Goal: Task Accomplishment & Management: Manage account settings

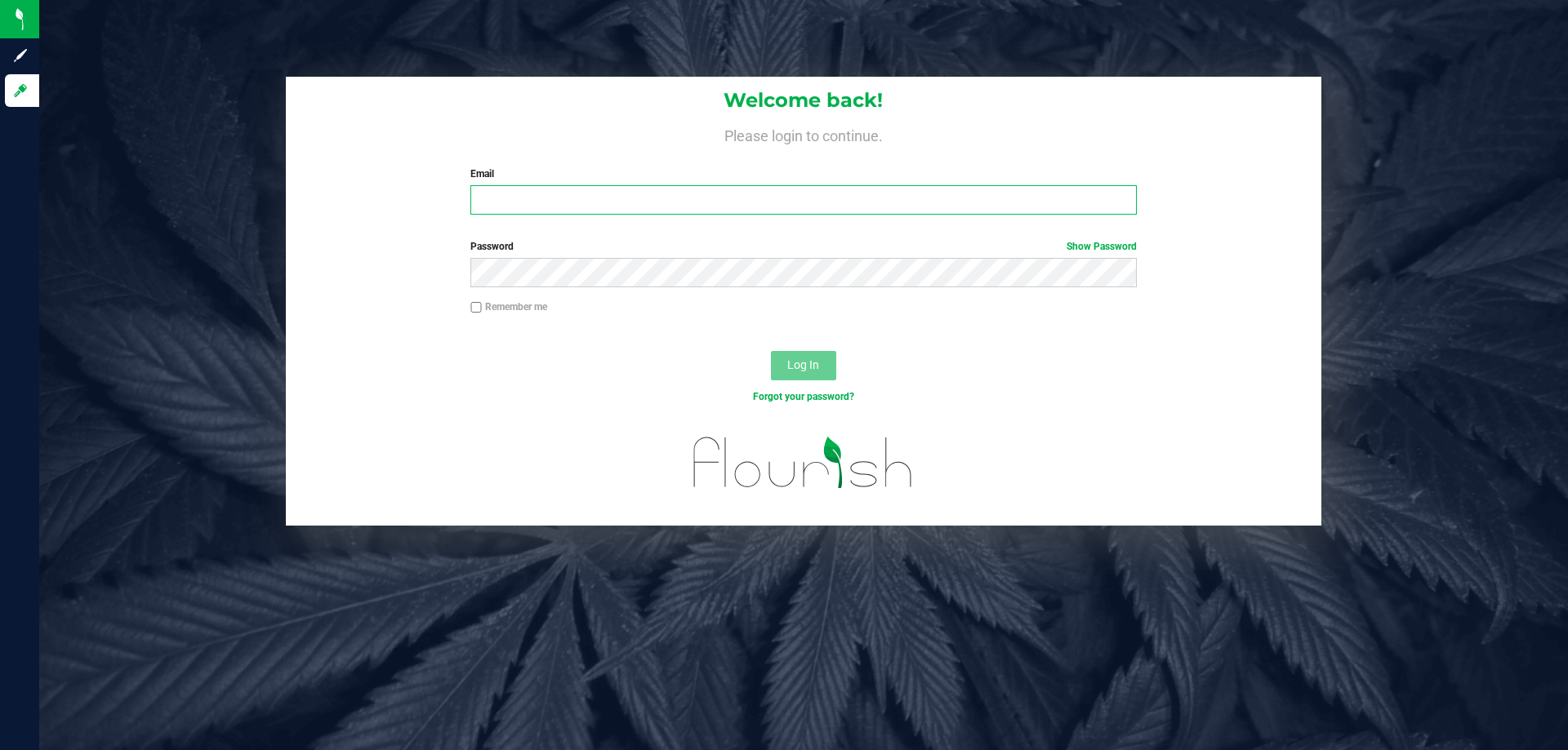
click at [624, 201] on input "Email" at bounding box center [803, 200] width 666 height 30
type input "[EMAIL_ADDRESS][DOMAIN_NAME]"
click at [771, 351] on button "Log In" at bounding box center [803, 366] width 65 height 30
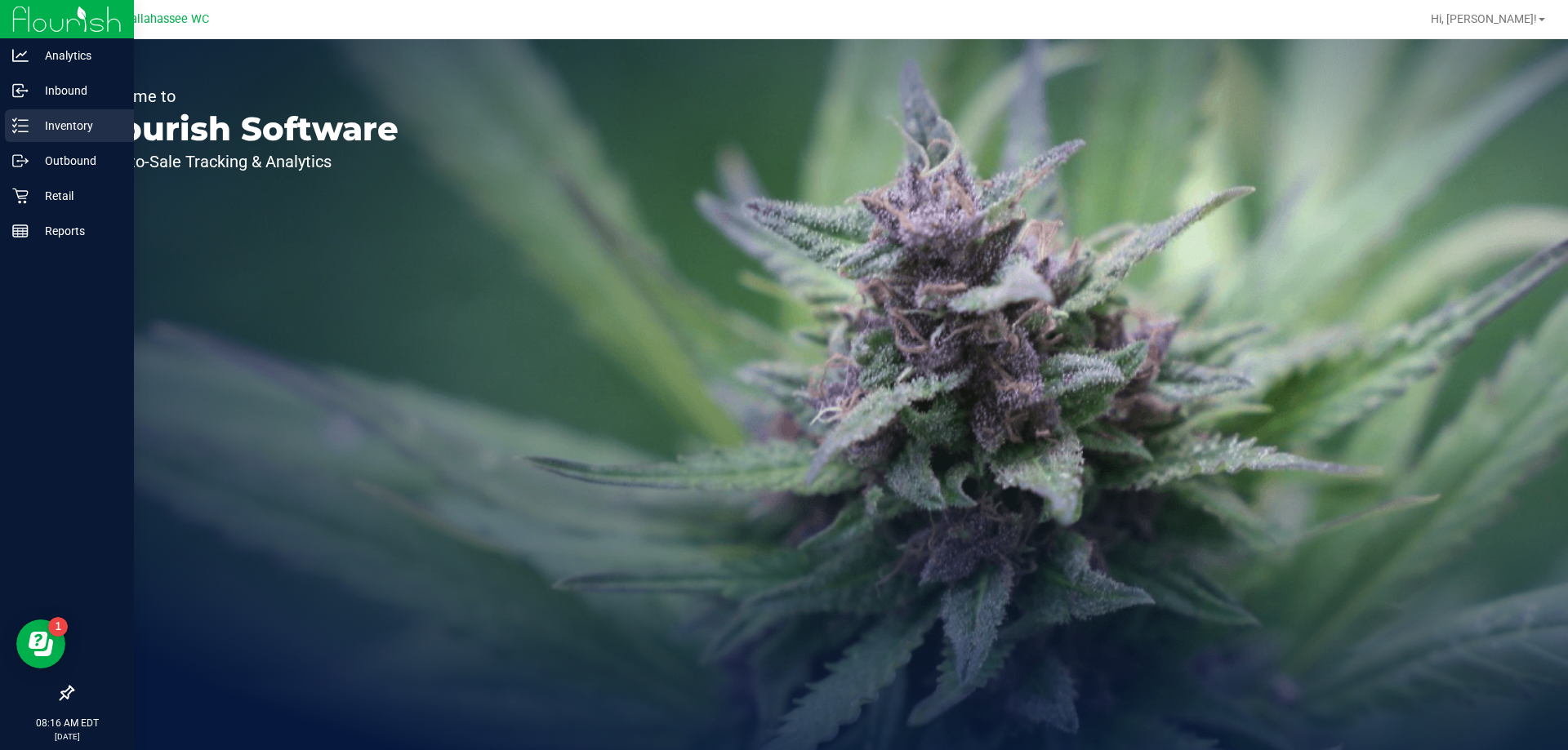
click at [17, 131] on icon at bounding box center [15, 131] width 3 height 2
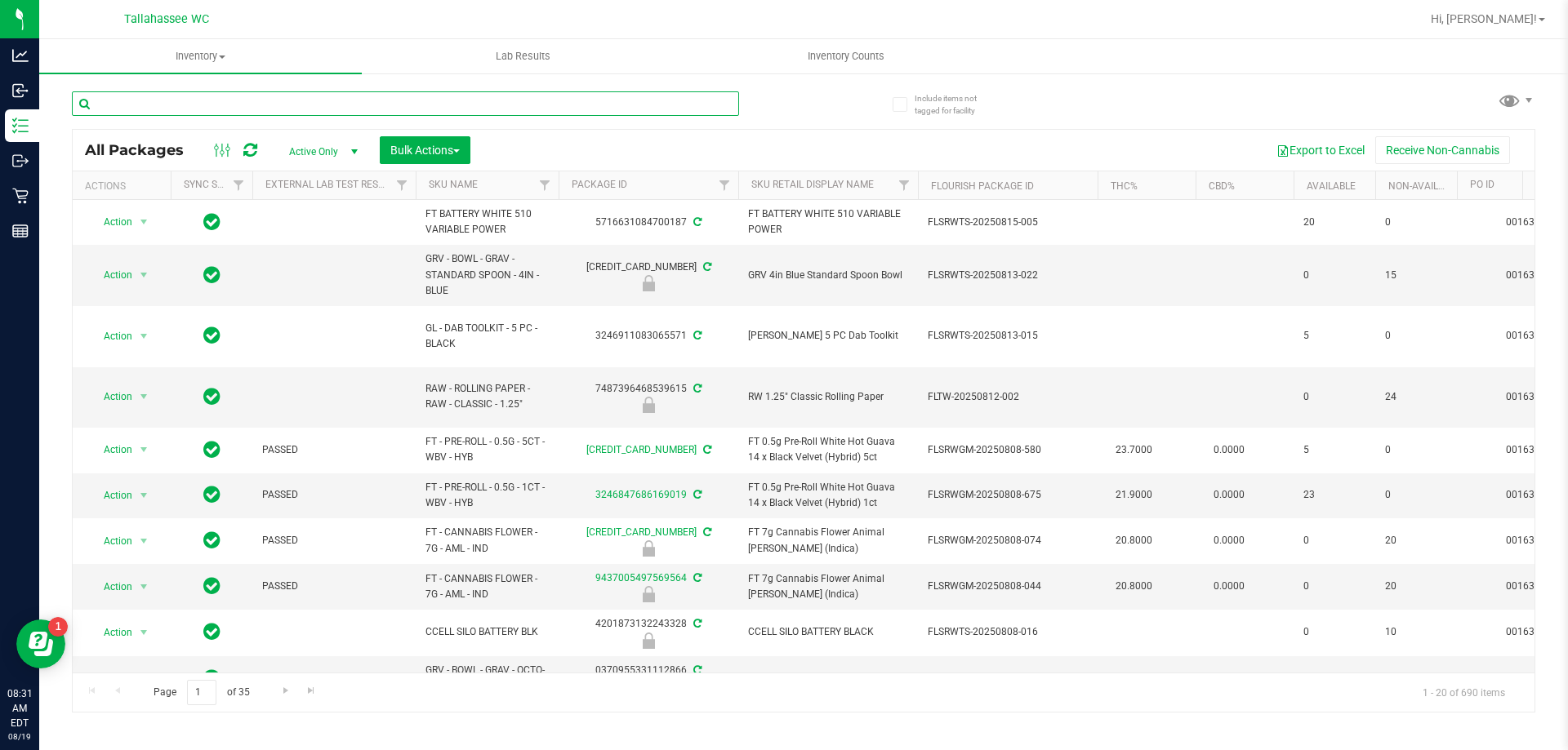
click at [210, 103] on input "text" at bounding box center [406, 103] width 667 height 25
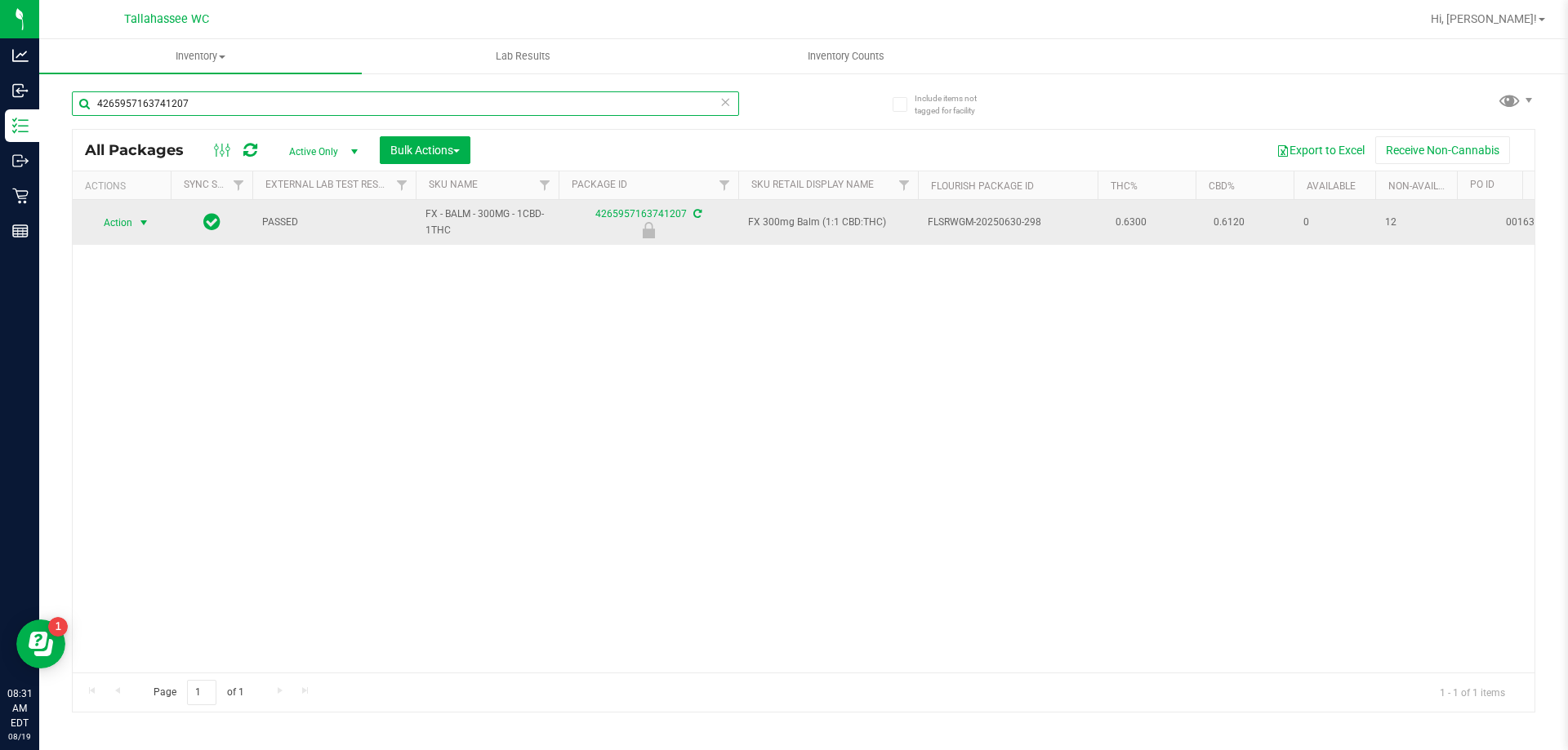
type input "4265957163741207"
click at [142, 224] on span "select" at bounding box center [144, 223] width 13 height 13
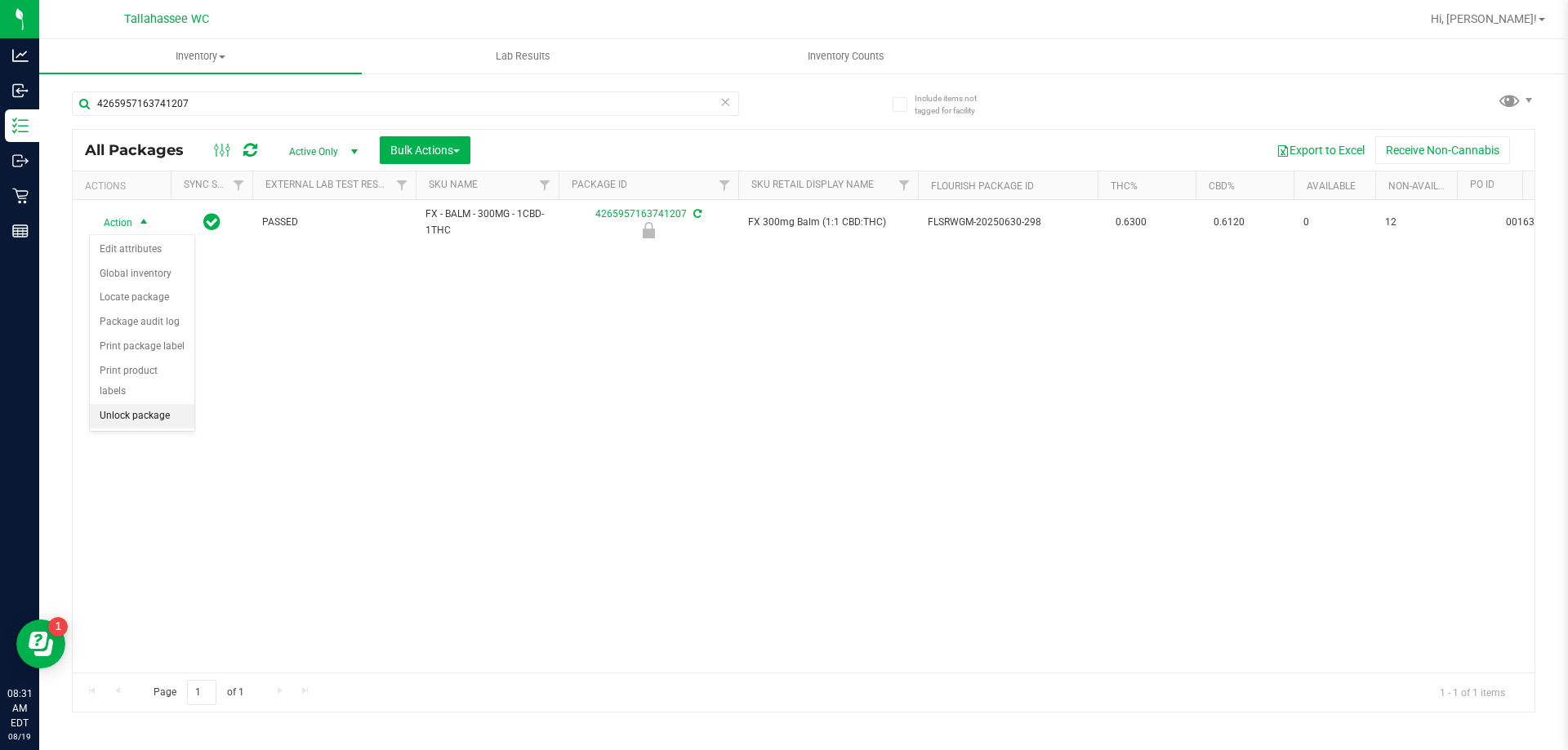
click at [150, 404] on li "Unlock package" at bounding box center [142, 416] width 104 height 25
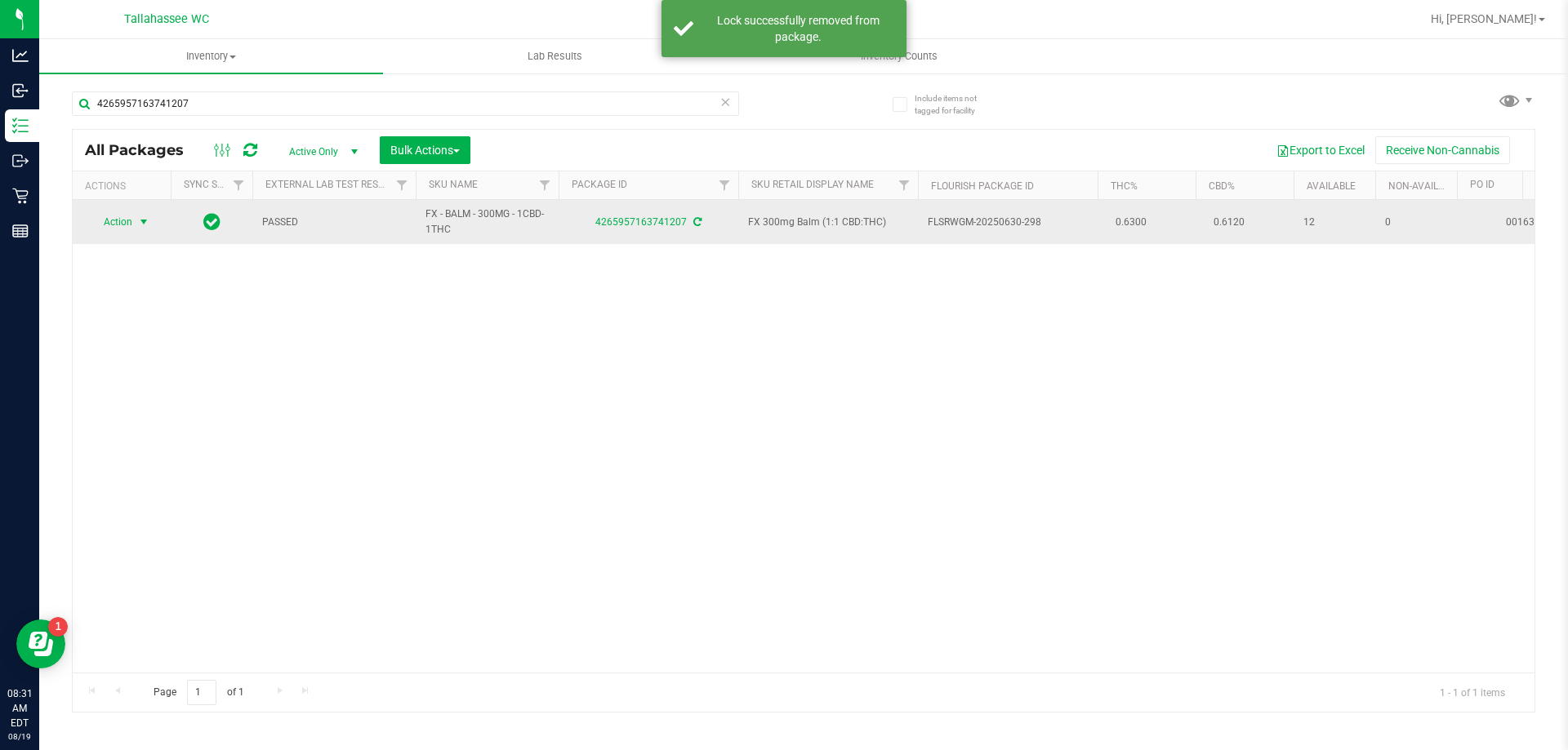
click at [146, 223] on span "select" at bounding box center [144, 222] width 13 height 13
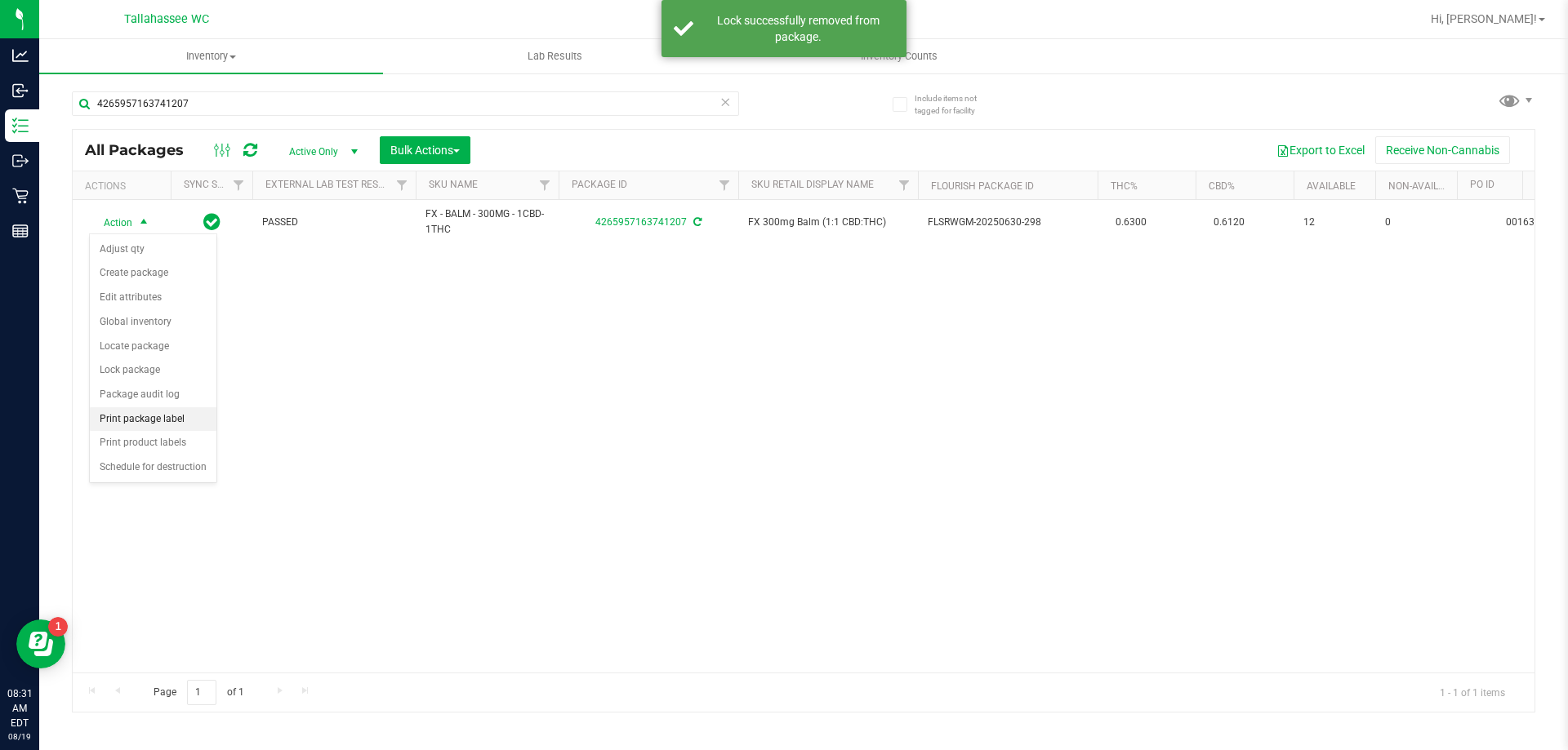
click at [149, 408] on li "Print package label" at bounding box center [152, 420] width 127 height 25
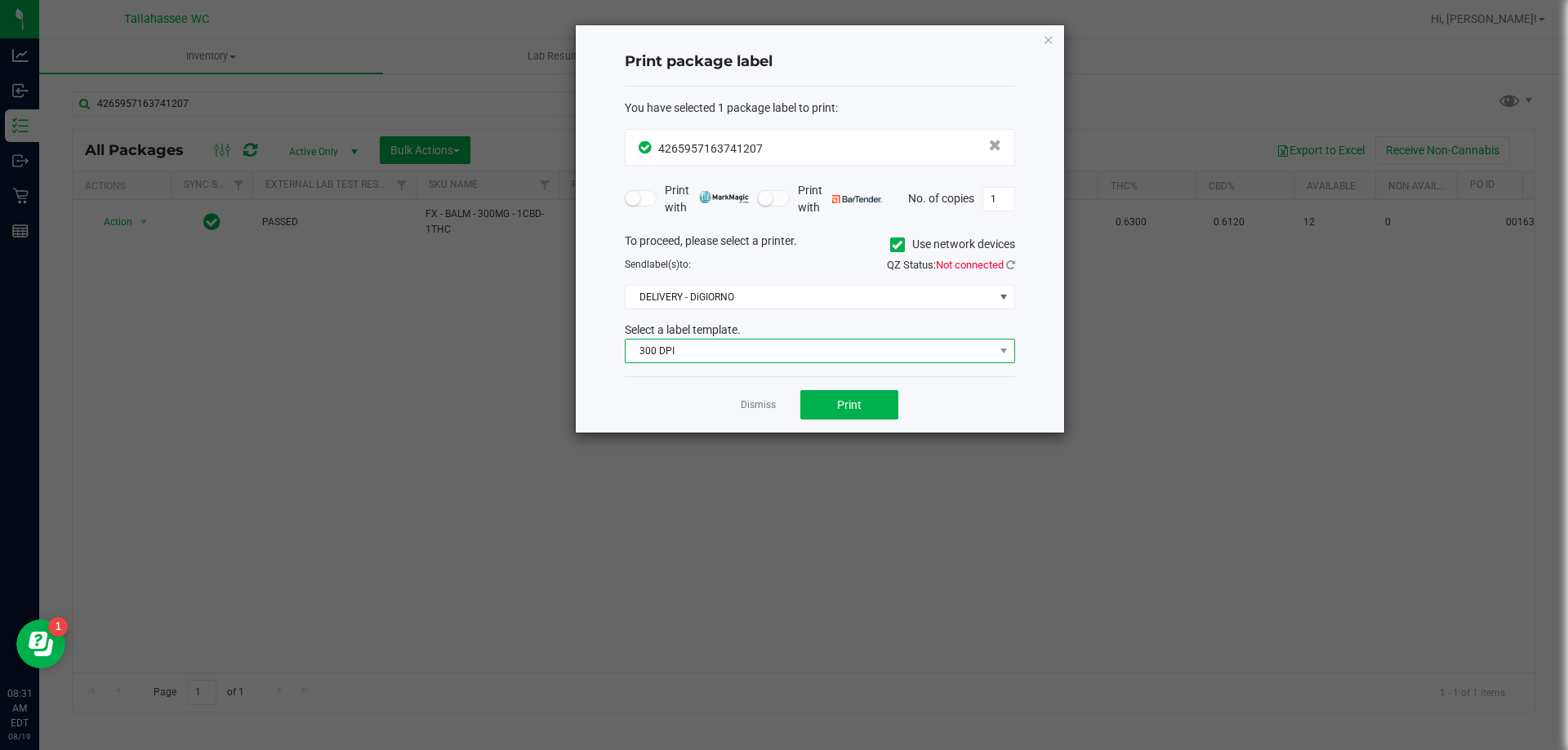
click at [815, 350] on span "300 DPI" at bounding box center [810, 351] width 368 height 23
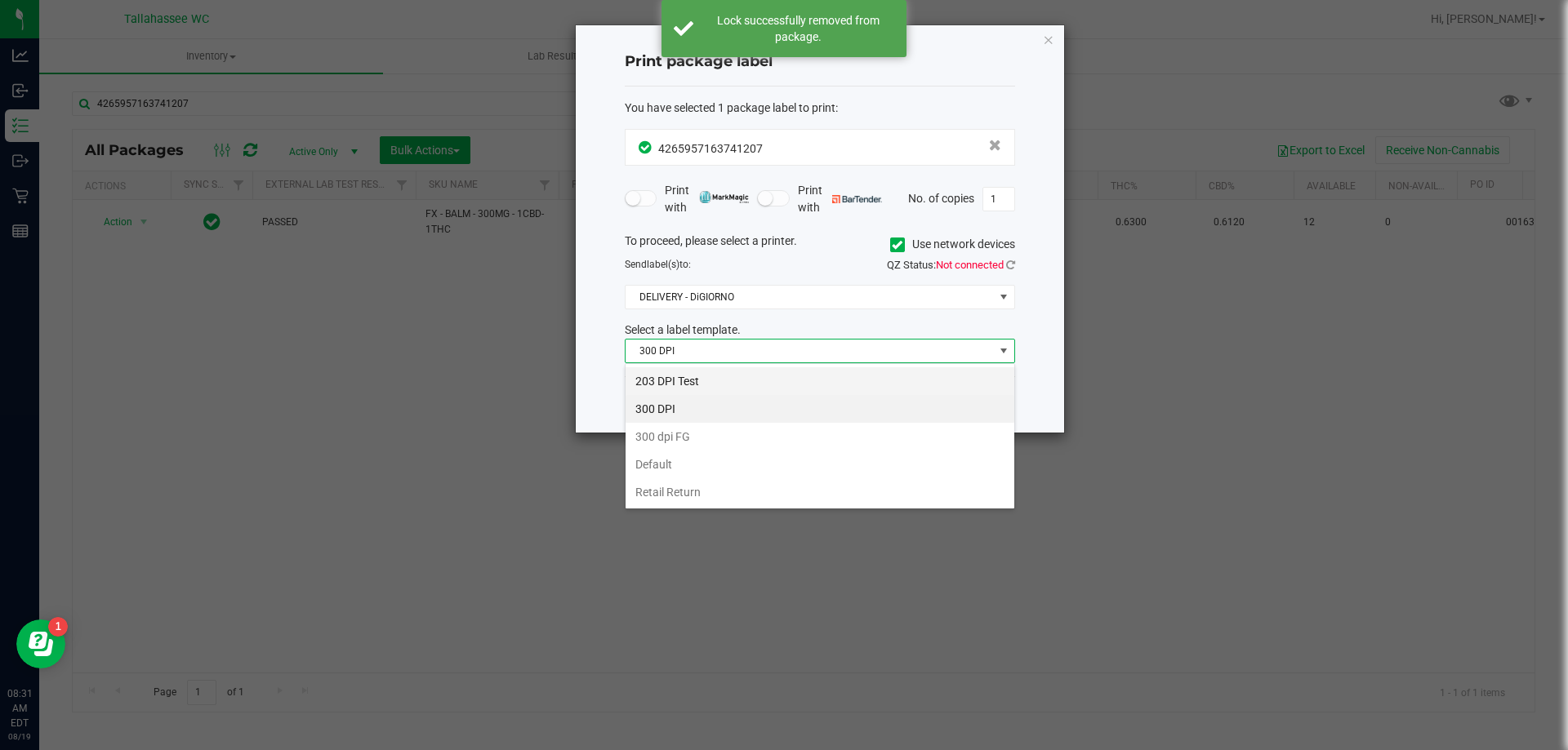
scroll to position [25, 390]
click at [791, 382] on li "203 DPI Test" at bounding box center [820, 382] width 389 height 28
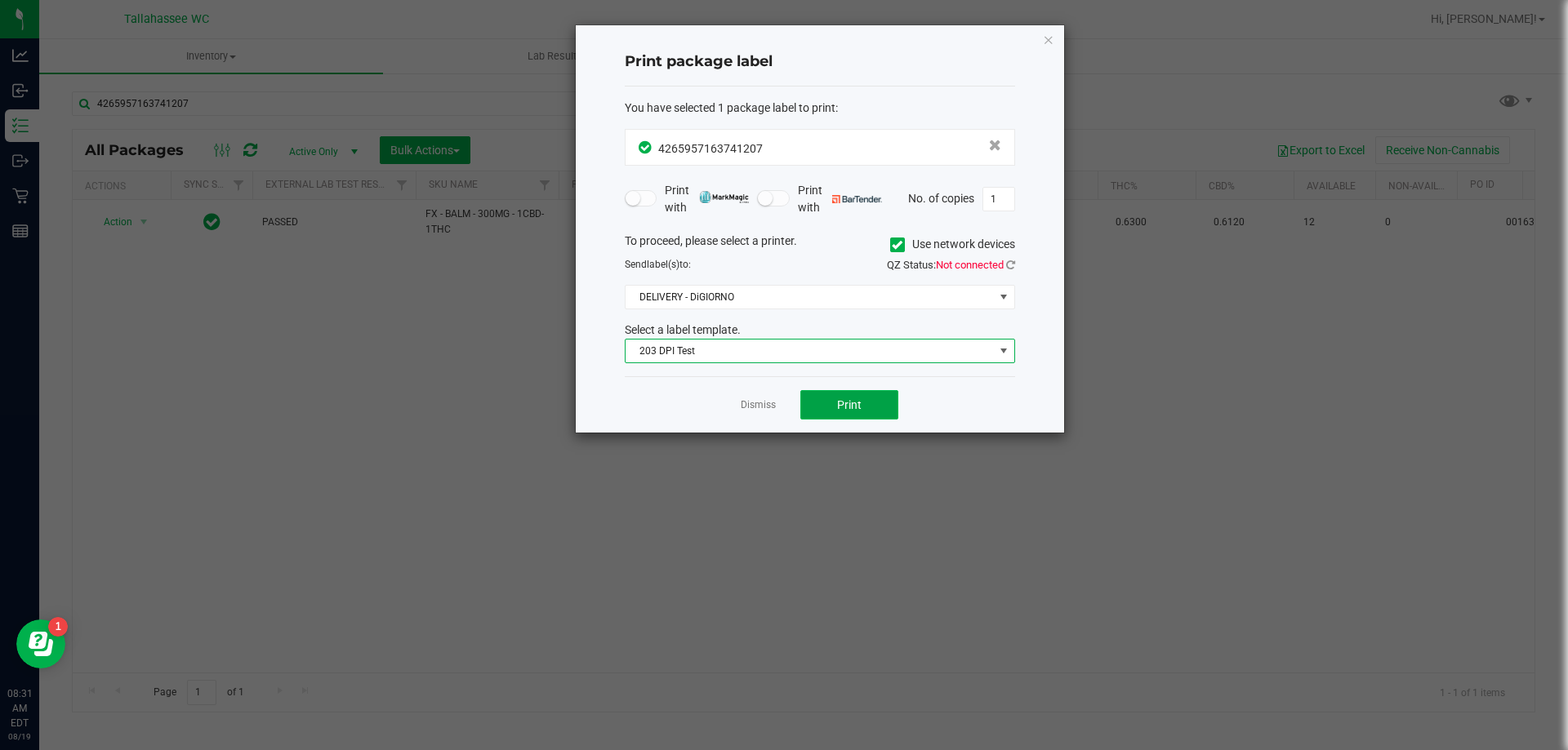
click at [832, 404] on button "Print" at bounding box center [849, 405] width 98 height 30
click at [761, 406] on link "Dismiss" at bounding box center [758, 405] width 35 height 14
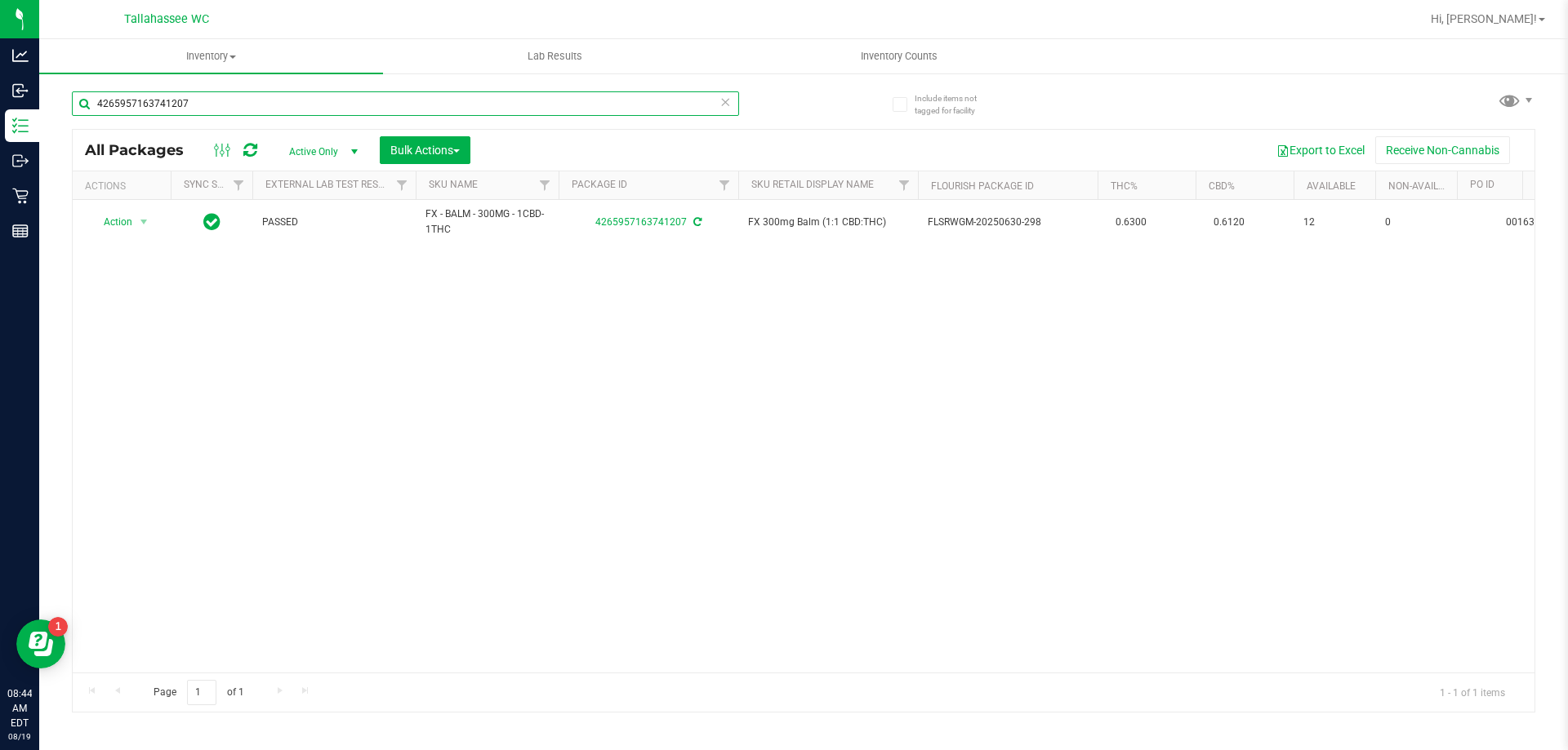
click at [292, 103] on input "4265957163741207" at bounding box center [406, 103] width 667 height 25
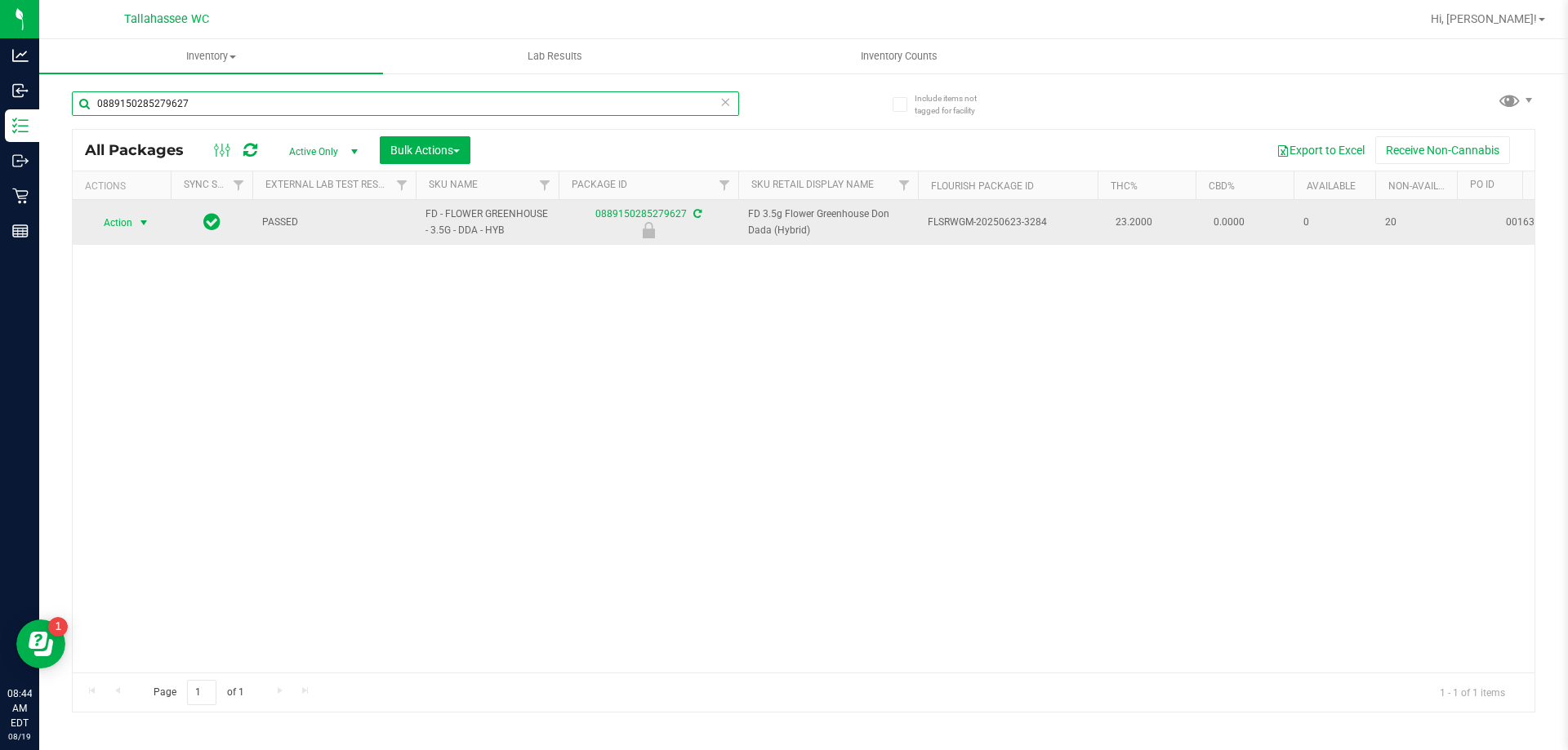
type input "0889150285279627"
click at [142, 224] on span "select" at bounding box center [144, 223] width 13 height 13
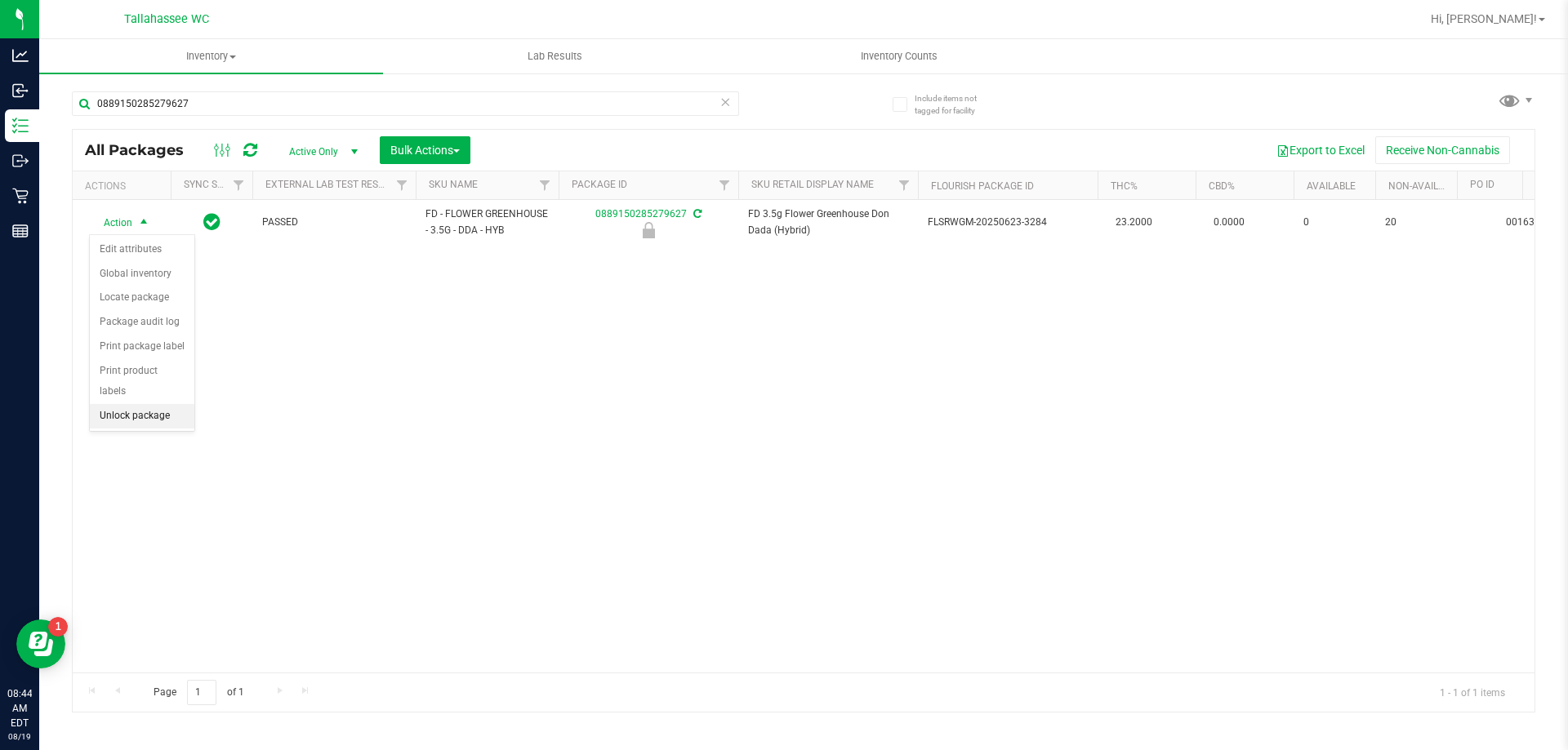
click at [142, 404] on li "Unlock package" at bounding box center [142, 416] width 104 height 25
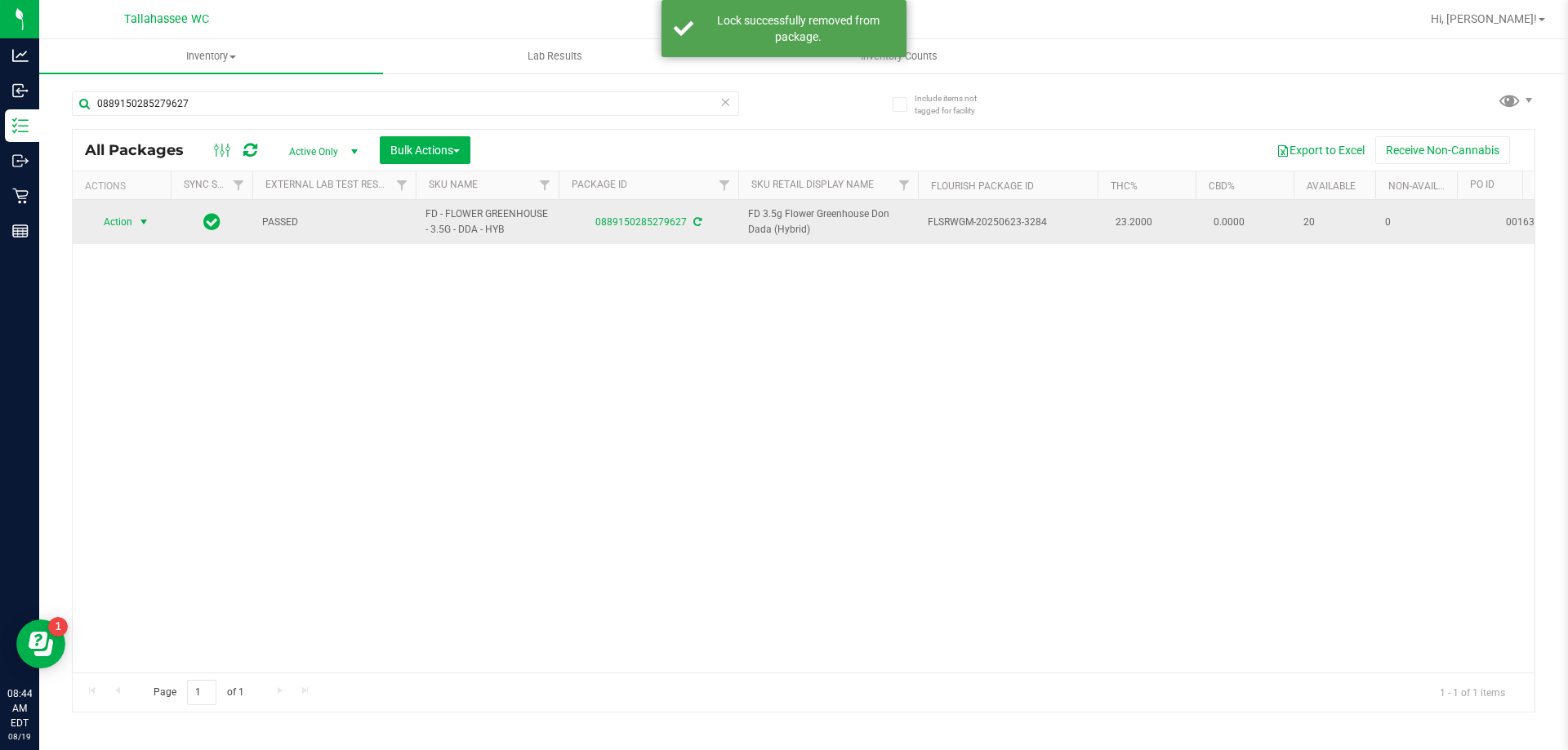
click at [144, 223] on span "select" at bounding box center [144, 222] width 13 height 13
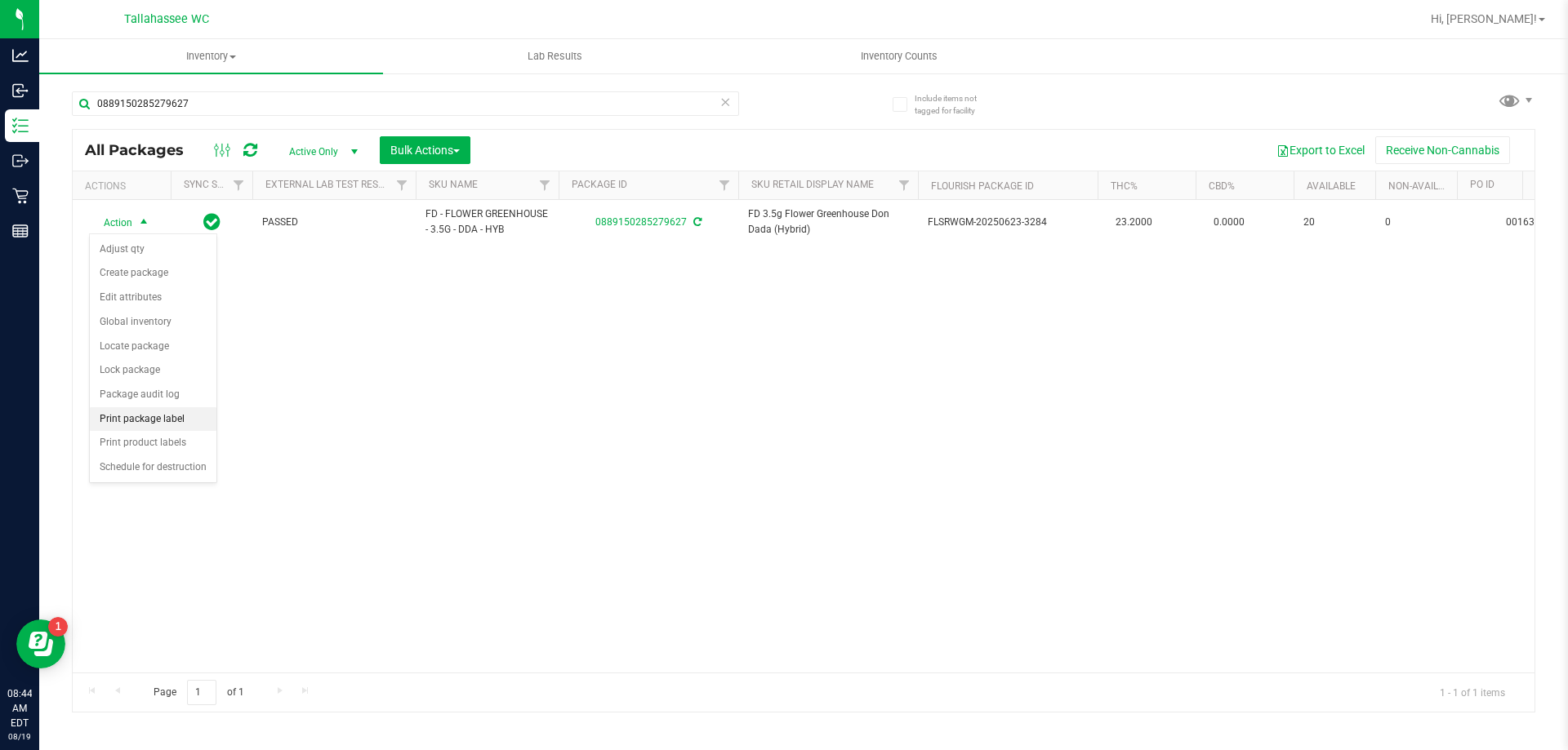
click at [176, 418] on li "Print package label" at bounding box center [152, 420] width 127 height 25
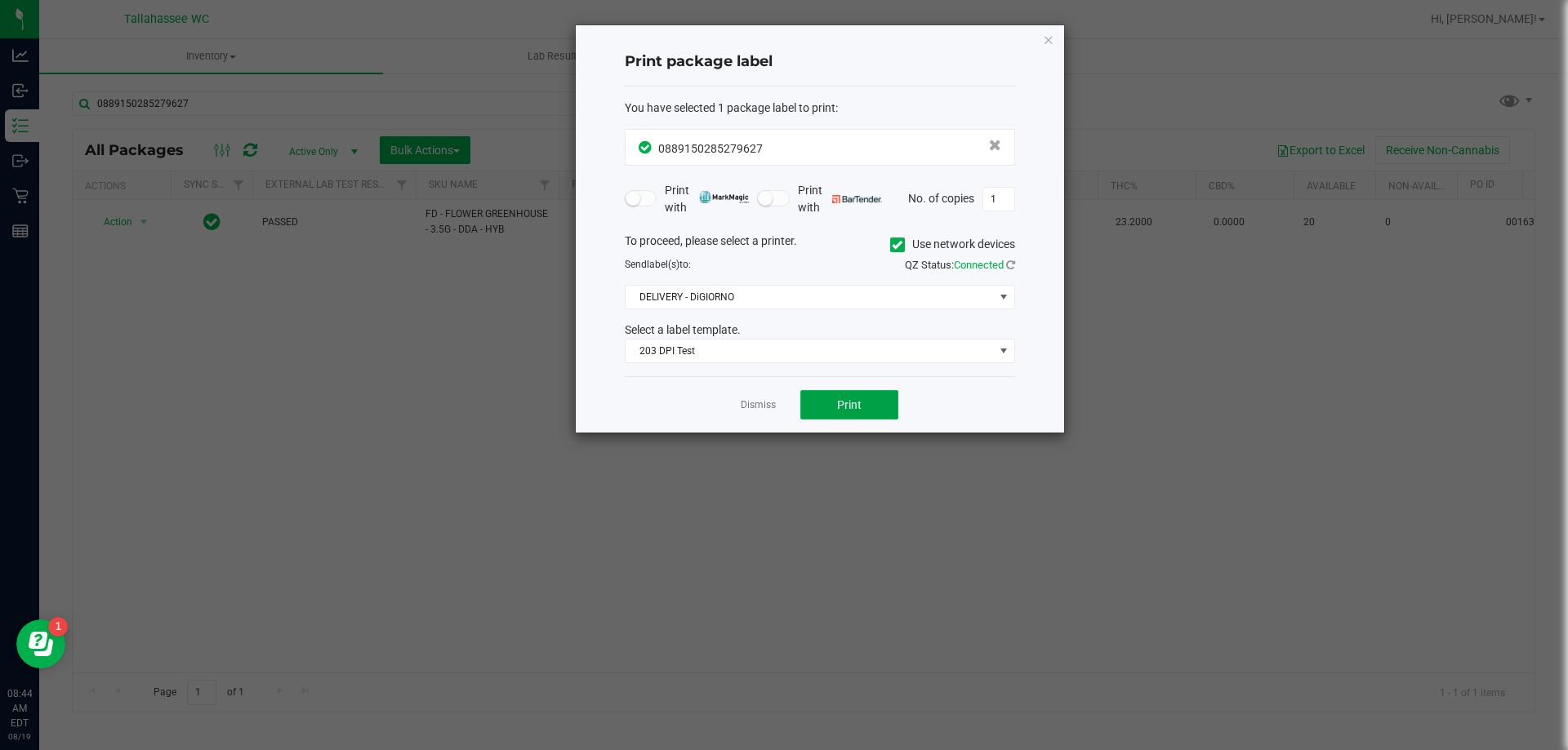
click at [873, 406] on button "Print" at bounding box center [849, 405] width 98 height 30
click at [1047, 37] on icon "button" at bounding box center [1049, 40] width 12 height 20
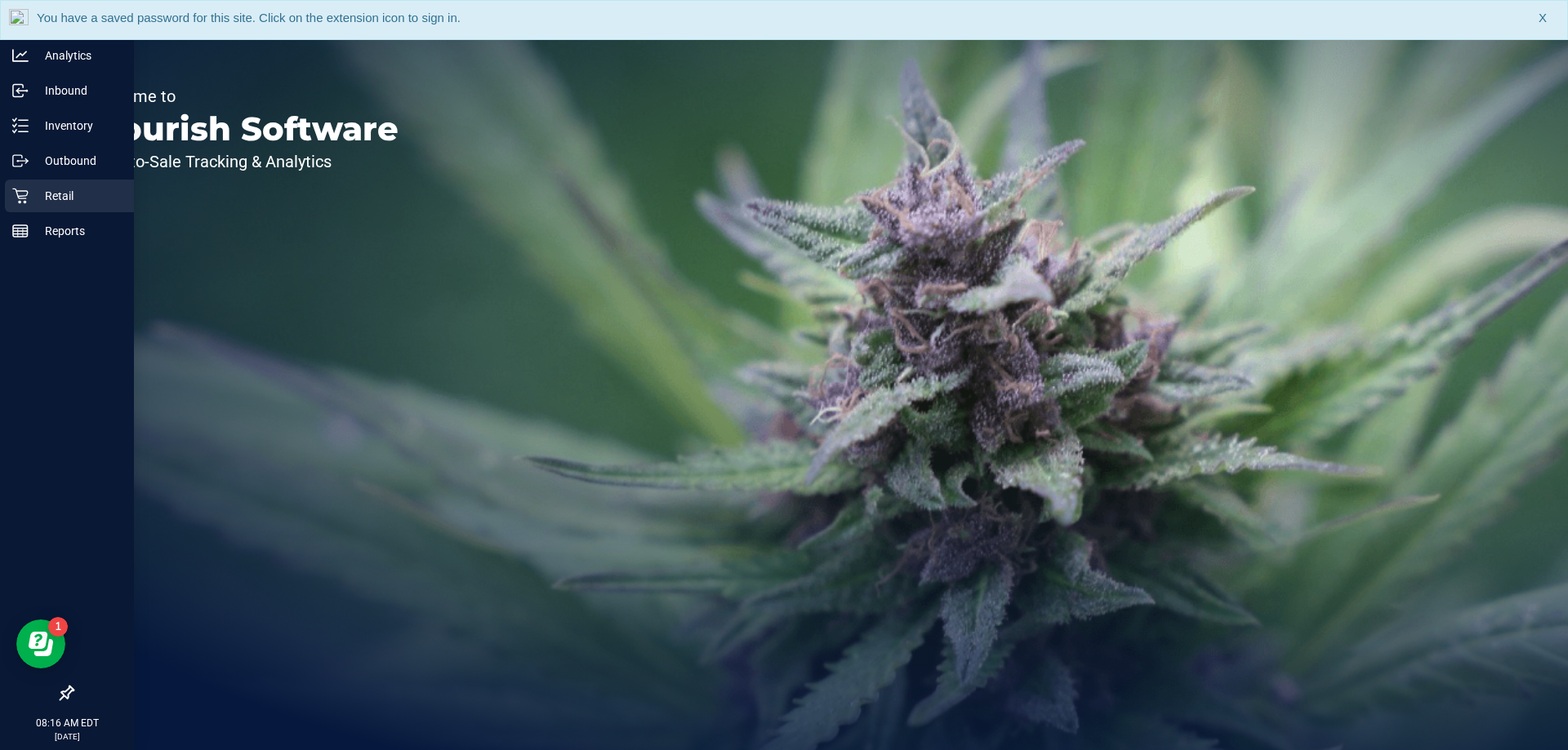
click at [28, 204] on div "Retail" at bounding box center [70, 195] width 129 height 32
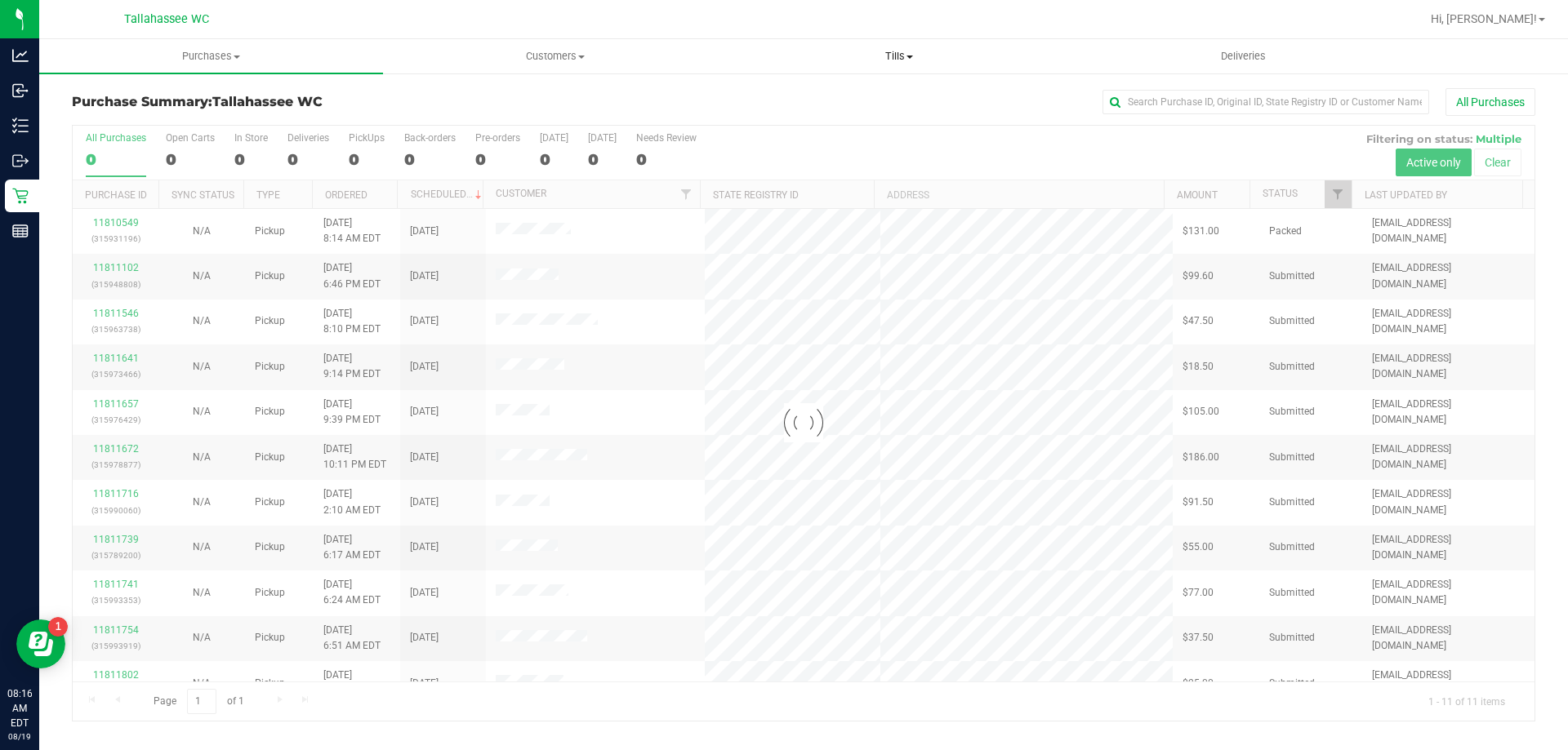
click at [899, 61] on span "Tills" at bounding box center [898, 56] width 342 height 15
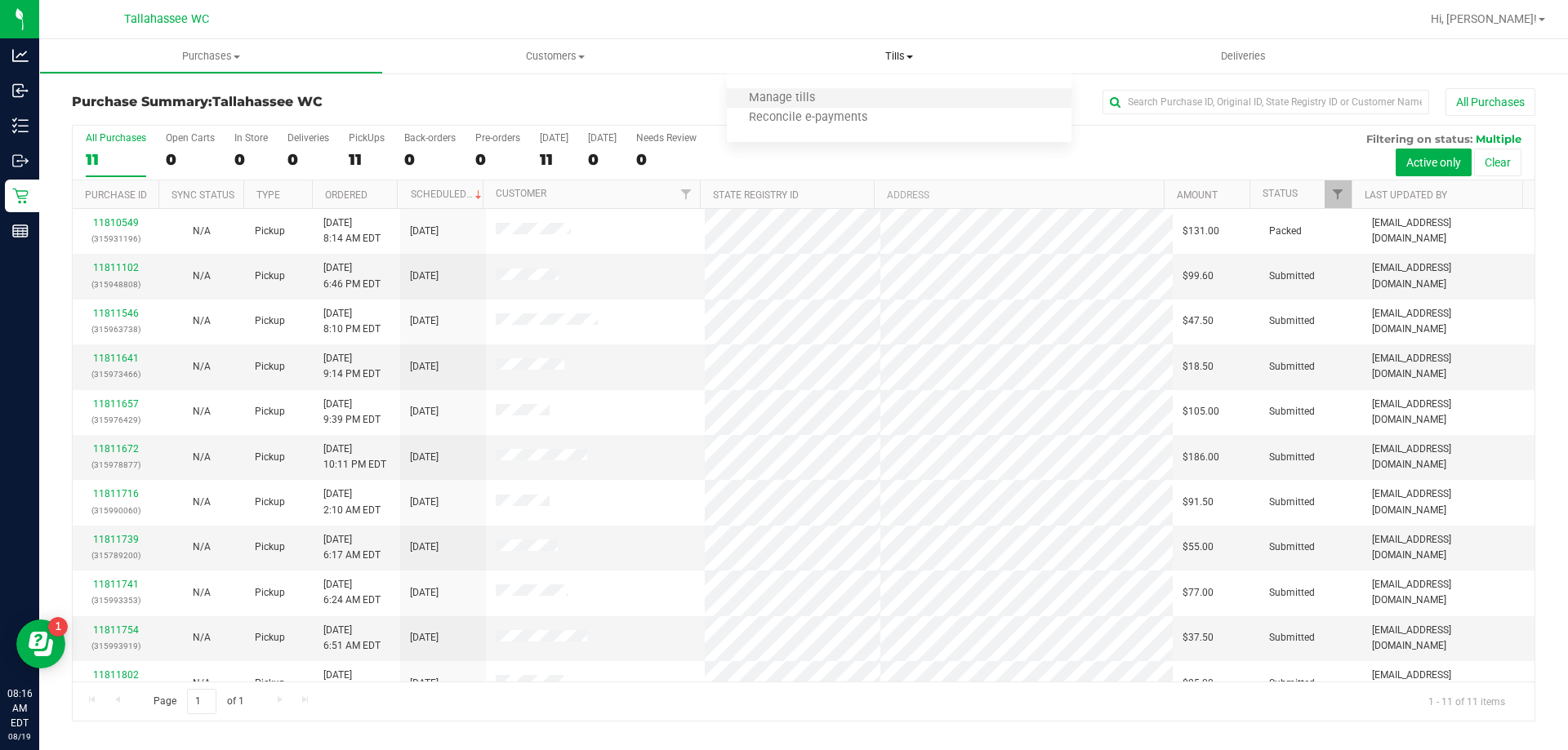
click at [867, 102] on li "Manage tills" at bounding box center [898, 99] width 344 height 20
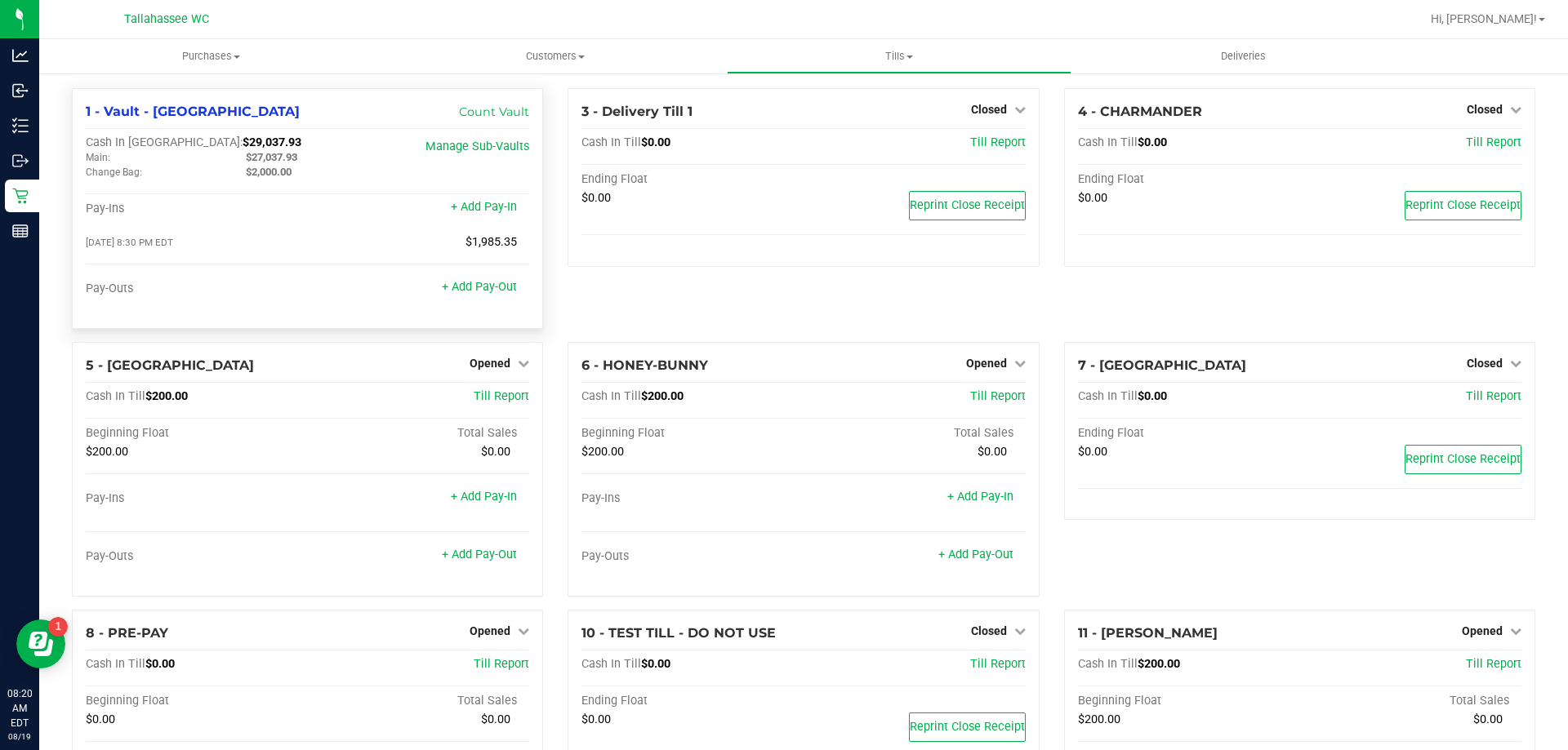
click at [243, 144] on span "$29,037.93" at bounding box center [272, 142] width 59 height 14
copy span "29,037.93"
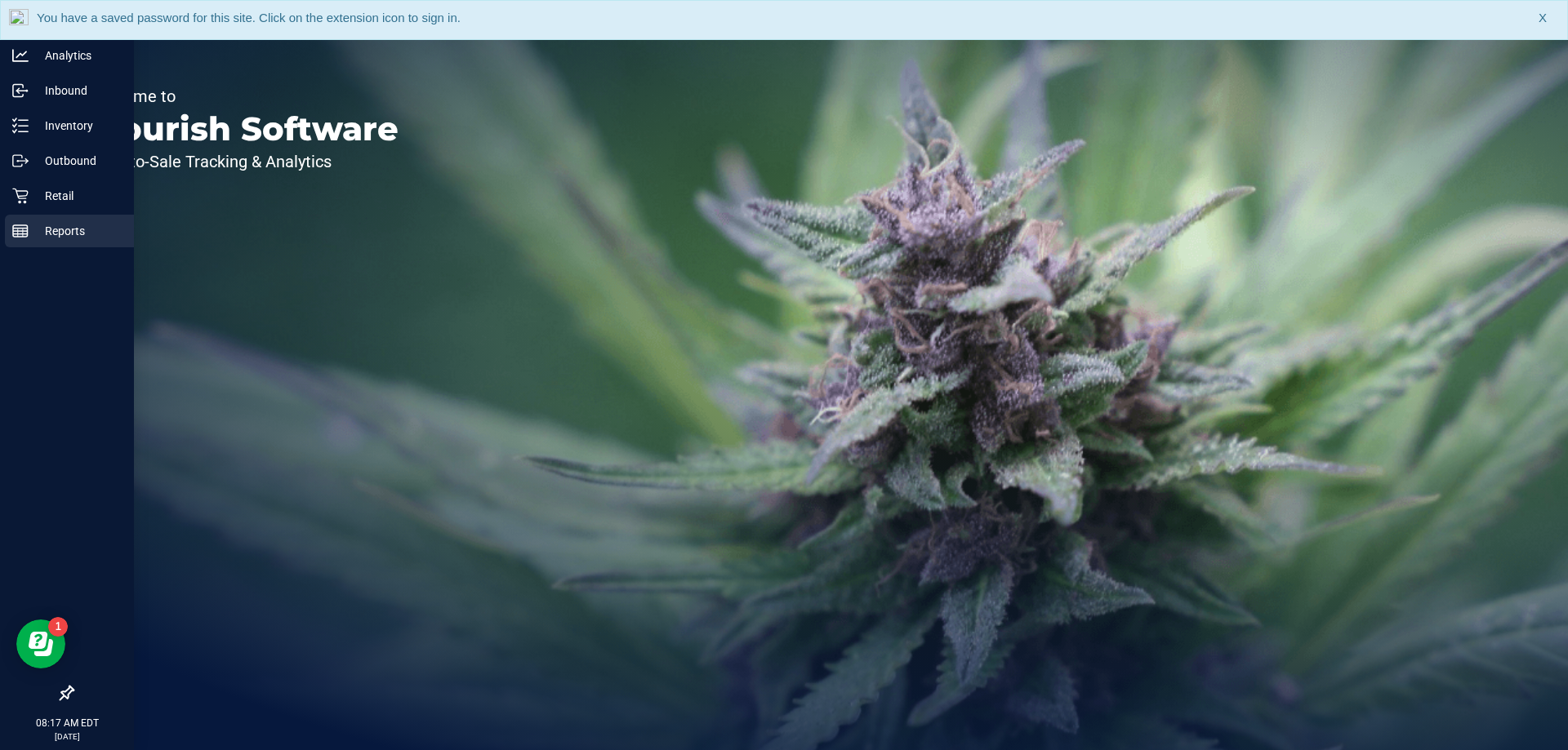
click at [12, 236] on icon at bounding box center [21, 231] width 17 height 17
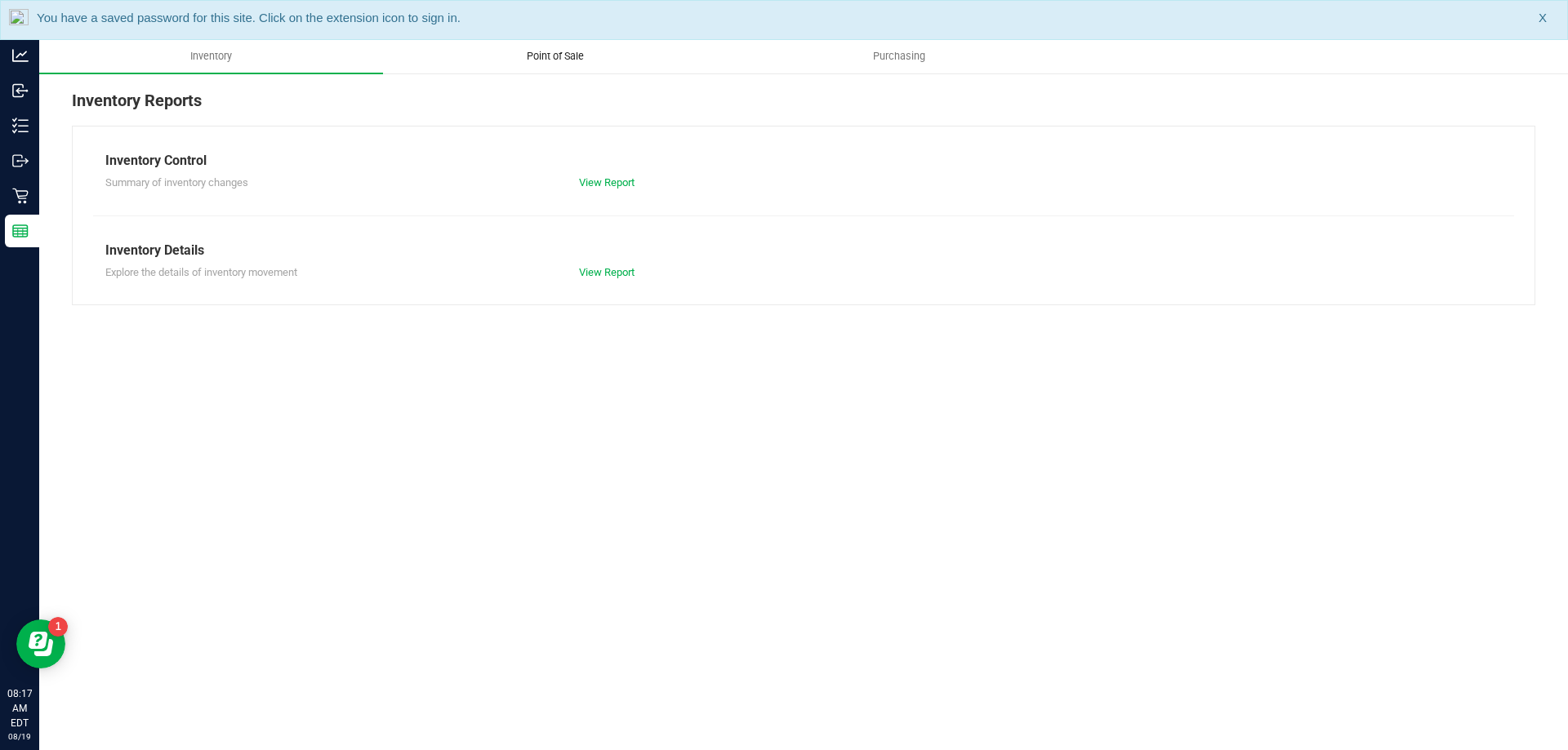
click at [558, 50] on span "Point of Sale" at bounding box center [556, 56] width 101 height 15
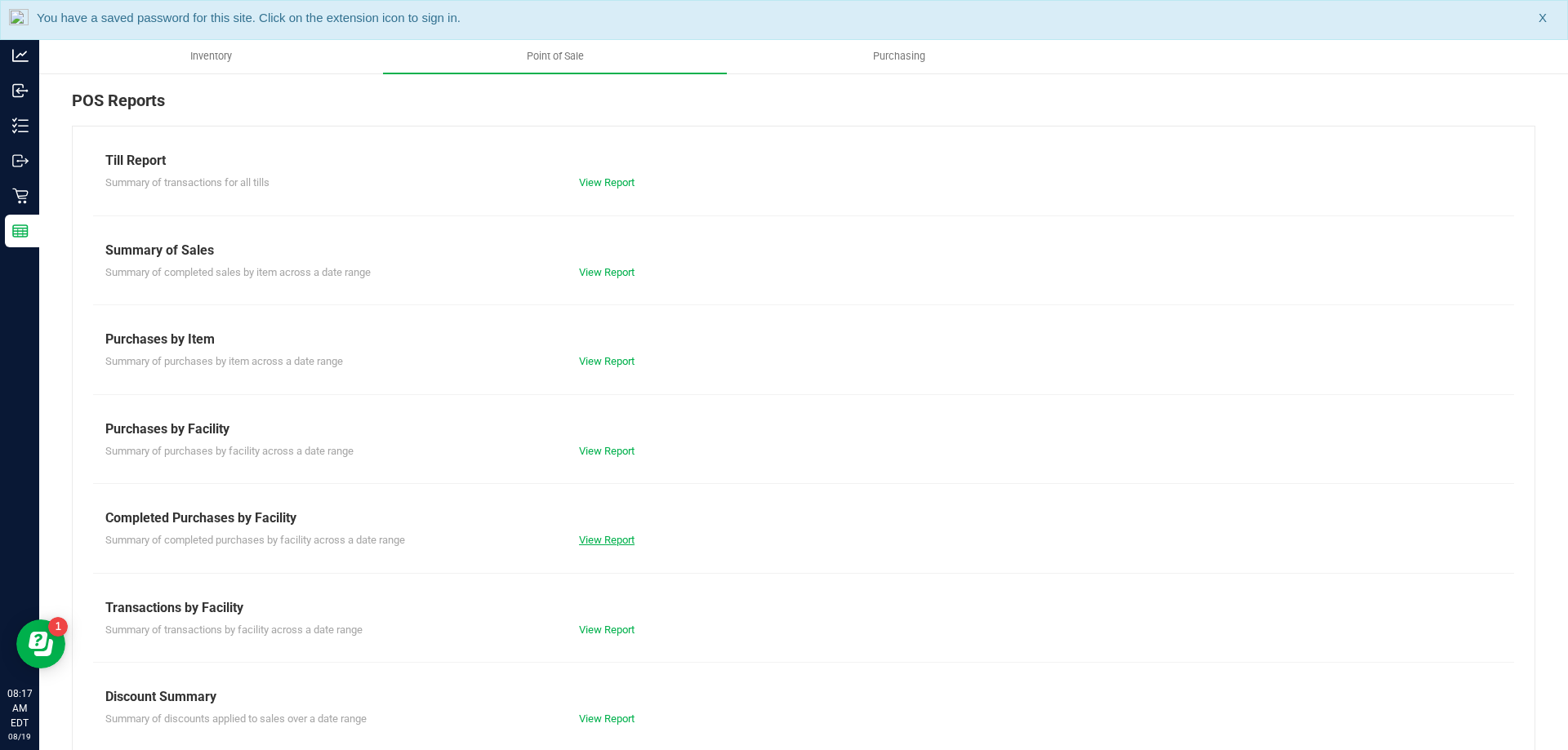
click at [604, 536] on link "View Report" at bounding box center [606, 540] width 55 height 12
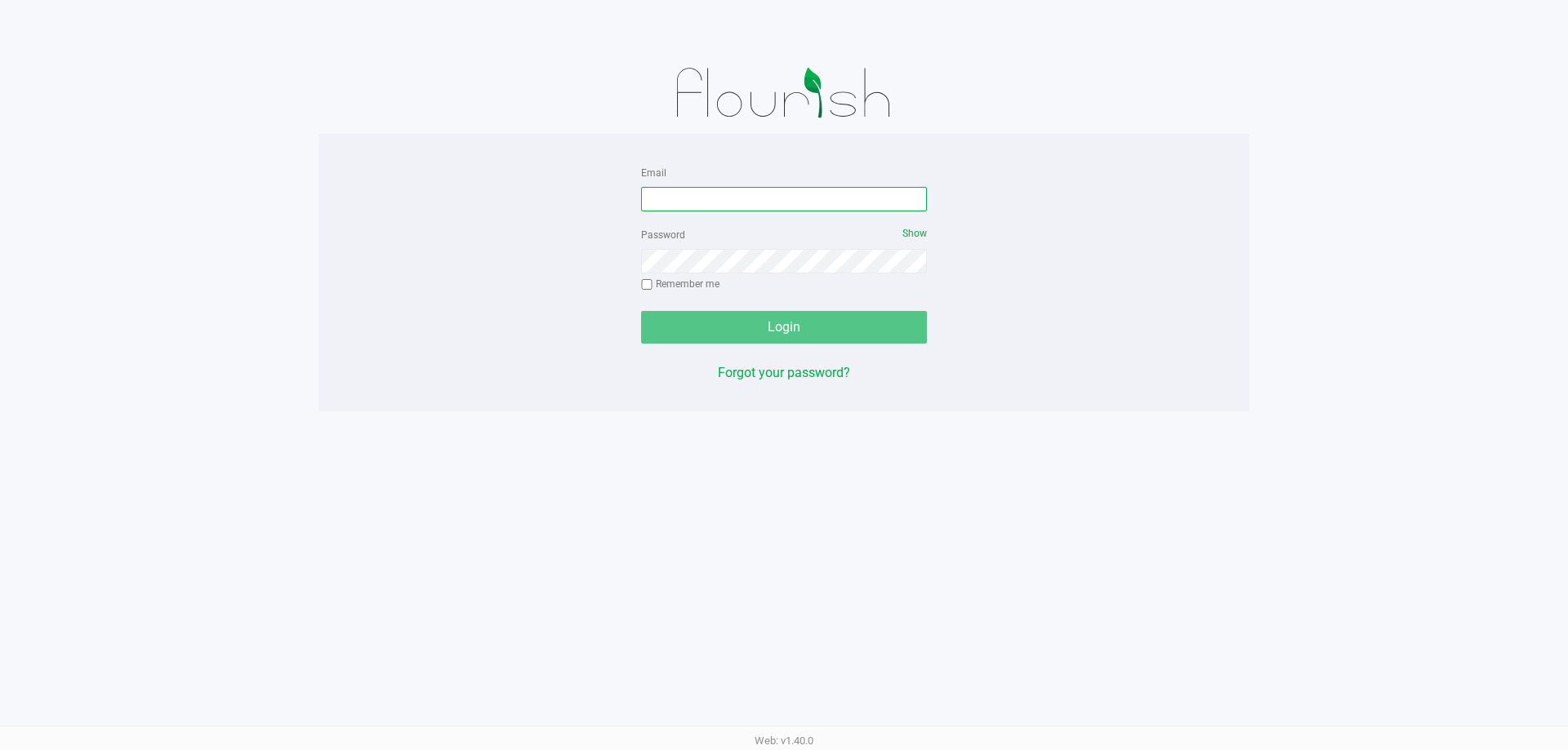
click at [735, 204] on input "Email" at bounding box center [783, 200] width 286 height 25
type input "[EMAIL_ADDRESS][DOMAIN_NAME]"
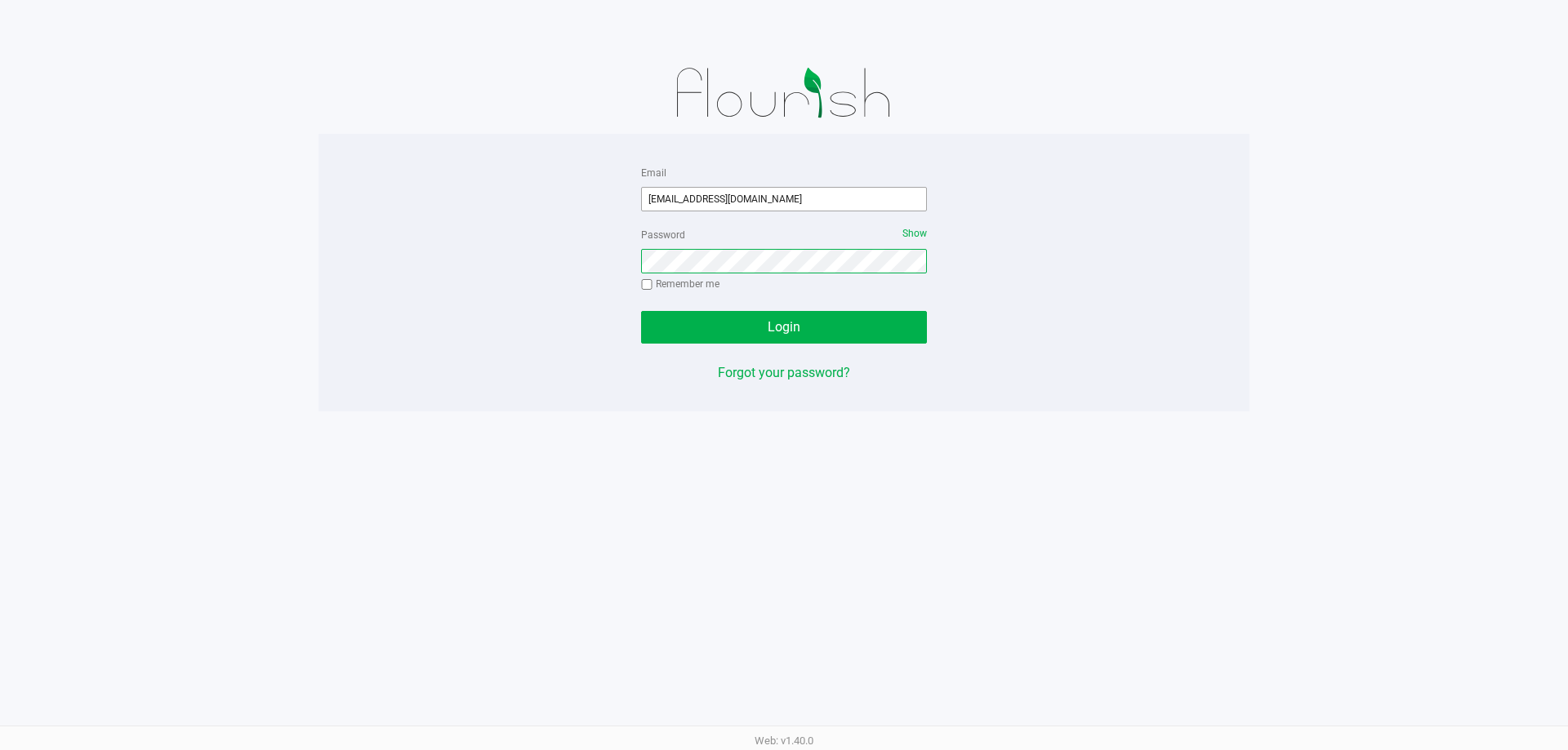
click at [641, 311] on button "Login" at bounding box center [783, 327] width 286 height 32
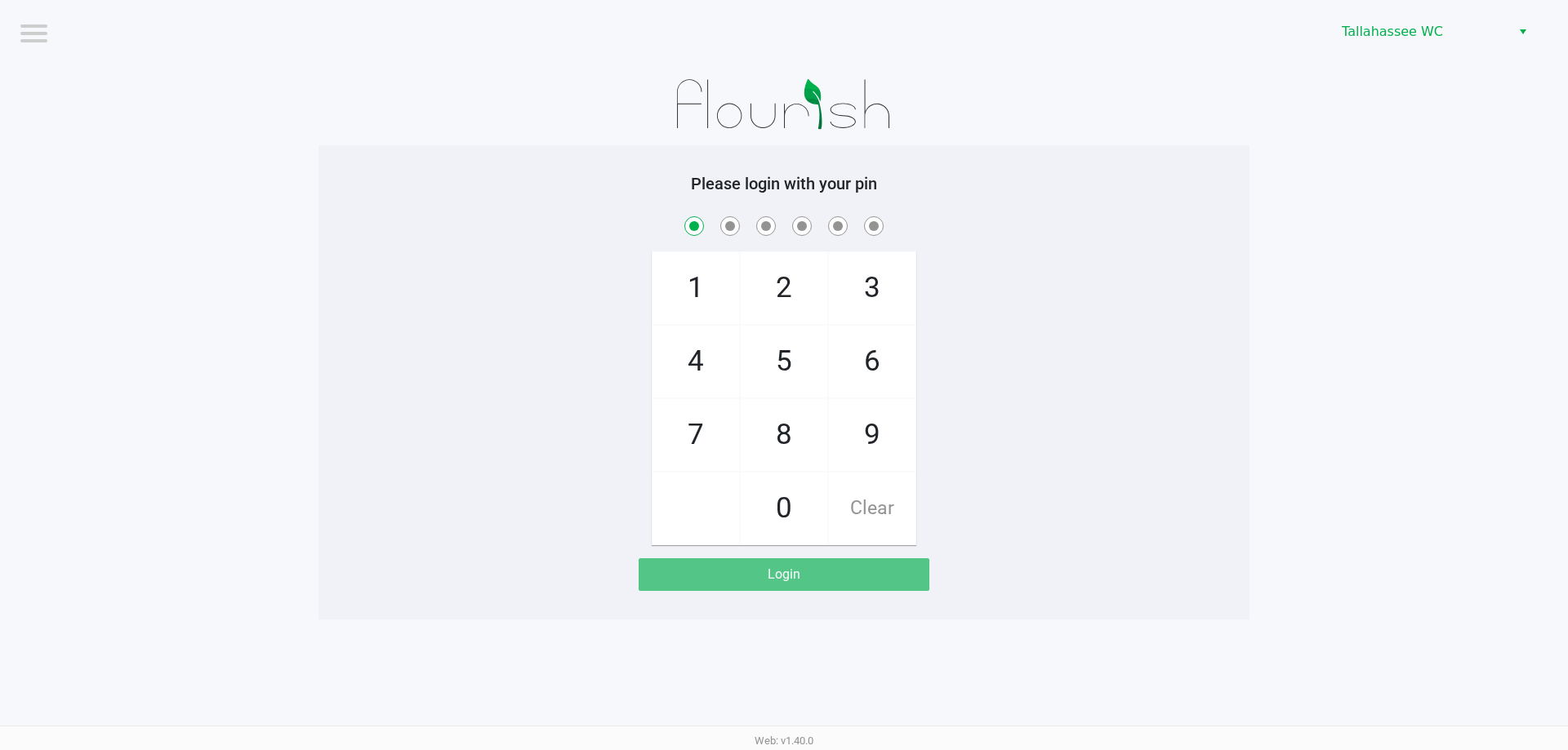
checkbox input "true"
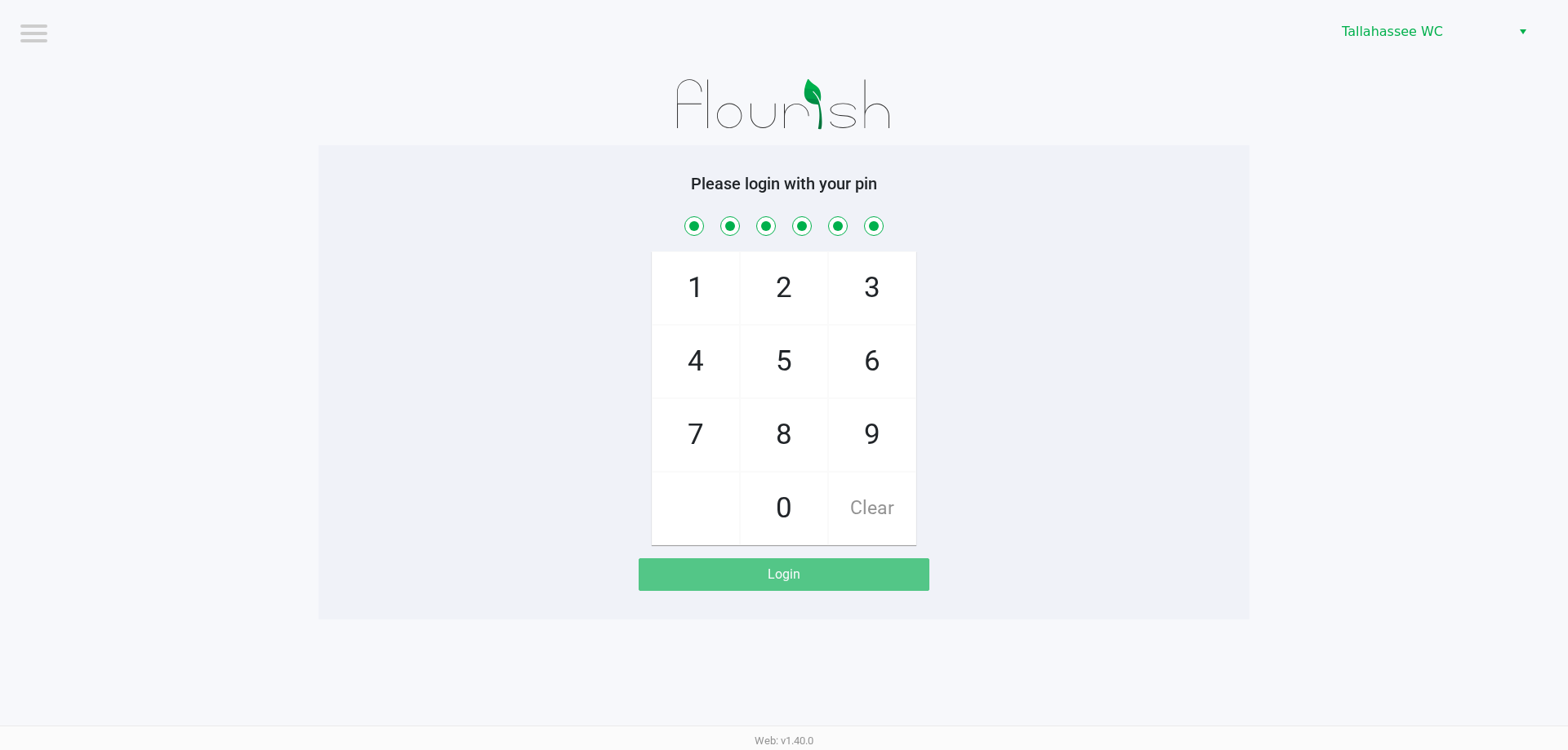
checkbox input "true"
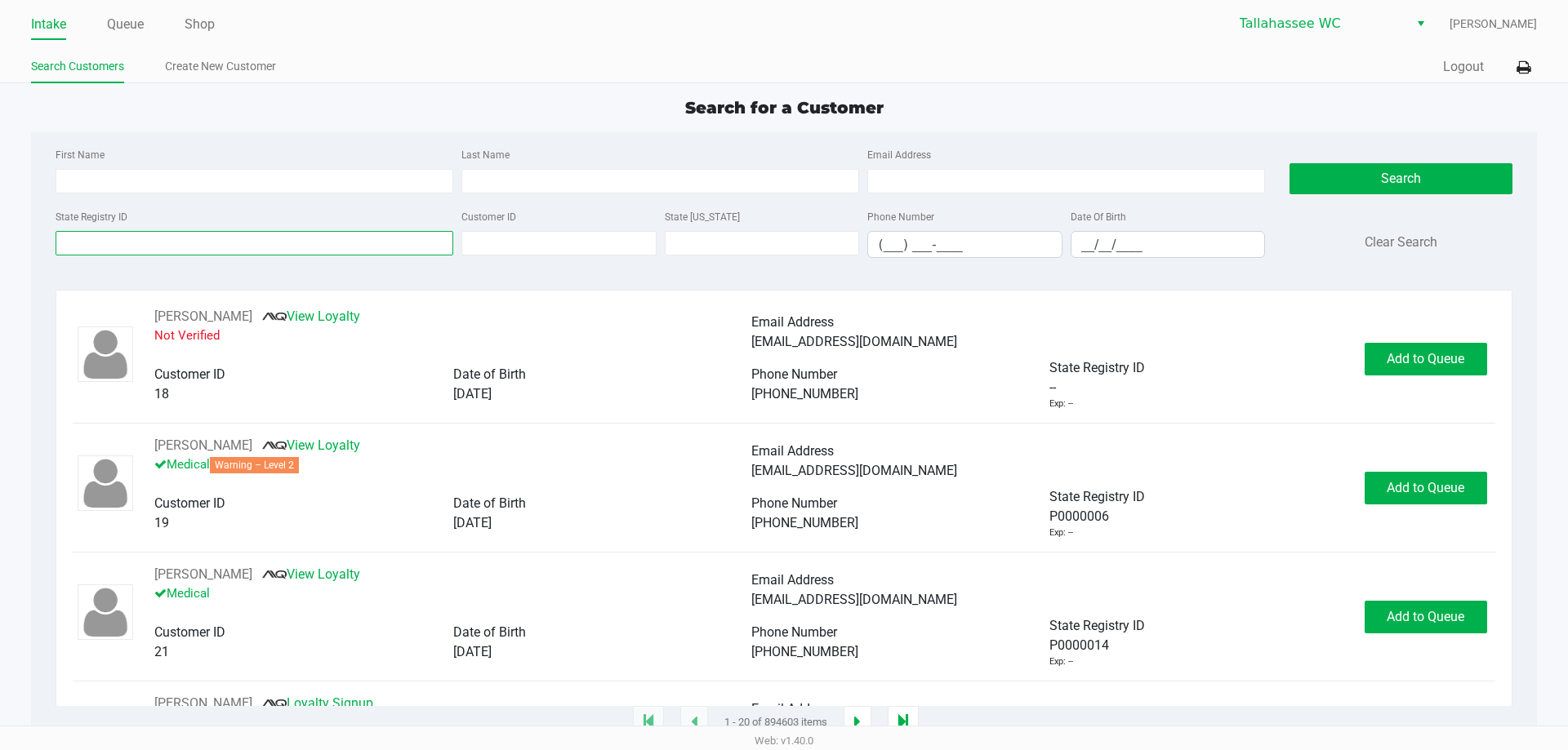
click at [239, 245] on input "State Registry ID" at bounding box center [254, 243] width 397 height 25
paste input "P3RK2126"
type input "P3RK2126"
click at [1390, 187] on button "Search" at bounding box center [1400, 178] width 222 height 31
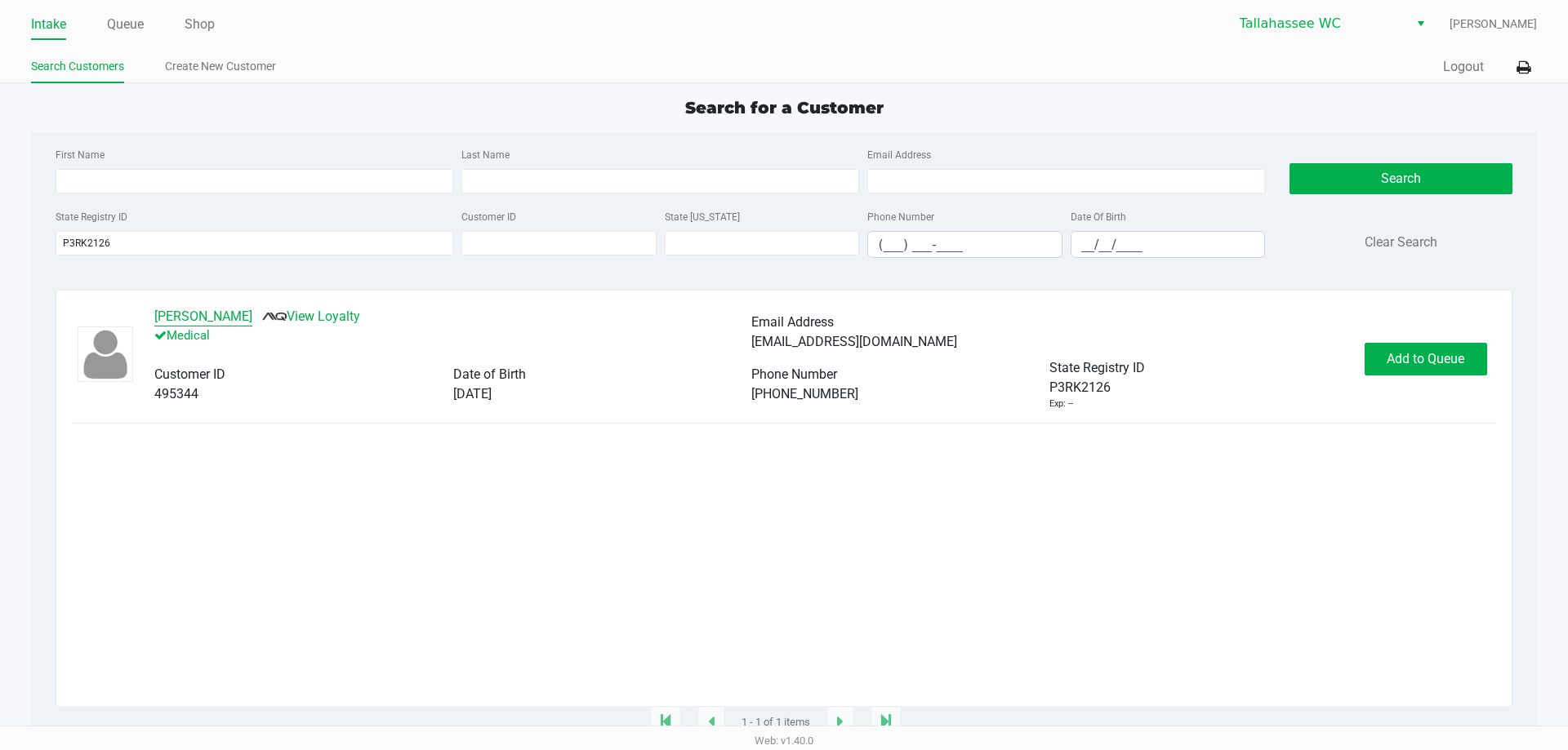
click at [176, 320] on button "Sarah Griffin" at bounding box center [203, 317] width 98 height 20
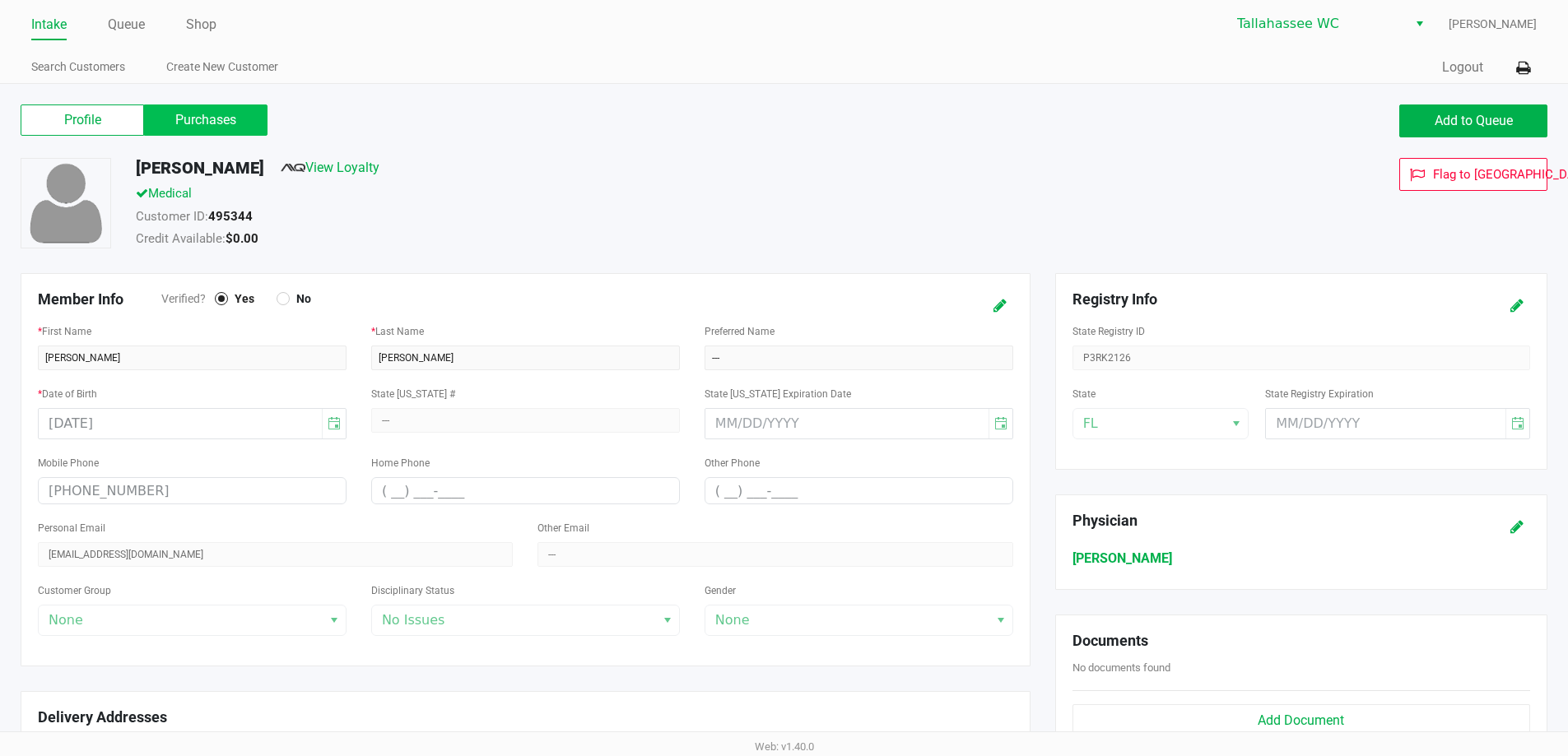
click at [194, 134] on label "Purchases" at bounding box center [206, 119] width 124 height 31
click at [0, 0] on 1 "Purchases" at bounding box center [0, 0] width 0 height 0
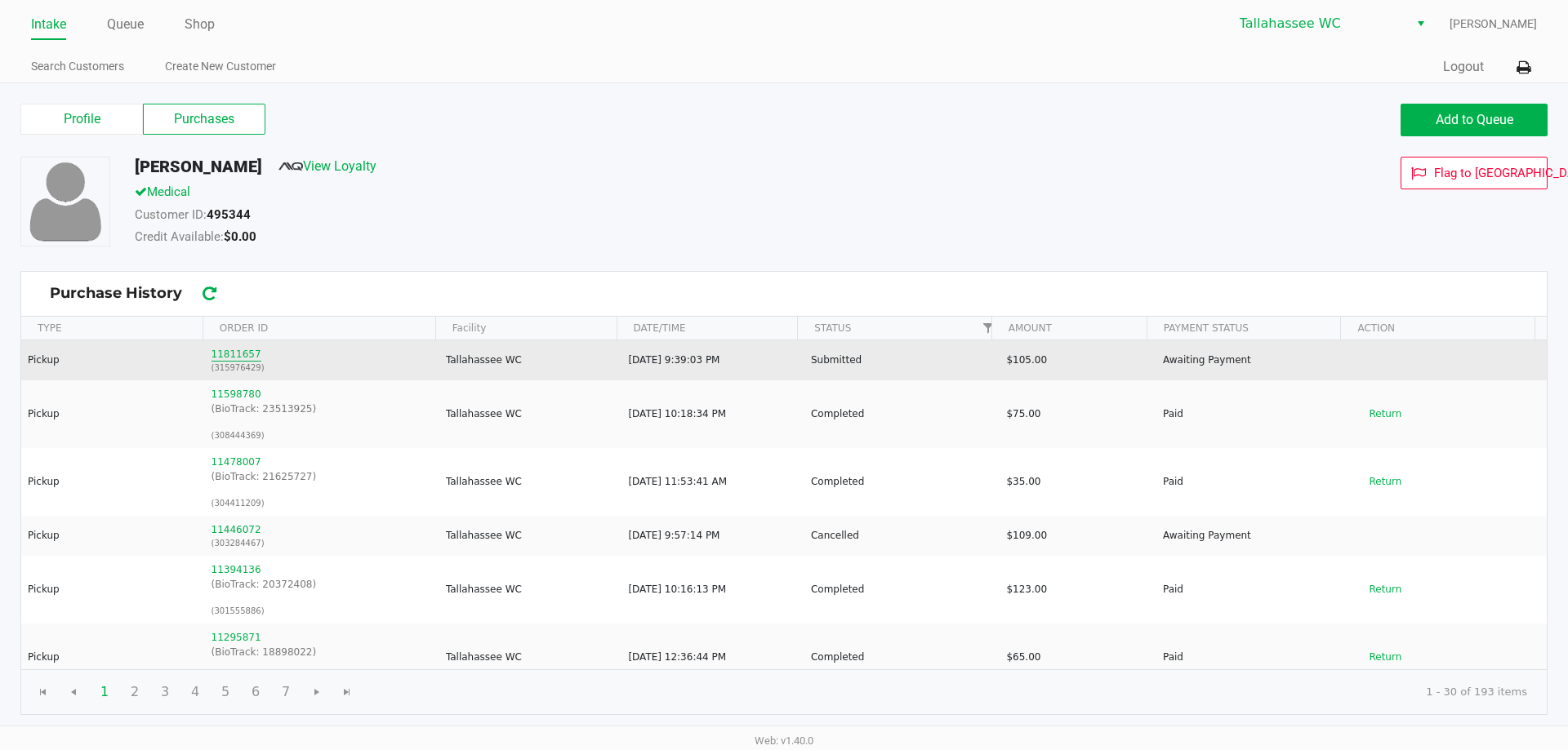
click at [232, 353] on button "11811657" at bounding box center [236, 354] width 50 height 15
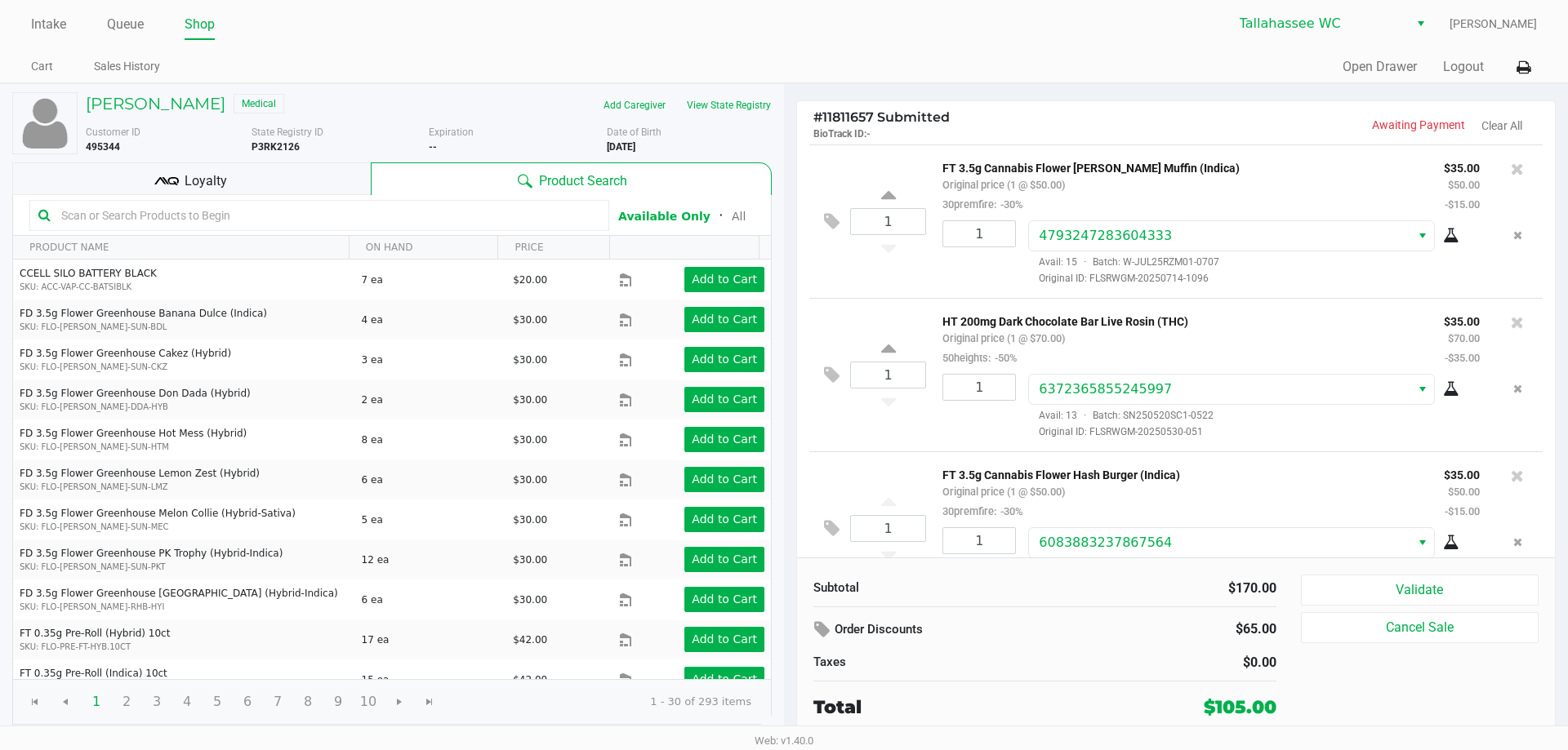
click at [179, 184] on div "Loyalty" at bounding box center [191, 178] width 358 height 32
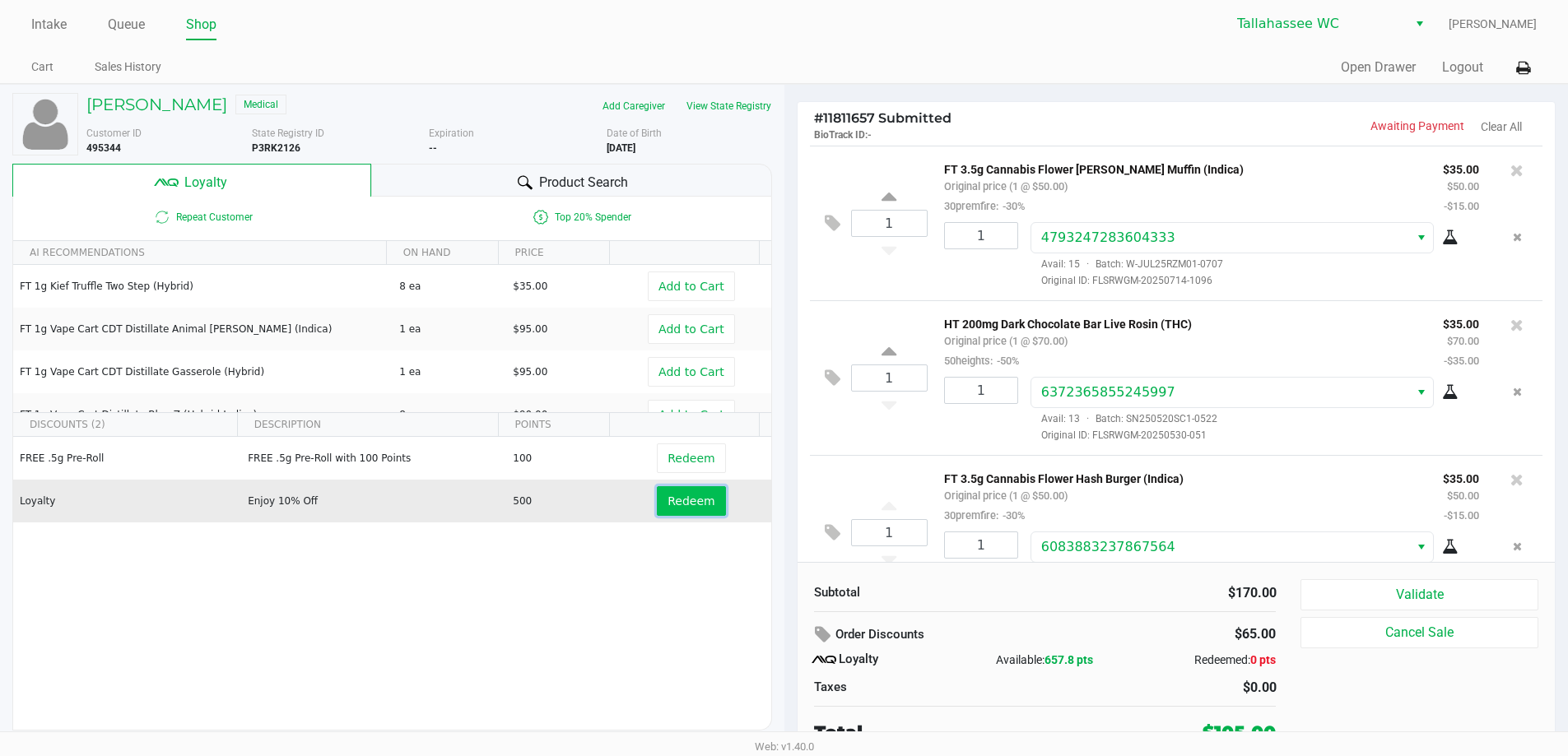
click at [673, 504] on span "Redeem" at bounding box center [691, 501] width 47 height 13
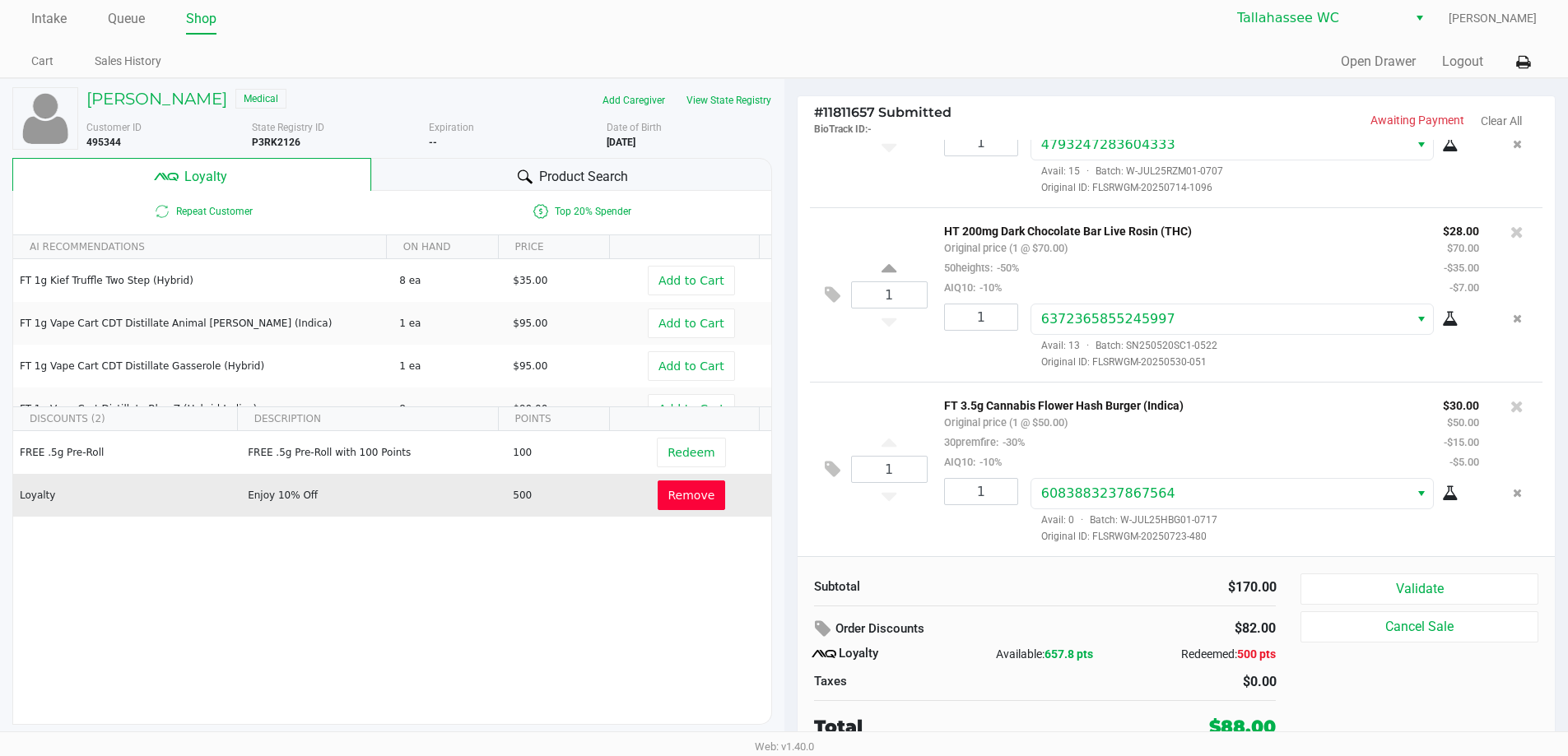
scroll to position [8, 0]
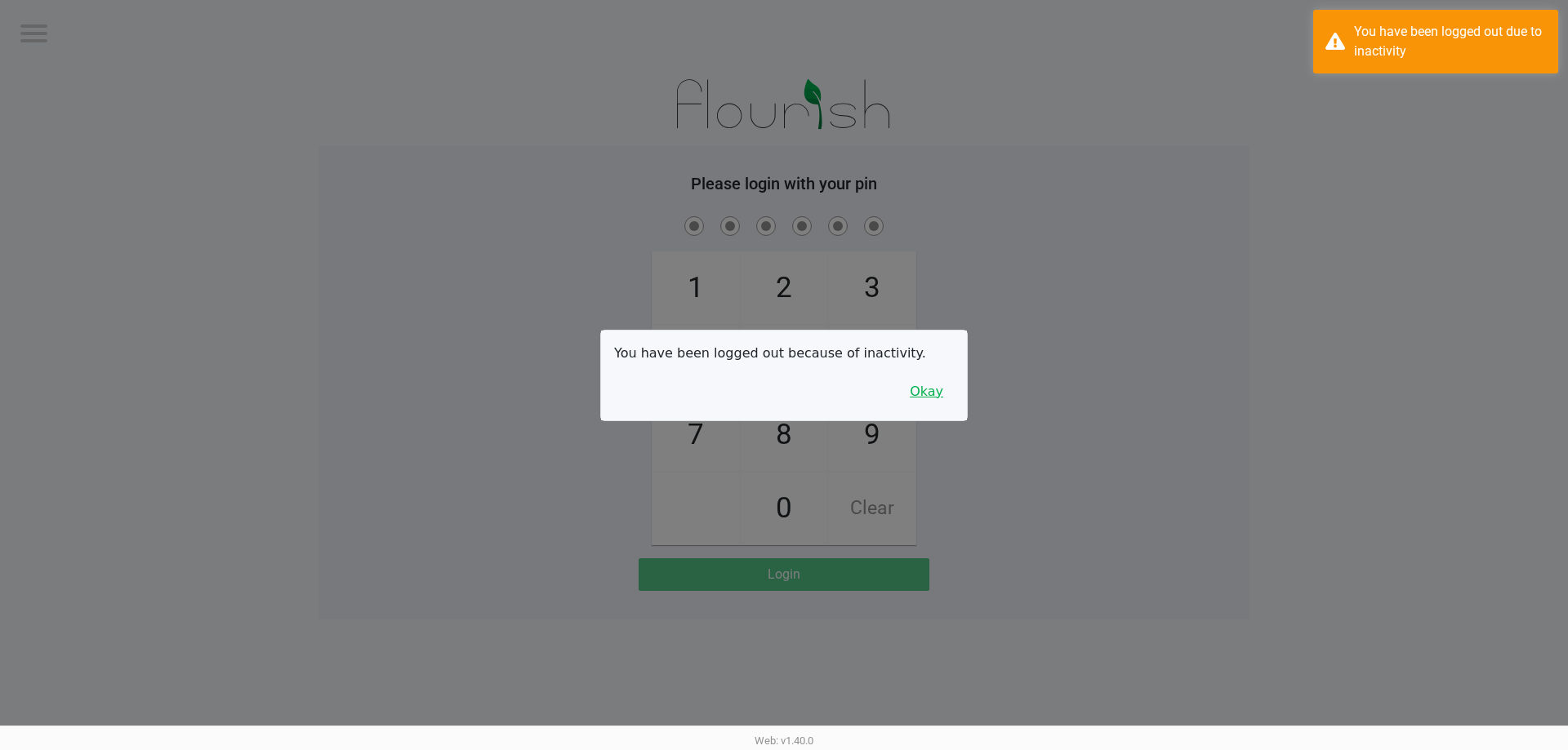
click at [927, 390] on button "Okay" at bounding box center [926, 392] width 55 height 31
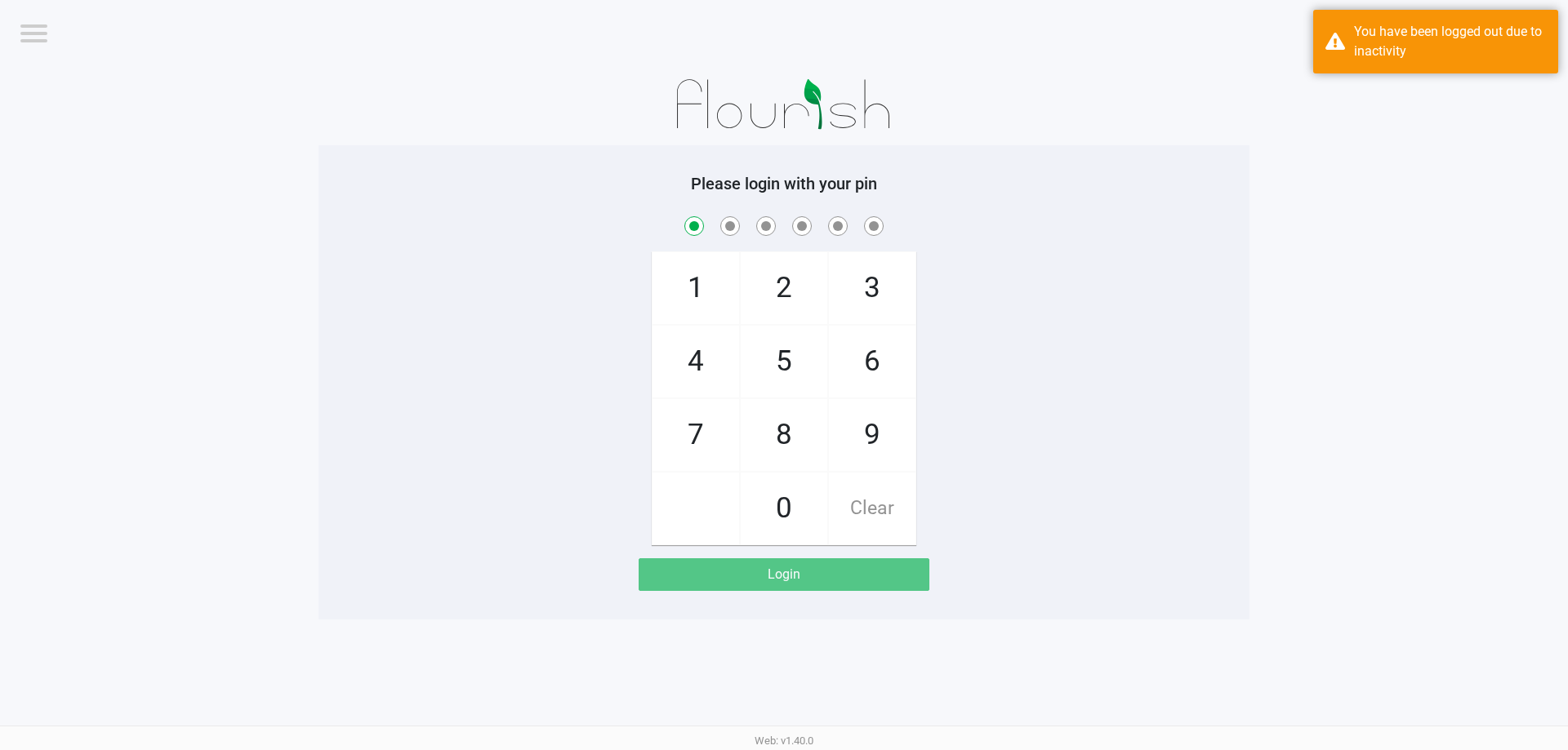
checkbox input "true"
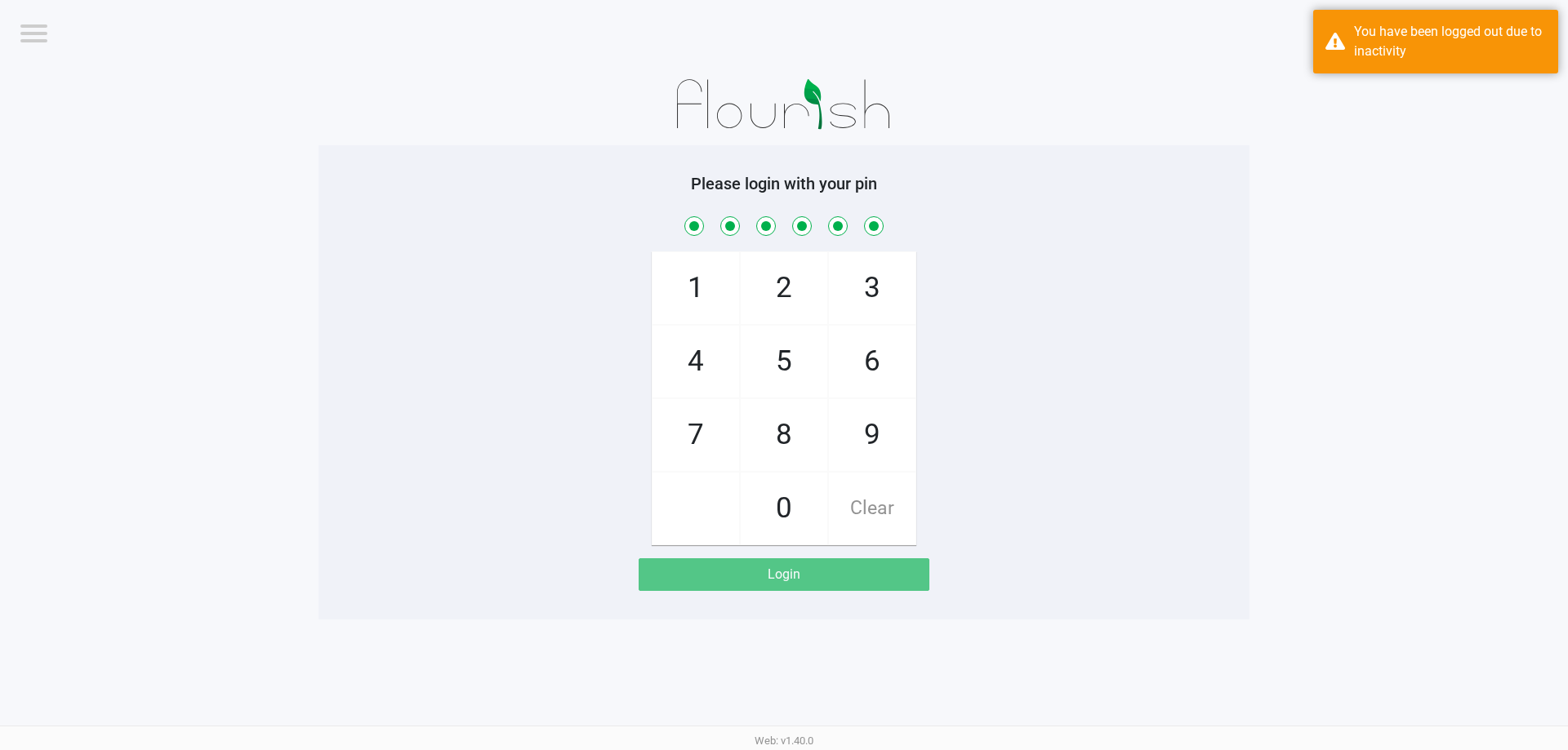
checkbox input "true"
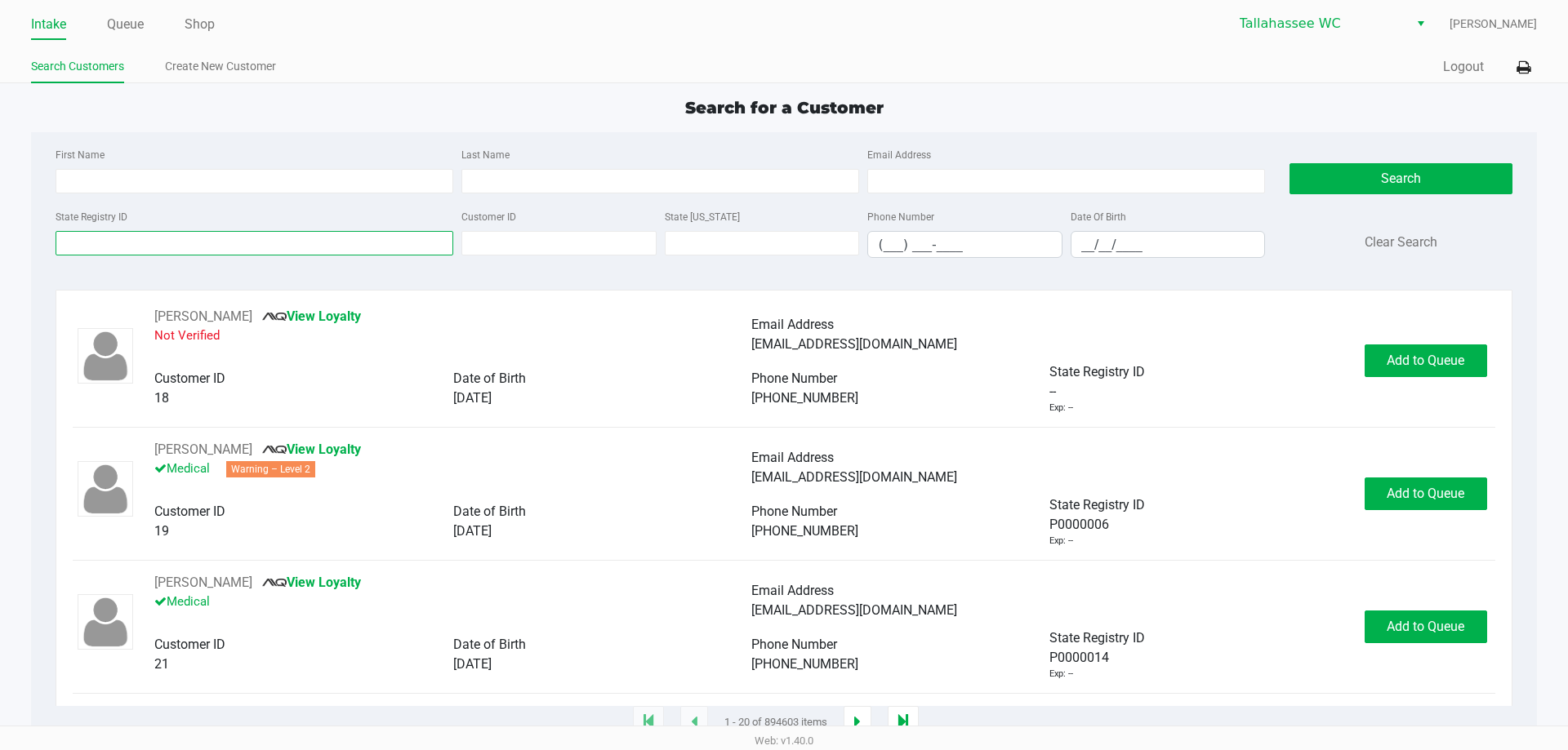
click at [144, 253] on input "State Registry ID" at bounding box center [254, 243] width 397 height 25
paste input "P4KK7659"
type input "P4KK7659"
click at [1373, 180] on button "Search" at bounding box center [1400, 178] width 222 height 31
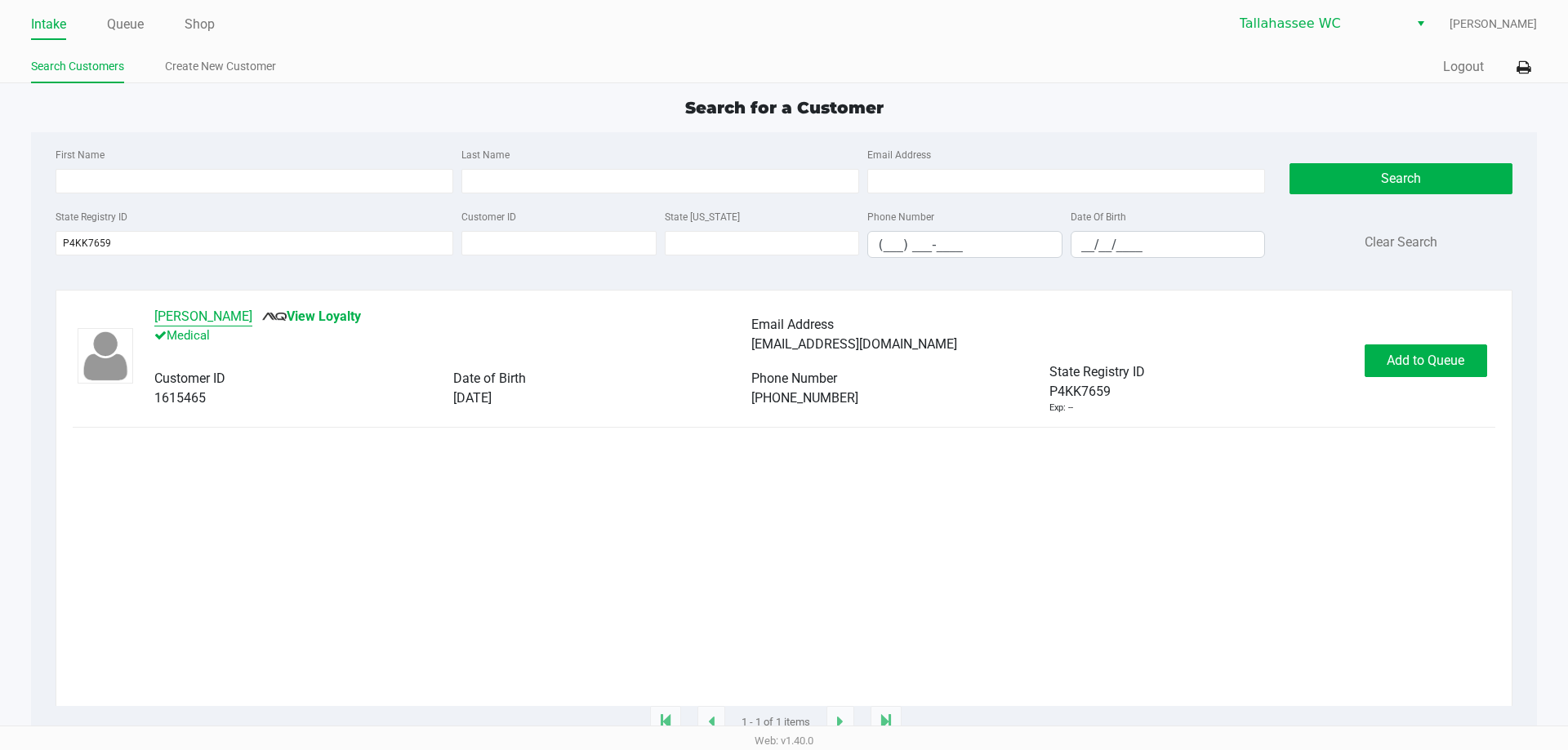
click at [209, 310] on button "KYLE DAVIDSON" at bounding box center [203, 317] width 98 height 20
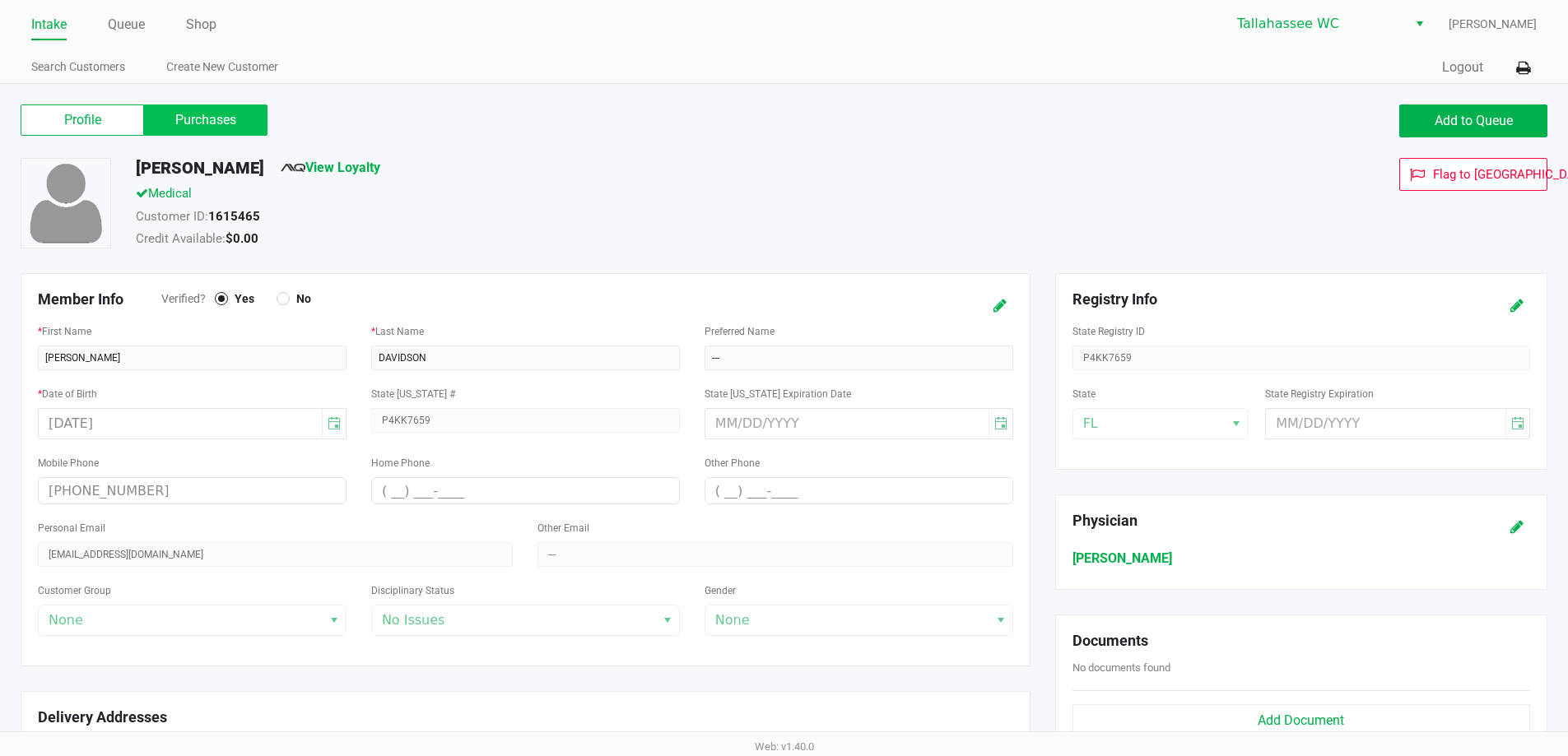
click at [206, 114] on label "Purchases" at bounding box center [206, 119] width 124 height 31
click at [0, 0] on 1 "Purchases" at bounding box center [0, 0] width 0 height 0
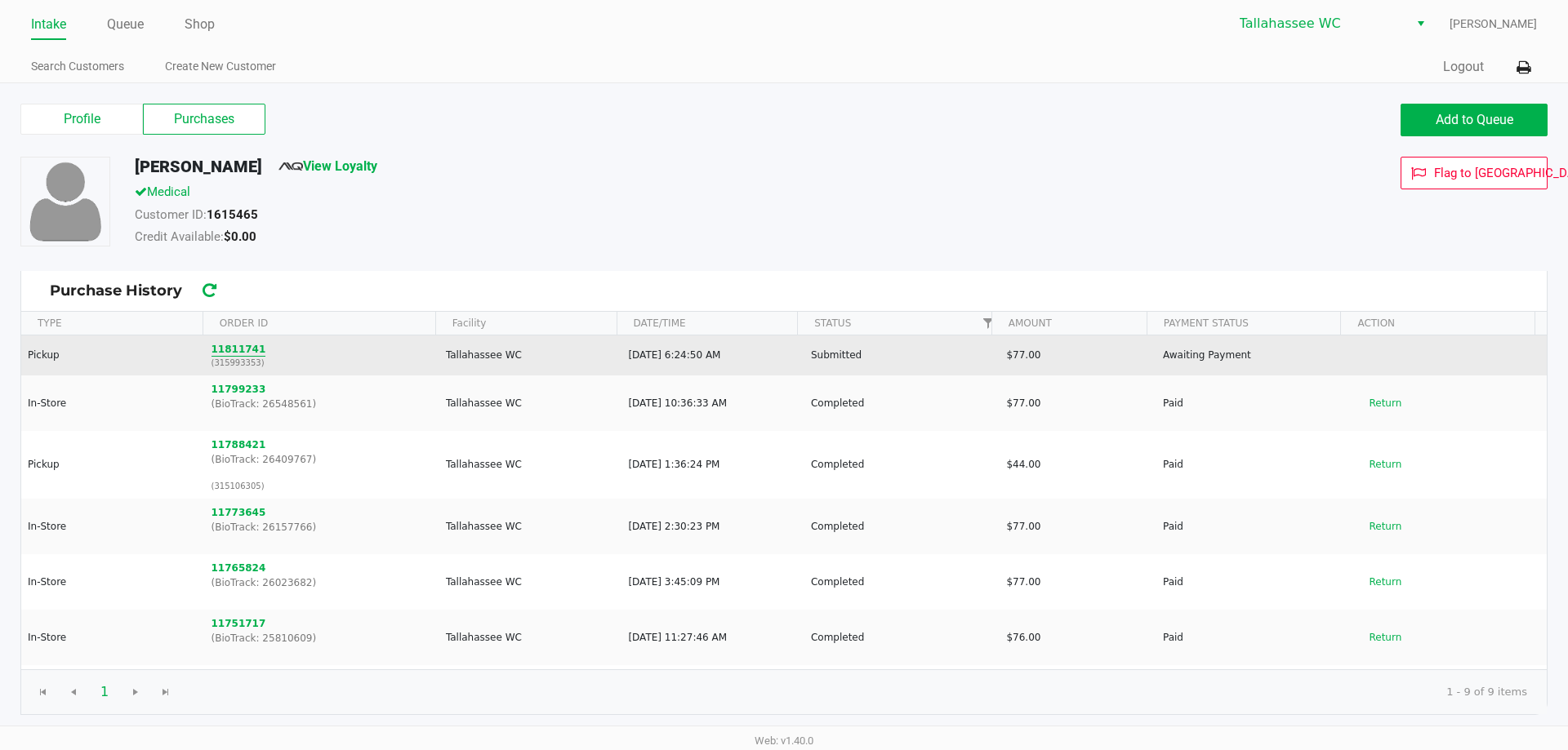
click at [242, 352] on button "11811741" at bounding box center [238, 349] width 55 height 15
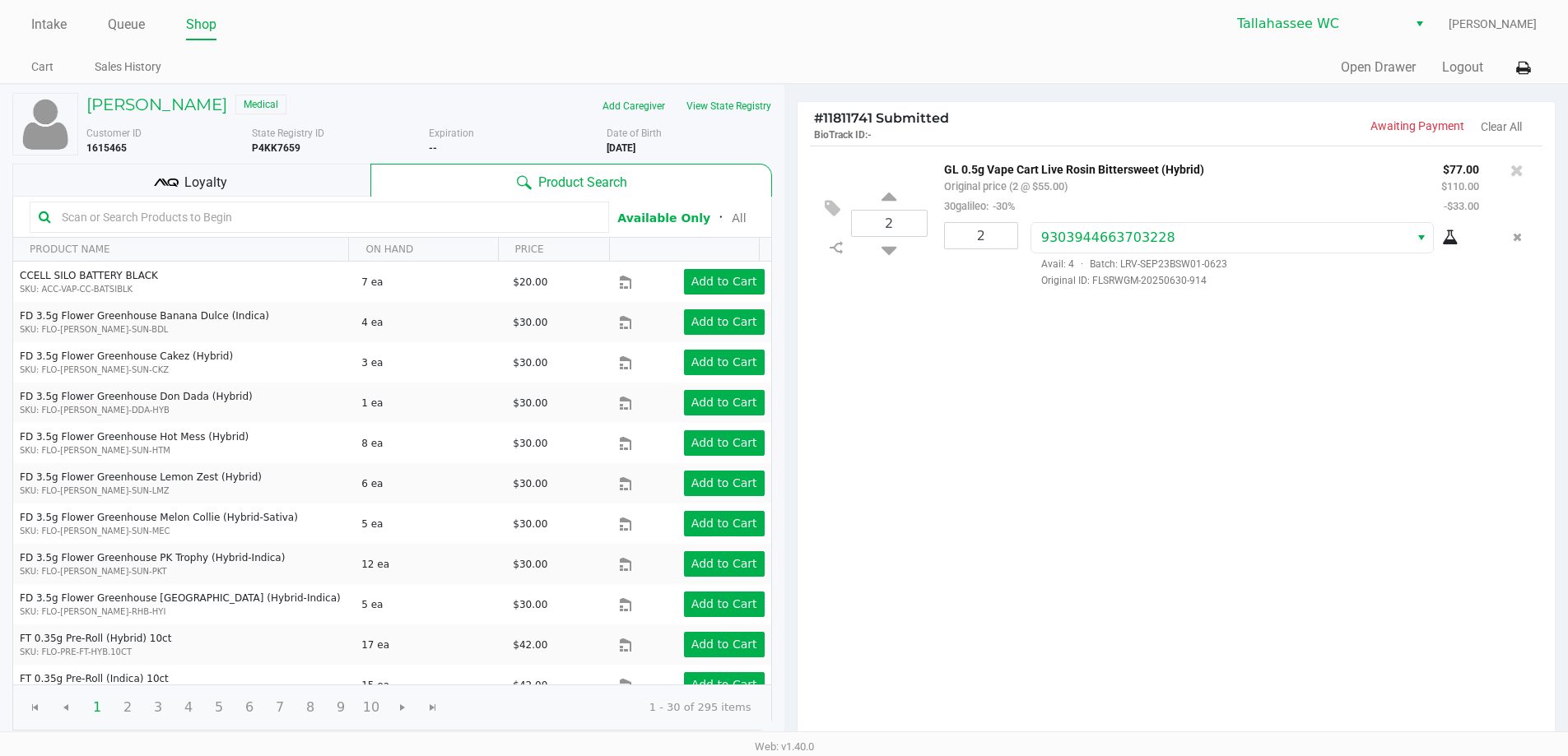
click at [166, 190] on icon at bounding box center [166, 183] width 25 height 25
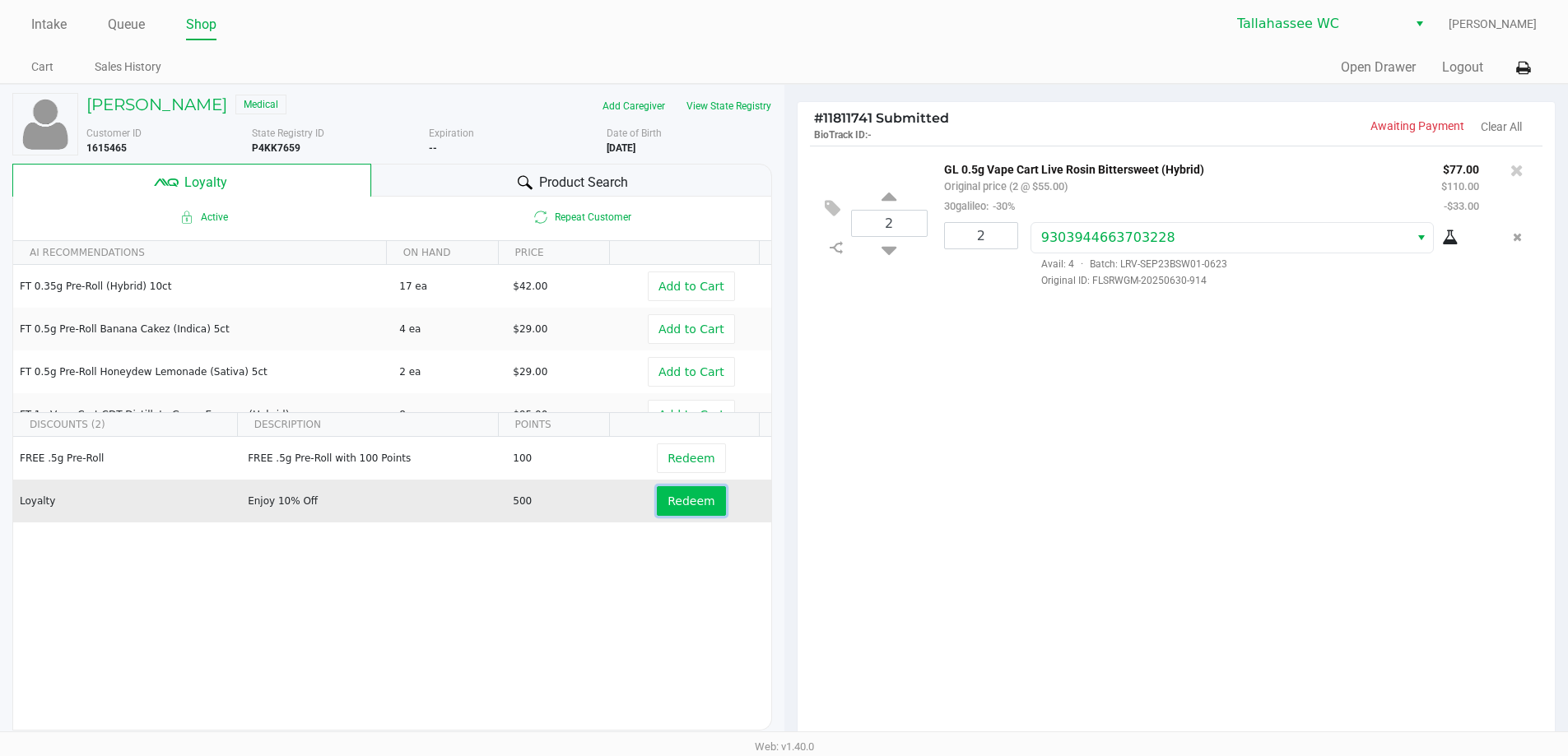
click at [681, 498] on span "Redeem" at bounding box center [691, 501] width 47 height 13
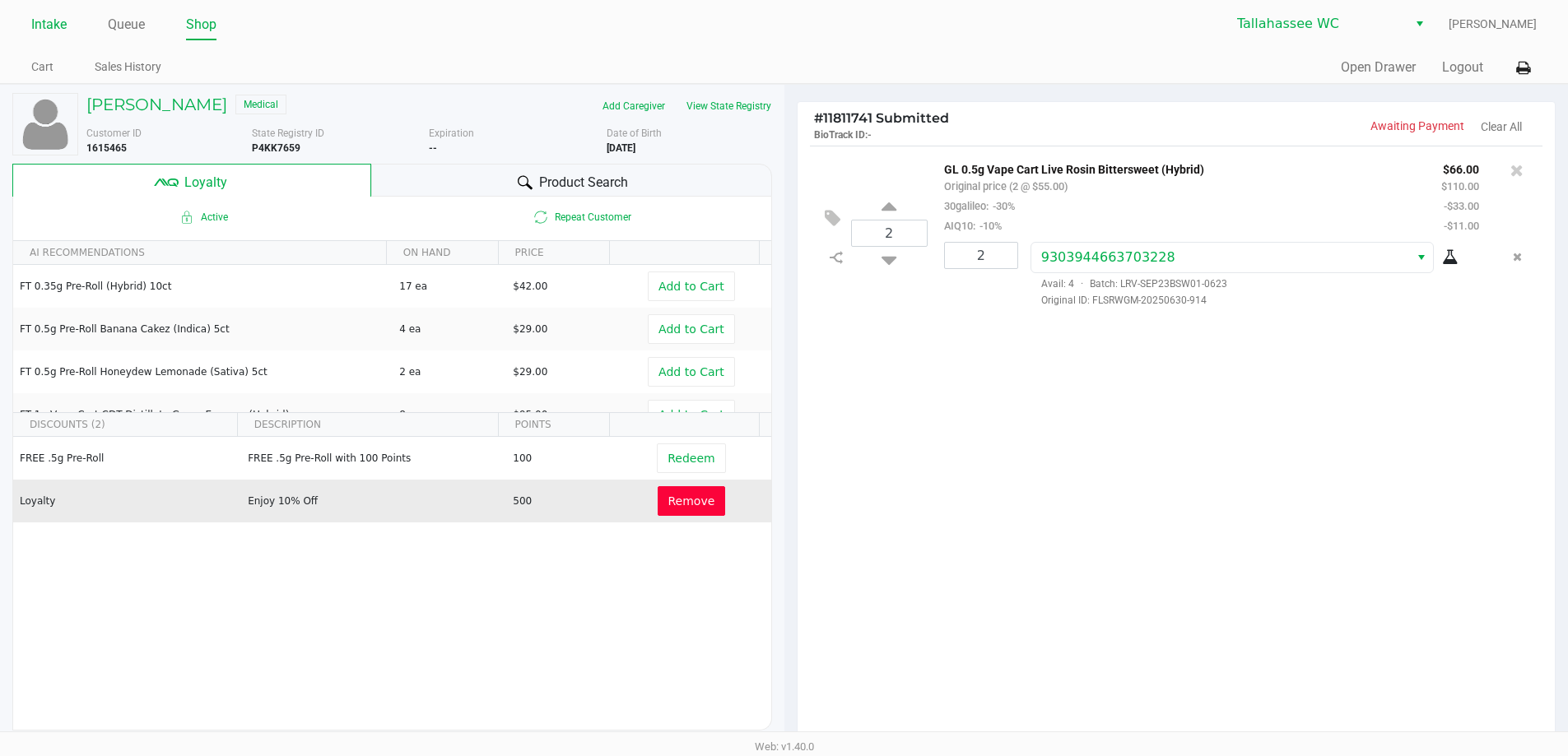
click at [51, 28] on link "Intake" at bounding box center [48, 25] width 35 height 23
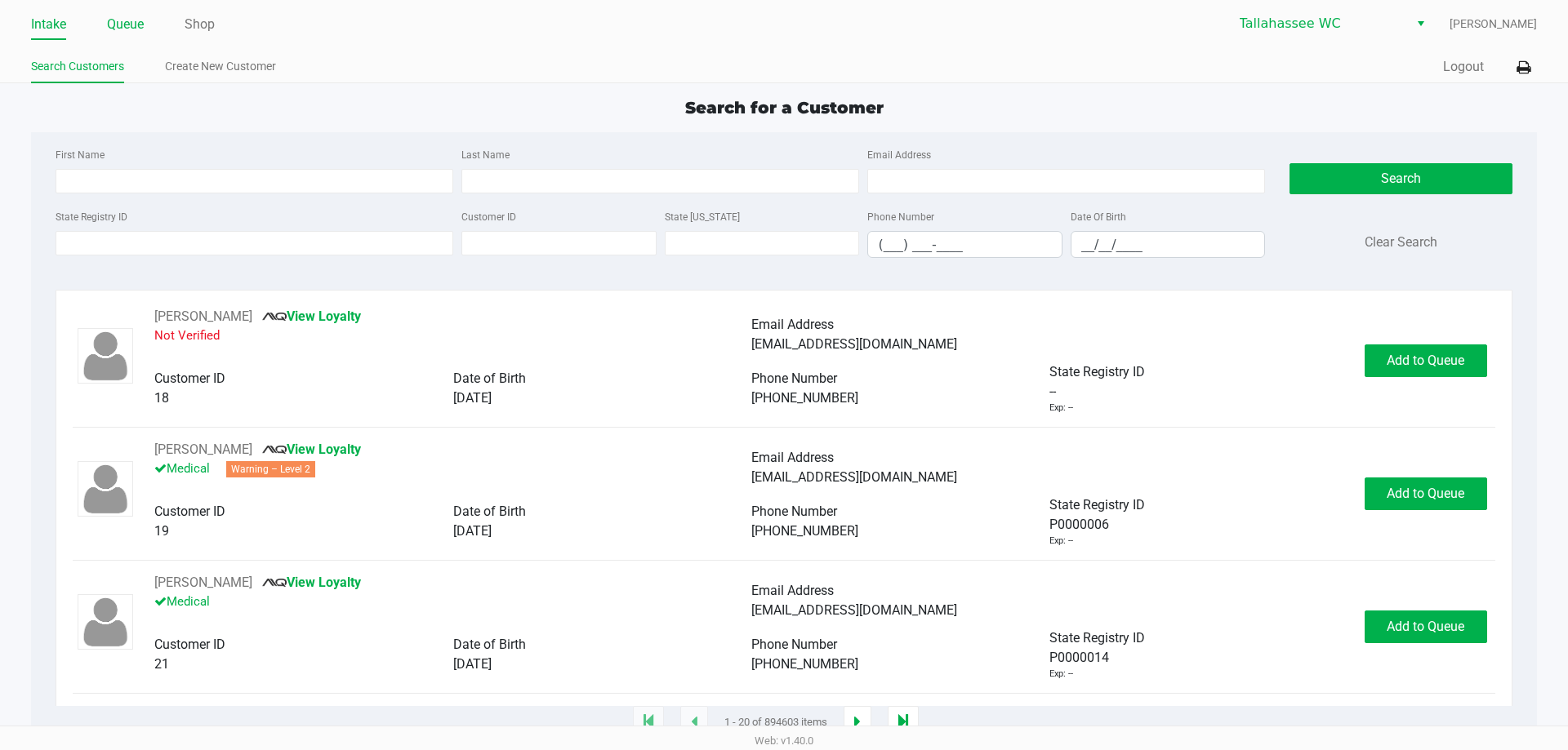
click at [127, 30] on link "Queue" at bounding box center [125, 25] width 36 height 23
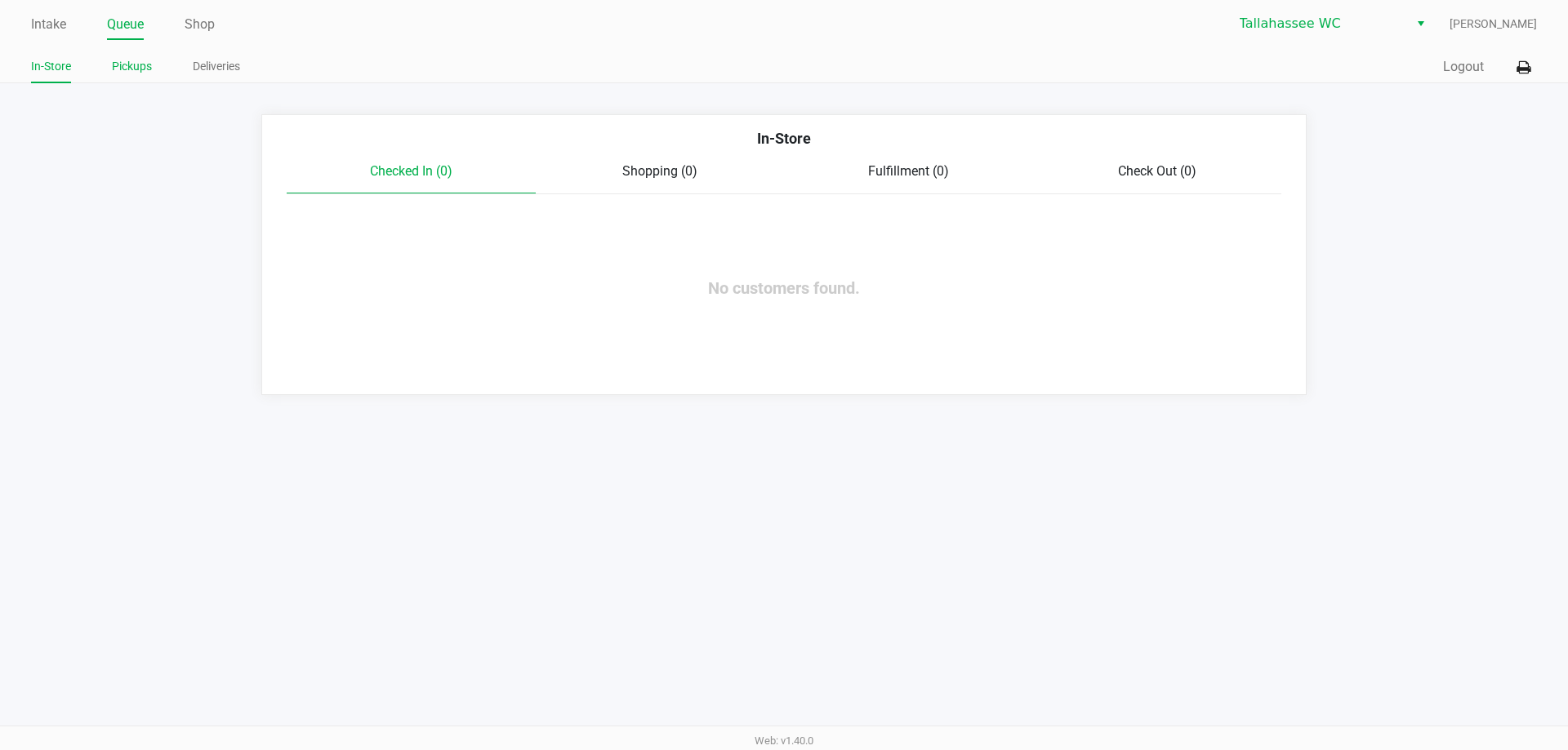
click at [127, 64] on link "Pickups" at bounding box center [132, 66] width 40 height 21
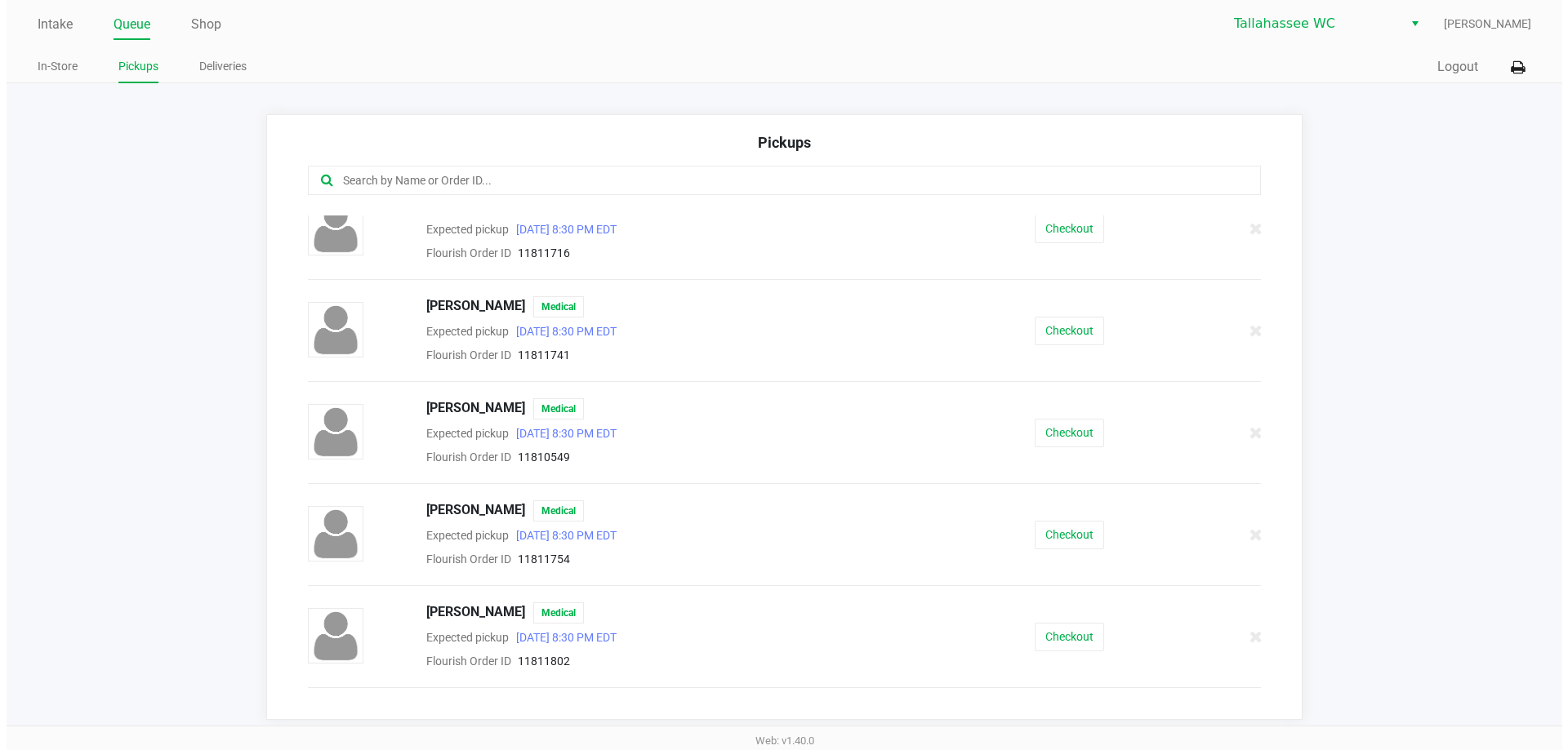
scroll to position [571, 0]
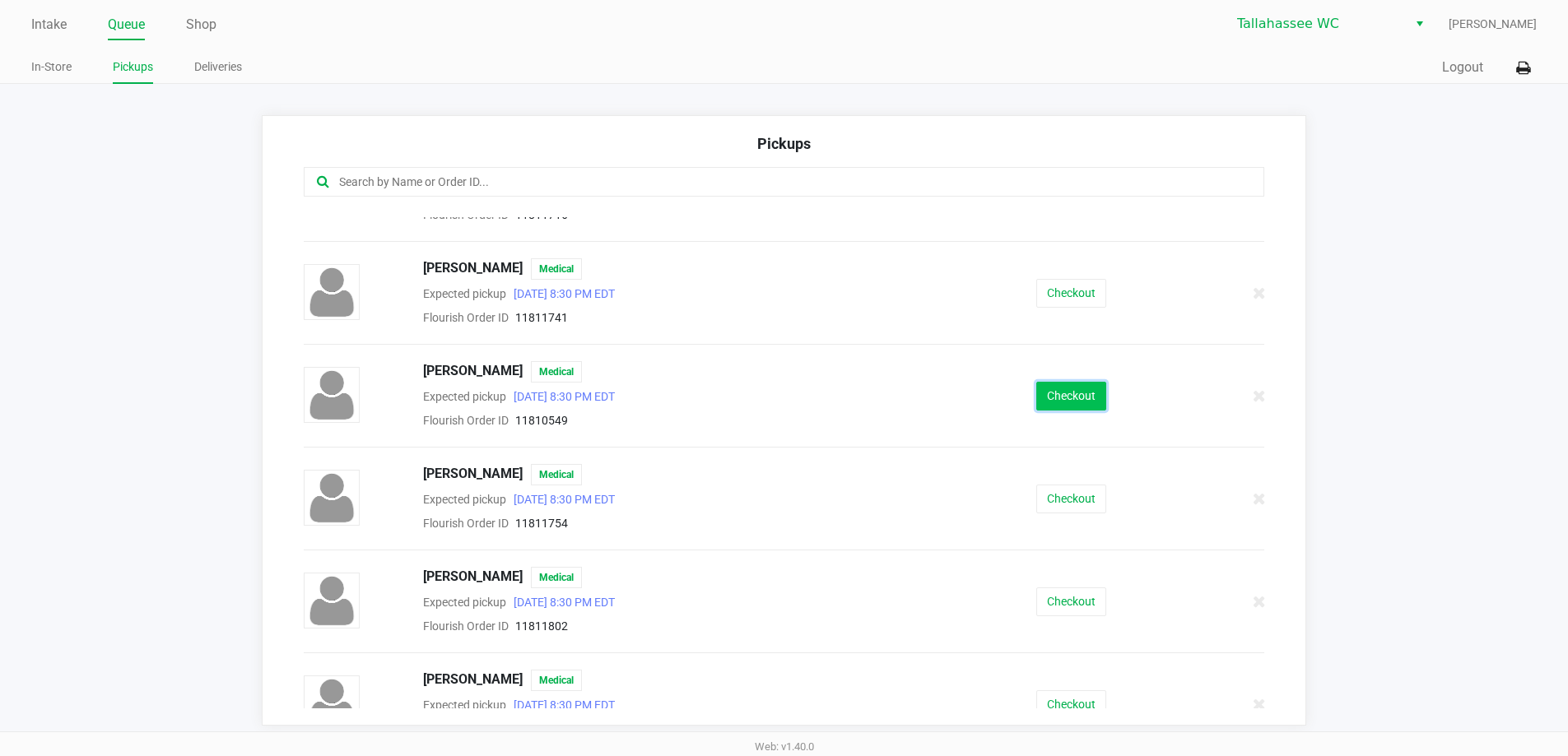
click at [1061, 391] on button "Checkout" at bounding box center [1071, 396] width 70 height 29
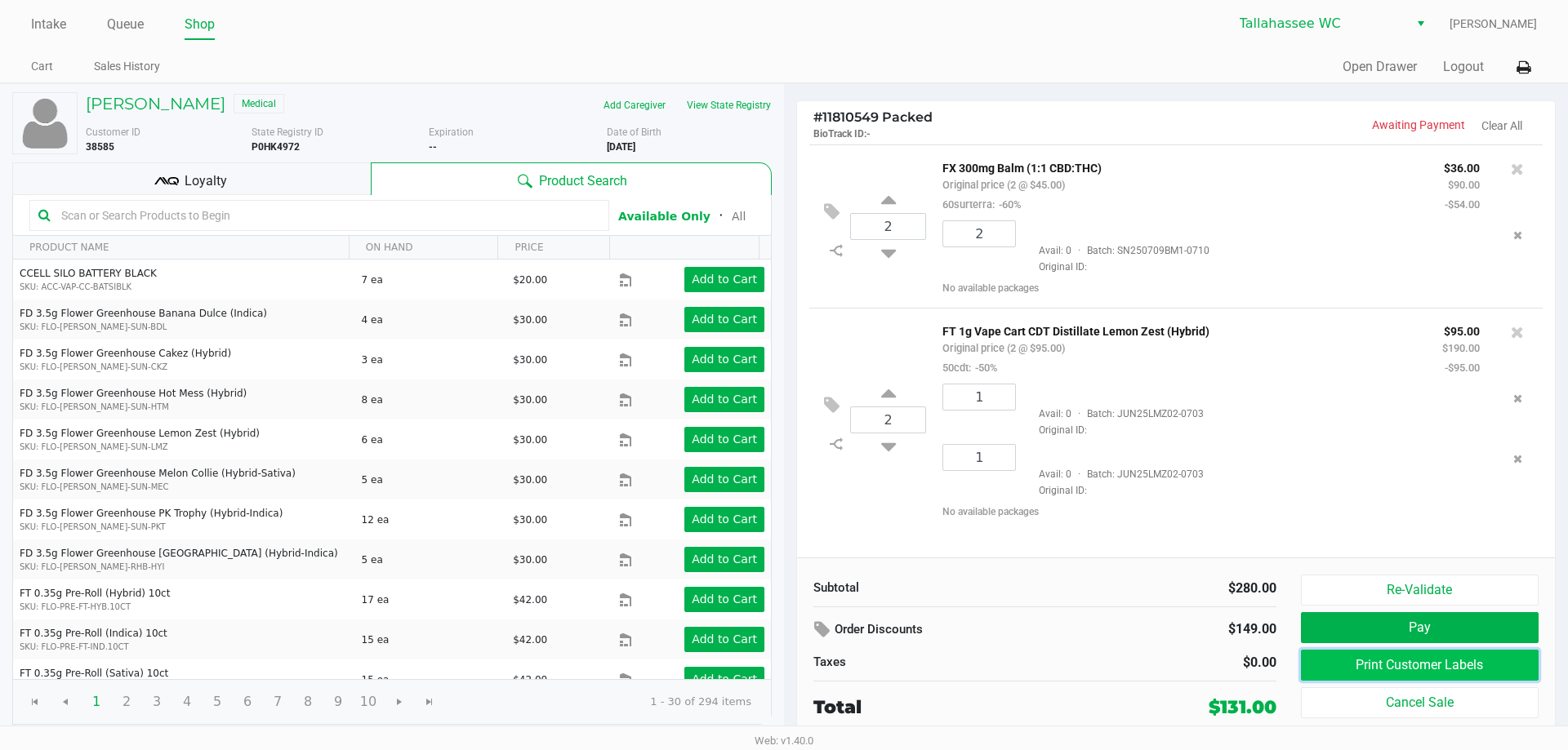
click at [1445, 661] on button "Print Customer Labels" at bounding box center [1419, 665] width 238 height 31
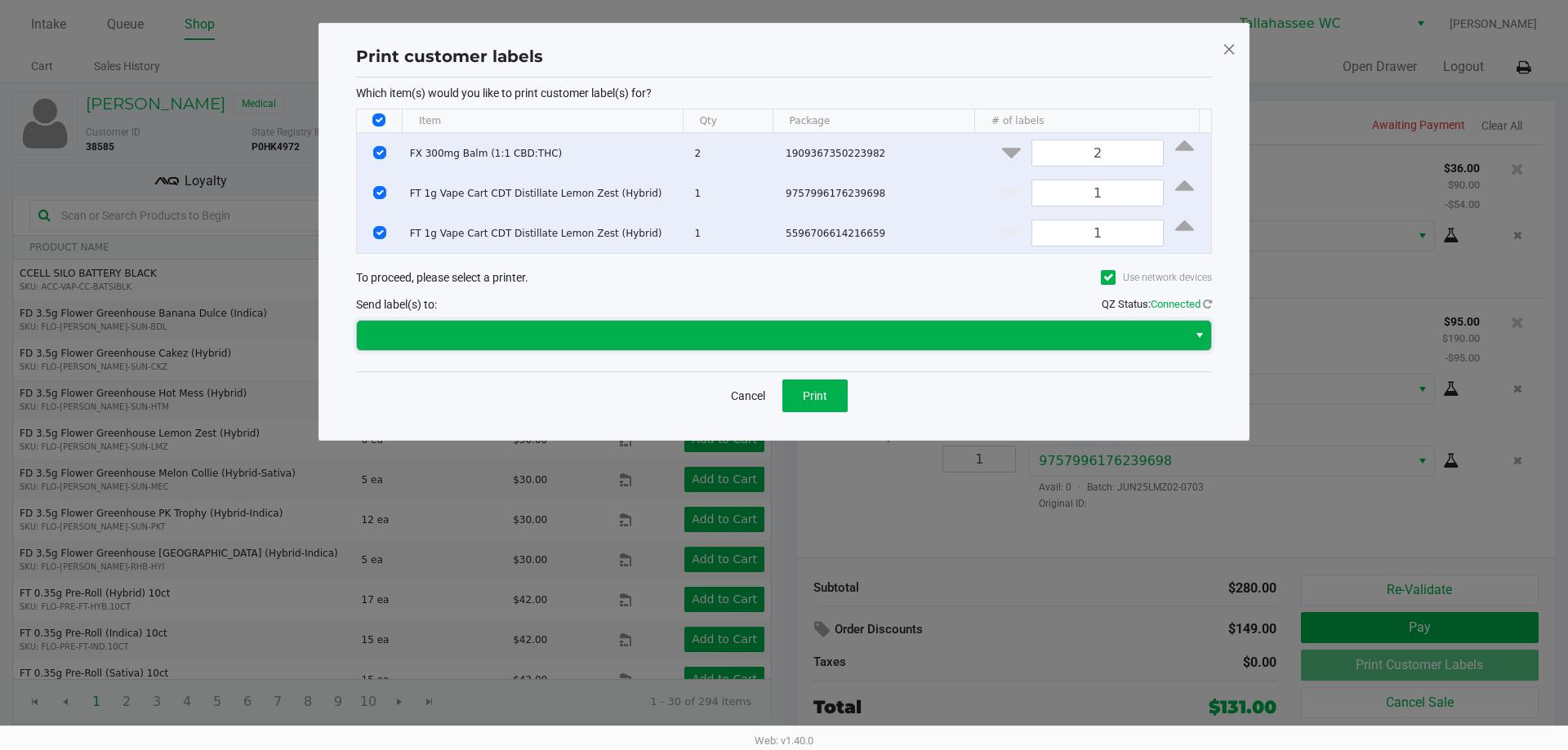
click at [769, 345] on span at bounding box center [772, 336] width 810 height 20
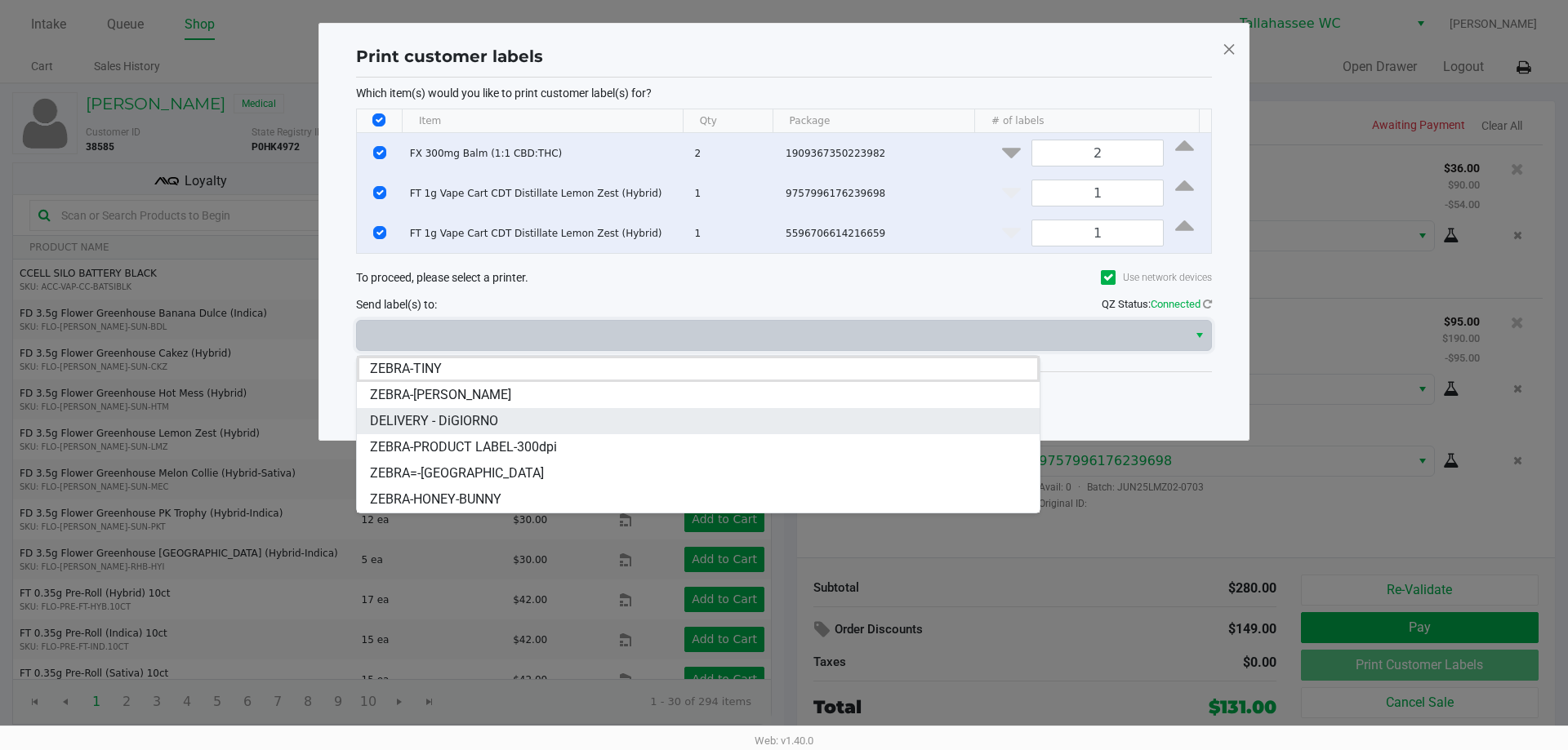
click at [647, 421] on li "DELIVERY - DiGIORNO" at bounding box center [698, 421] width 683 height 26
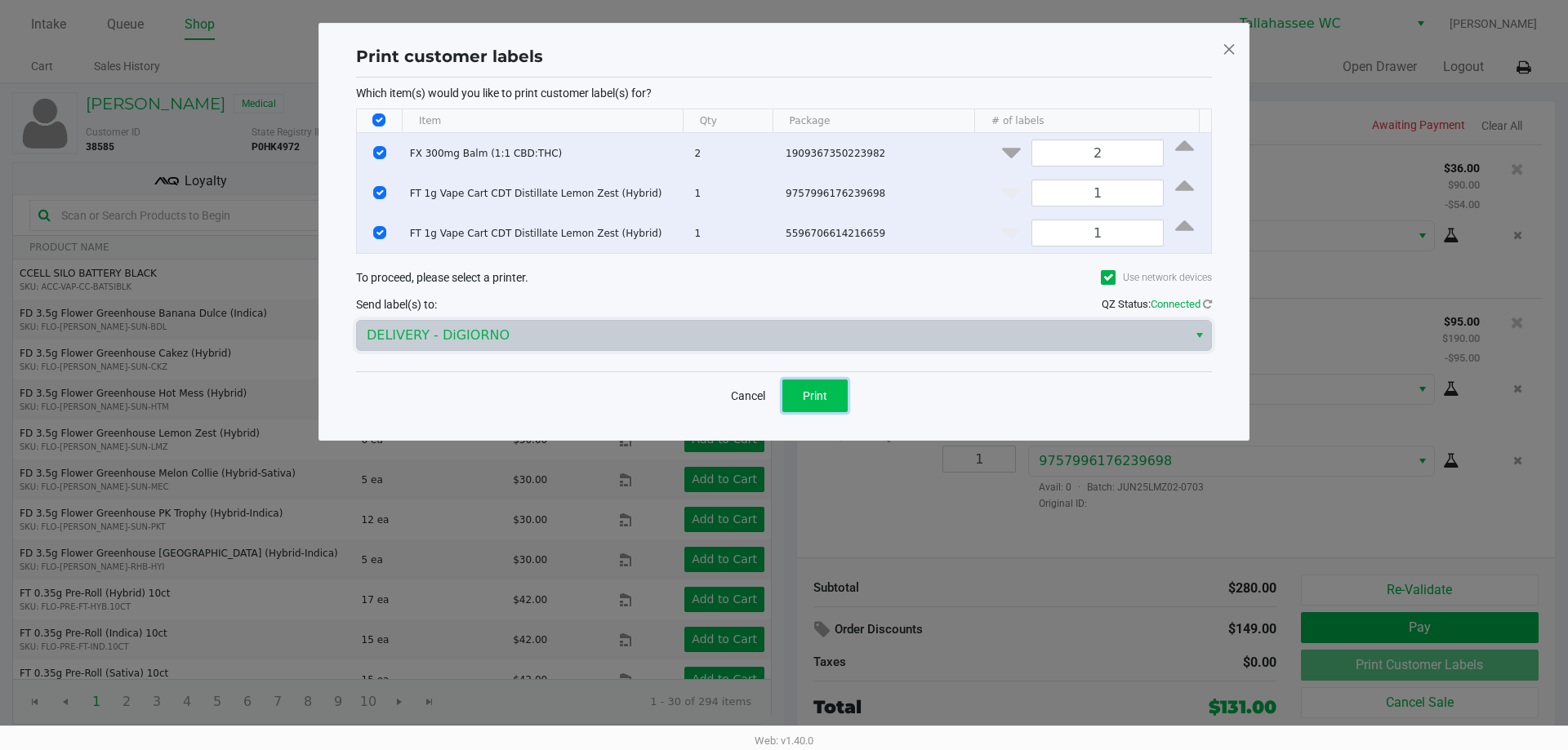
click at [836, 406] on button "Print" at bounding box center [815, 396] width 65 height 32
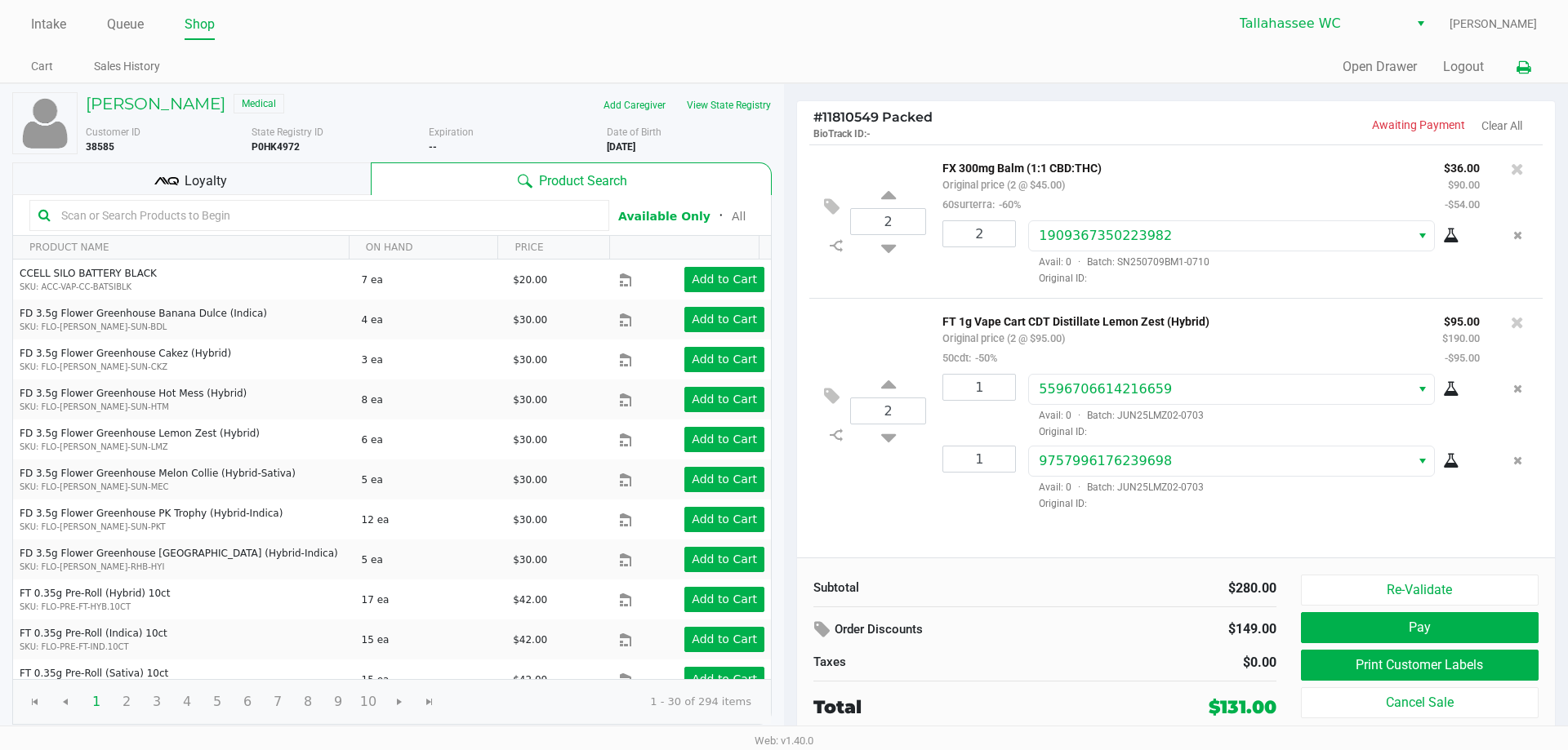
click at [1519, 66] on icon at bounding box center [1523, 68] width 14 height 12
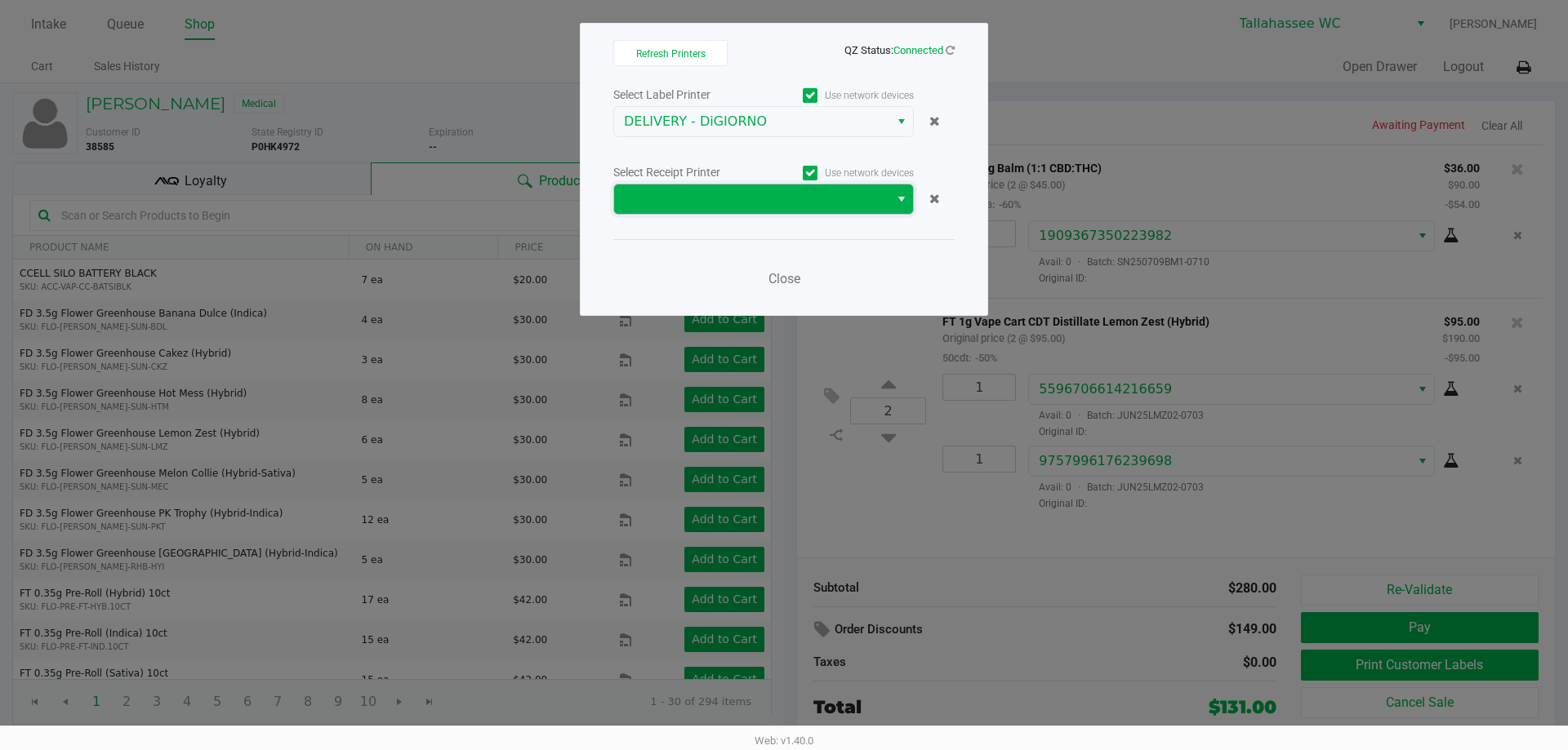
click at [864, 205] on span at bounding box center [752, 200] width 256 height 20
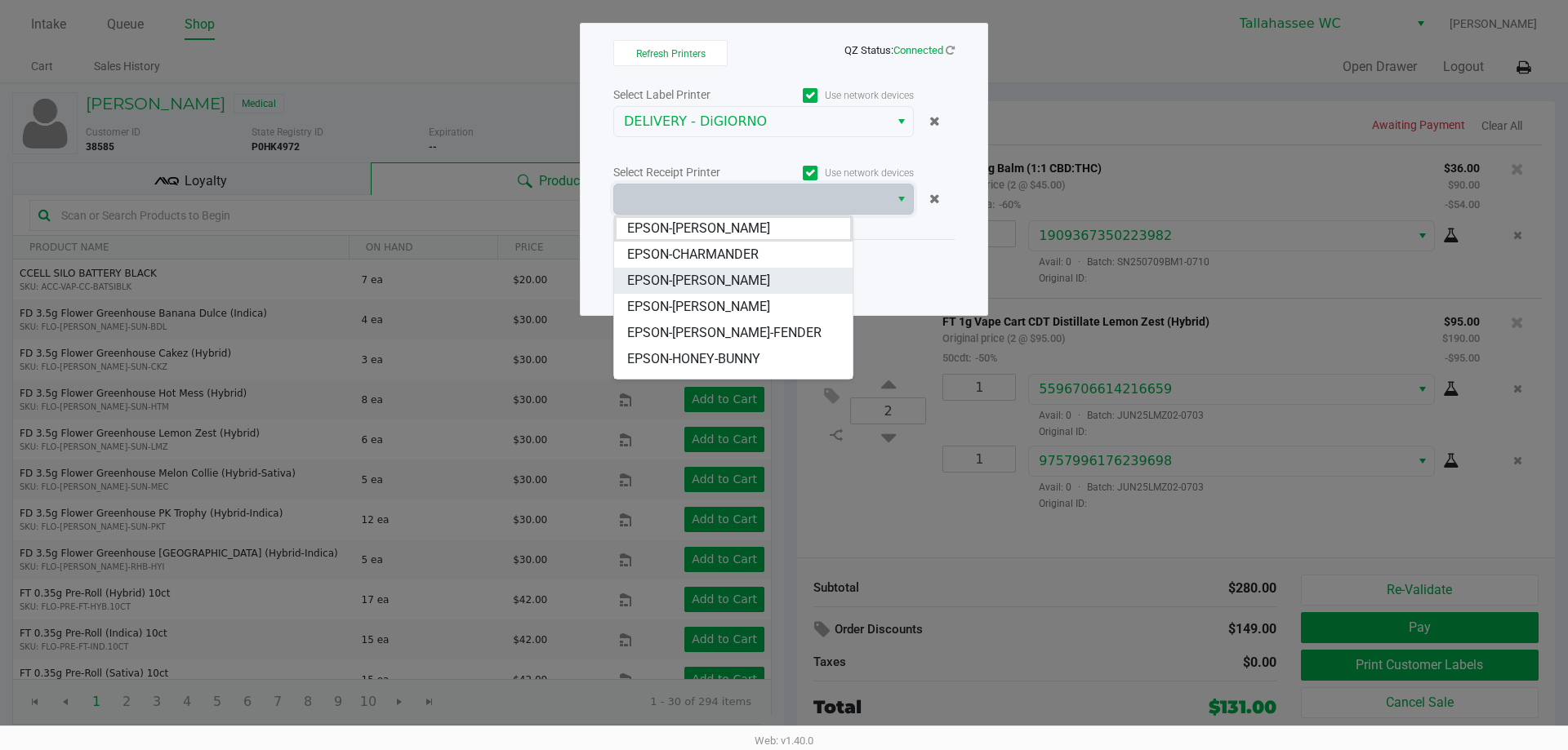
click at [752, 282] on li "EPSON-CHER" at bounding box center [733, 281] width 238 height 26
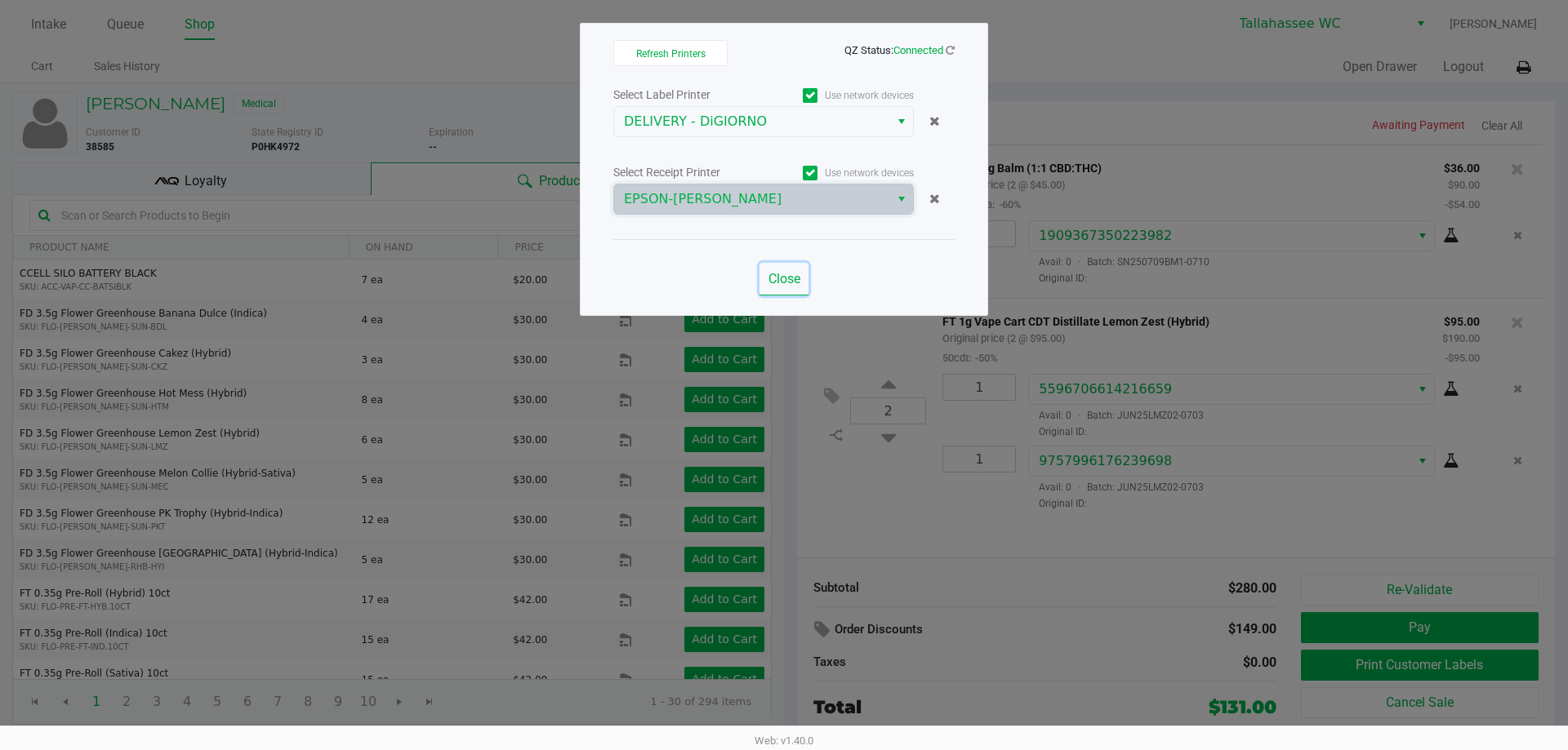
click at [782, 281] on span "Close" at bounding box center [784, 278] width 31 height 16
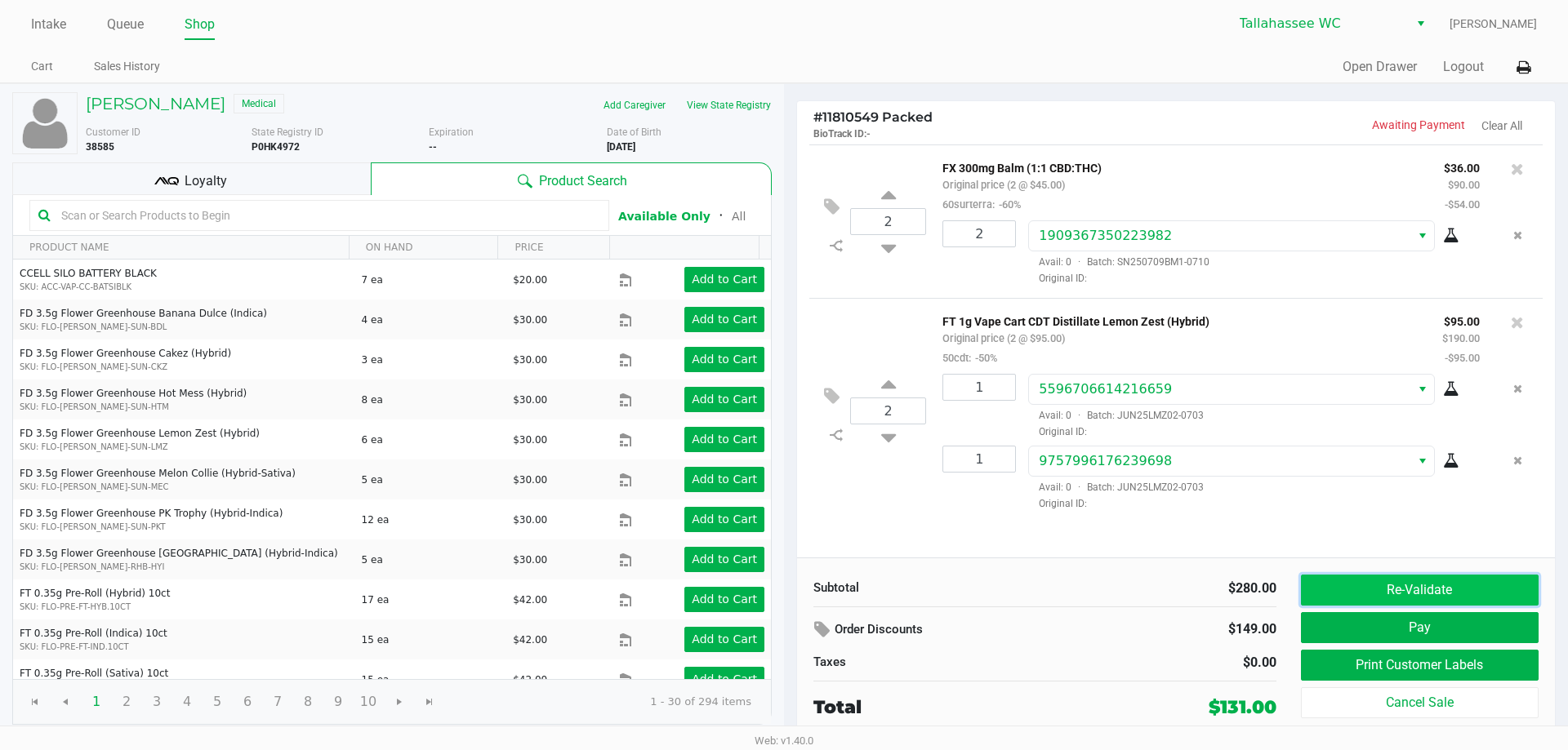
click at [1335, 589] on button "Re-Validate" at bounding box center [1419, 589] width 238 height 31
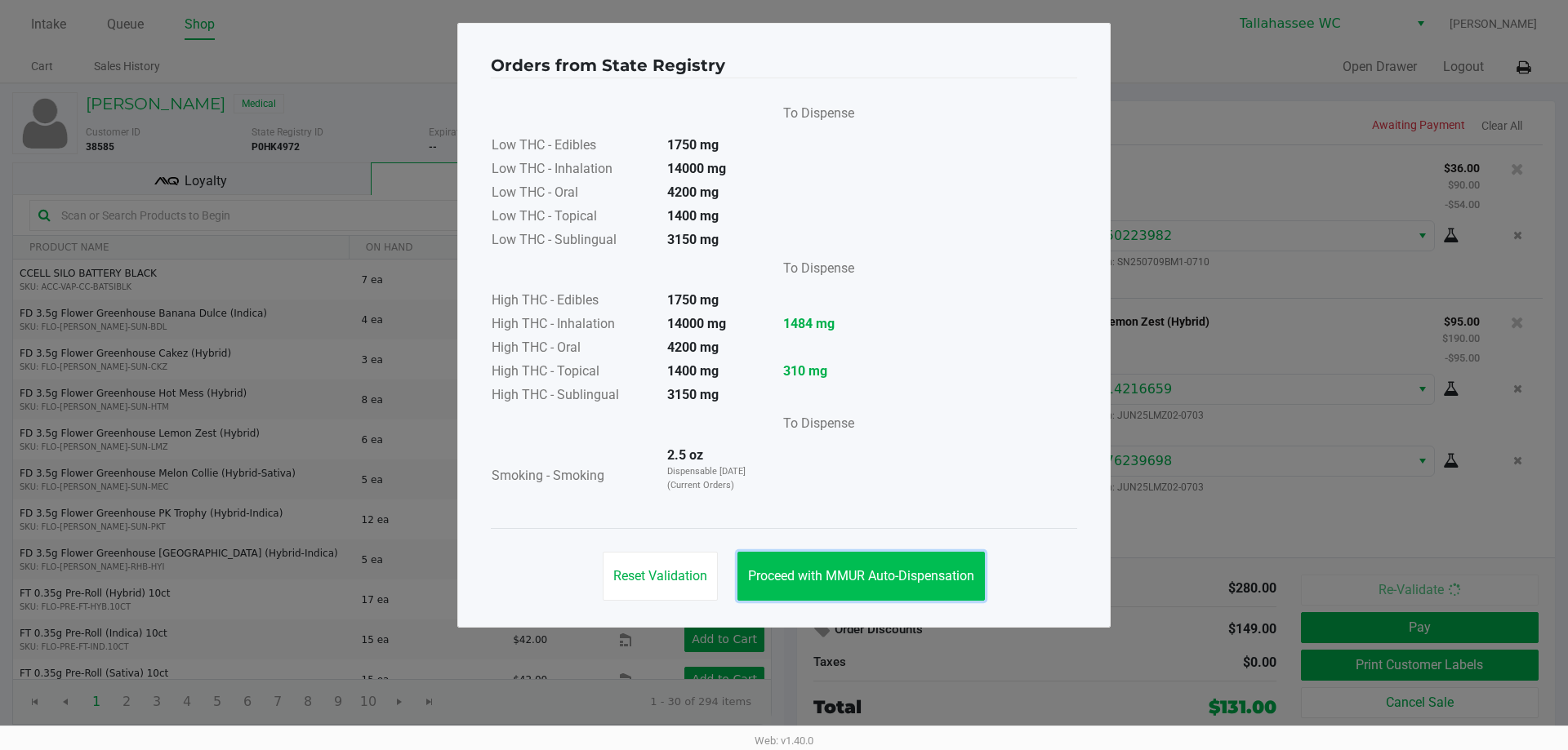
click at [875, 560] on button "Proceed with MMUR Auto-Dispensation" at bounding box center [861, 576] width 248 height 49
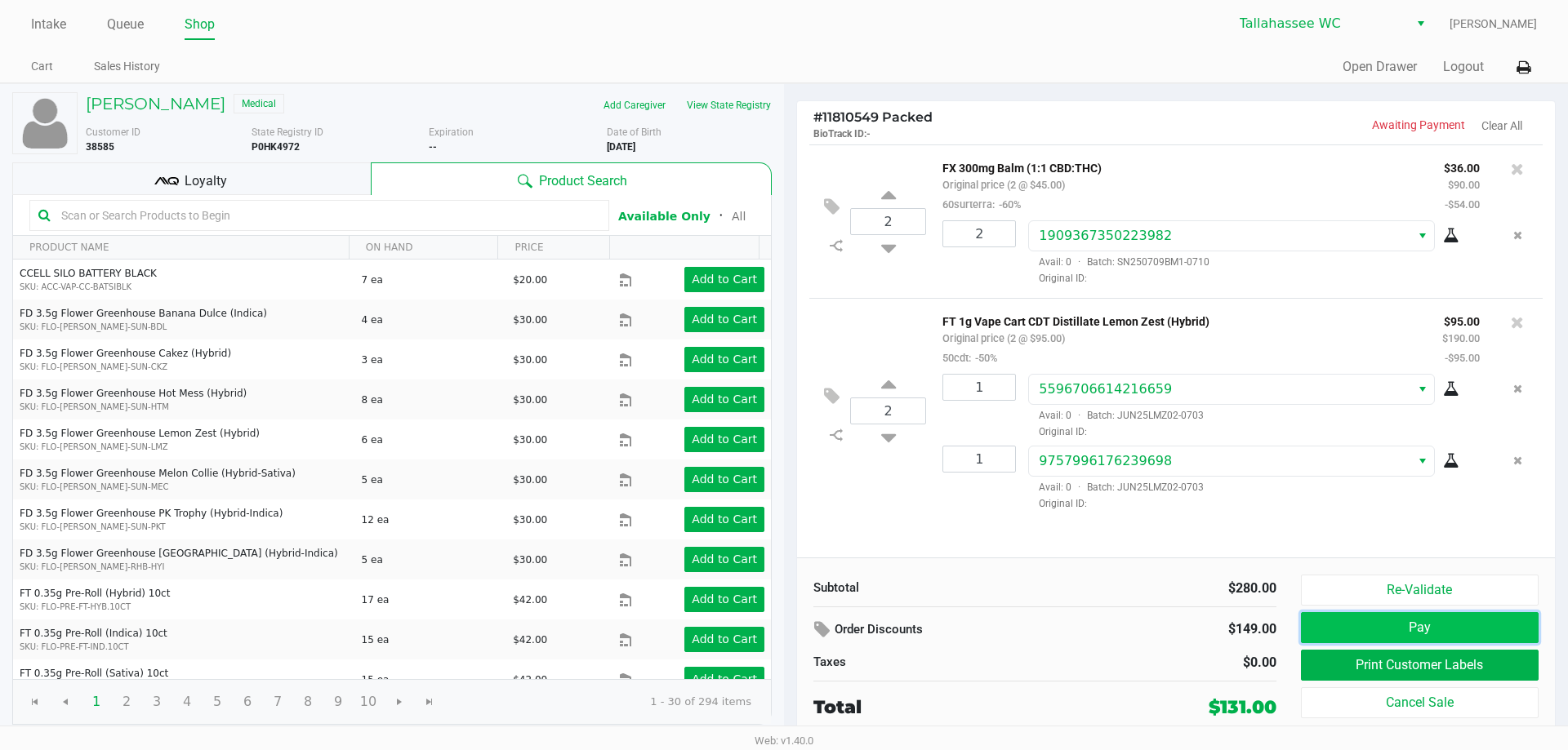
click at [1441, 637] on button "Pay" at bounding box center [1419, 627] width 238 height 31
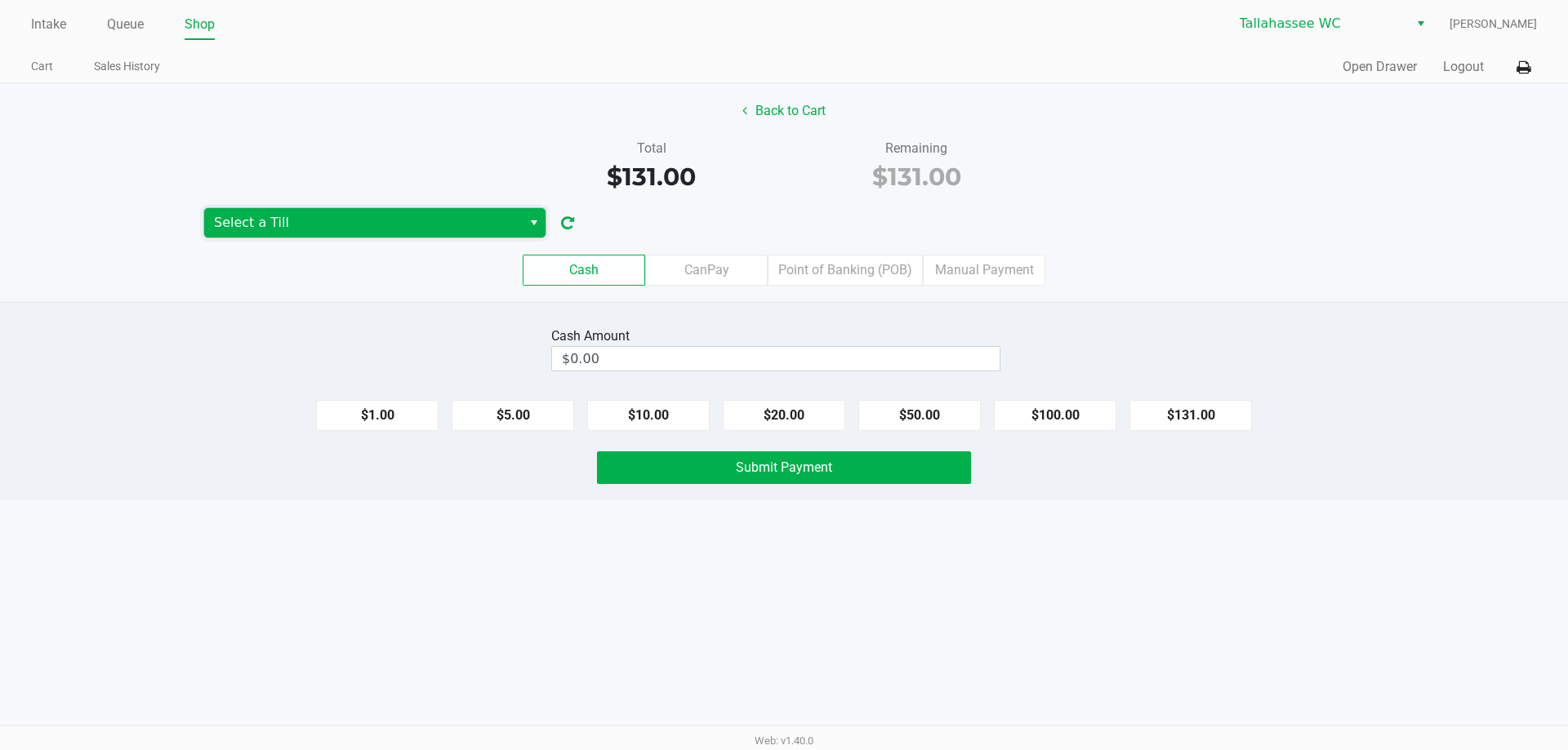
click at [464, 231] on span "Select a Till" at bounding box center [363, 223] width 298 height 20
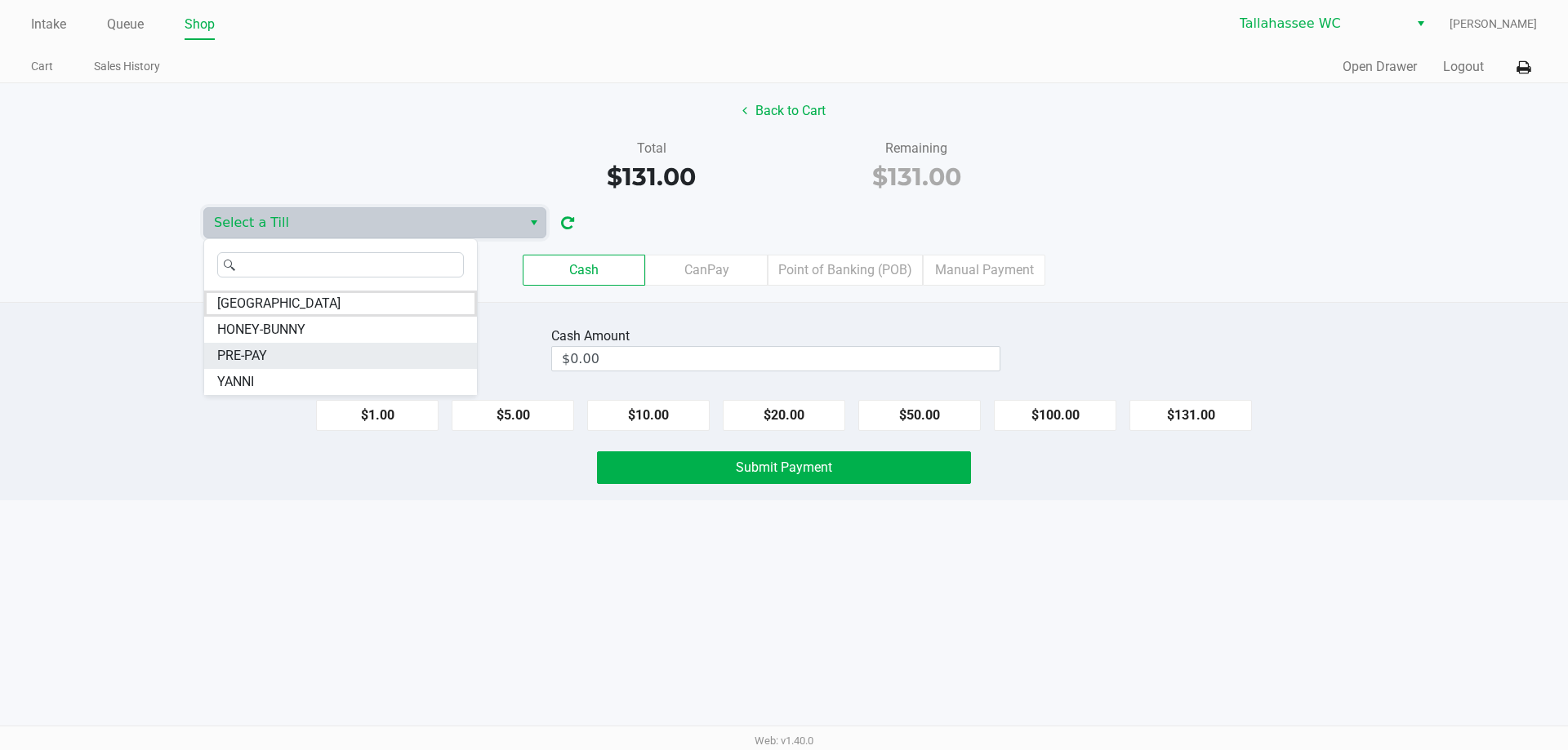
click at [404, 344] on li "PRE-PAY" at bounding box center [340, 356] width 272 height 26
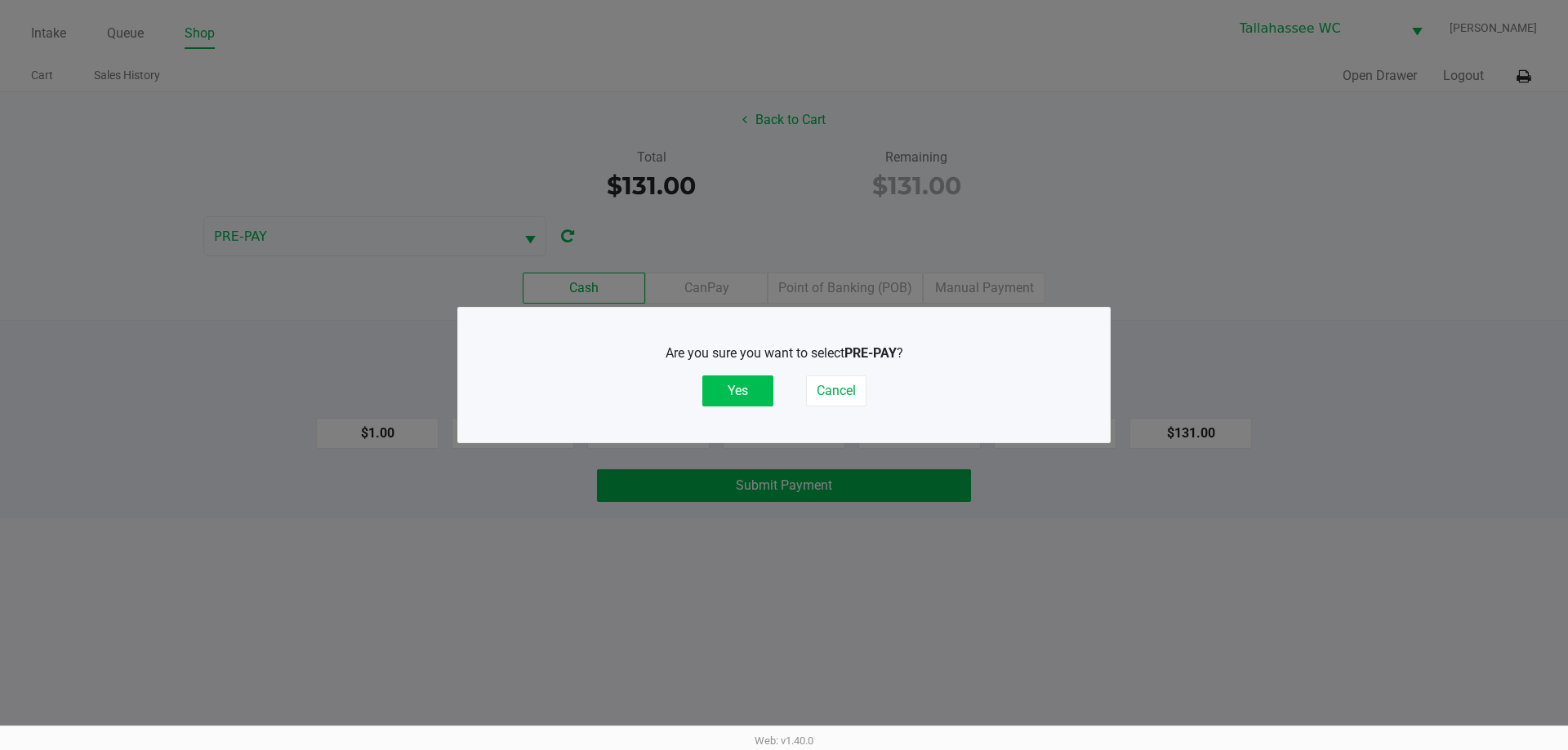
click at [741, 383] on button "Yes" at bounding box center [738, 391] width 71 height 31
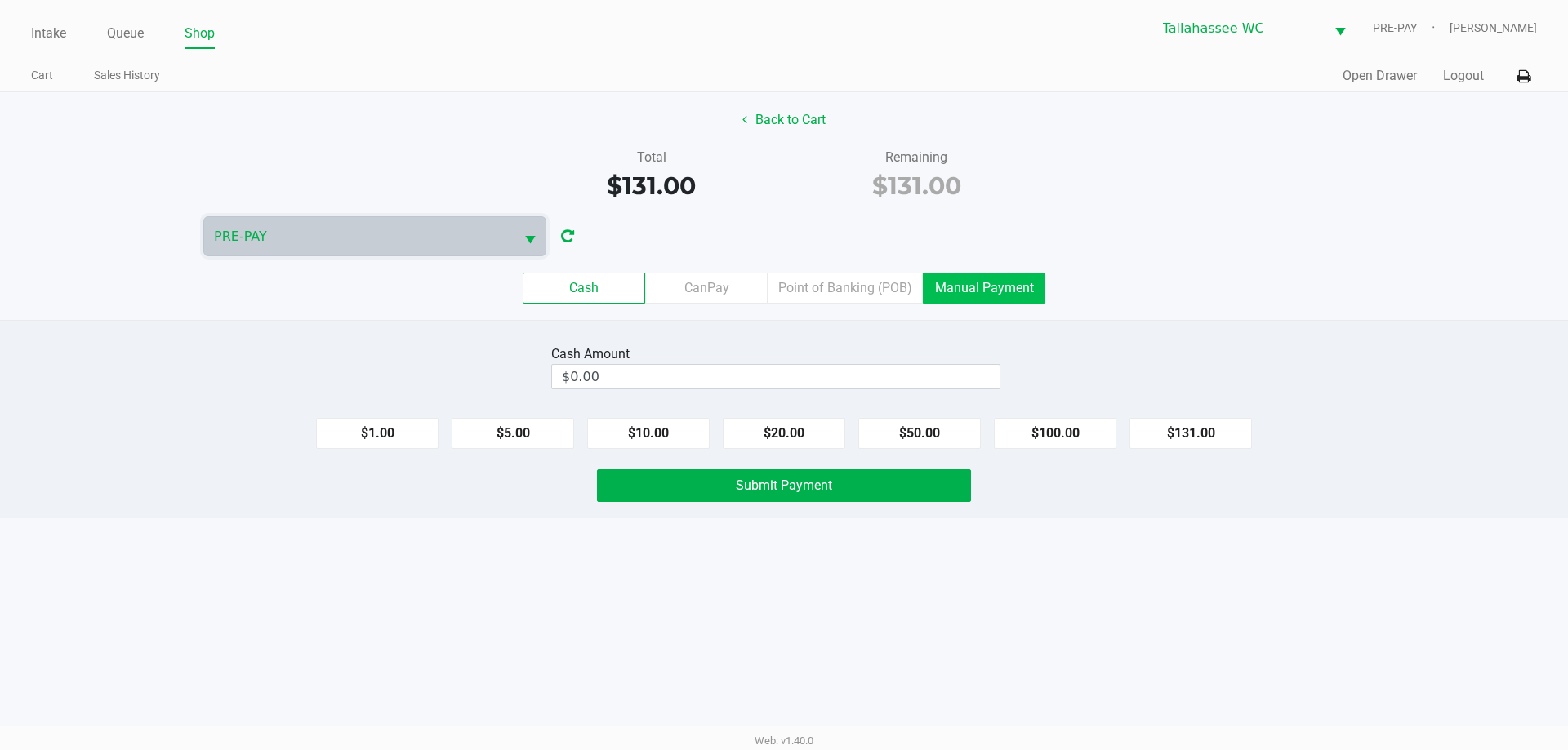
click at [995, 292] on label "Manual Payment" at bounding box center [984, 287] width 123 height 31
click at [0, 0] on 8 "Manual Payment" at bounding box center [0, 0] width 0 height 0
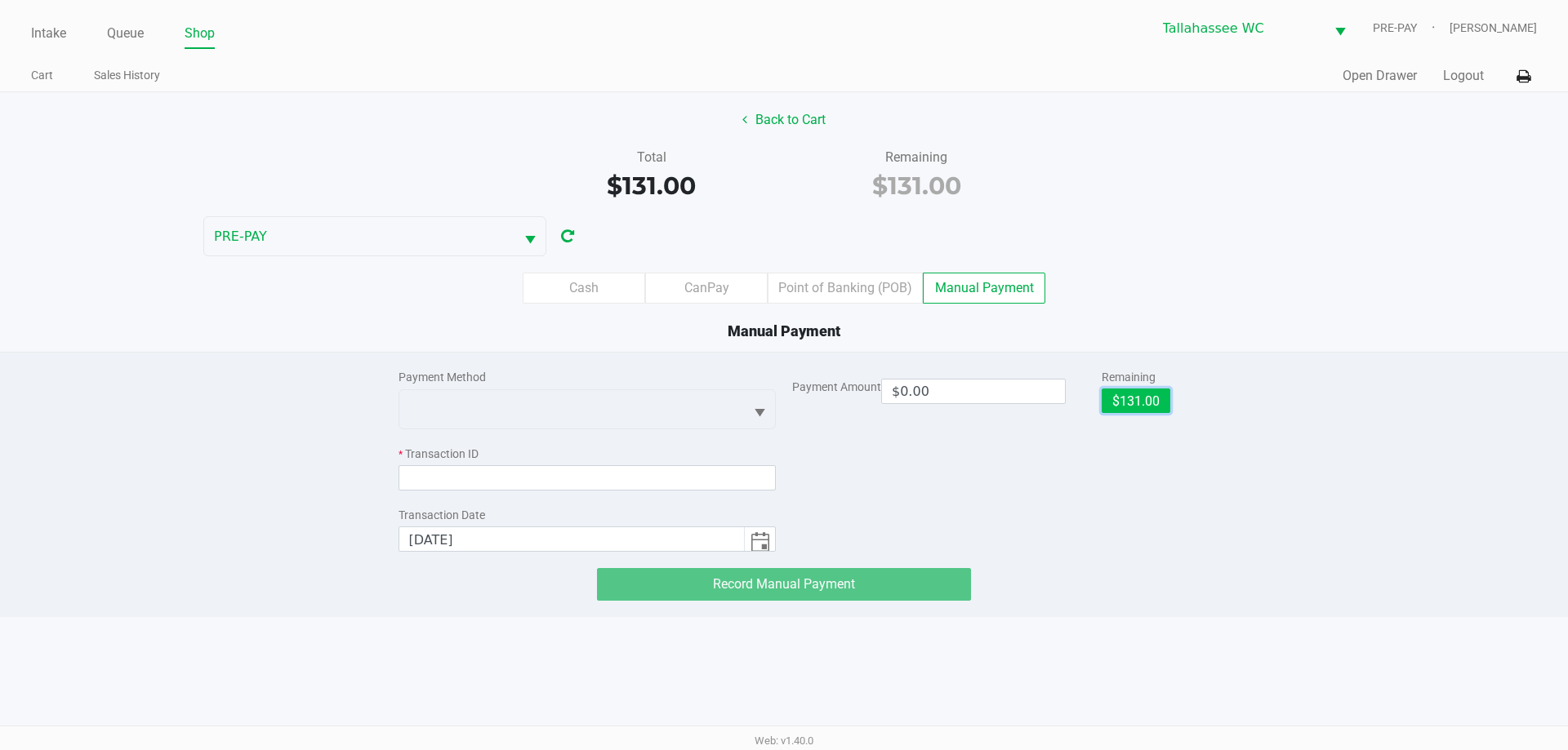
click at [1124, 396] on button "$131.00" at bounding box center [1136, 401] width 69 height 25
type input "$131.00"
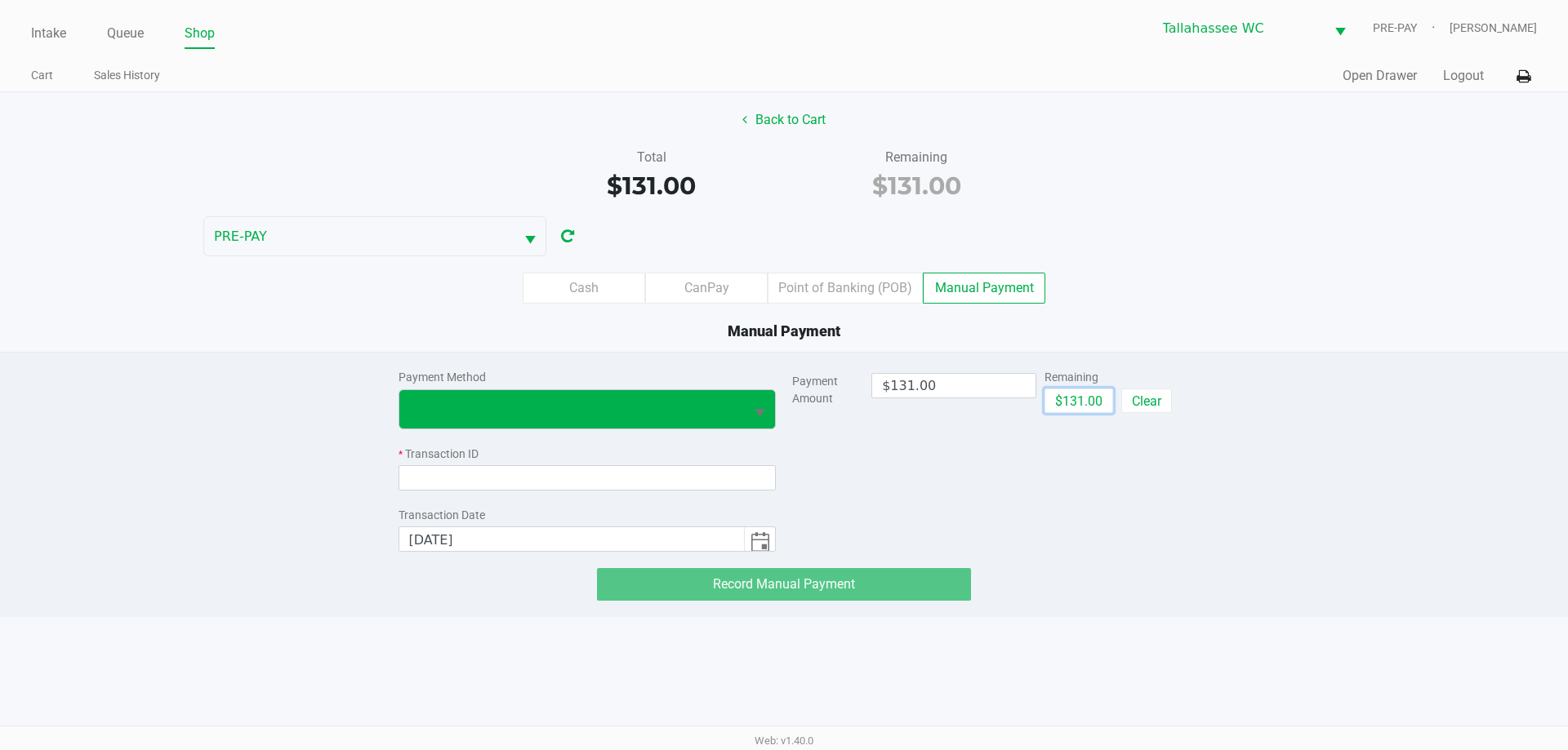
click at [750, 403] on span "Select" at bounding box center [759, 413] width 21 height 21
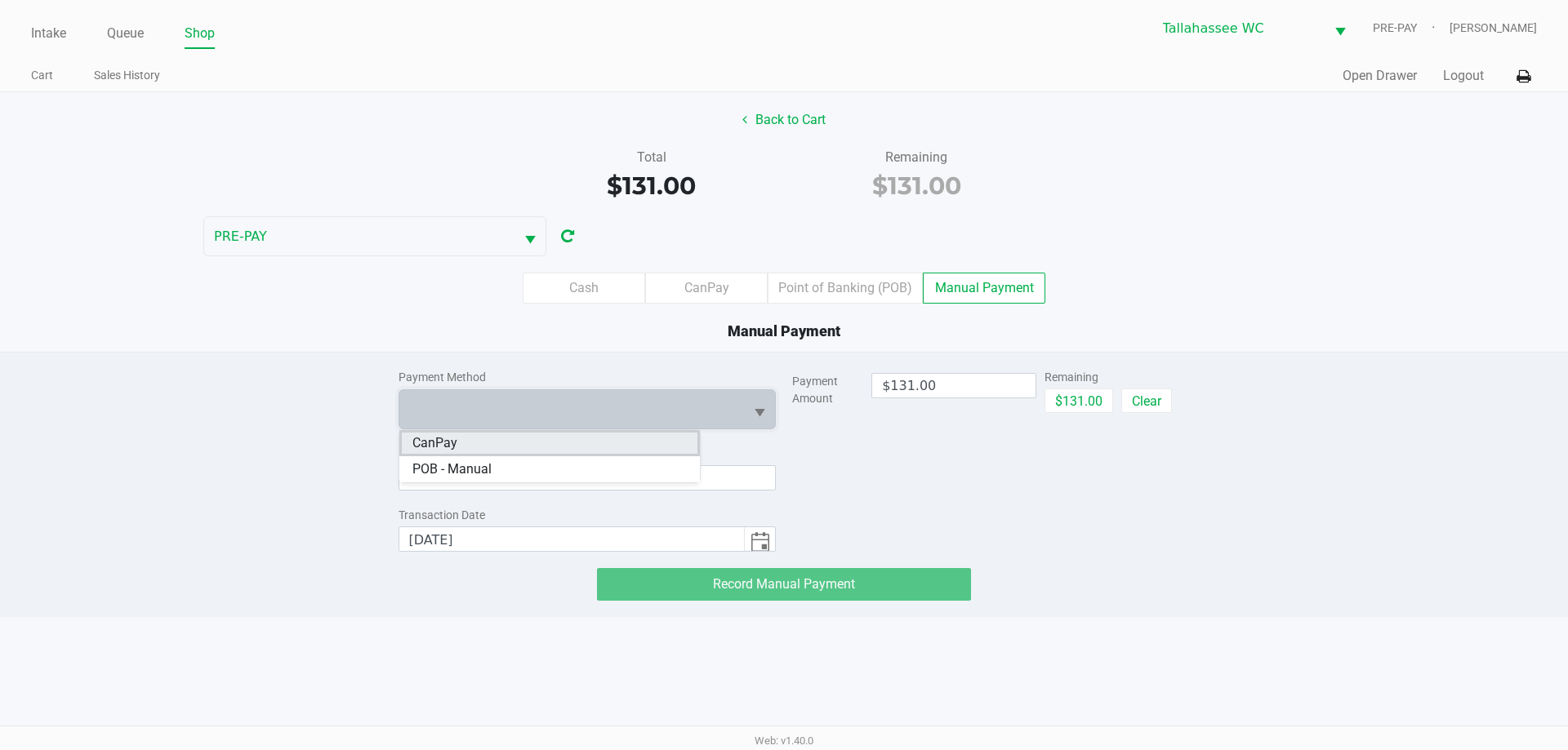
click at [647, 446] on li "CanPay" at bounding box center [549, 444] width 301 height 26
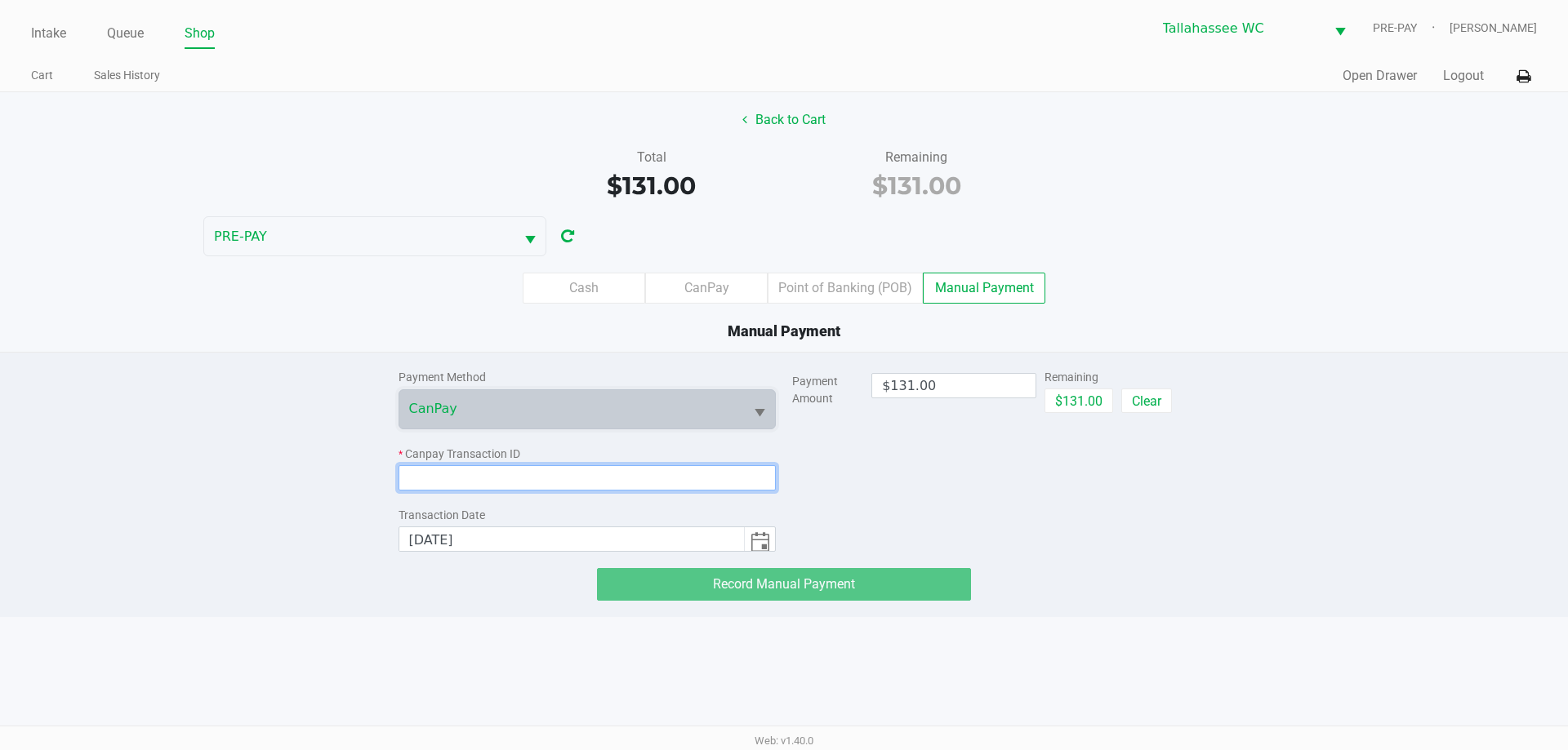
click at [660, 473] on input at bounding box center [587, 478] width 378 height 26
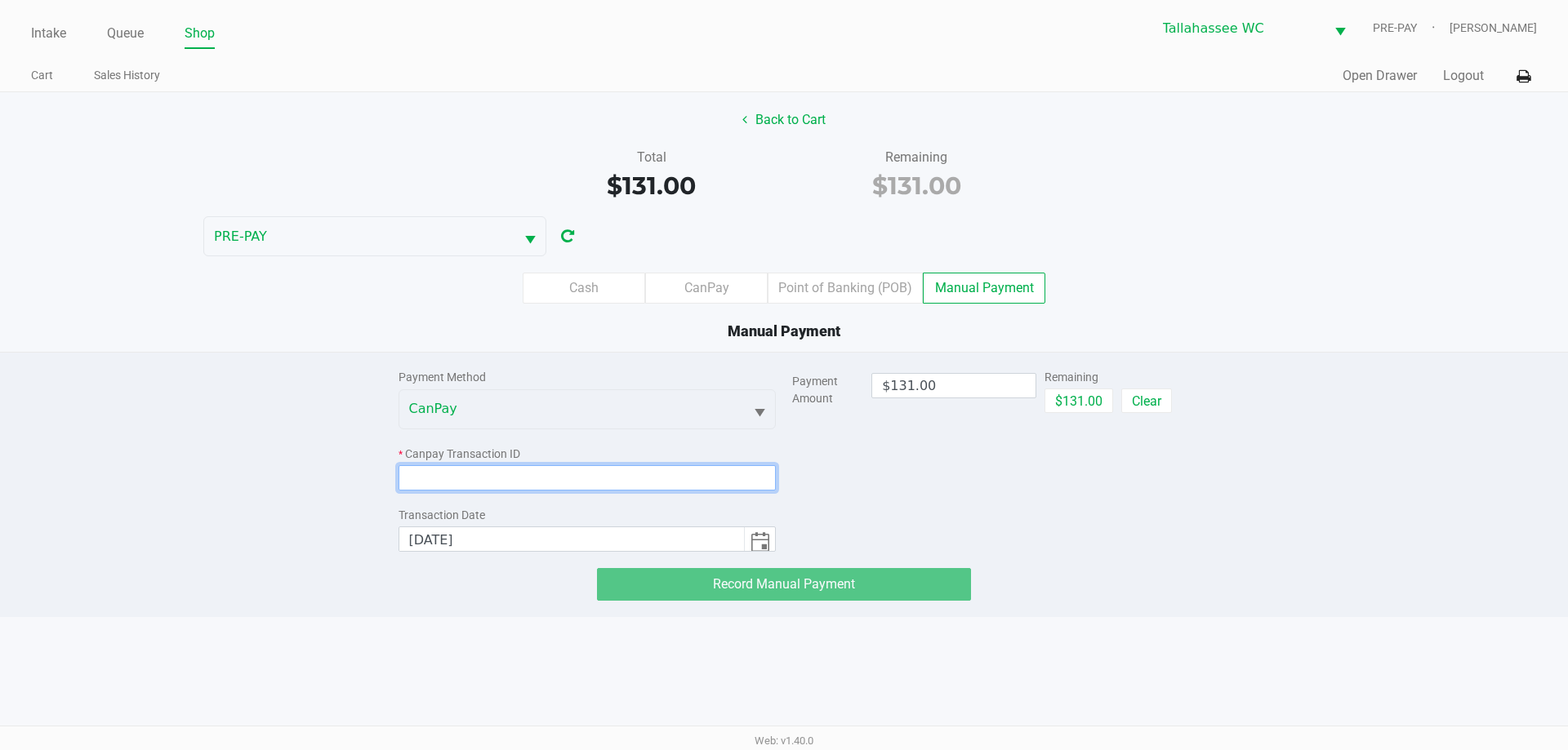
paste input "QU0UKADEJA6A"
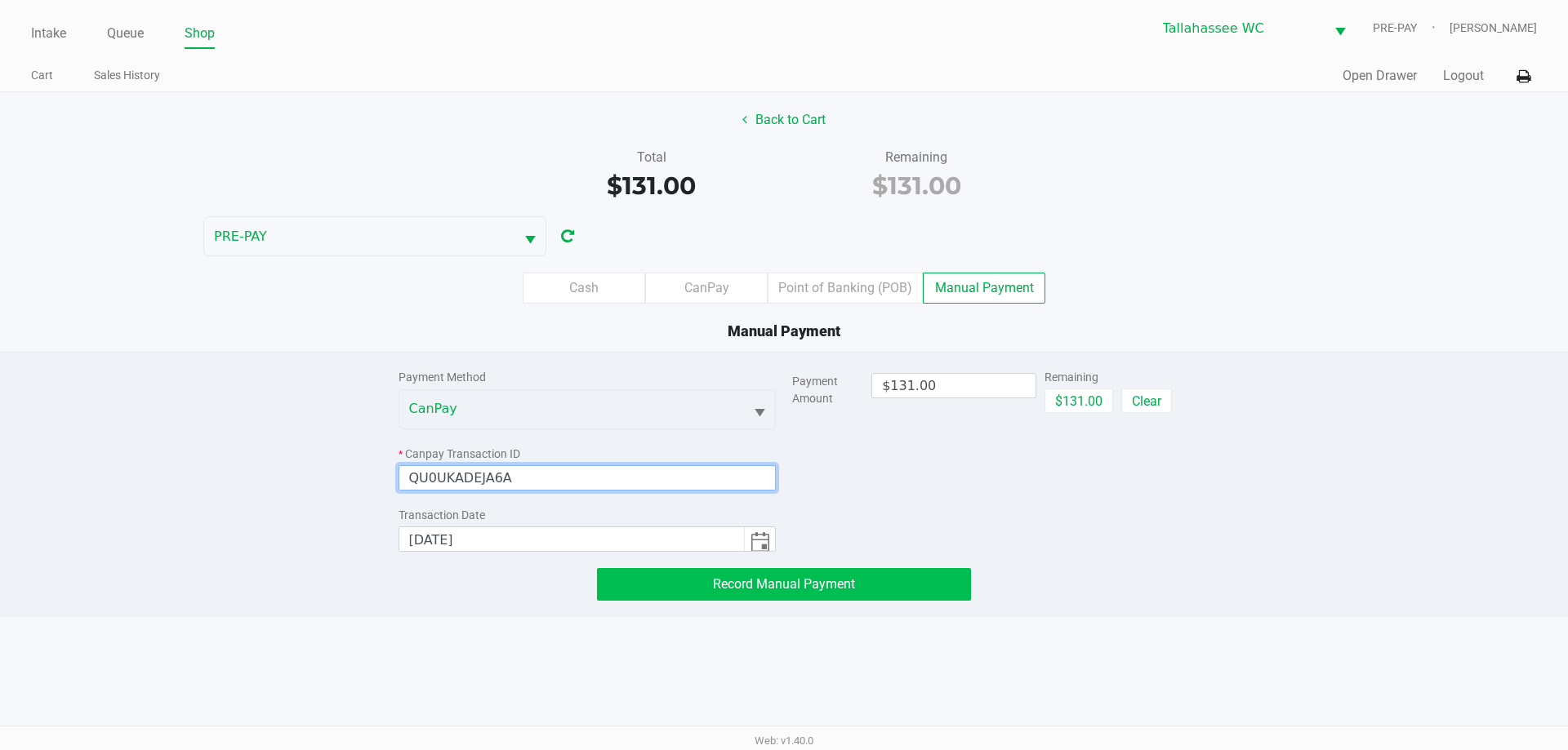
type input "QU0UKADEJA6A"
click at [717, 595] on button "Record Manual Payment" at bounding box center [784, 584] width 374 height 32
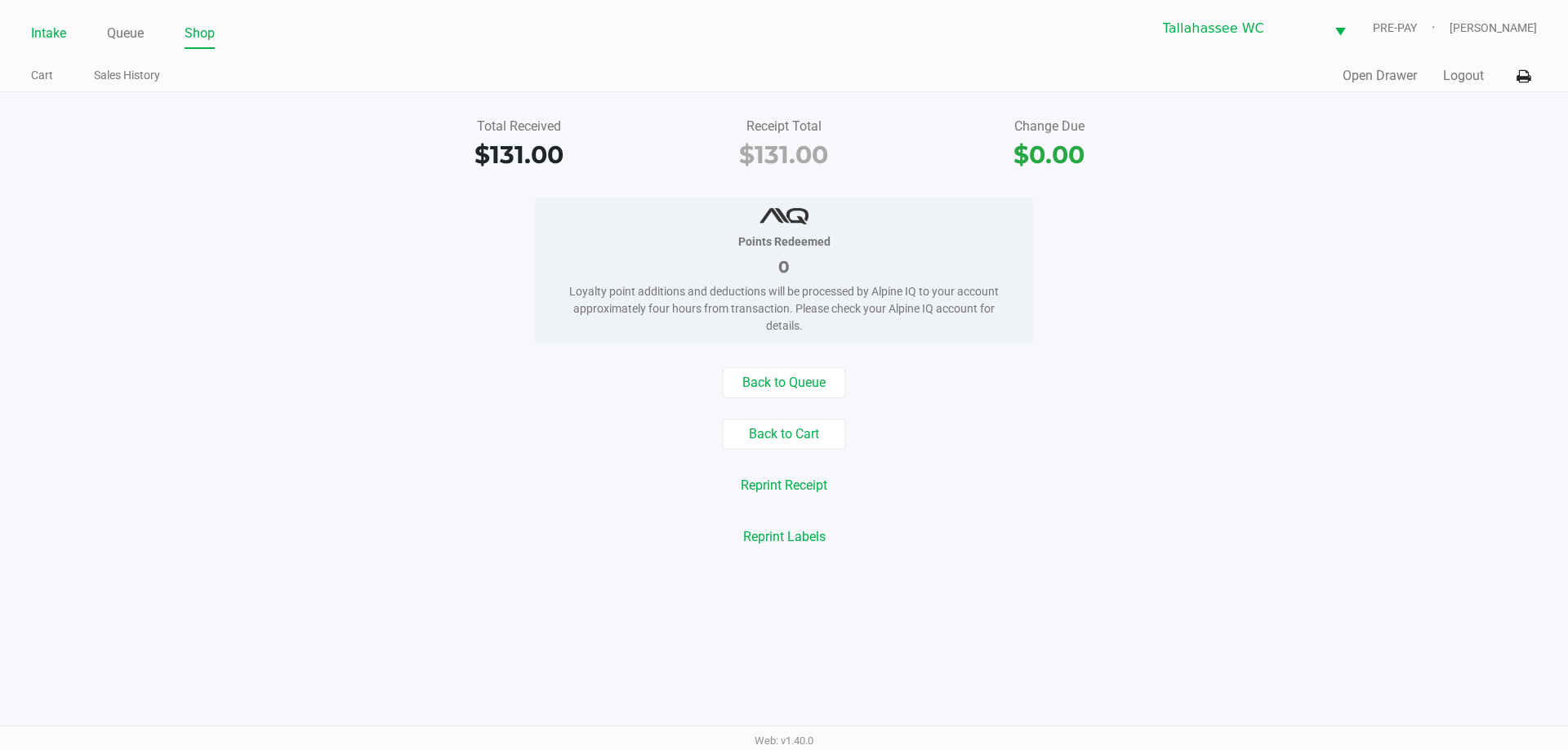
click at [46, 26] on link "Intake" at bounding box center [48, 34] width 35 height 23
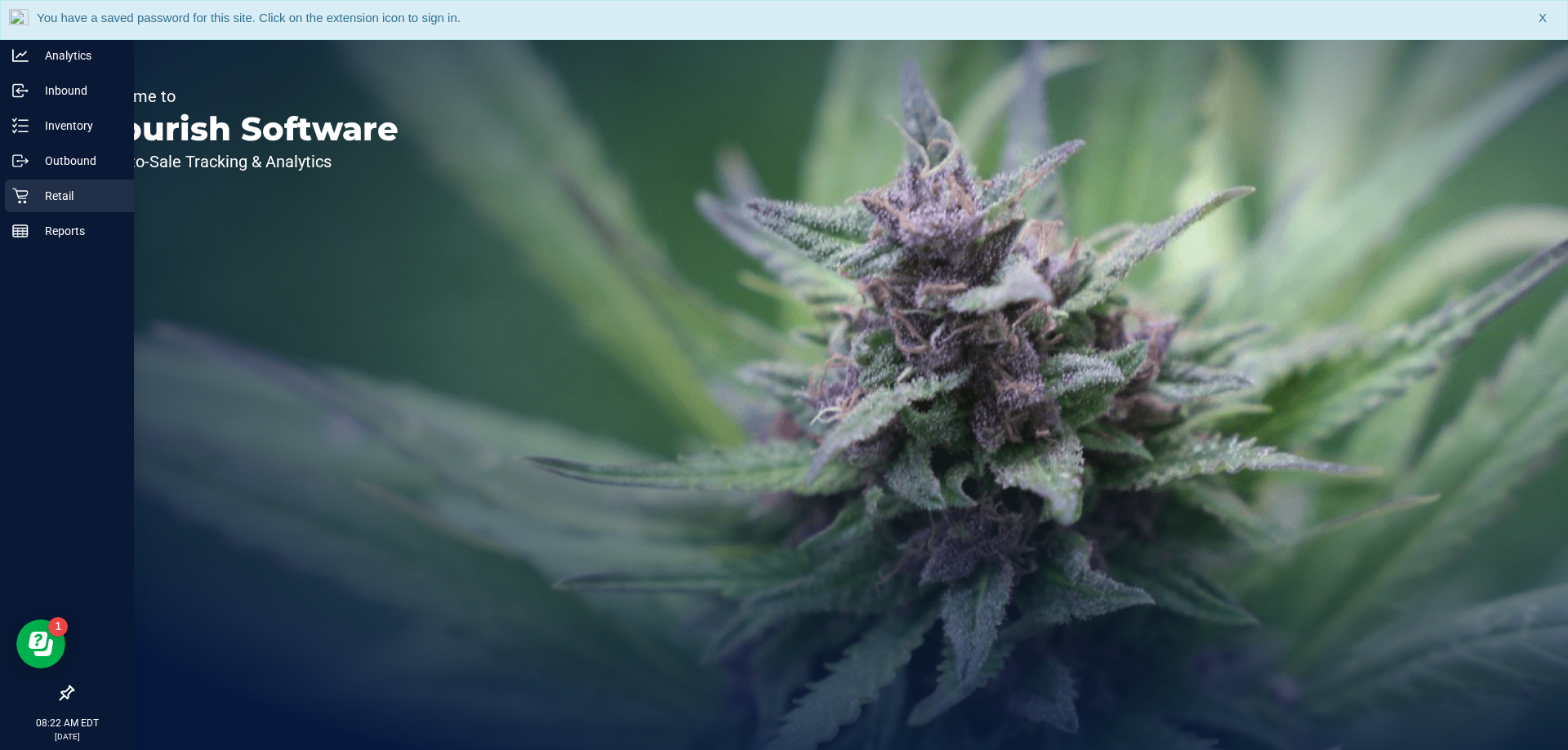
click at [17, 208] on div "Retail" at bounding box center [70, 195] width 129 height 32
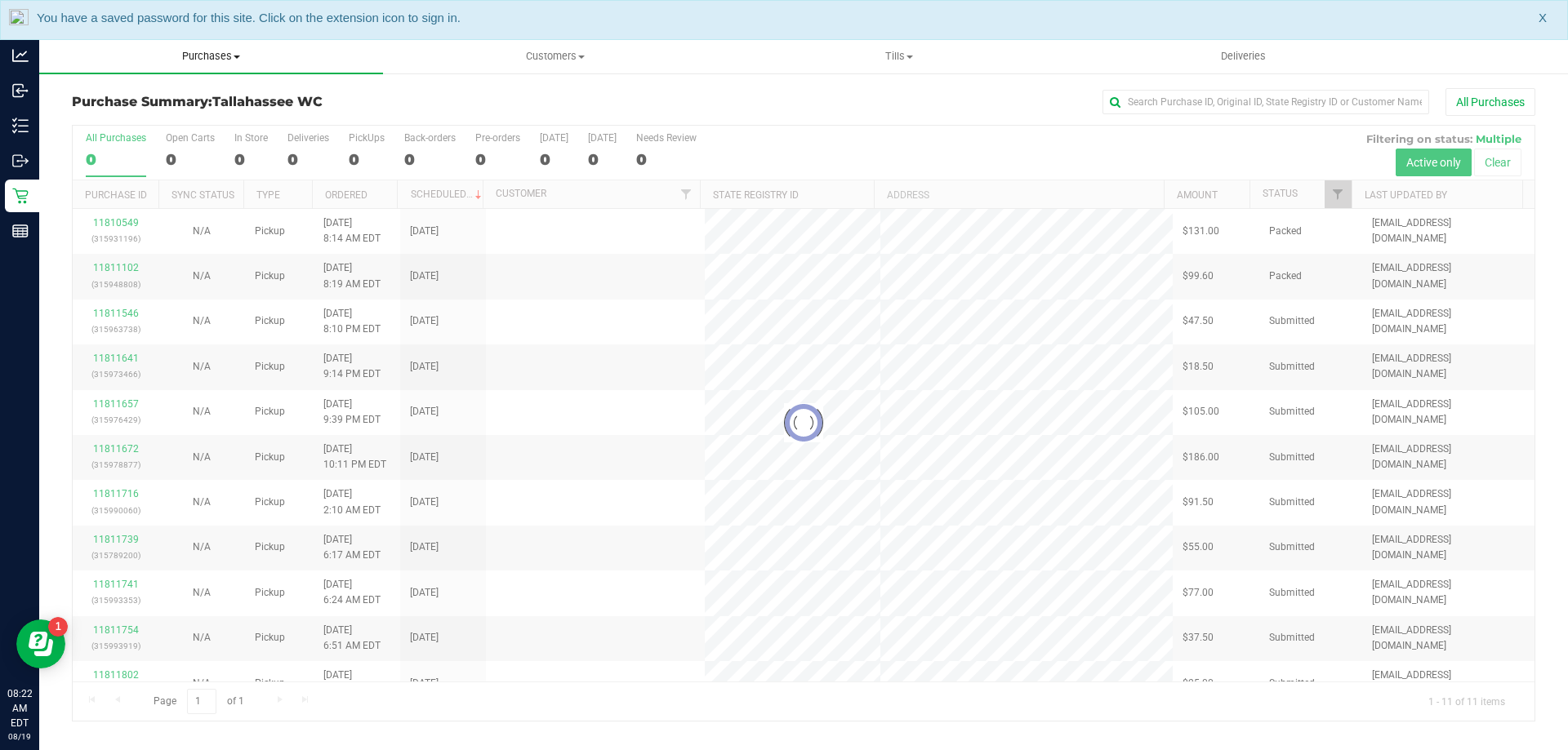
click at [235, 51] on span "Purchases" at bounding box center [210, 56] width 344 height 15
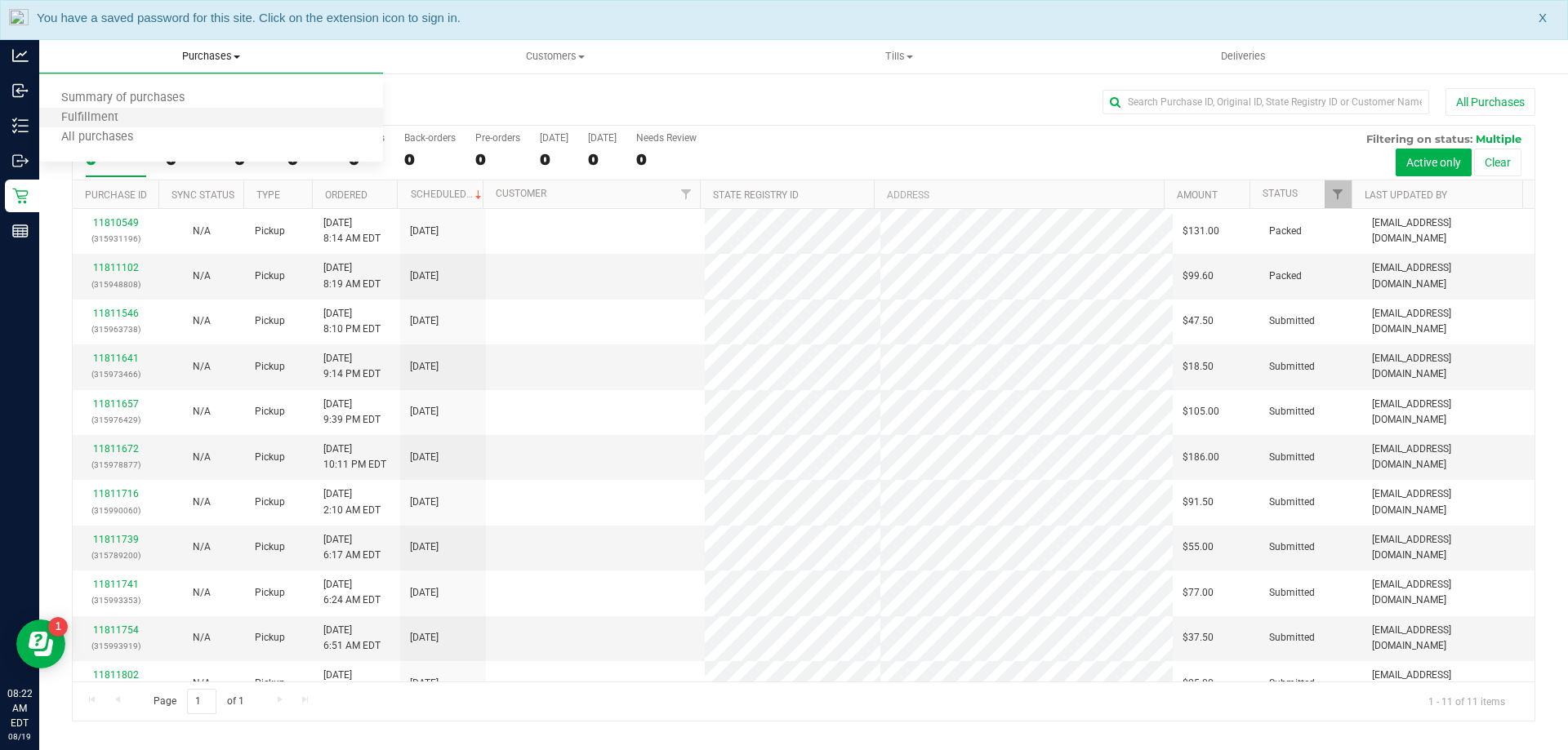
click at [210, 117] on li "Fulfillment" at bounding box center [210, 118] width 344 height 20
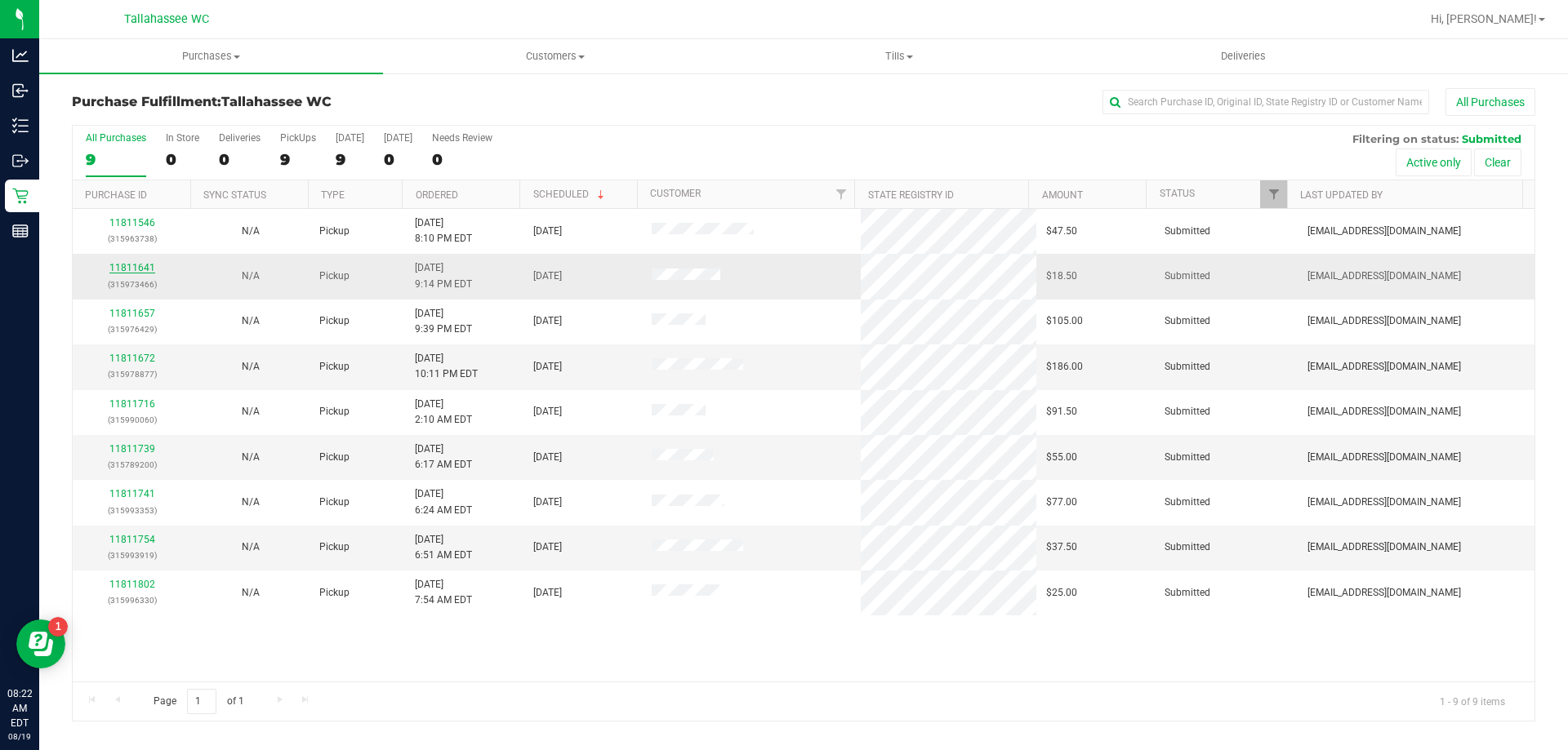
click at [125, 264] on link "11811641" at bounding box center [132, 268] width 46 height 12
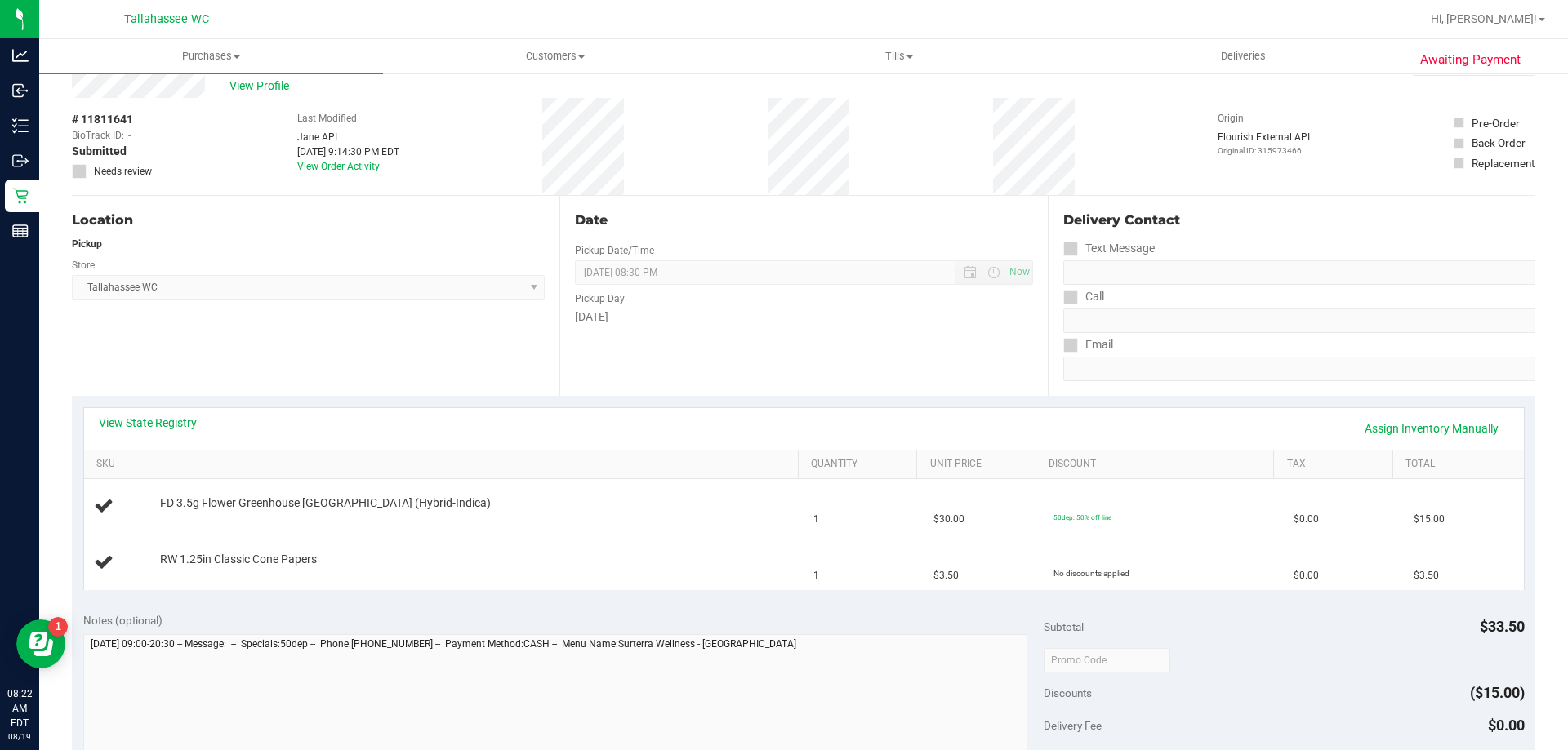
scroll to position [82, 0]
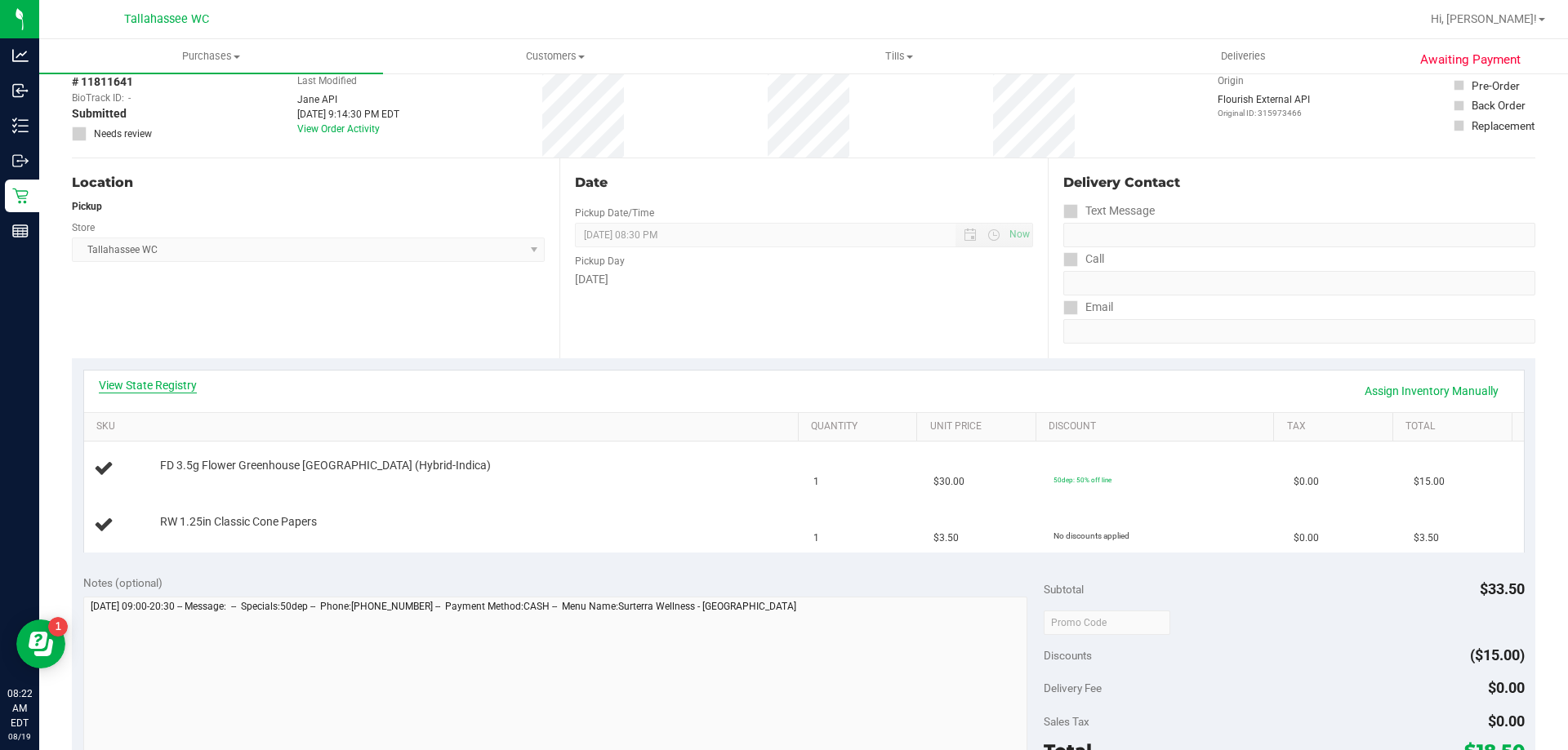
click at [181, 388] on link "View State Registry" at bounding box center [147, 386] width 98 height 17
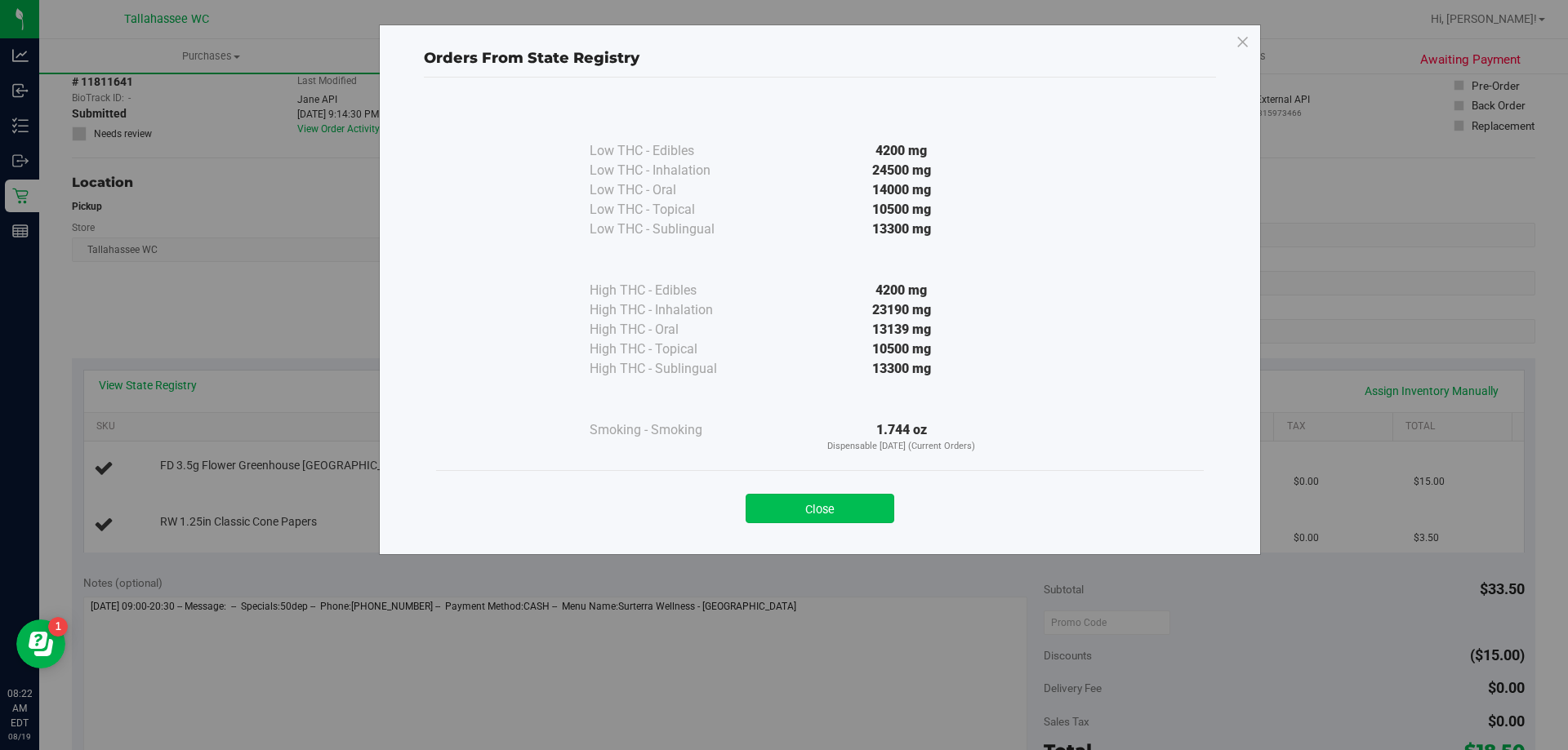
click at [804, 517] on button "Close" at bounding box center [820, 509] width 149 height 30
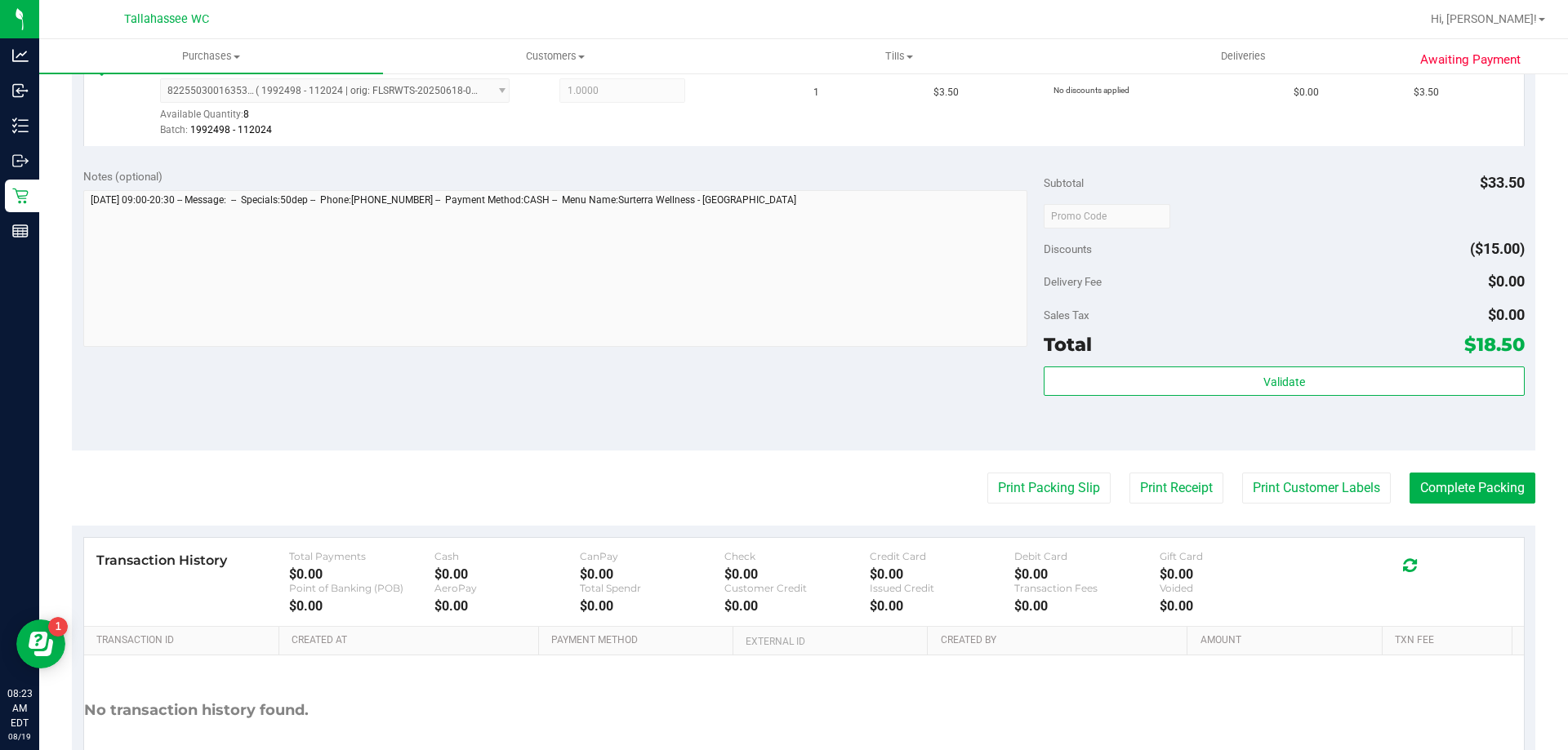
scroll to position [571, 0]
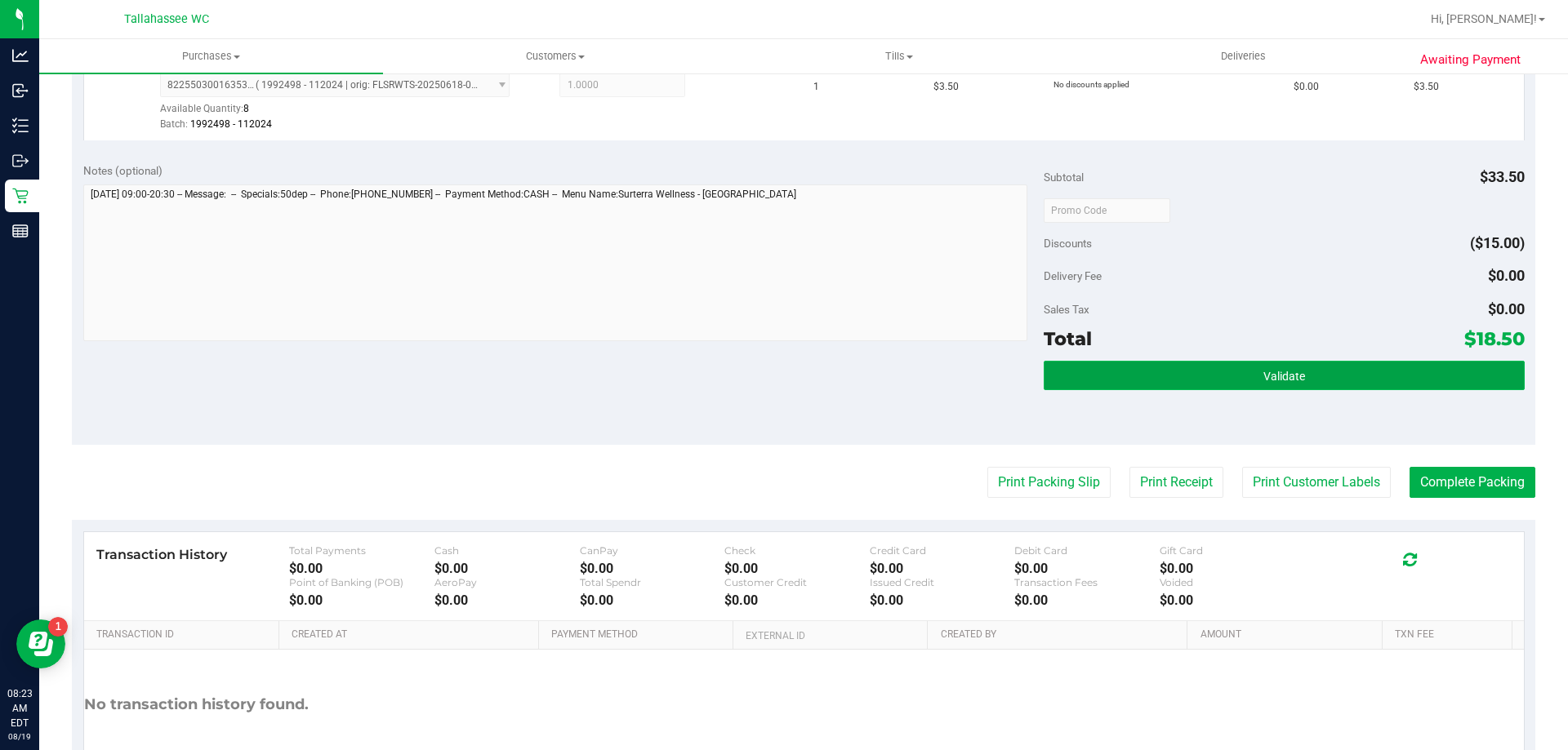
click at [1052, 365] on button "Validate" at bounding box center [1284, 376] width 480 height 30
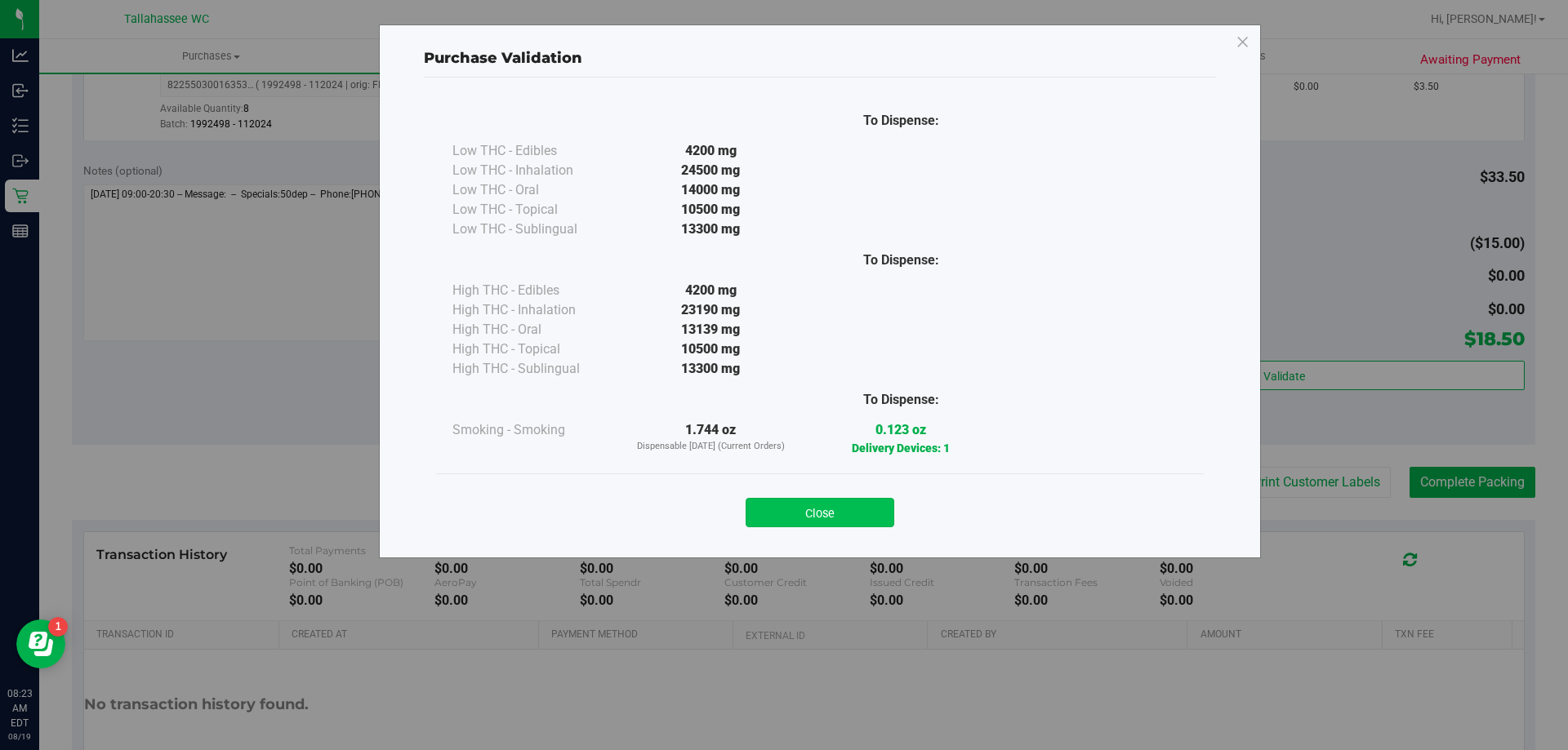
click at [876, 508] on button "Close" at bounding box center [820, 513] width 149 height 30
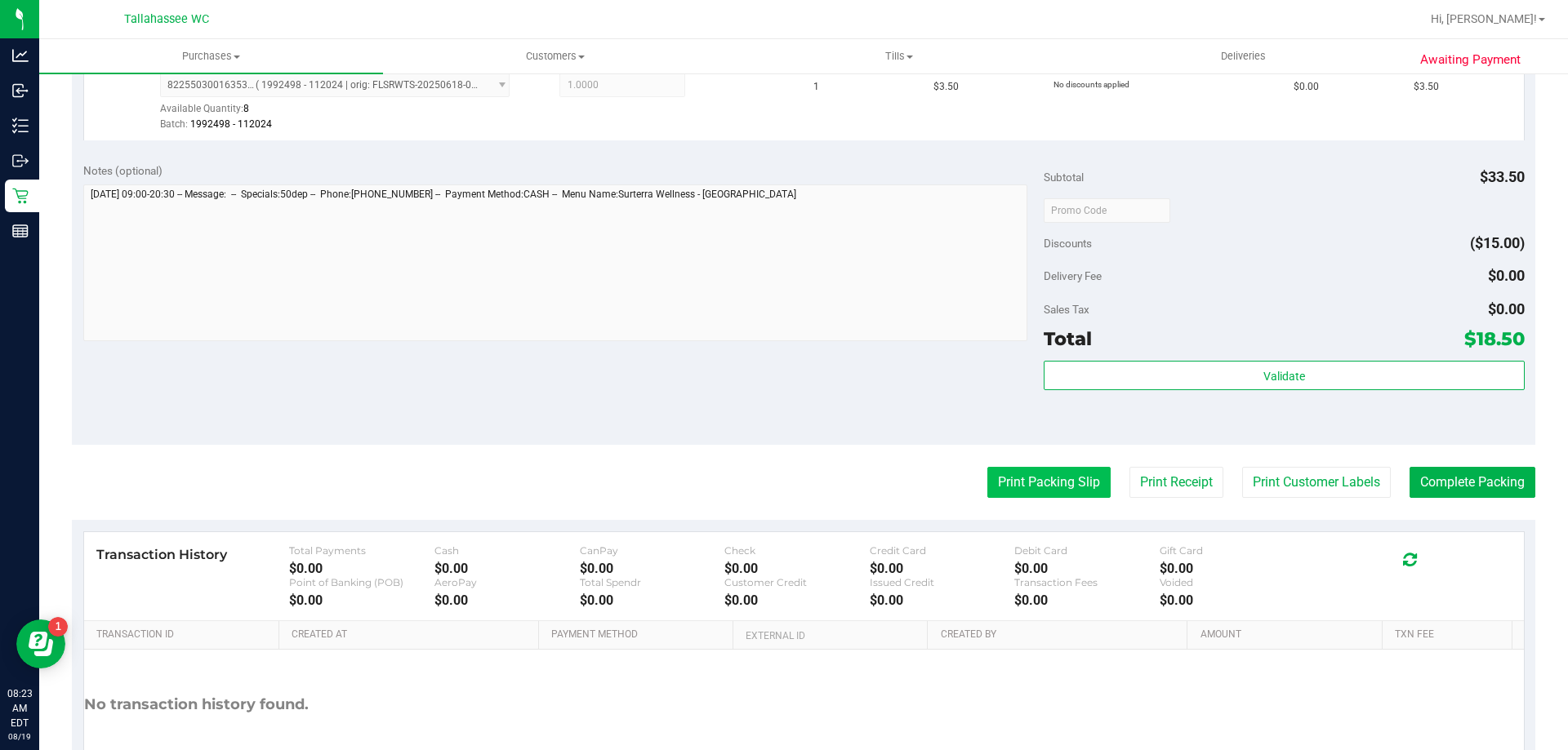
click at [988, 475] on button "Print Packing Slip" at bounding box center [1049, 482] width 123 height 31
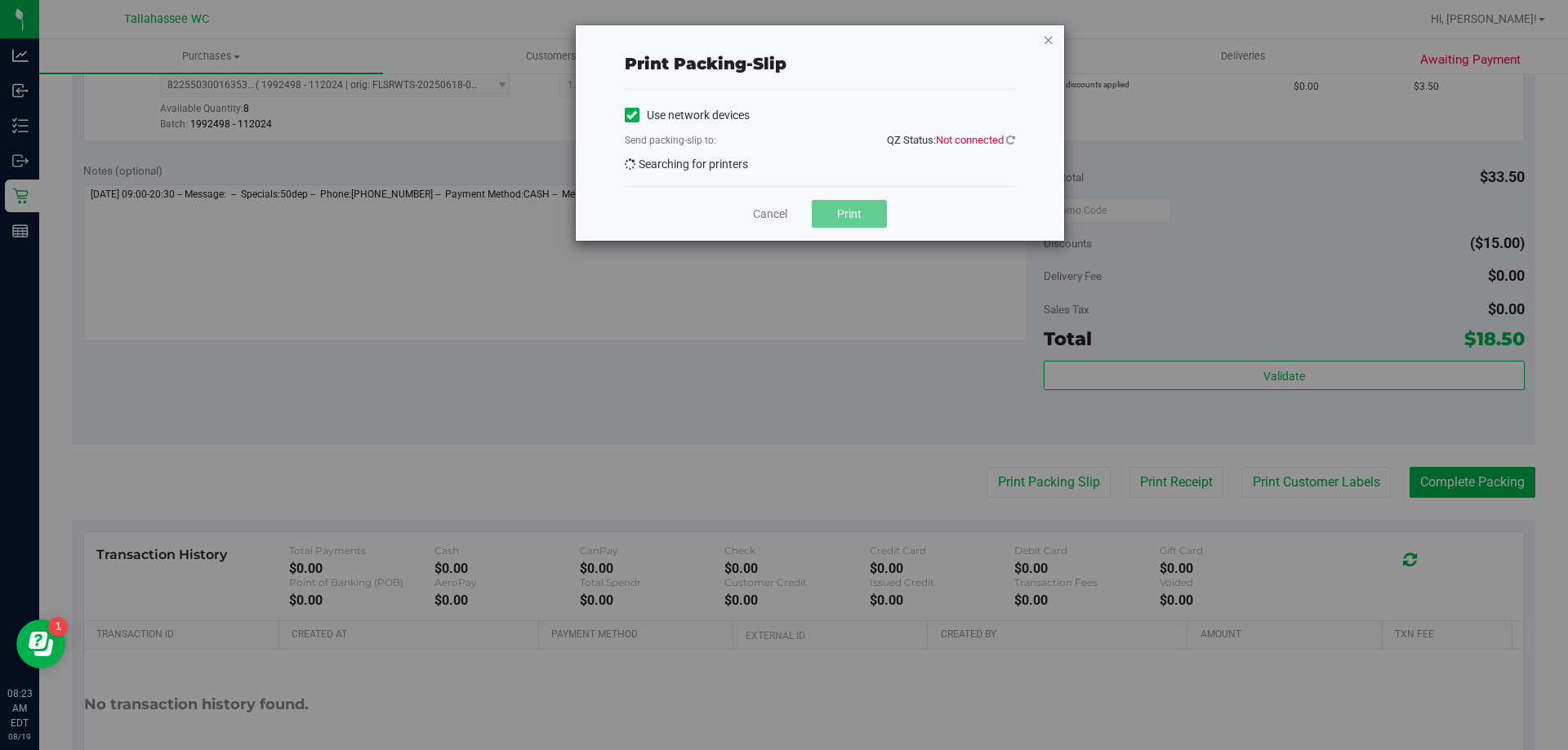
click at [1044, 41] on icon "button" at bounding box center [1049, 40] width 12 height 20
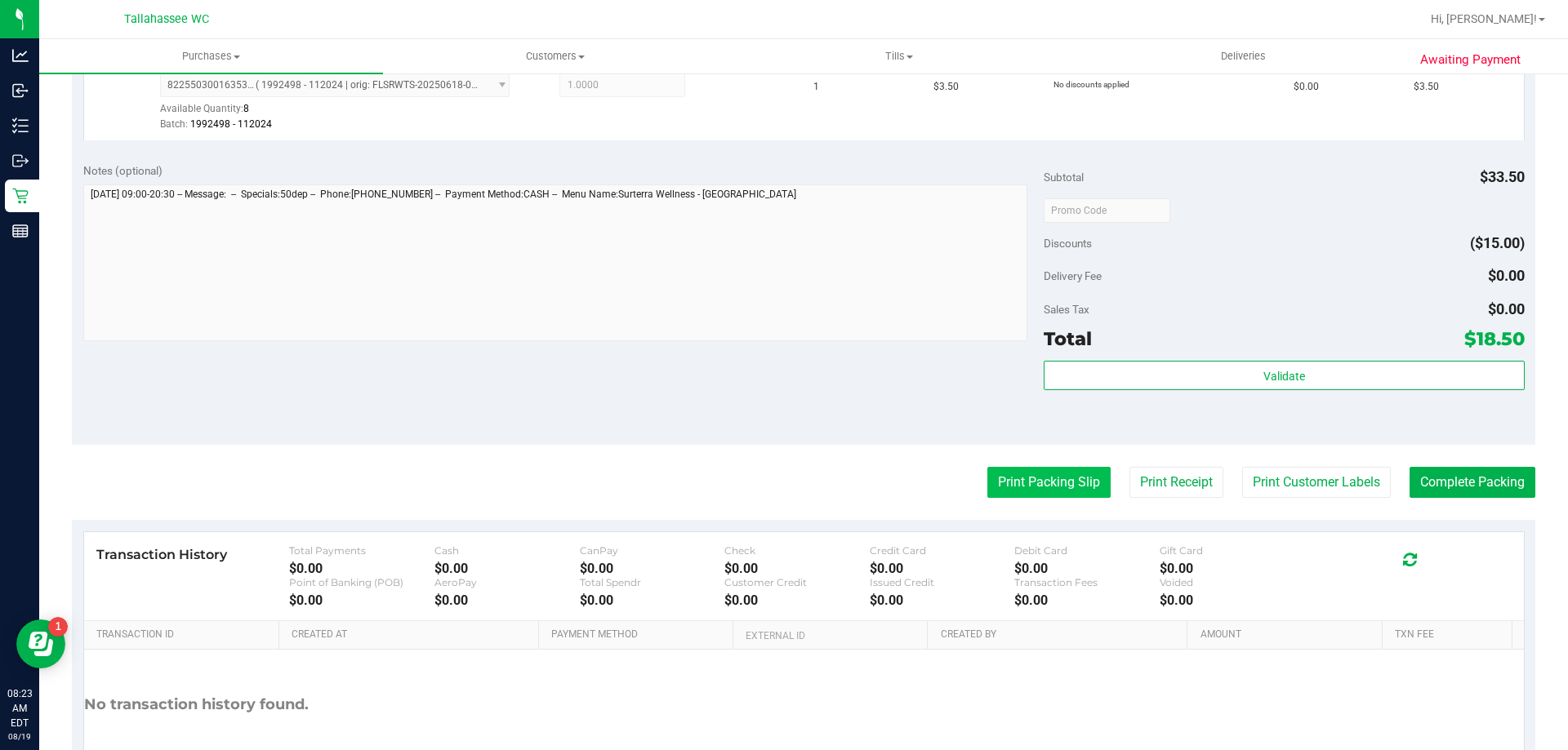
click at [1011, 492] on button "Print Packing Slip" at bounding box center [1049, 482] width 123 height 31
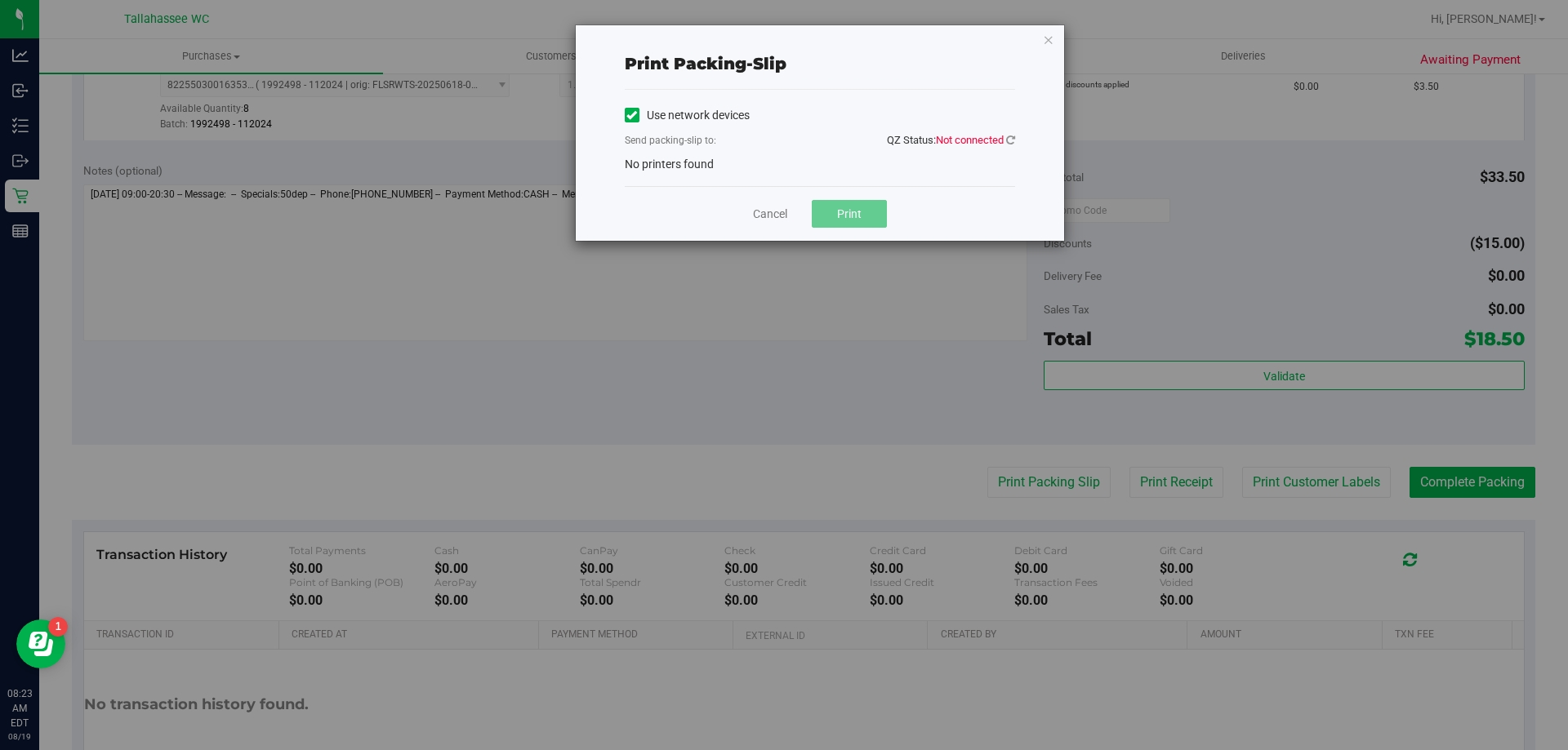
drag, startPoint x: 1047, startPoint y: 42, endPoint x: 1055, endPoint y: 173, distance: 131.2
click at [1047, 42] on icon "button" at bounding box center [1049, 40] width 12 height 20
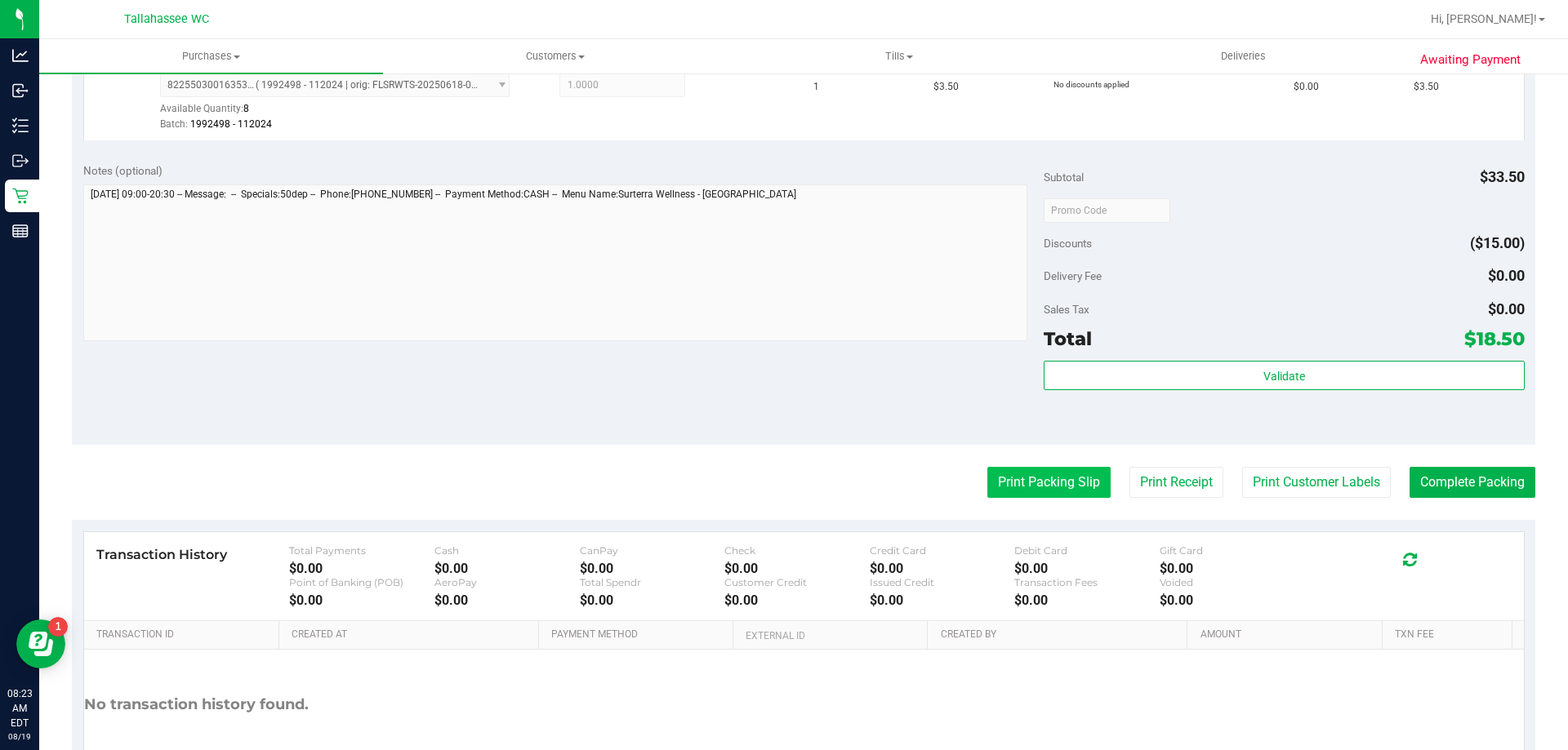
click at [1034, 486] on button "Print Packing Slip" at bounding box center [1049, 482] width 123 height 31
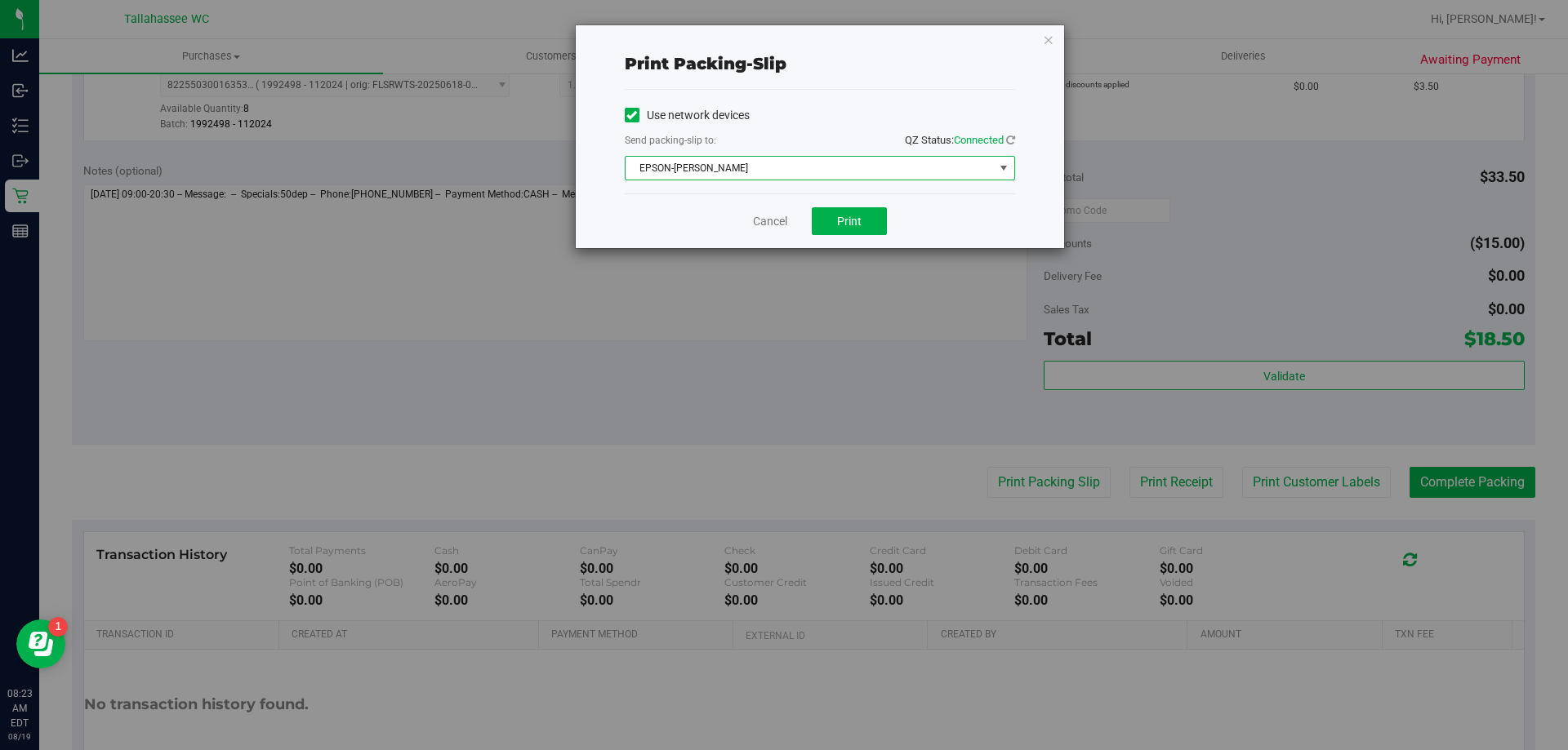
click at [984, 178] on span "EPSON-[PERSON_NAME]" at bounding box center [810, 168] width 368 height 23
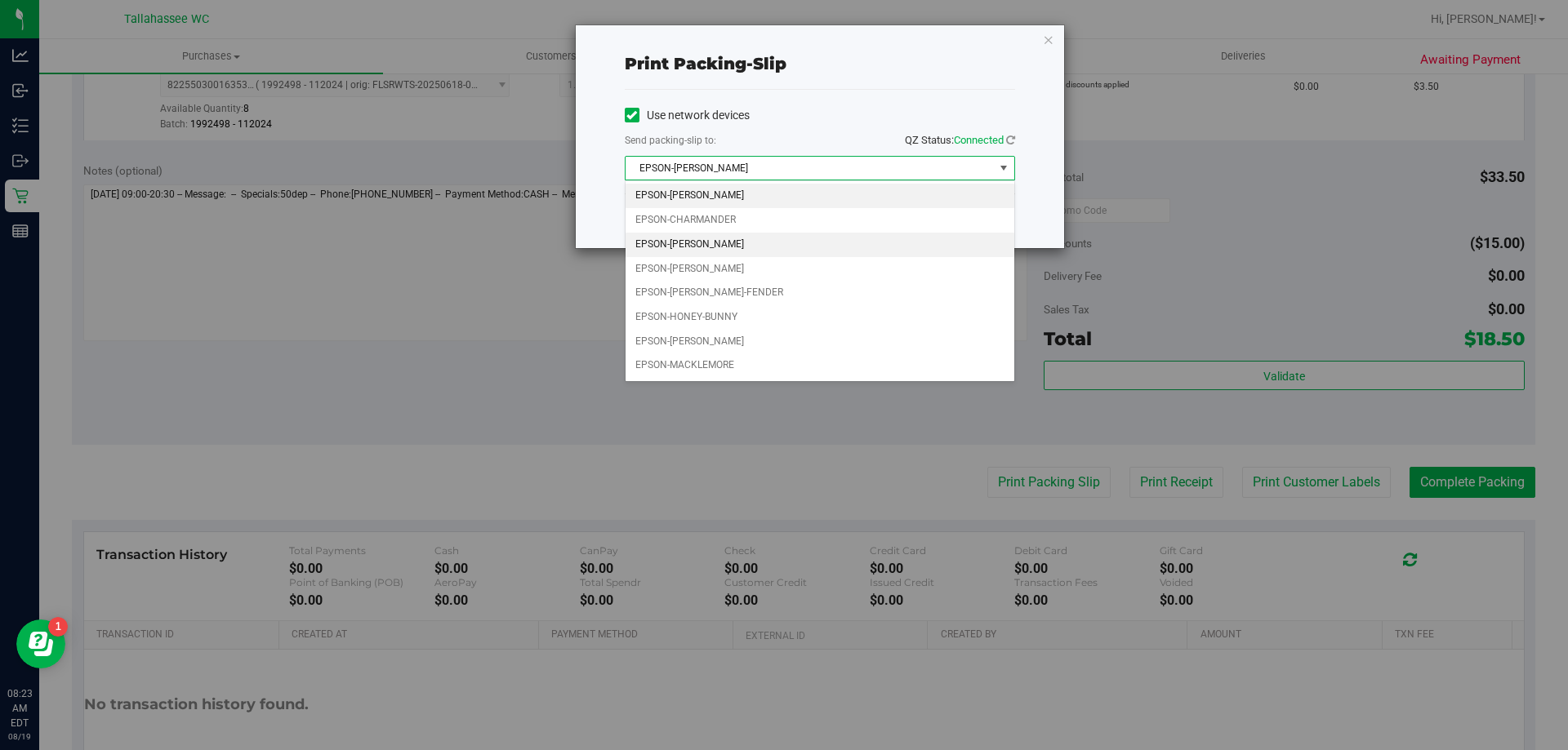
click at [808, 238] on li "EPSON-[PERSON_NAME]" at bounding box center [820, 245] width 389 height 25
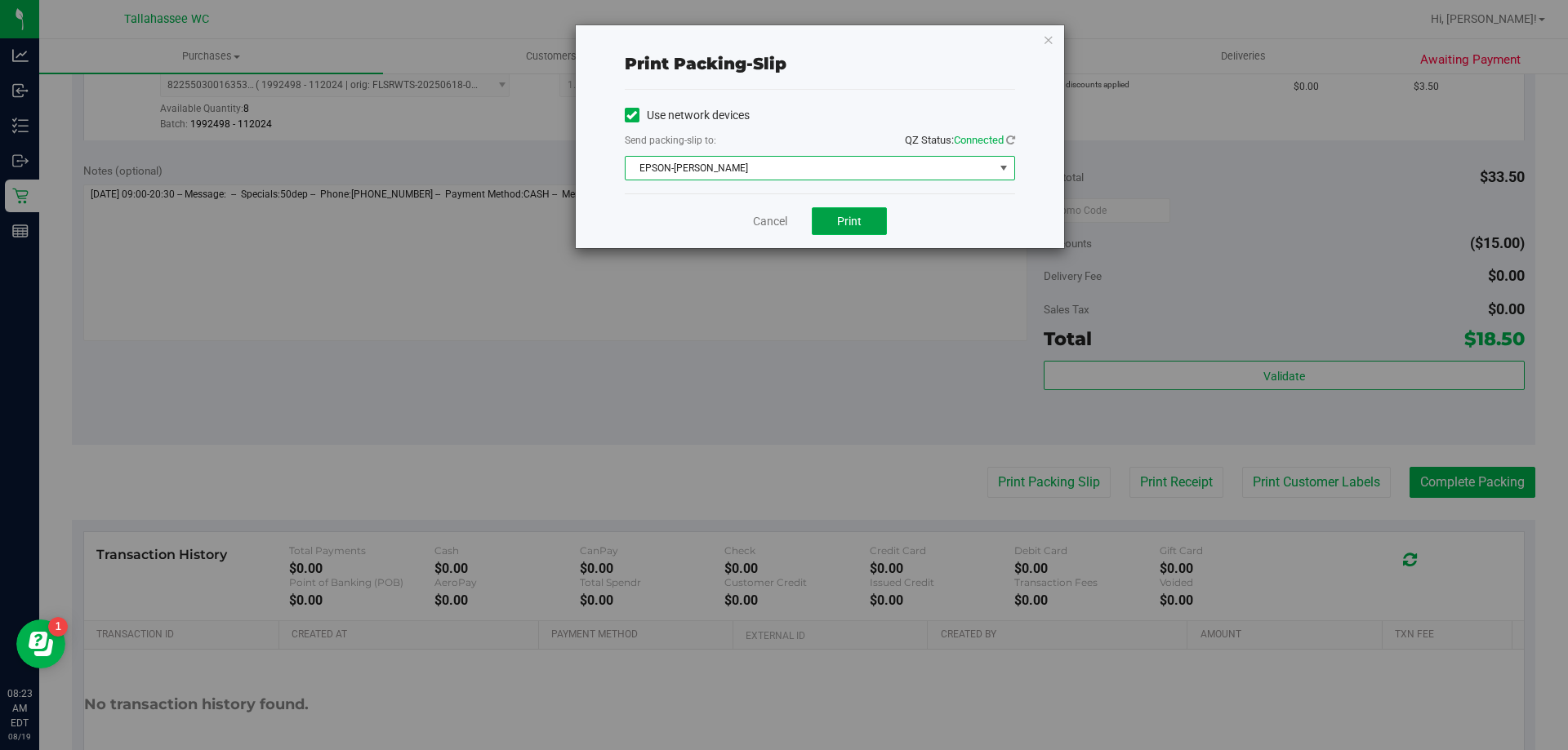
click at [846, 229] on button "Print" at bounding box center [849, 222] width 75 height 28
click at [782, 227] on link "Cancel" at bounding box center [769, 221] width 34 height 17
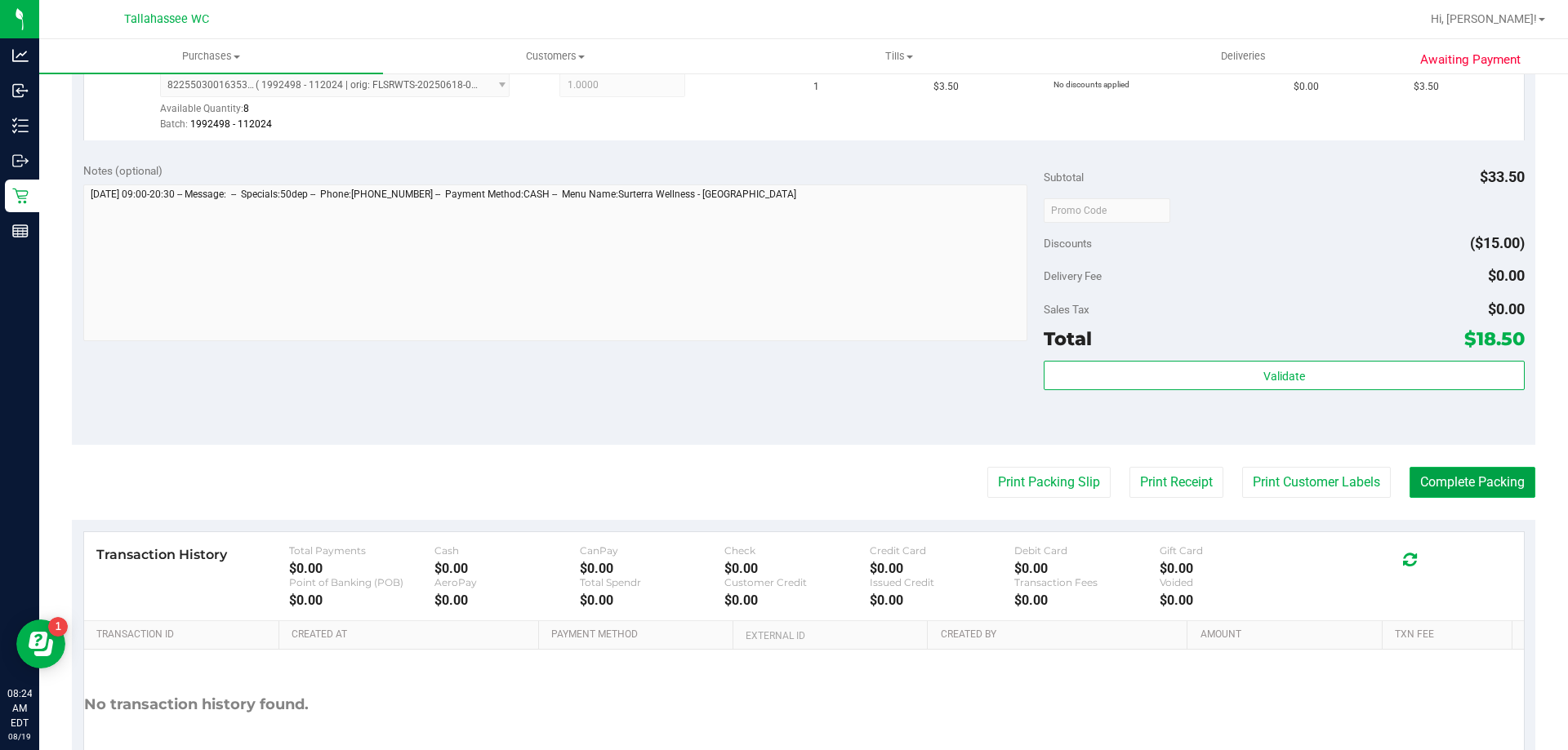
click at [1494, 484] on button "Complete Packing" at bounding box center [1472, 482] width 126 height 31
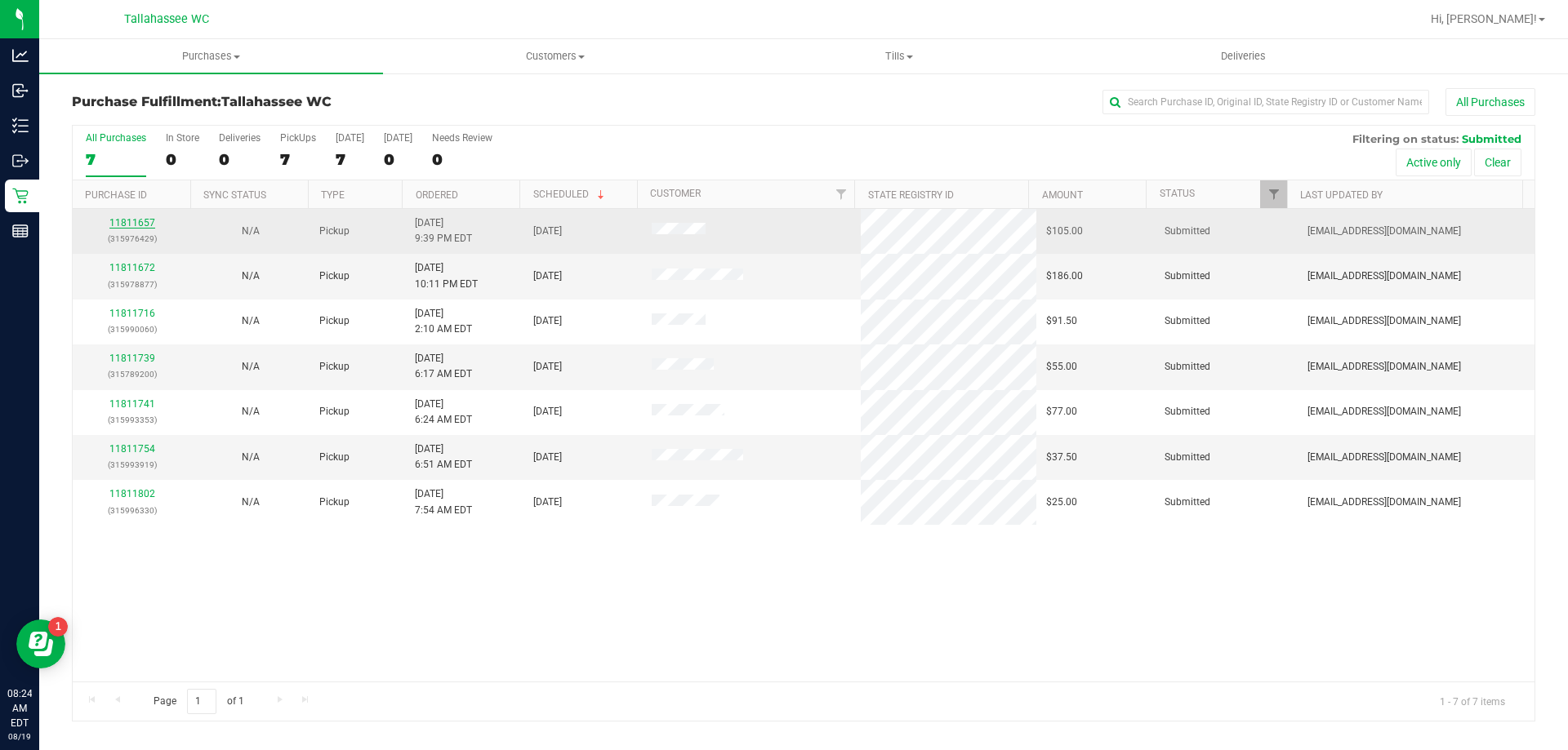
click at [129, 224] on link "11811657" at bounding box center [132, 223] width 46 height 12
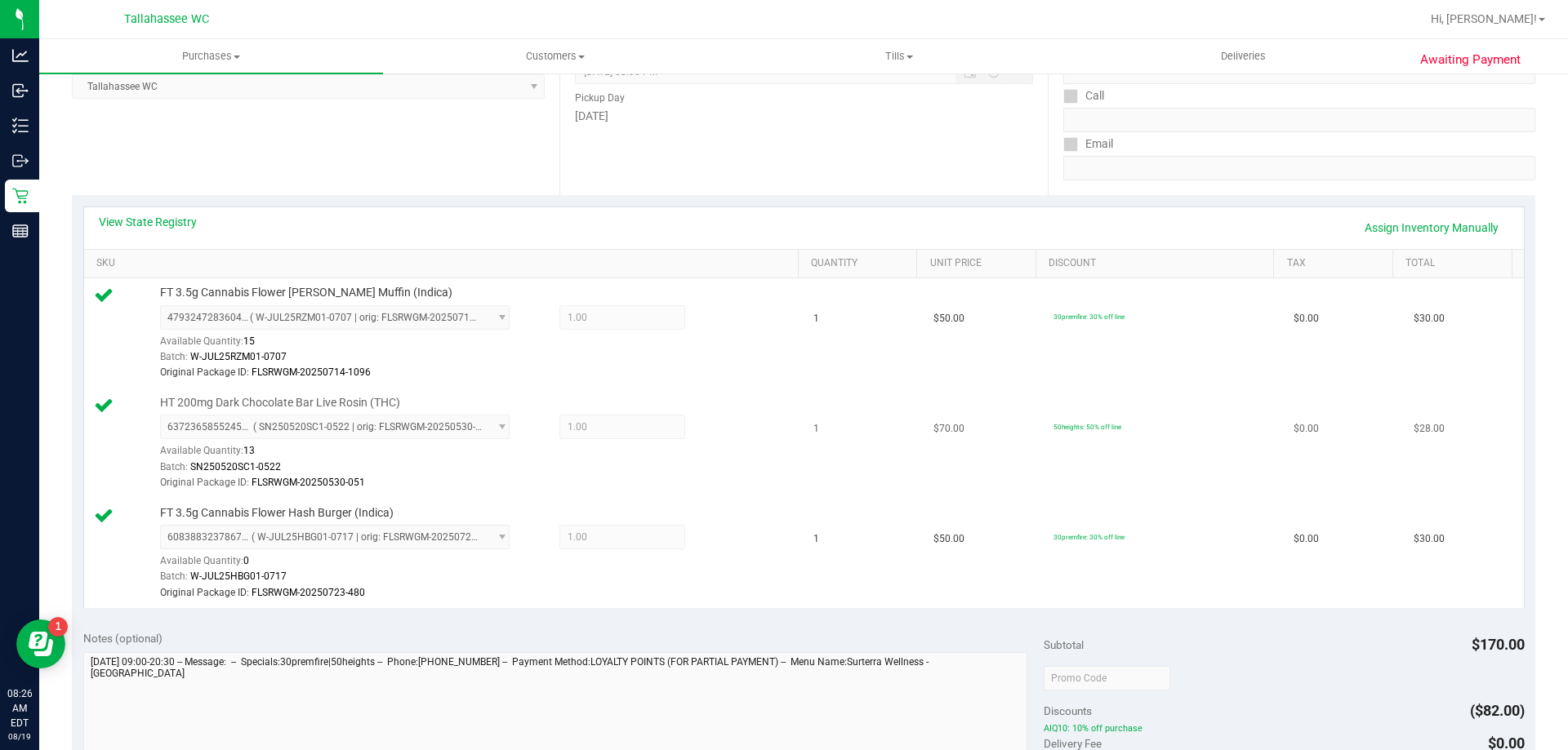
scroll to position [490, 0]
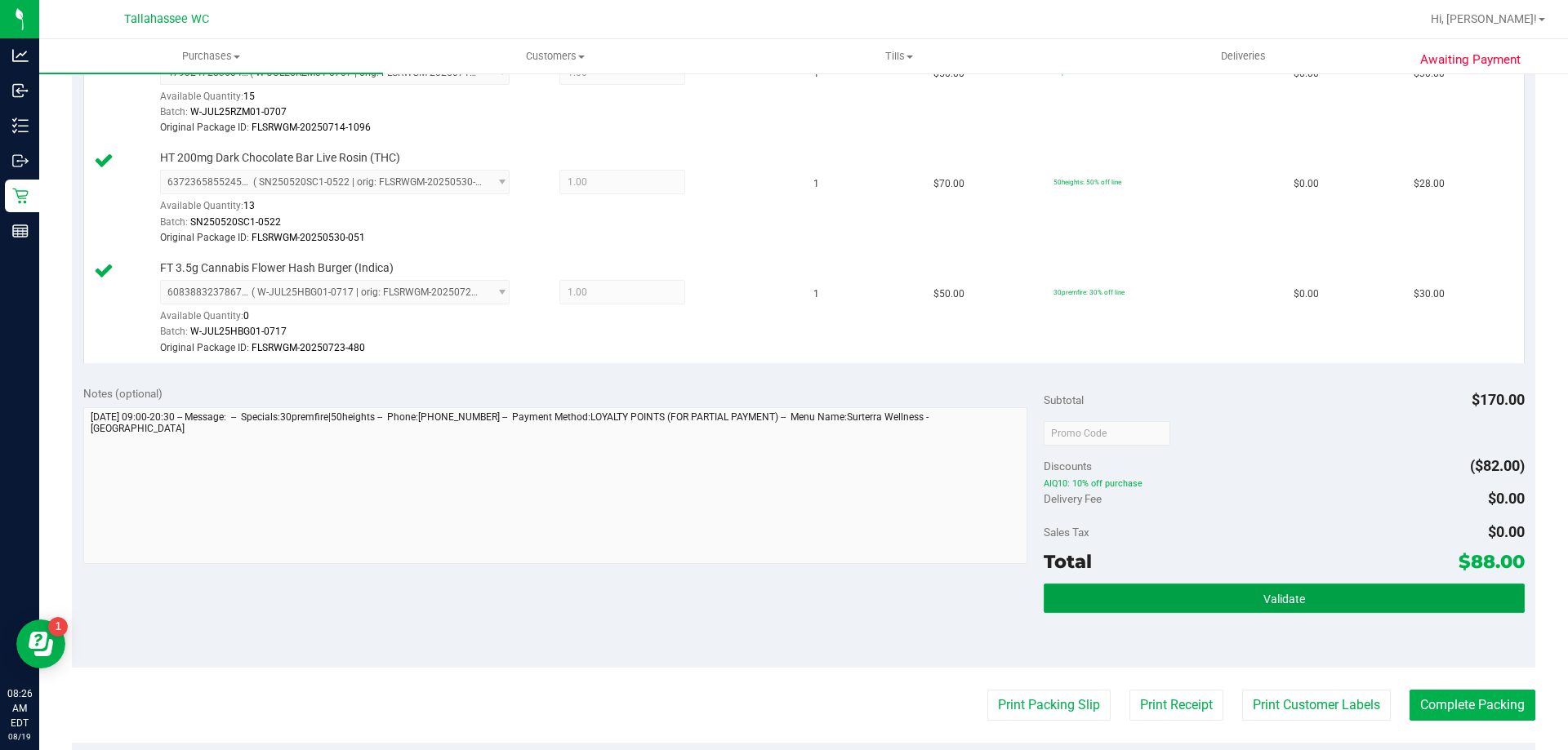
click at [1115, 596] on button "Validate" at bounding box center [1284, 599] width 480 height 30
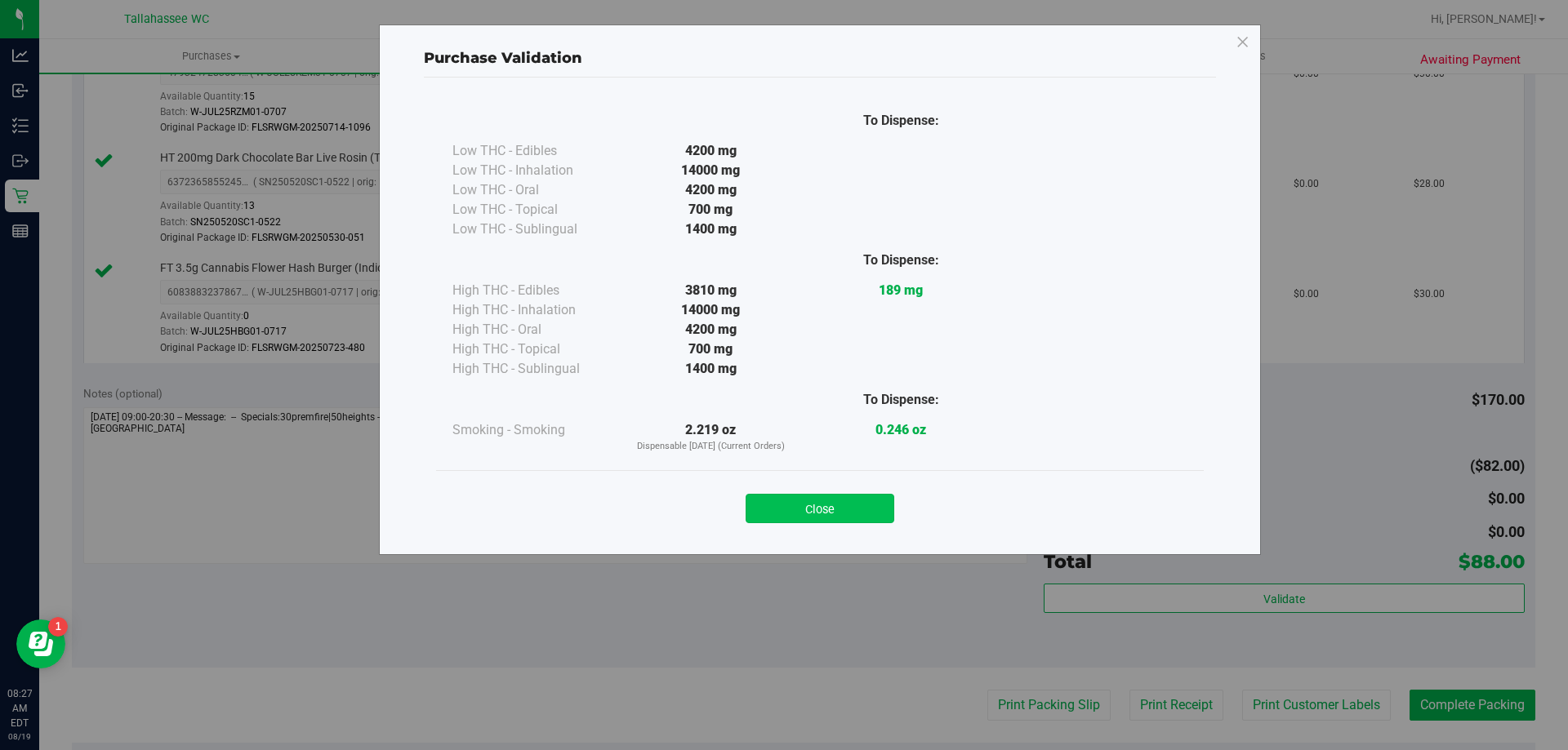
click at [805, 509] on button "Close" at bounding box center [820, 509] width 149 height 30
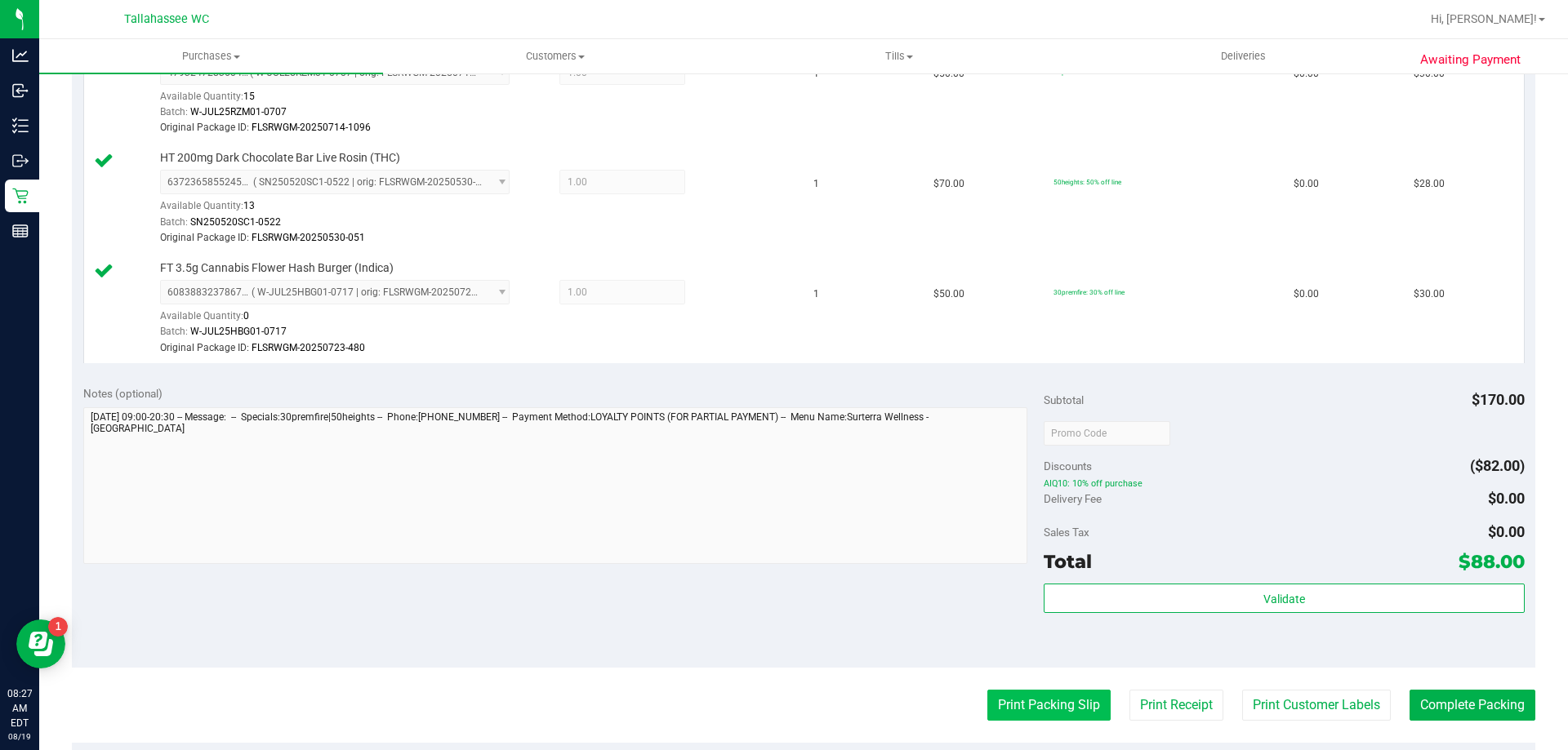
click at [1036, 706] on button "Print Packing Slip" at bounding box center [1049, 704] width 123 height 31
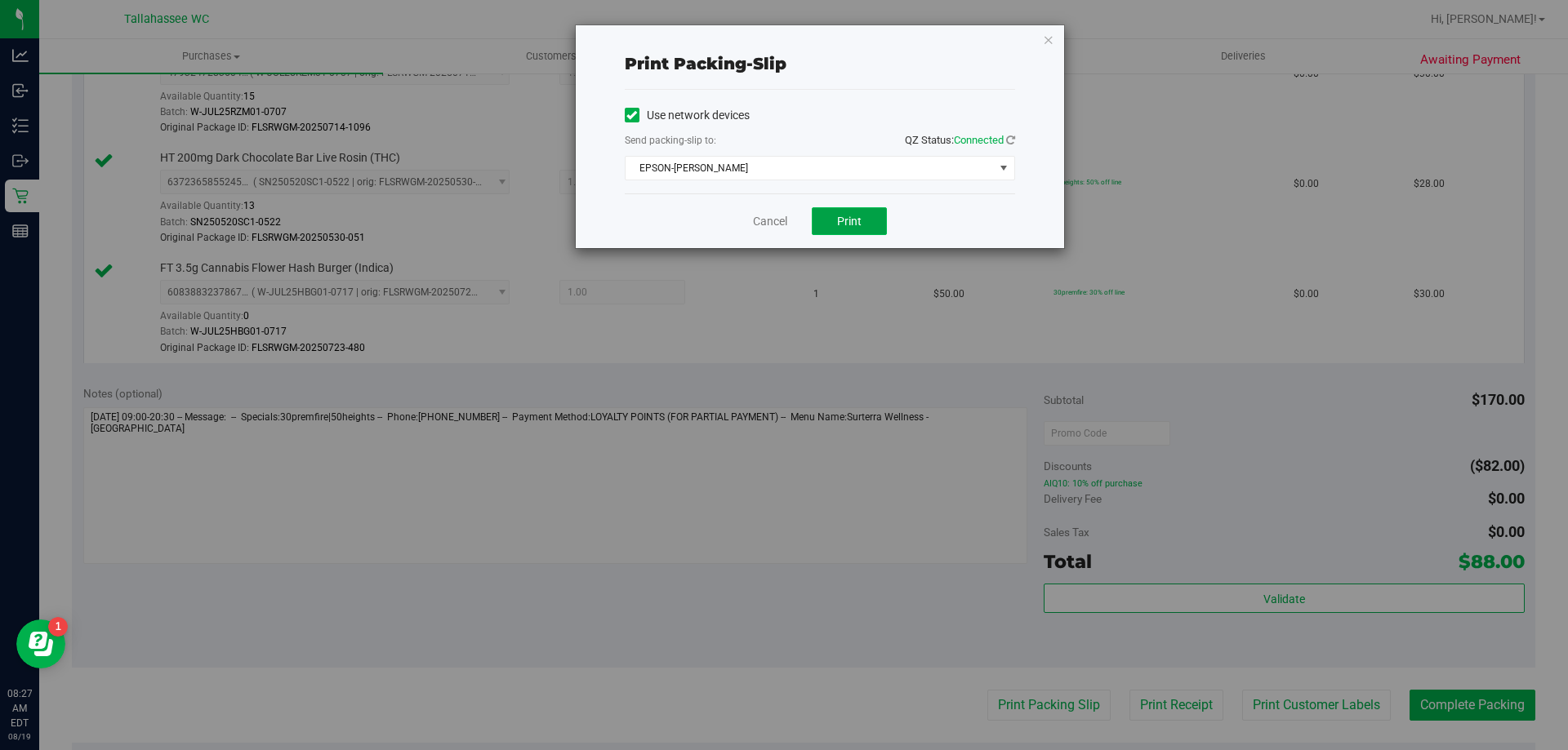
click at [854, 227] on span "Print" at bounding box center [849, 221] width 25 height 13
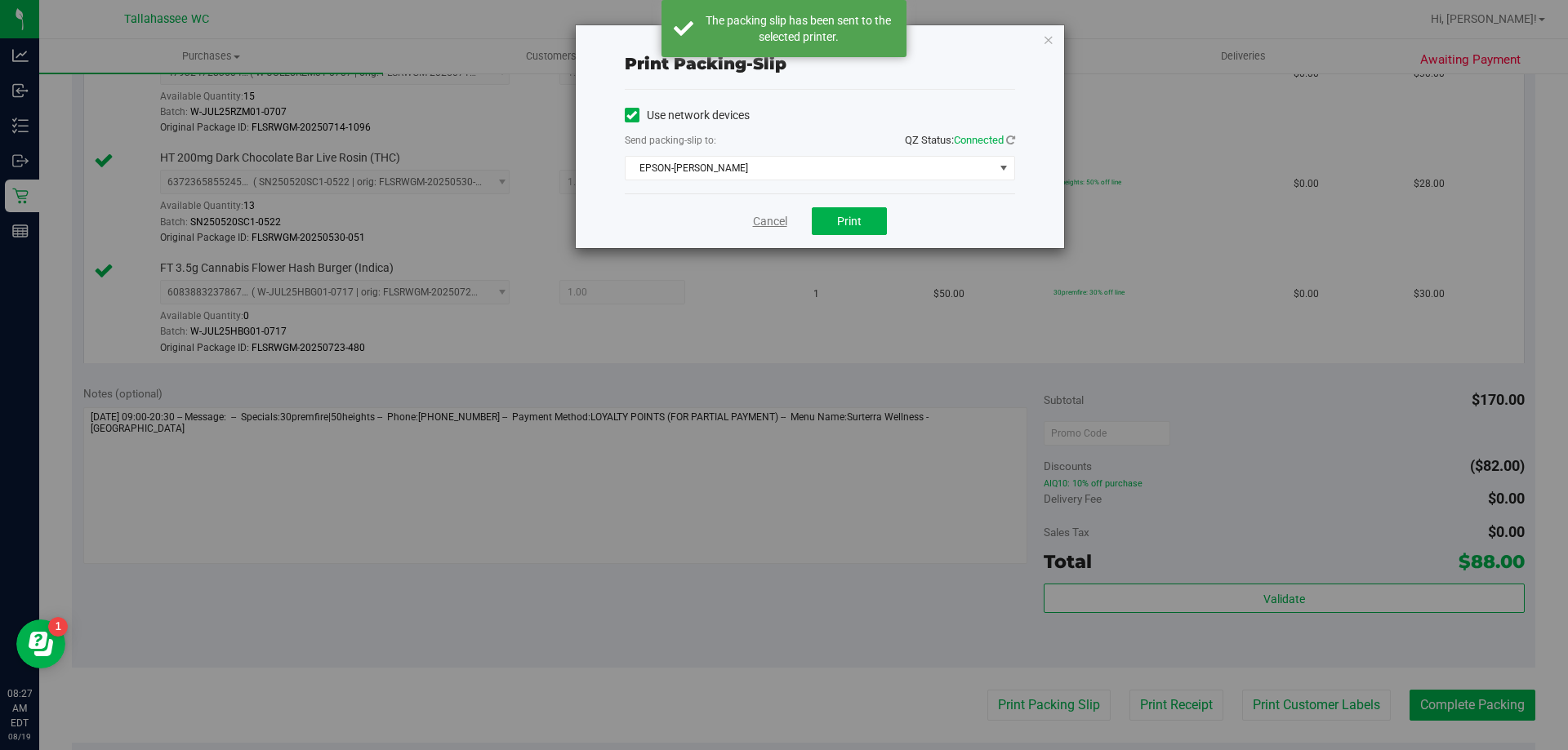
click at [754, 218] on link "Cancel" at bounding box center [769, 221] width 34 height 17
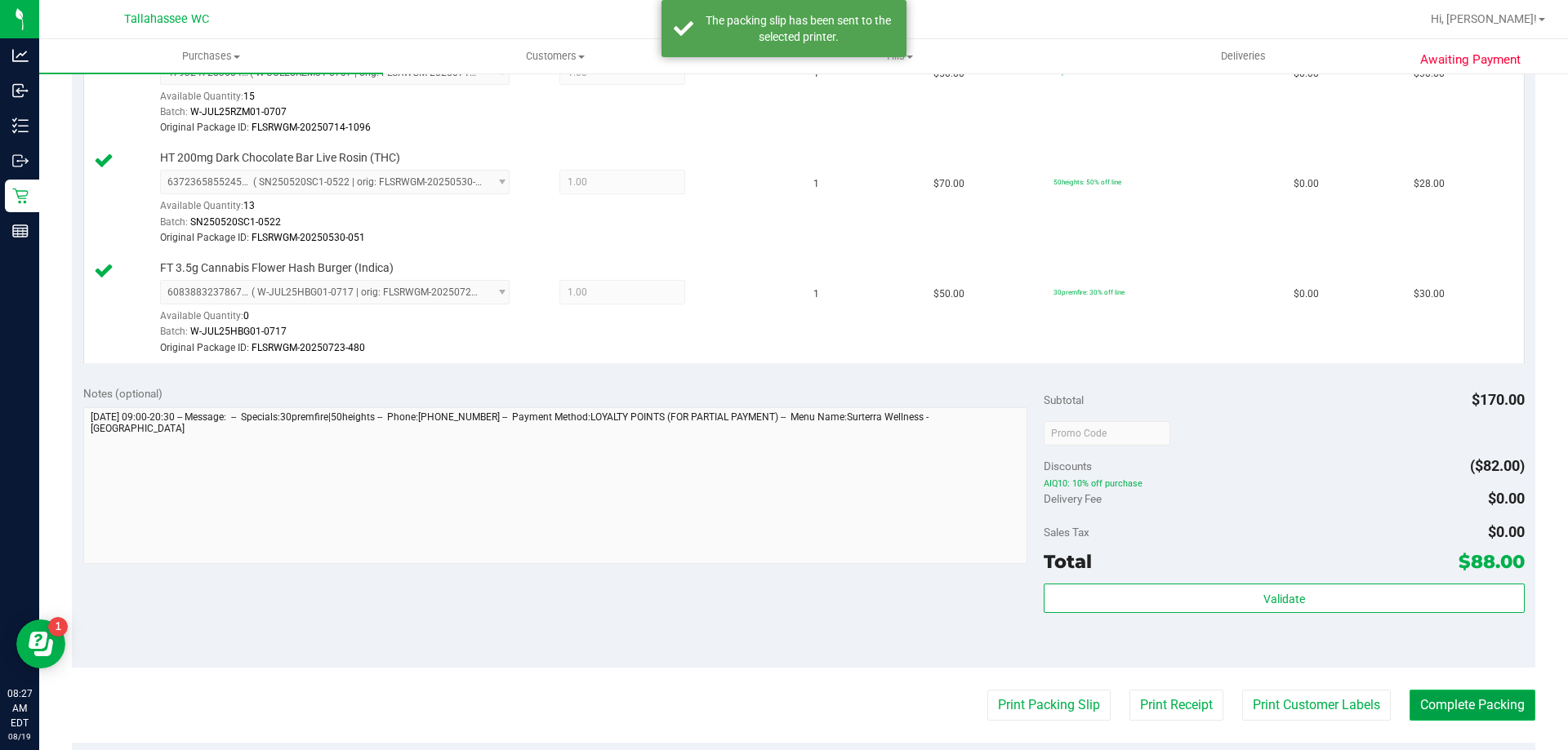
click at [1450, 694] on button "Complete Packing" at bounding box center [1472, 704] width 126 height 31
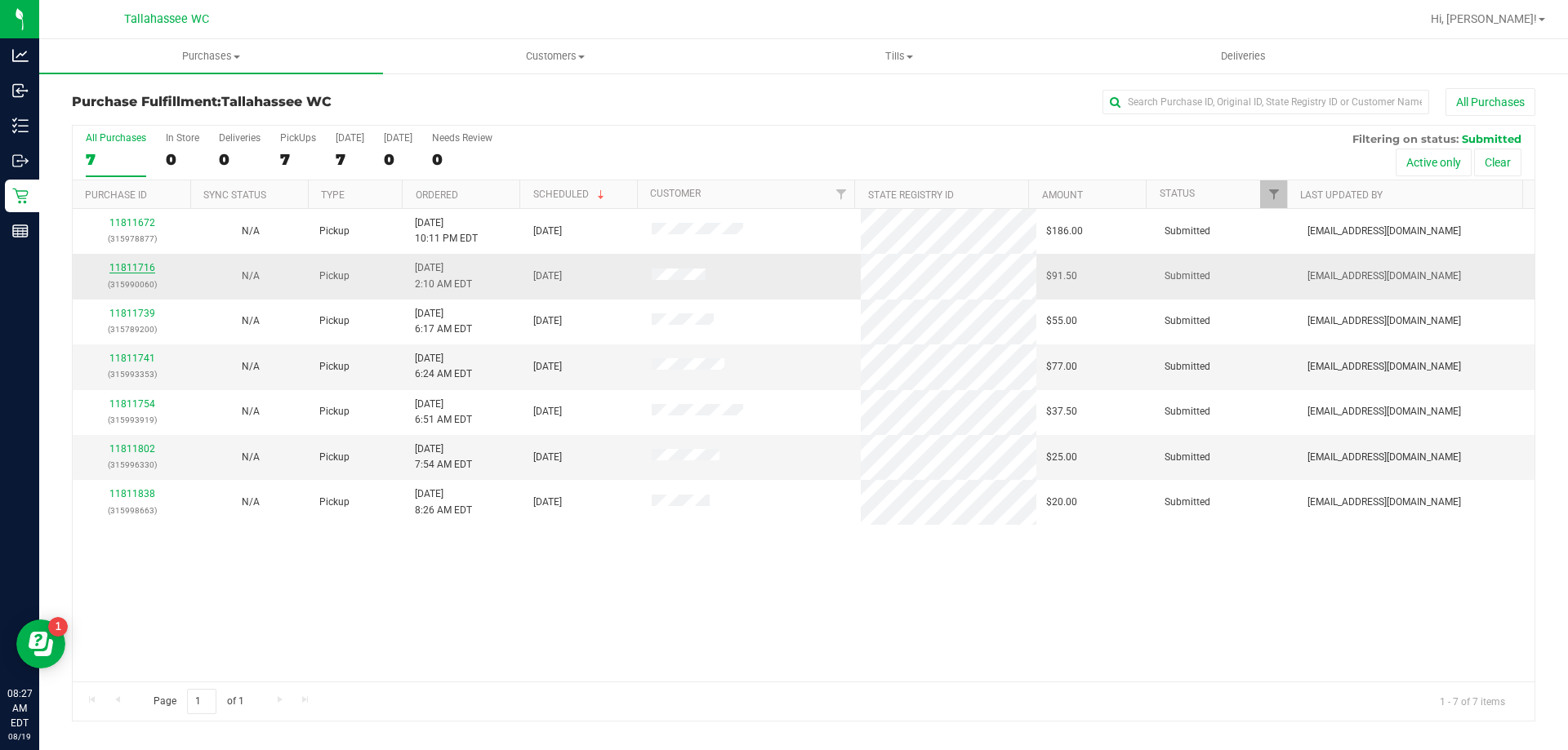
click at [142, 269] on link "11811716" at bounding box center [132, 268] width 46 height 12
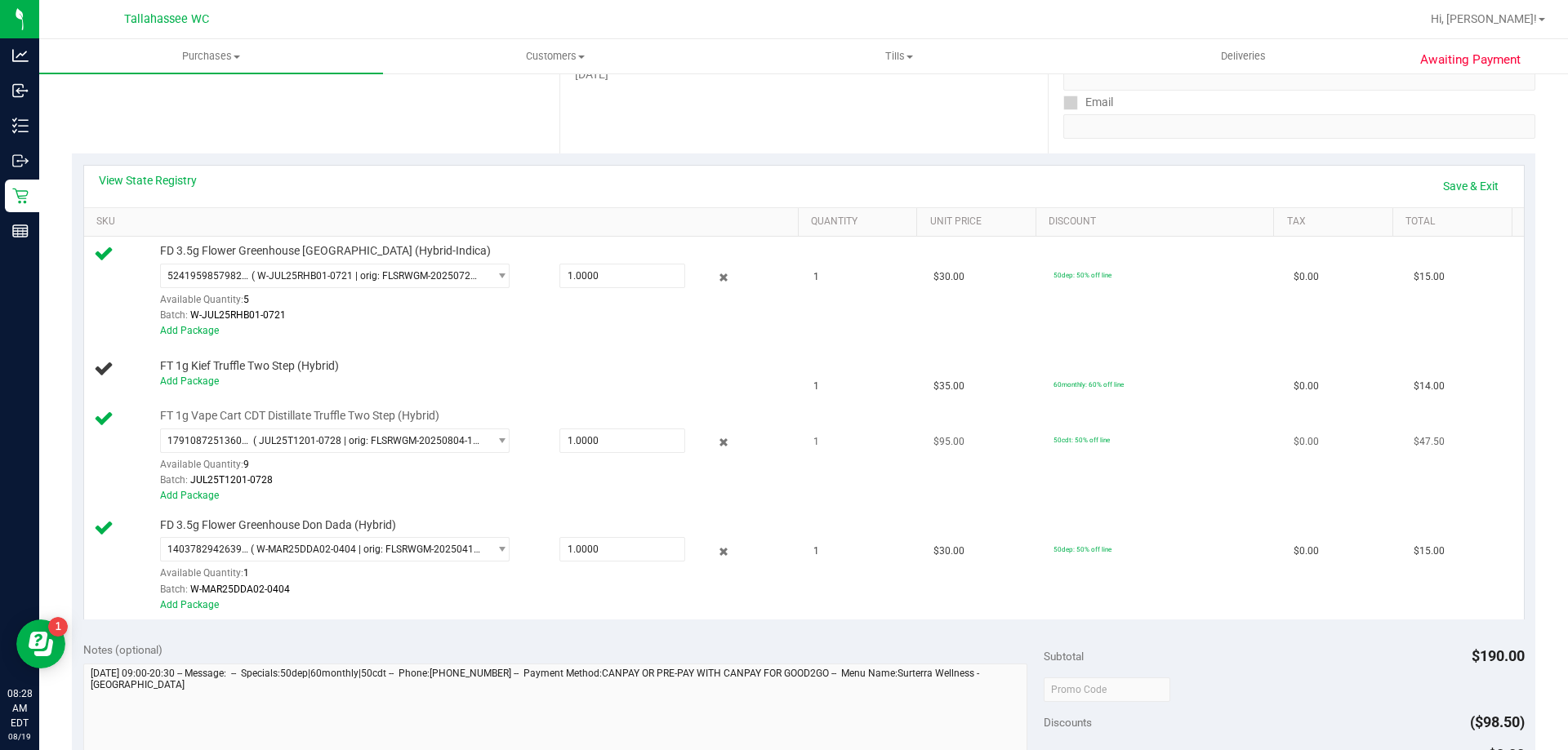
scroll to position [327, 0]
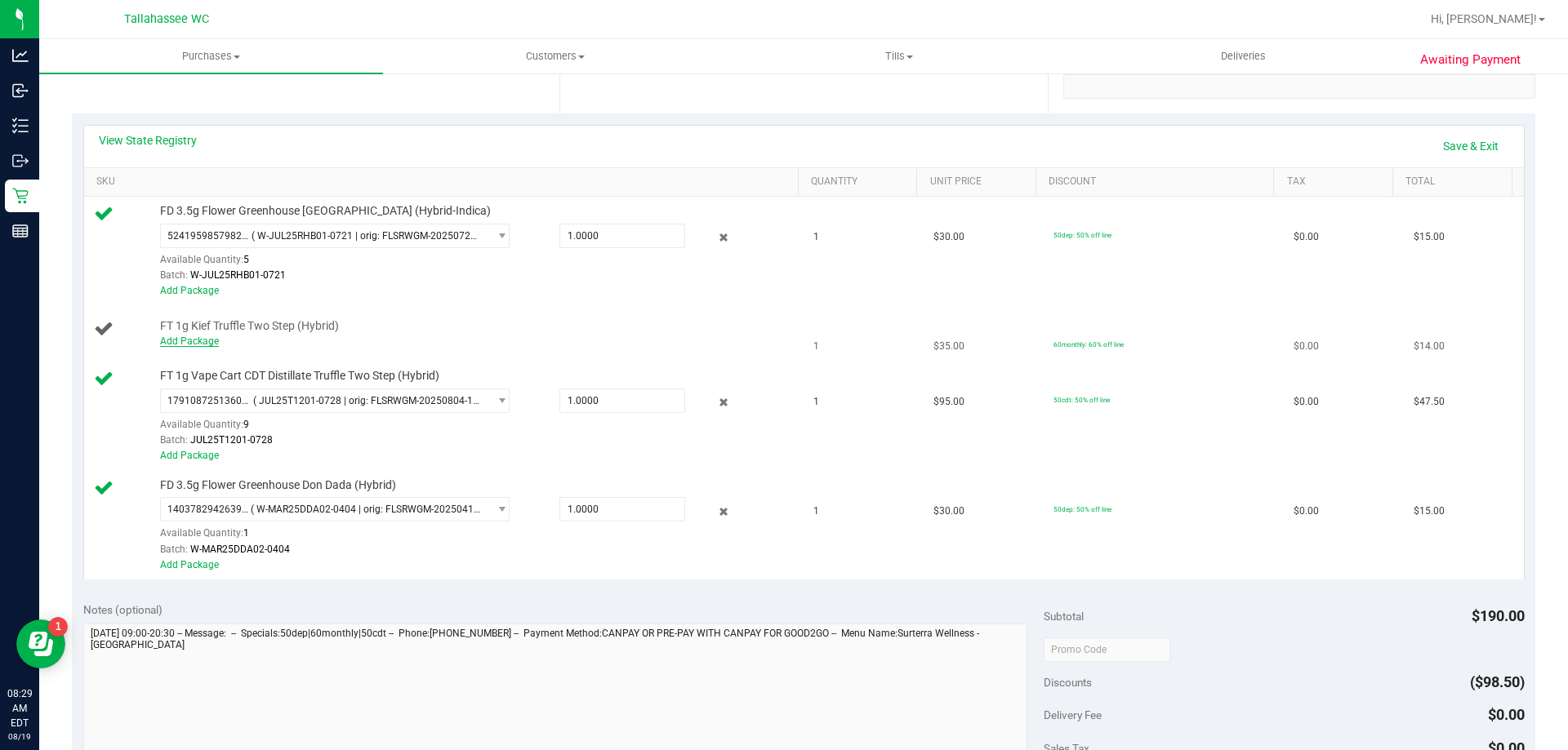
click at [207, 344] on link "Add Package" at bounding box center [189, 341] width 59 height 12
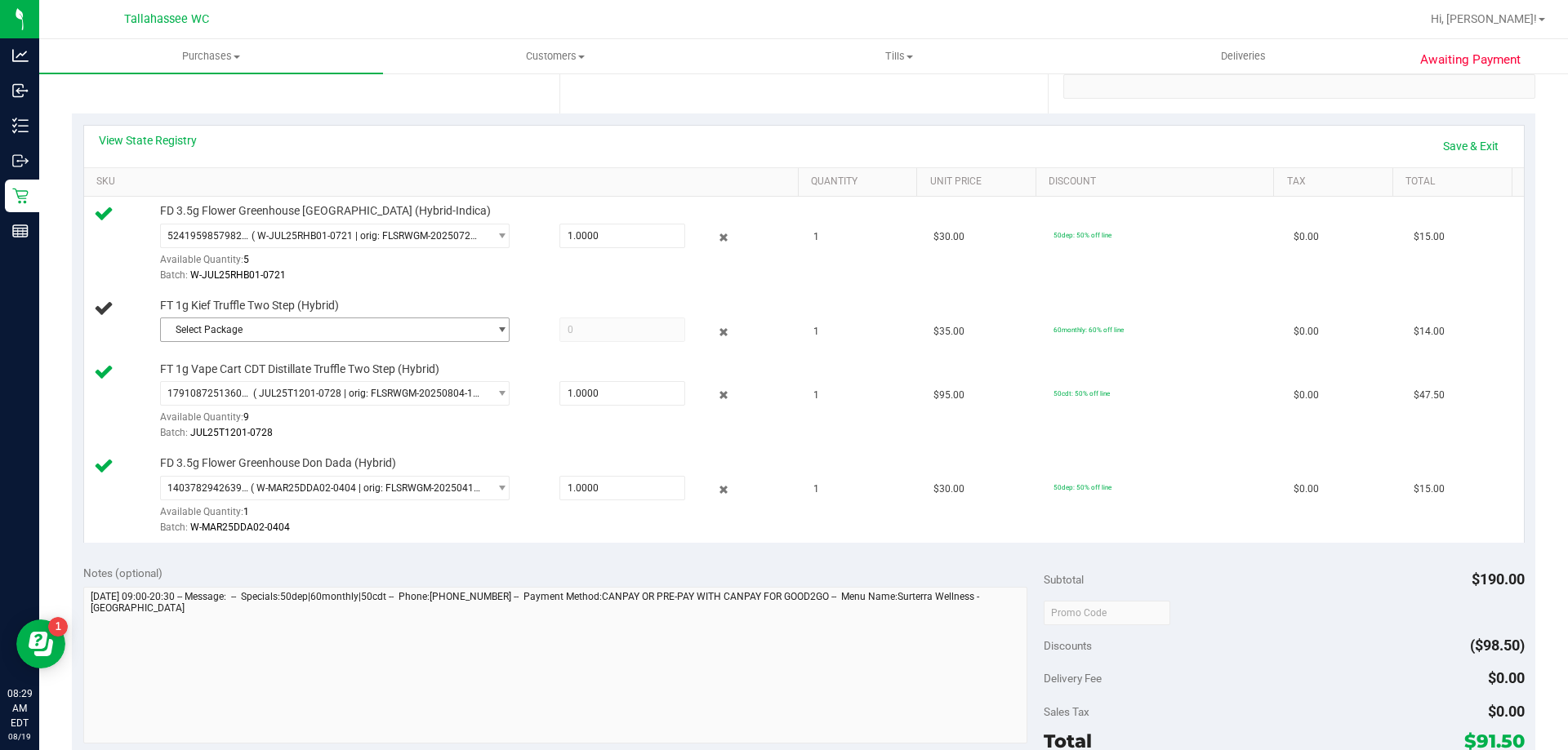
click at [486, 342] on span "Select Package" at bounding box center [334, 330] width 349 height 25
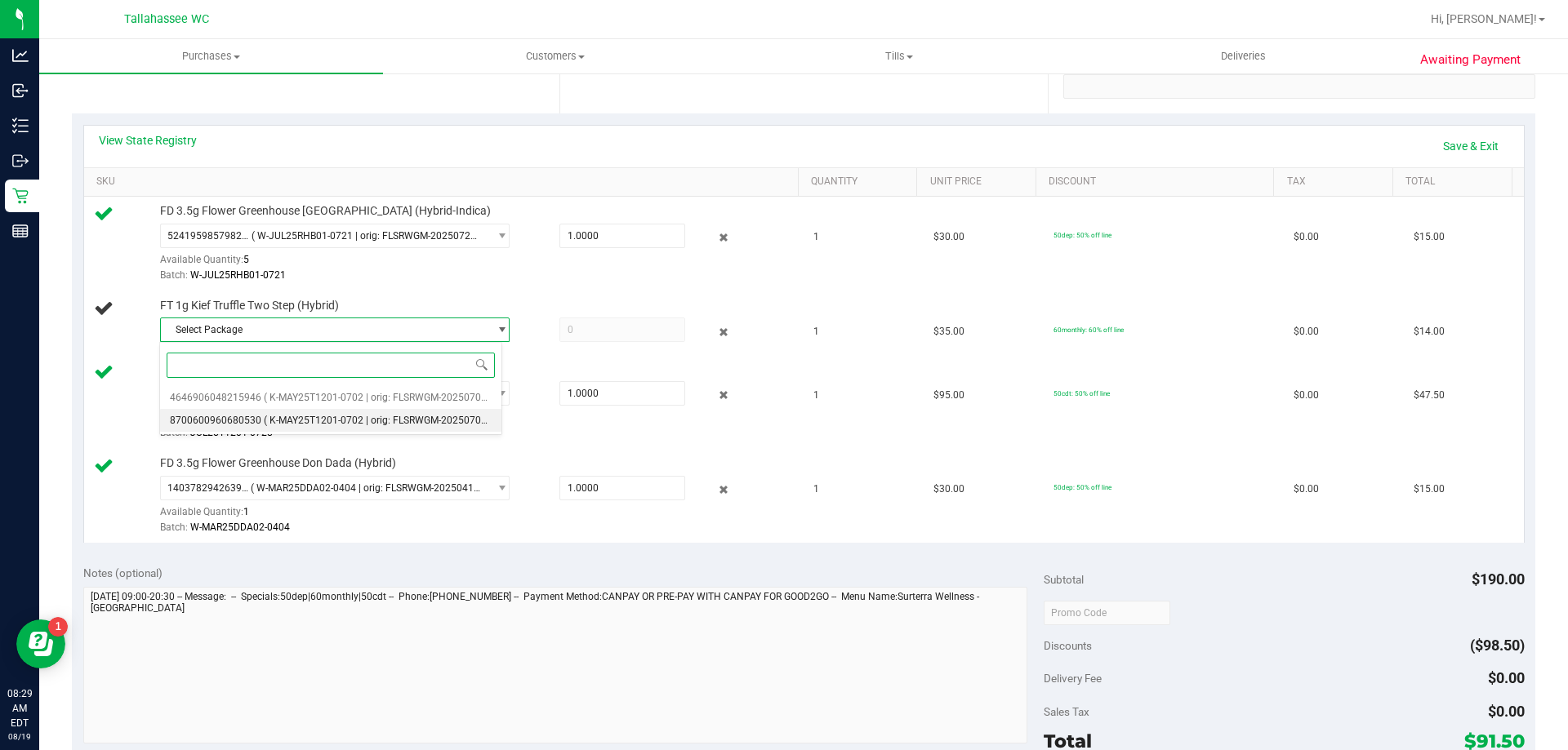
click at [275, 421] on span "( K-MAY25T1201-0702 | orig: FLSRWGM-20250709-962 )" at bounding box center [388, 421] width 248 height 12
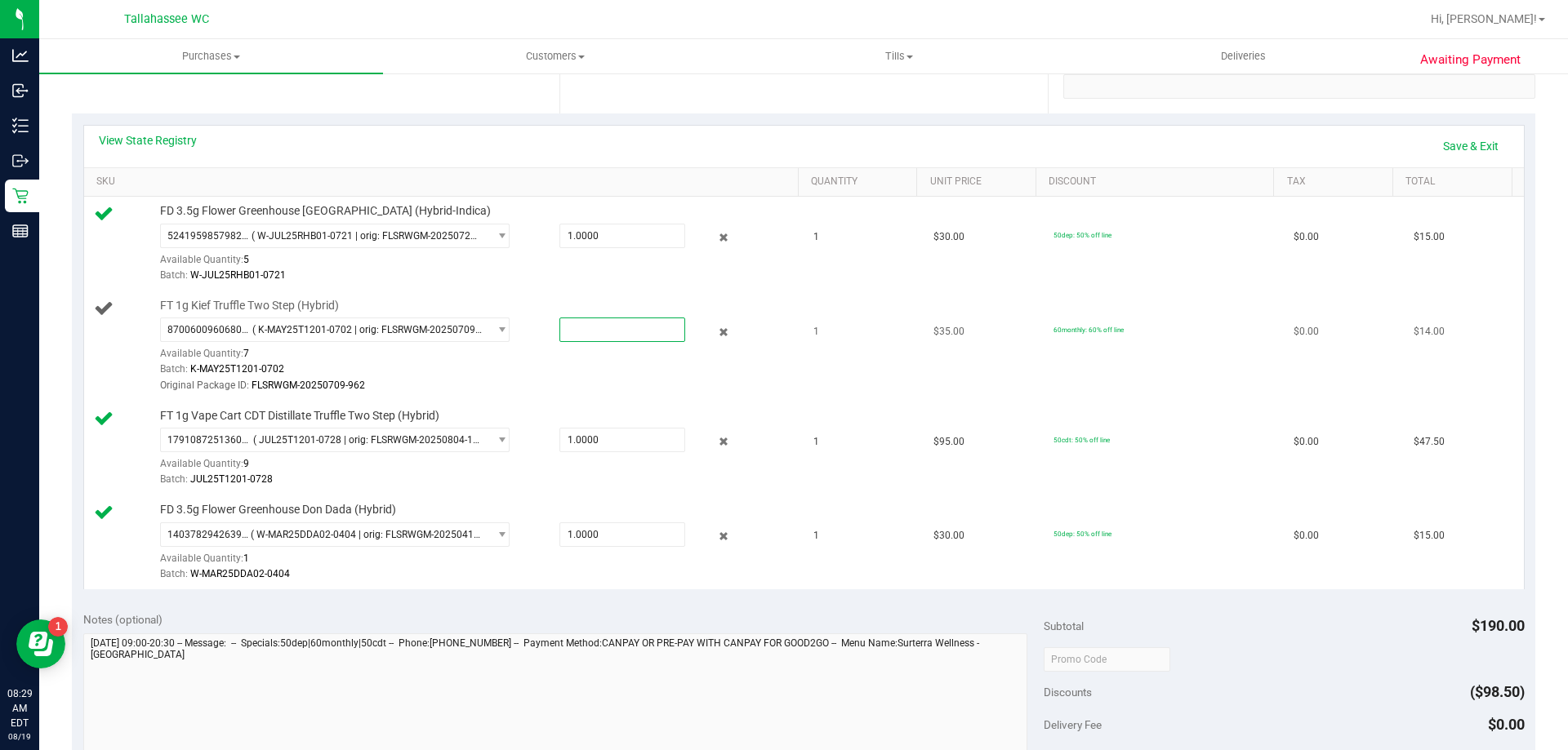
click at [594, 329] on span at bounding box center [623, 330] width 126 height 25
type input "1"
type input "1.0000"
click at [606, 357] on div "8700600960680530 ( K-MAY25T1201-0702 | orig: FLSRWGM-20250709-962 ) 46469060482…" at bounding box center [474, 356] width 630 height 76
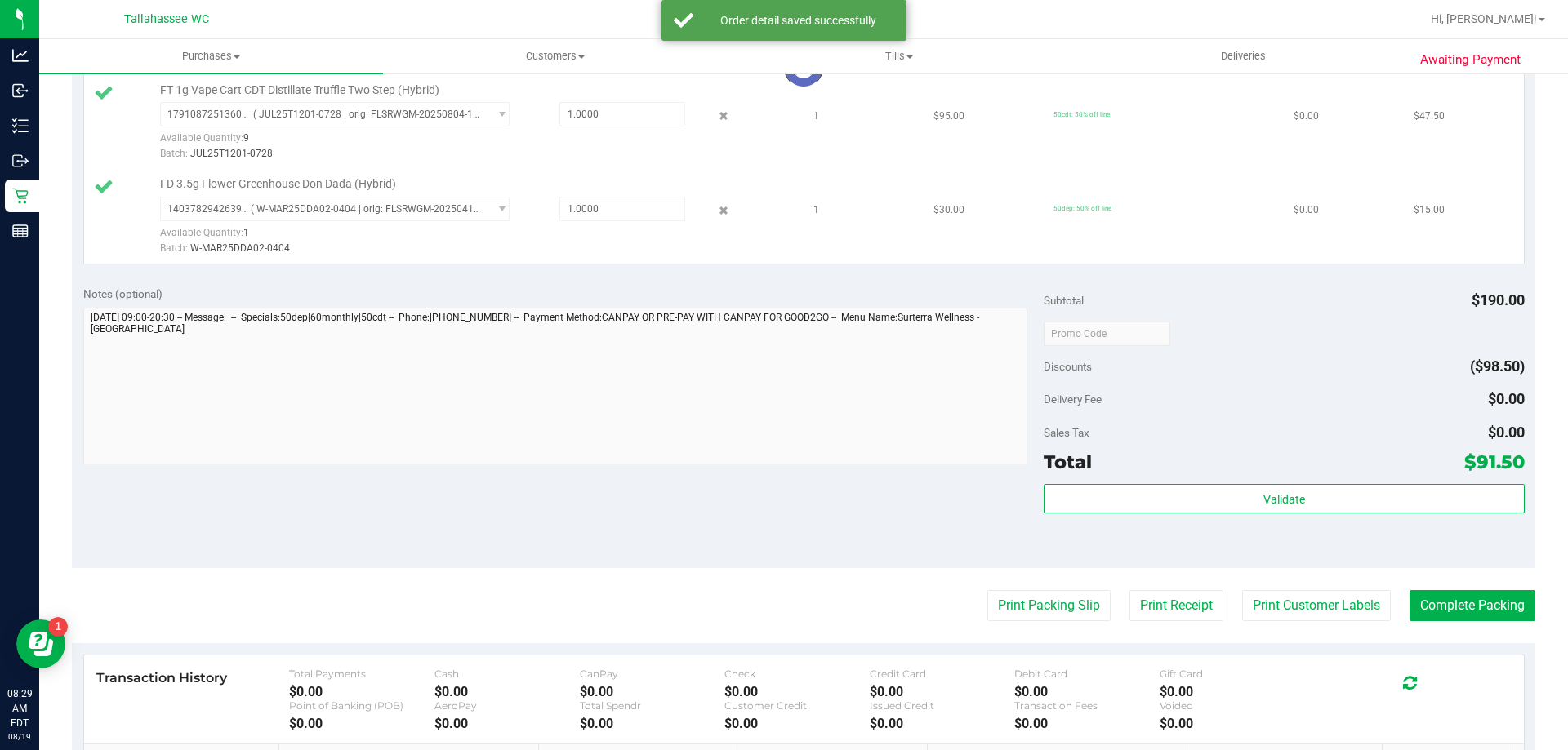
scroll to position [653, 0]
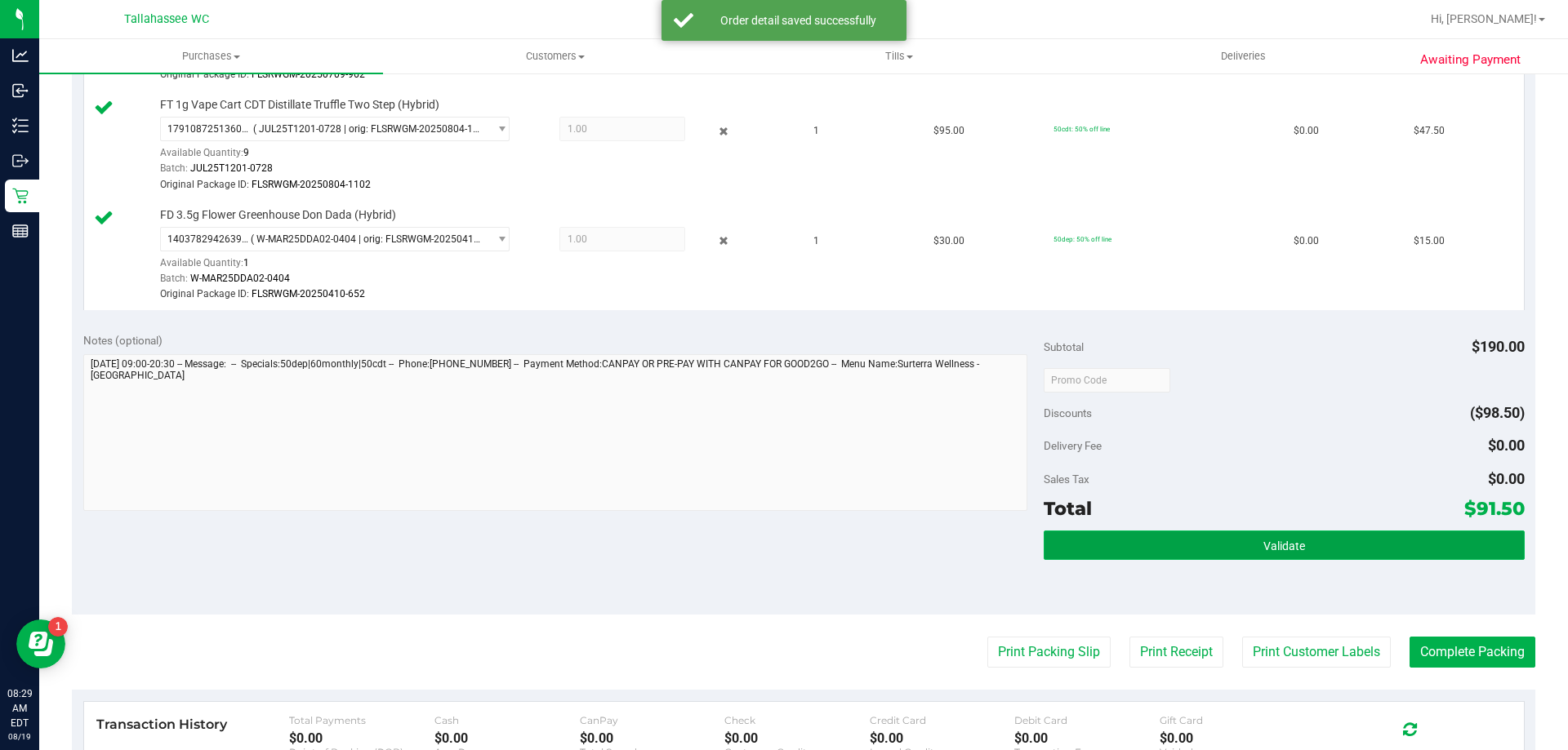
click at [1154, 537] on button "Validate" at bounding box center [1284, 546] width 480 height 30
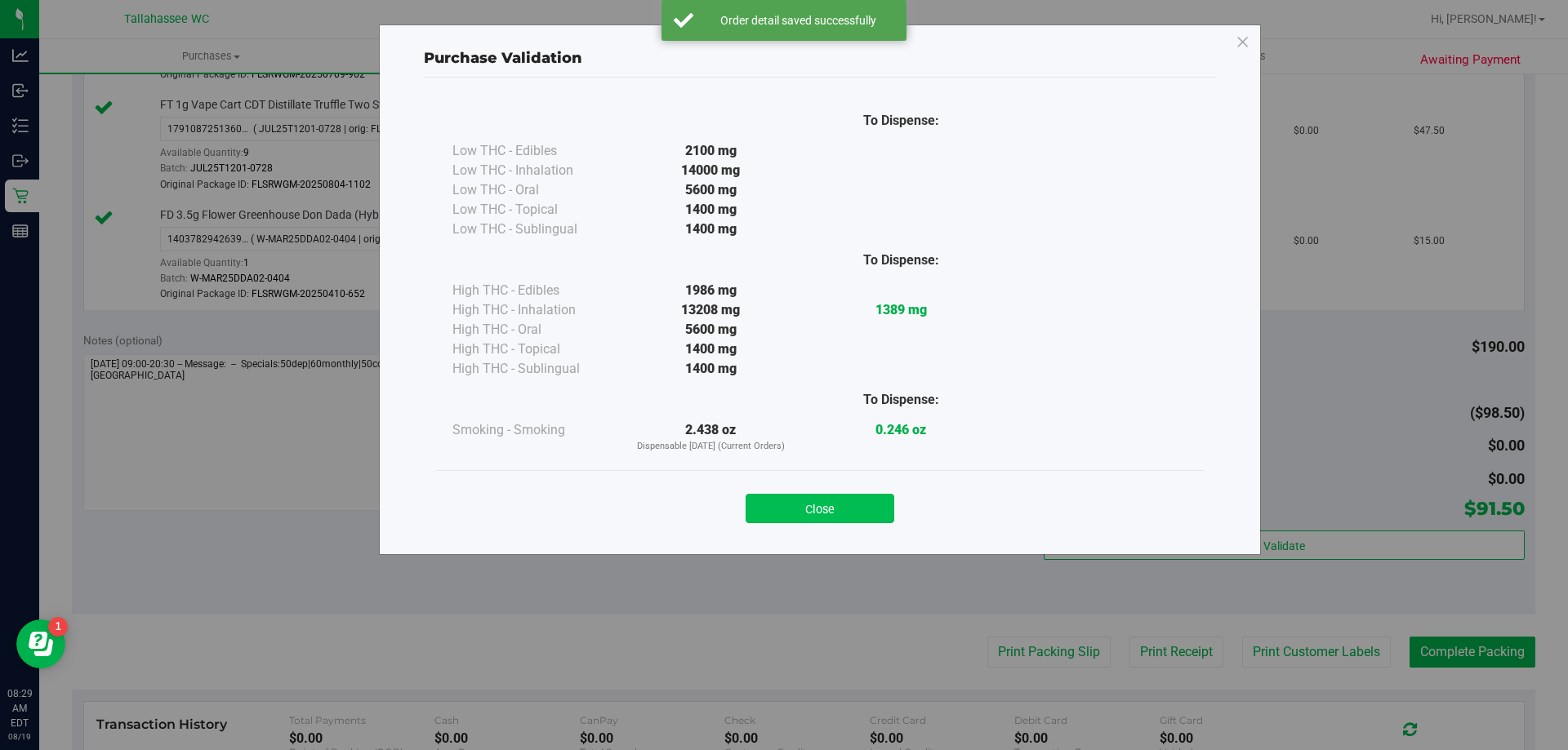
click at [769, 507] on button "Close" at bounding box center [820, 509] width 149 height 30
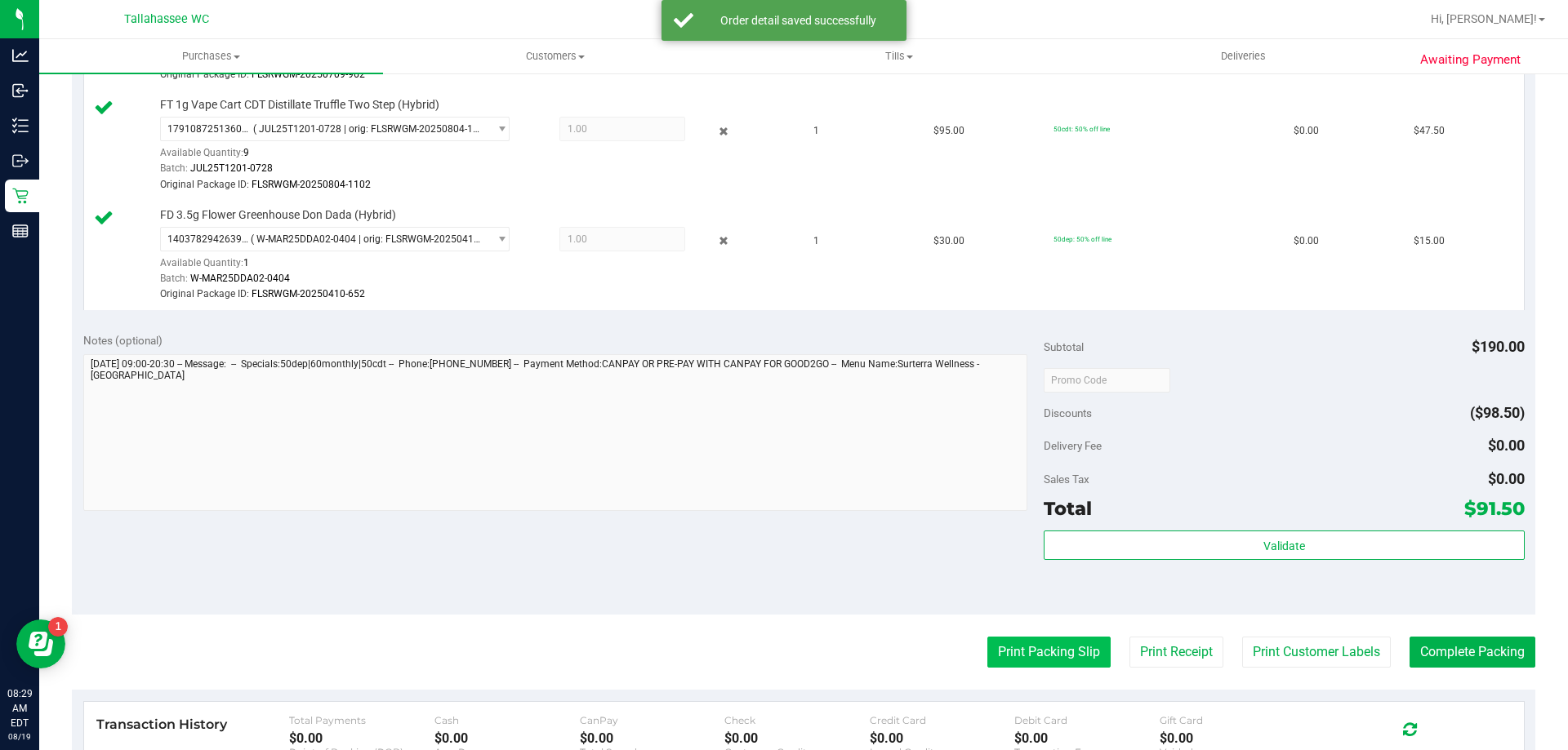
click at [1070, 650] on button "Print Packing Slip" at bounding box center [1049, 651] width 123 height 31
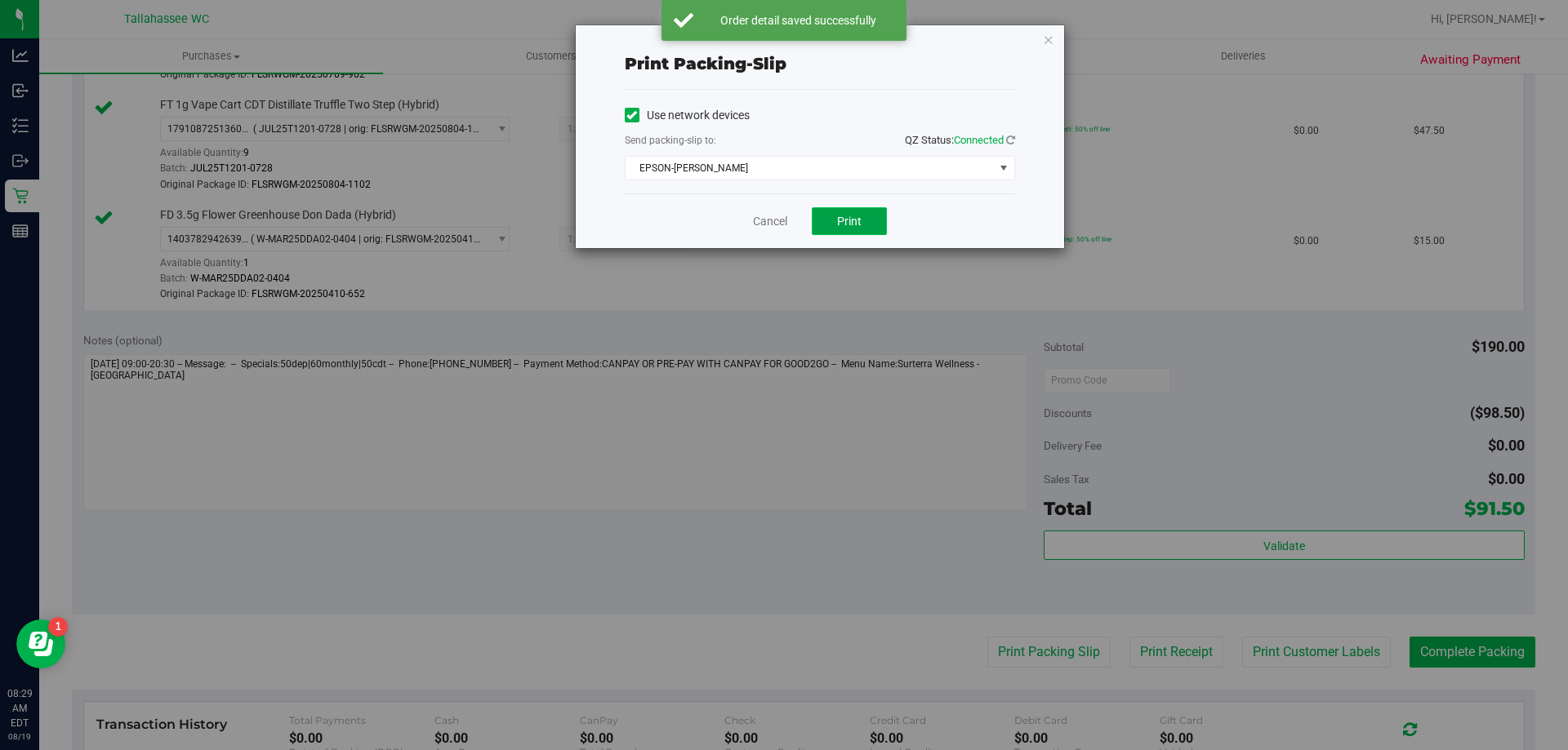
click at [851, 221] on span "Print" at bounding box center [849, 221] width 25 height 13
click at [769, 223] on link "Cancel" at bounding box center [769, 221] width 34 height 17
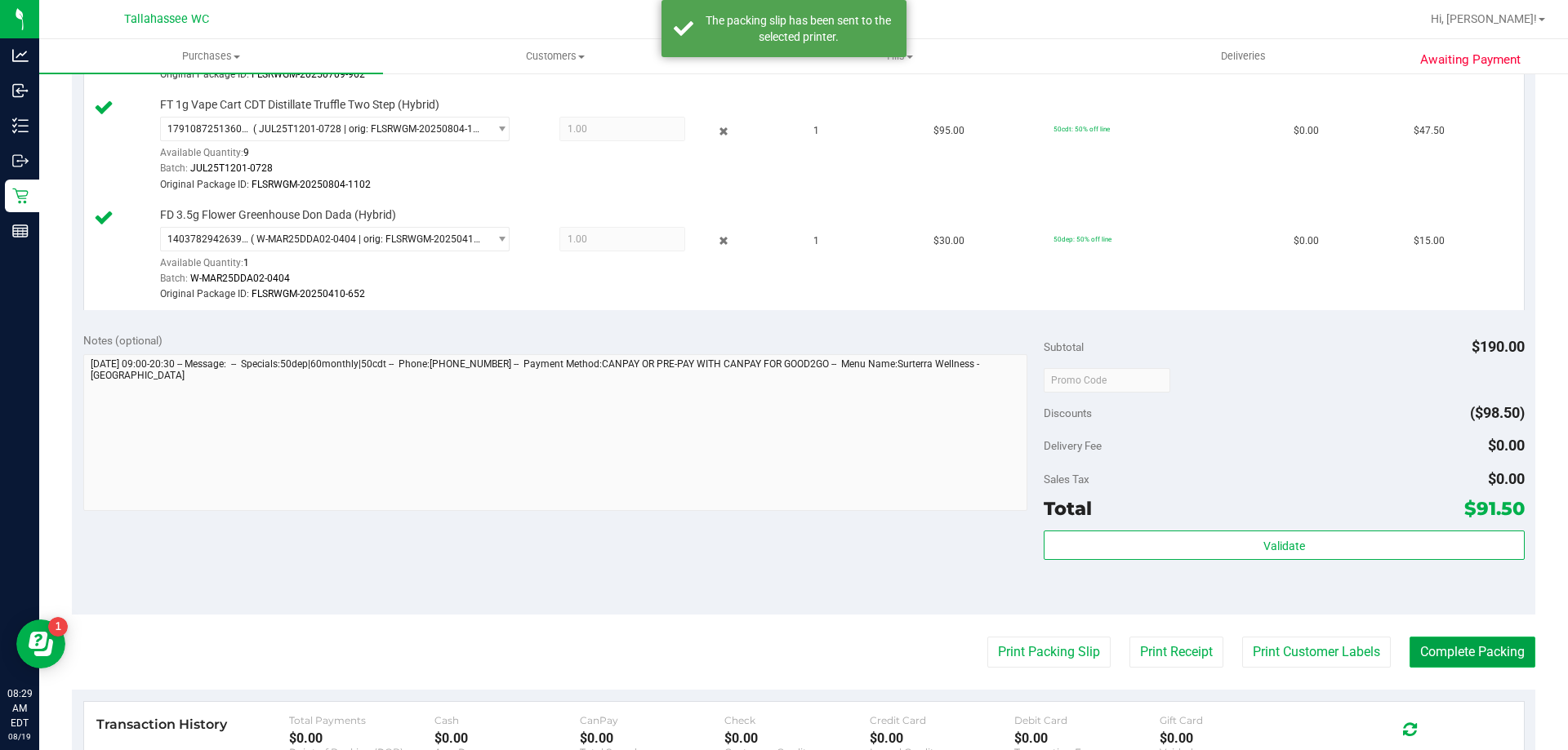
click at [1436, 647] on button "Complete Packing" at bounding box center [1472, 651] width 126 height 31
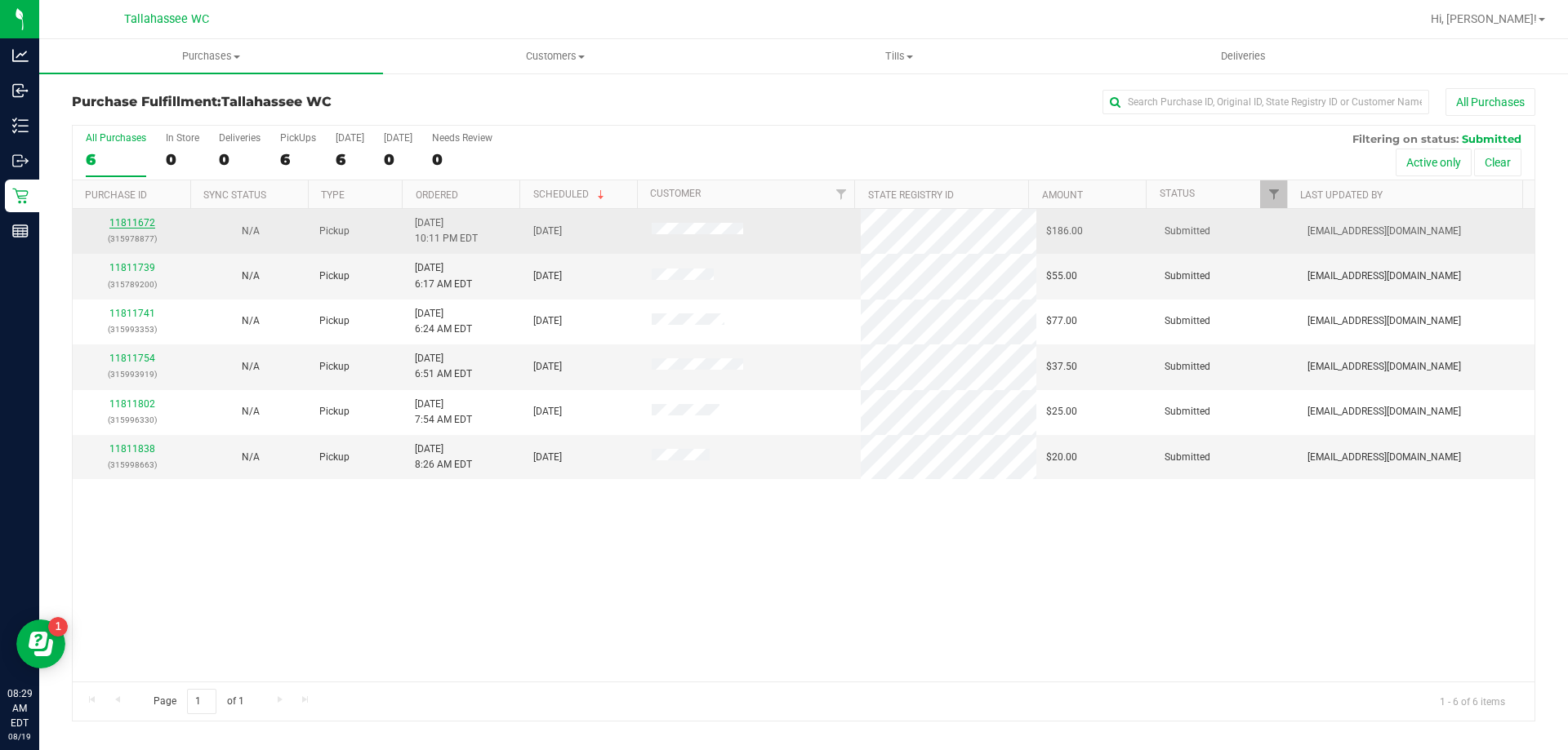
click at [142, 222] on link "11811672" at bounding box center [132, 223] width 46 height 12
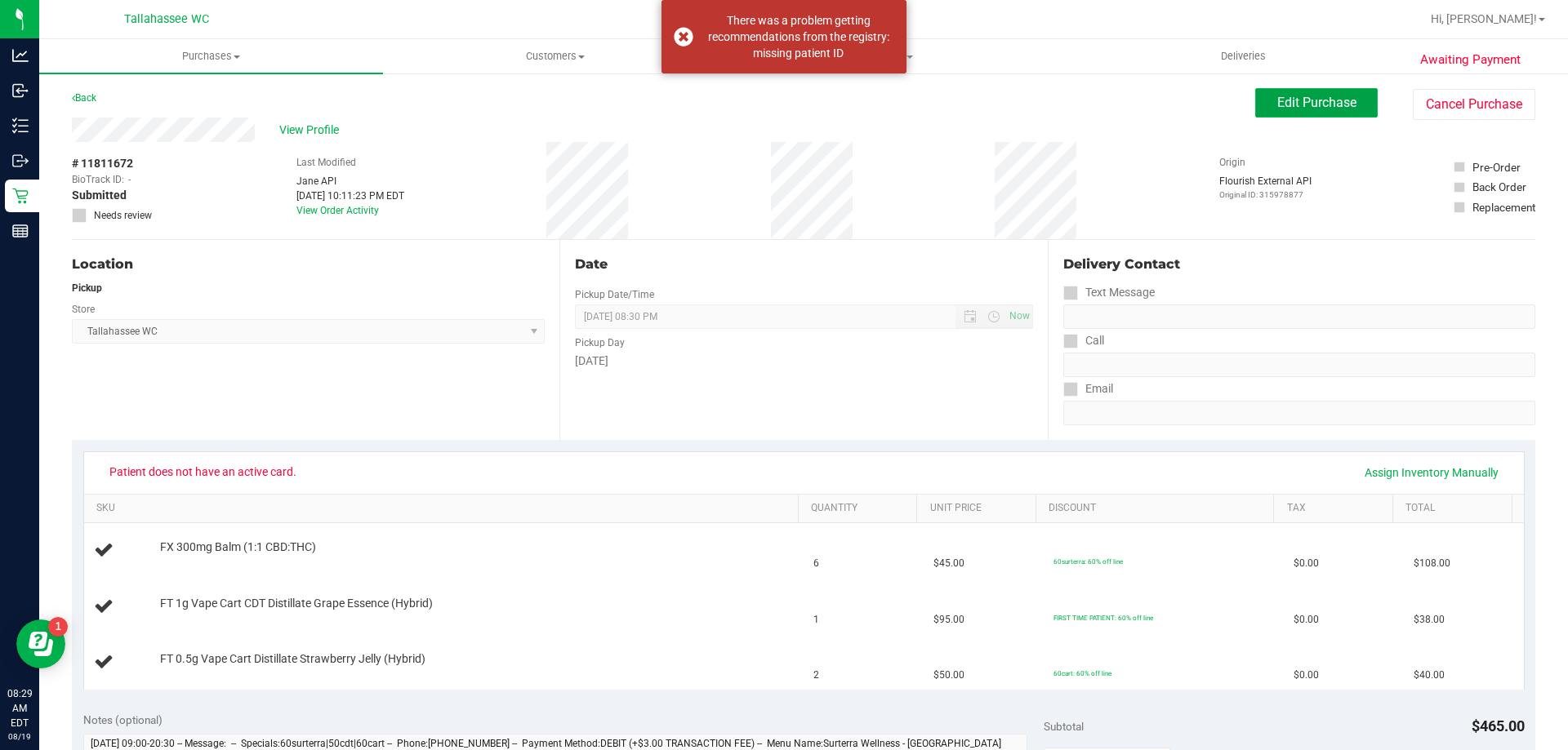
click at [1307, 105] on span "Edit Purchase" at bounding box center [1317, 102] width 79 height 16
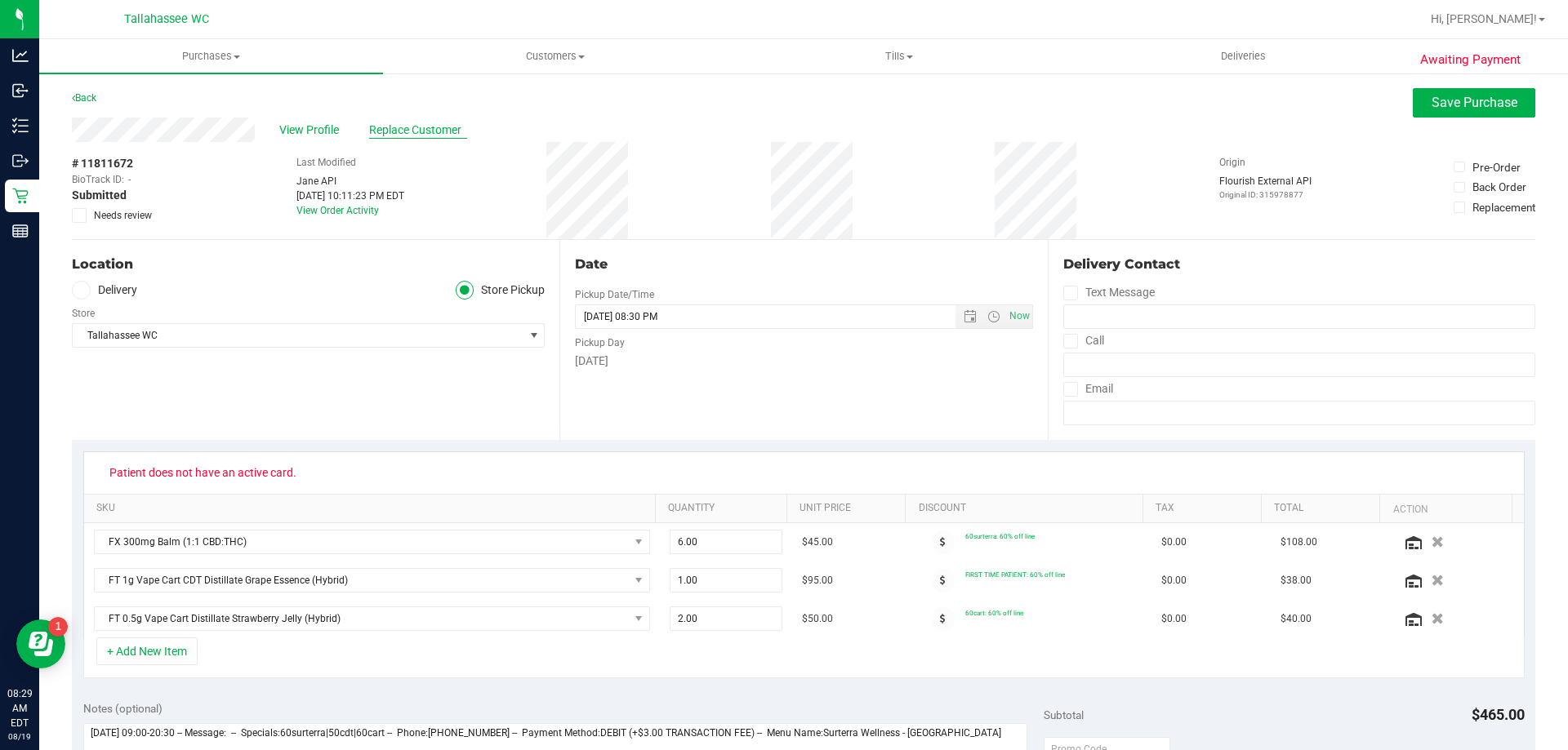
click at [393, 136] on span "Replace Customer" at bounding box center [418, 130] width 98 height 17
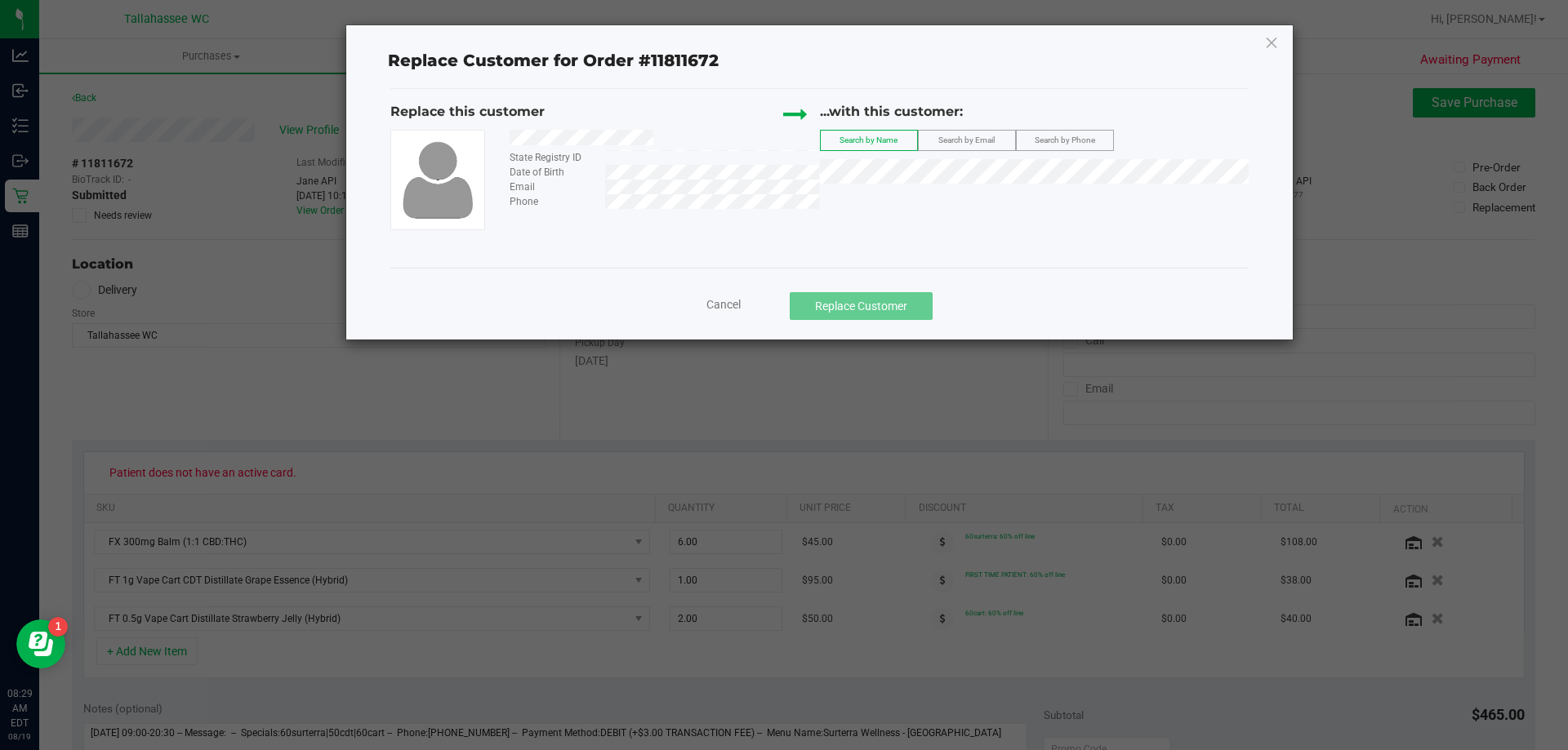
click at [957, 139] on span "Search by Email" at bounding box center [966, 140] width 56 height 9
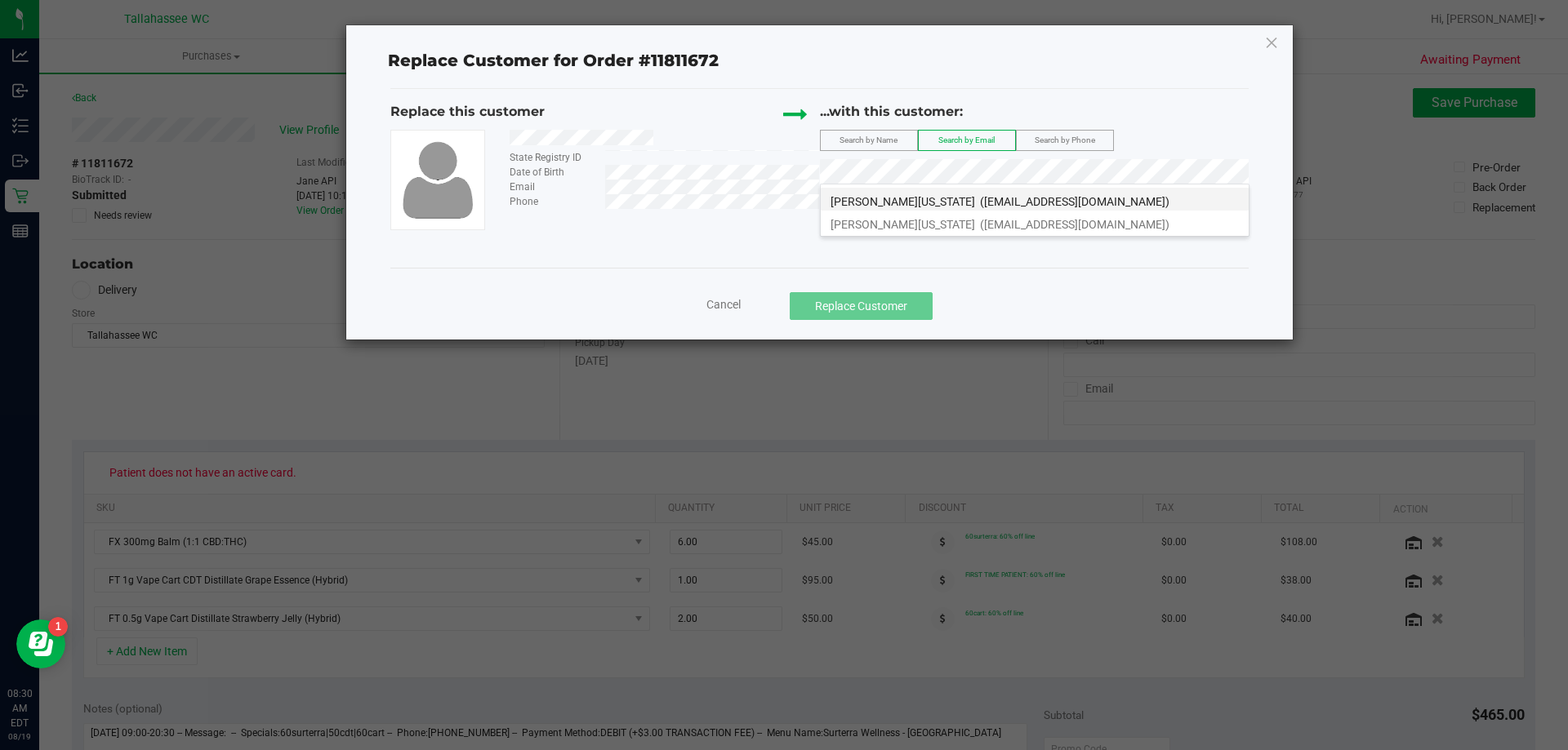
click at [918, 207] on span "VANESSA WASHINGTON" at bounding box center [902, 202] width 145 height 13
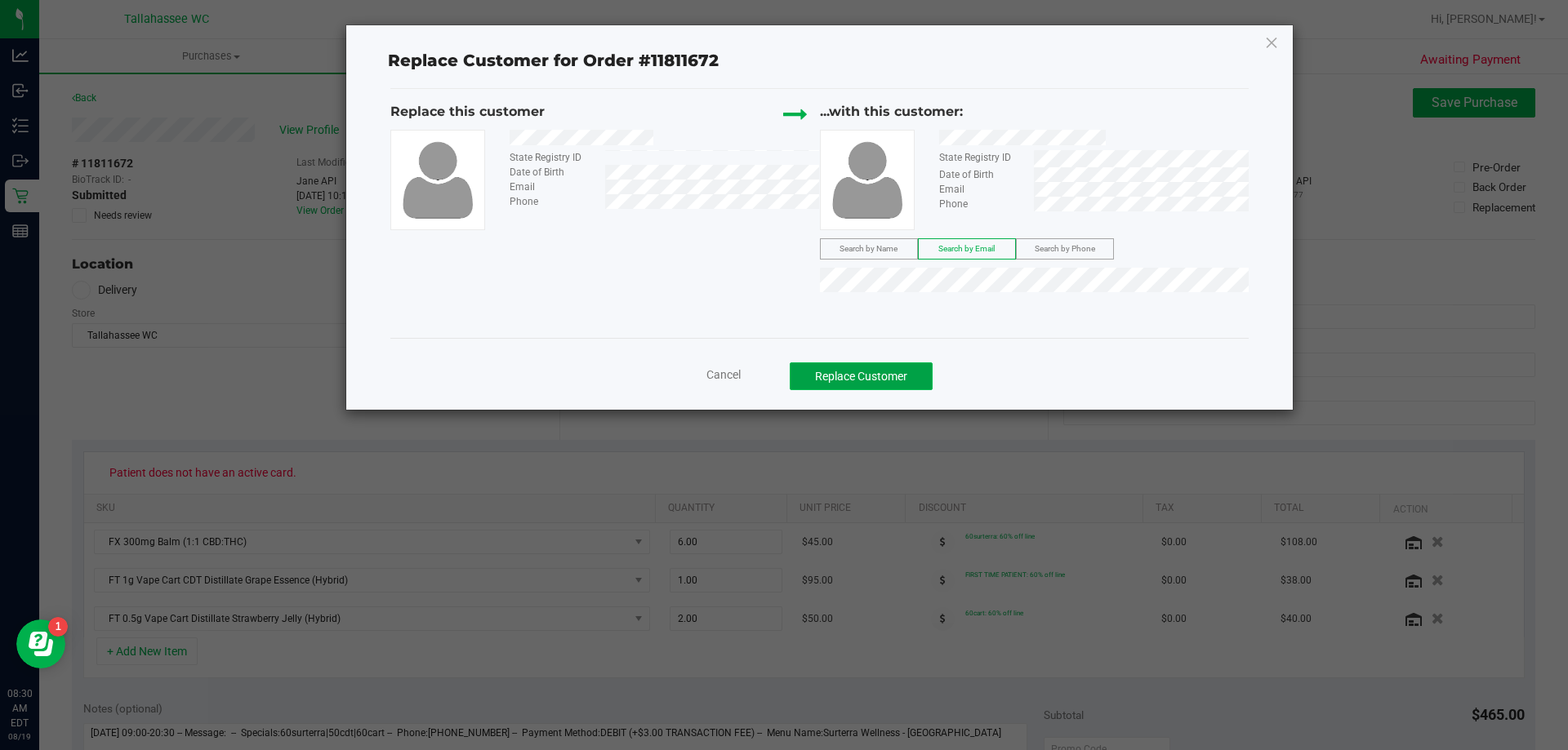
click at [838, 386] on button "Replace Customer" at bounding box center [861, 377] width 143 height 28
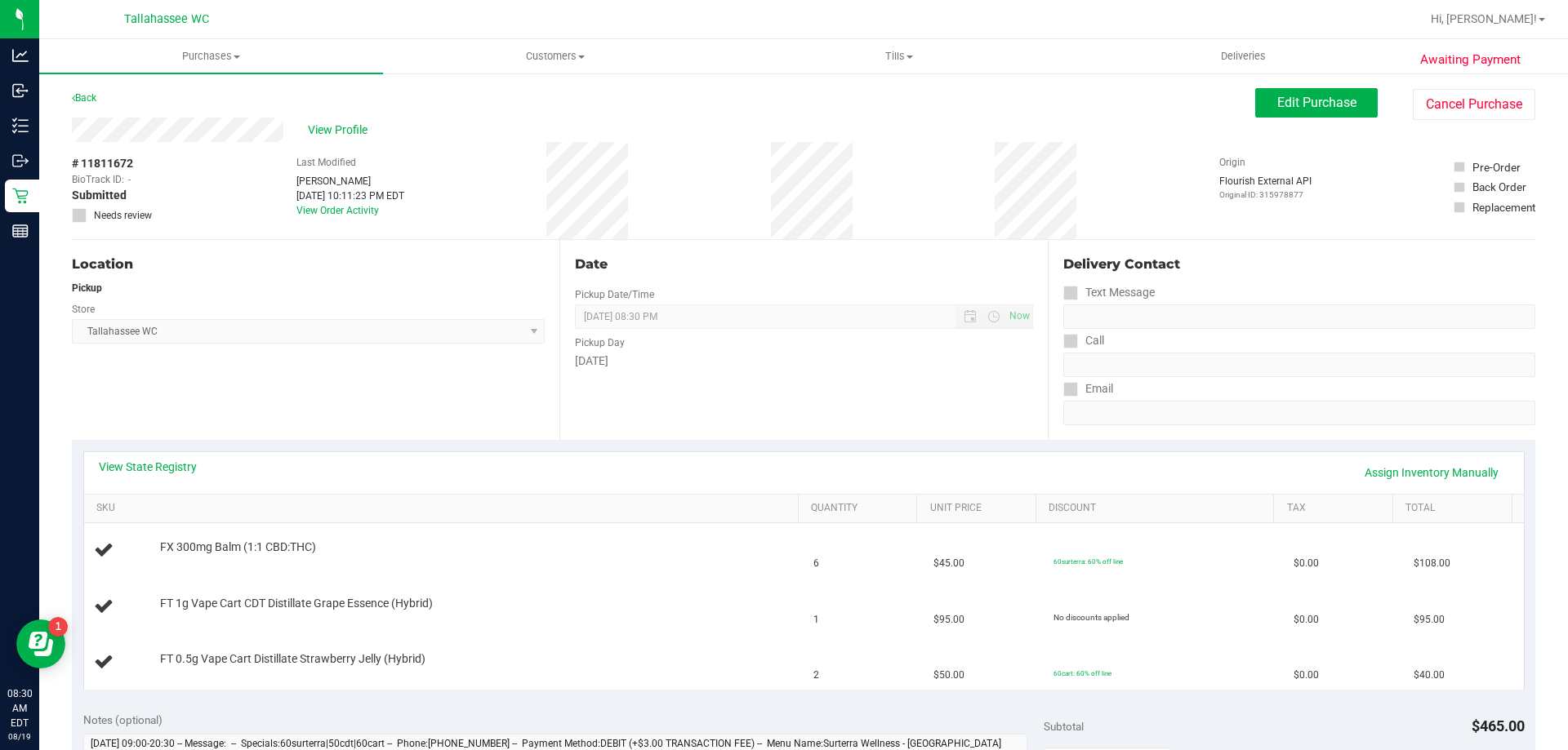
scroll to position [82, 0]
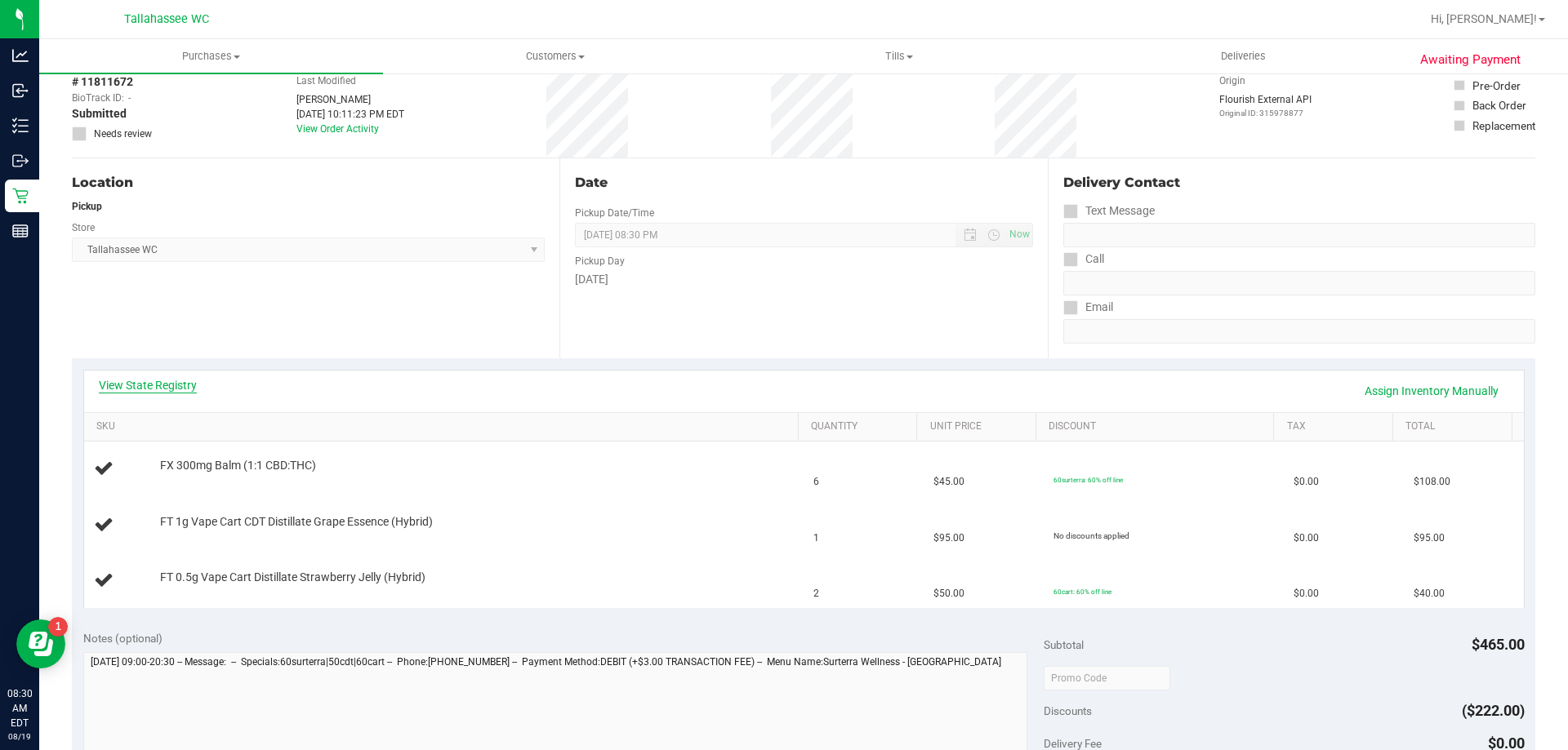
click at [155, 392] on link "View State Registry" at bounding box center [147, 386] width 98 height 17
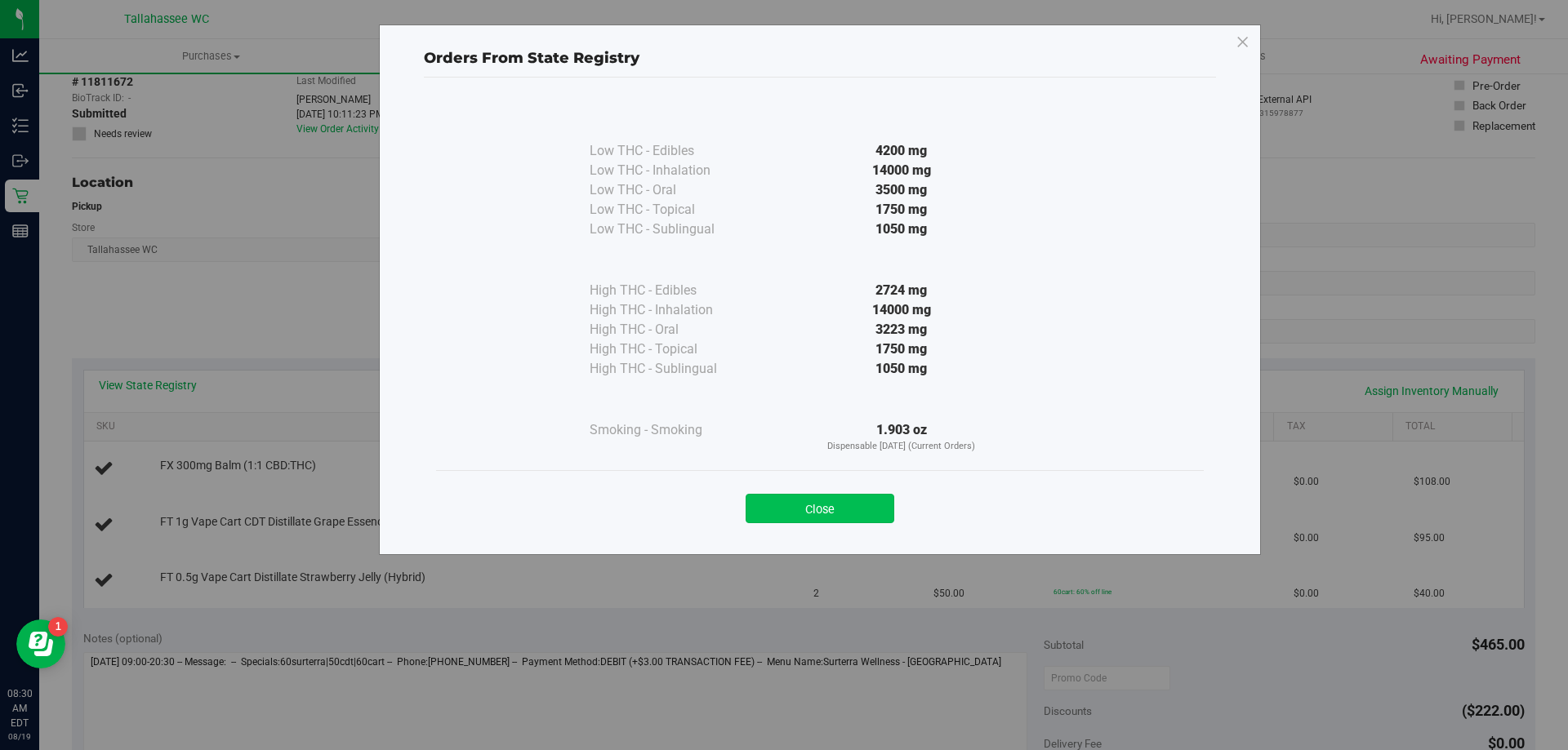
click at [808, 508] on button "Close" at bounding box center [820, 509] width 149 height 30
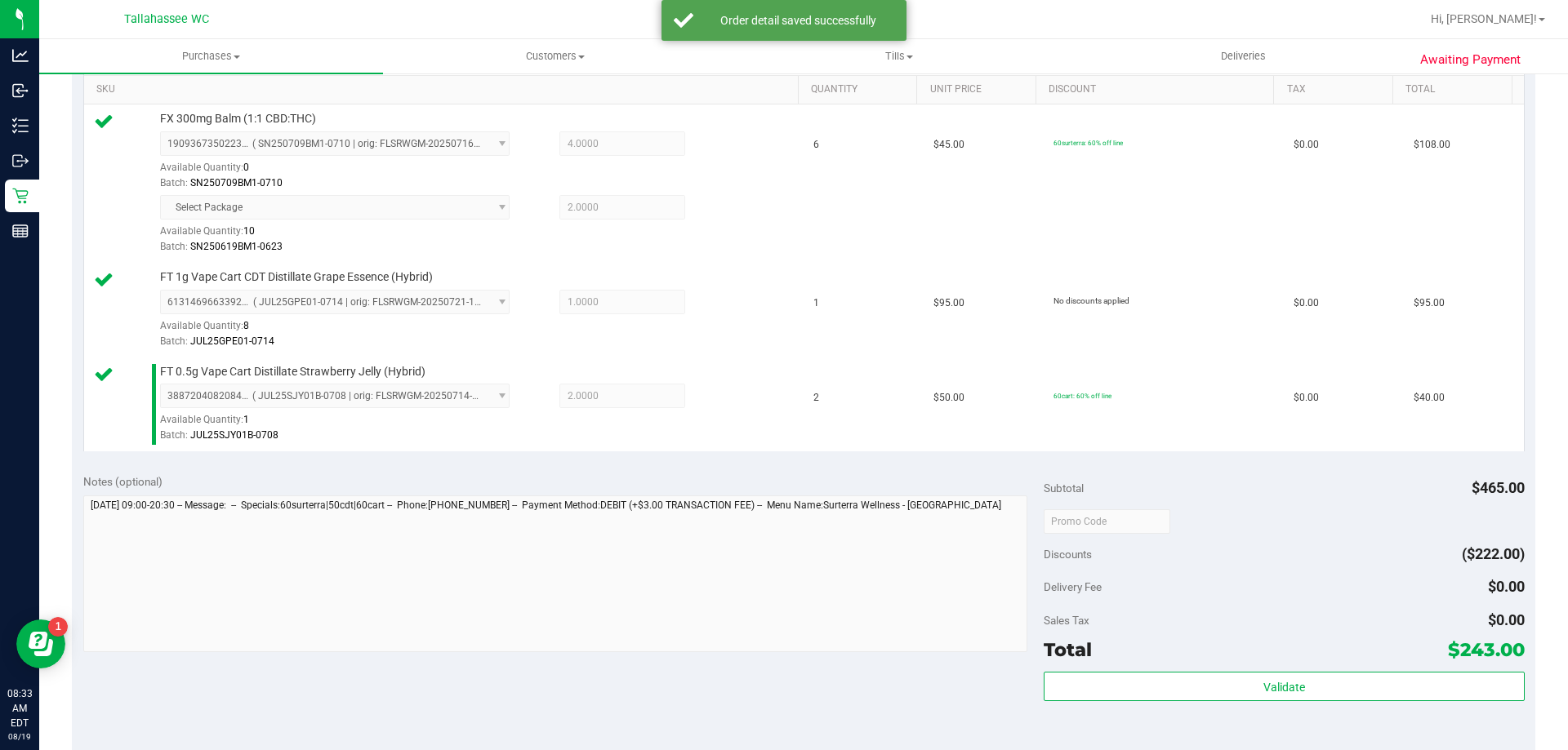
scroll to position [653, 0]
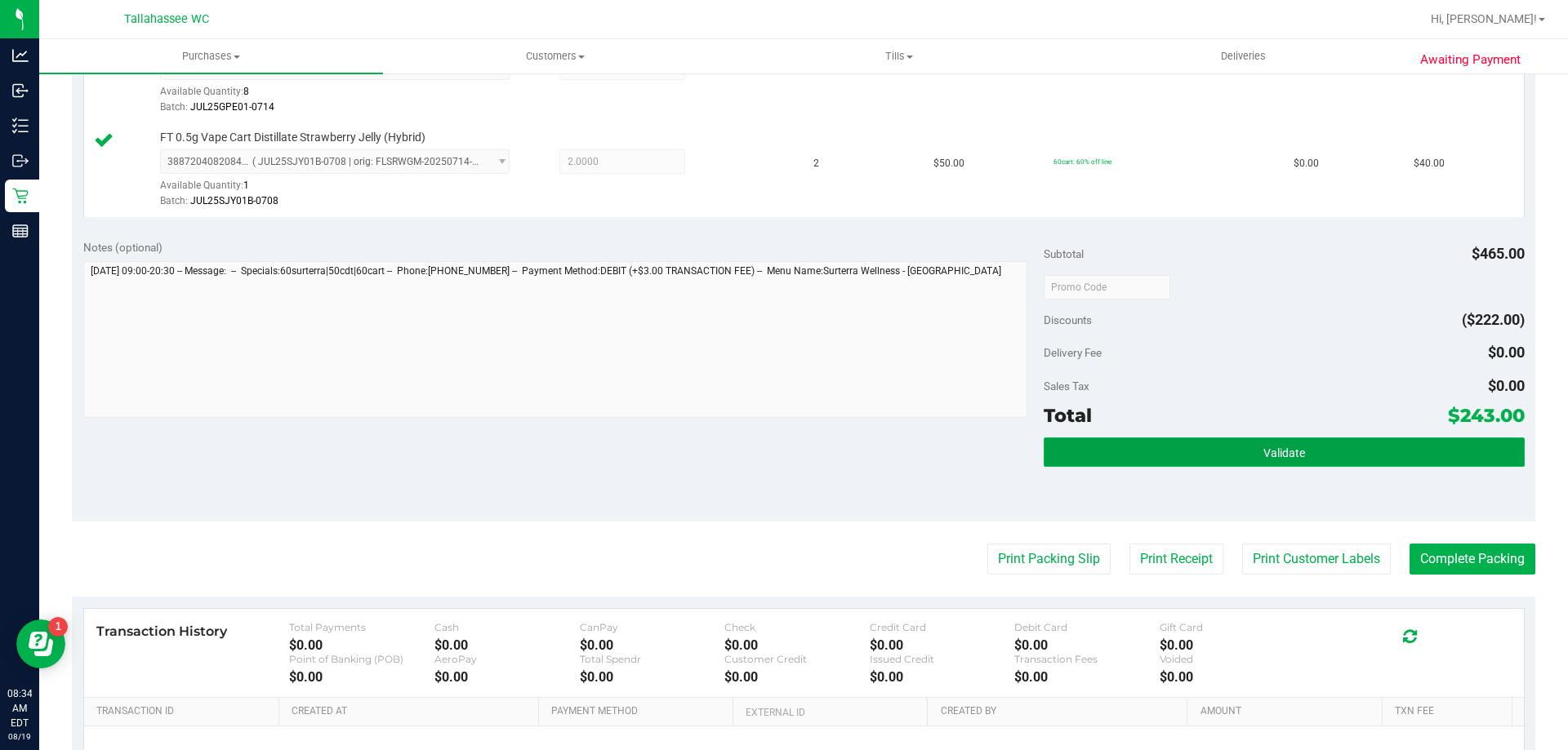
click at [1085, 454] on button "Validate" at bounding box center [1284, 453] width 480 height 30
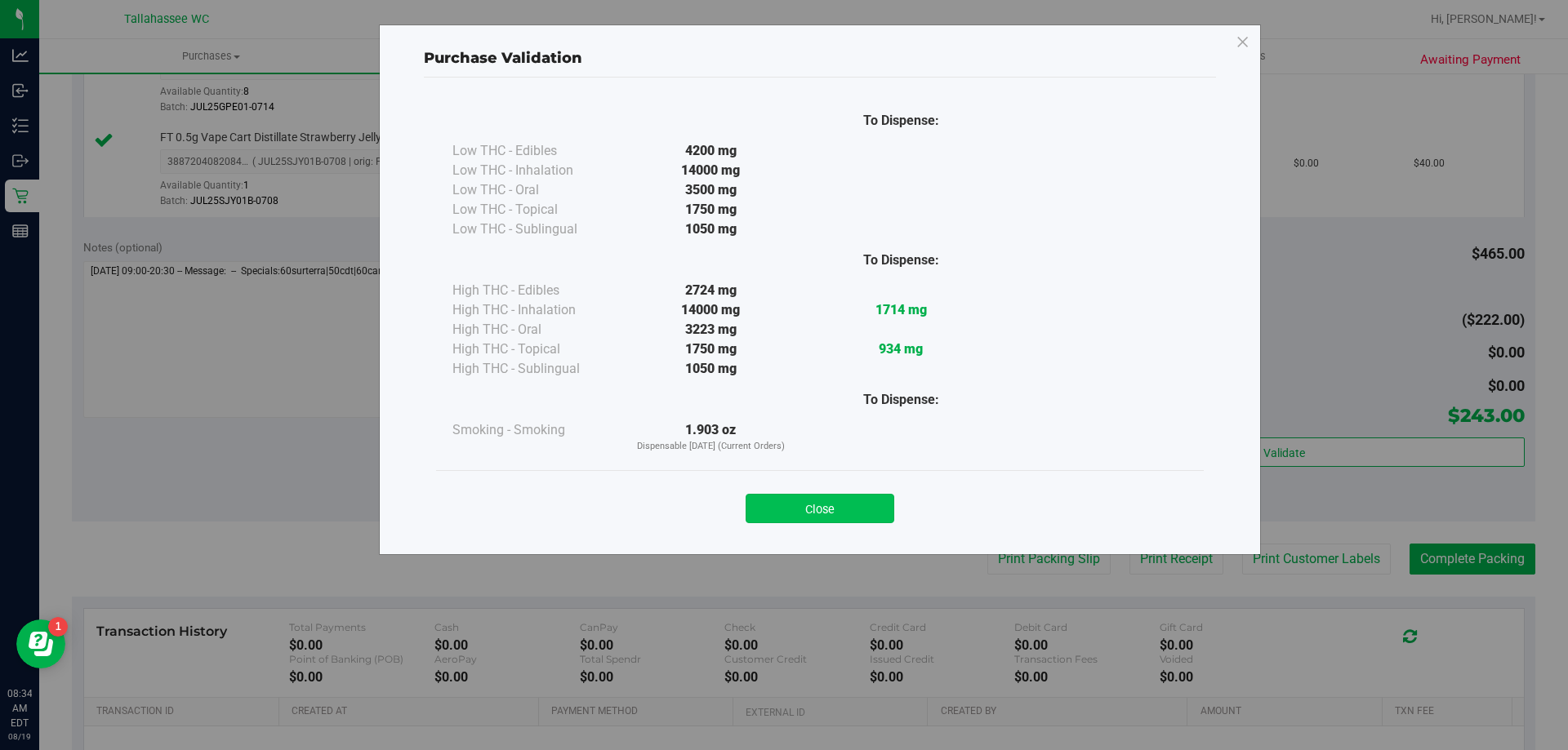
click at [841, 512] on button "Close" at bounding box center [820, 509] width 149 height 30
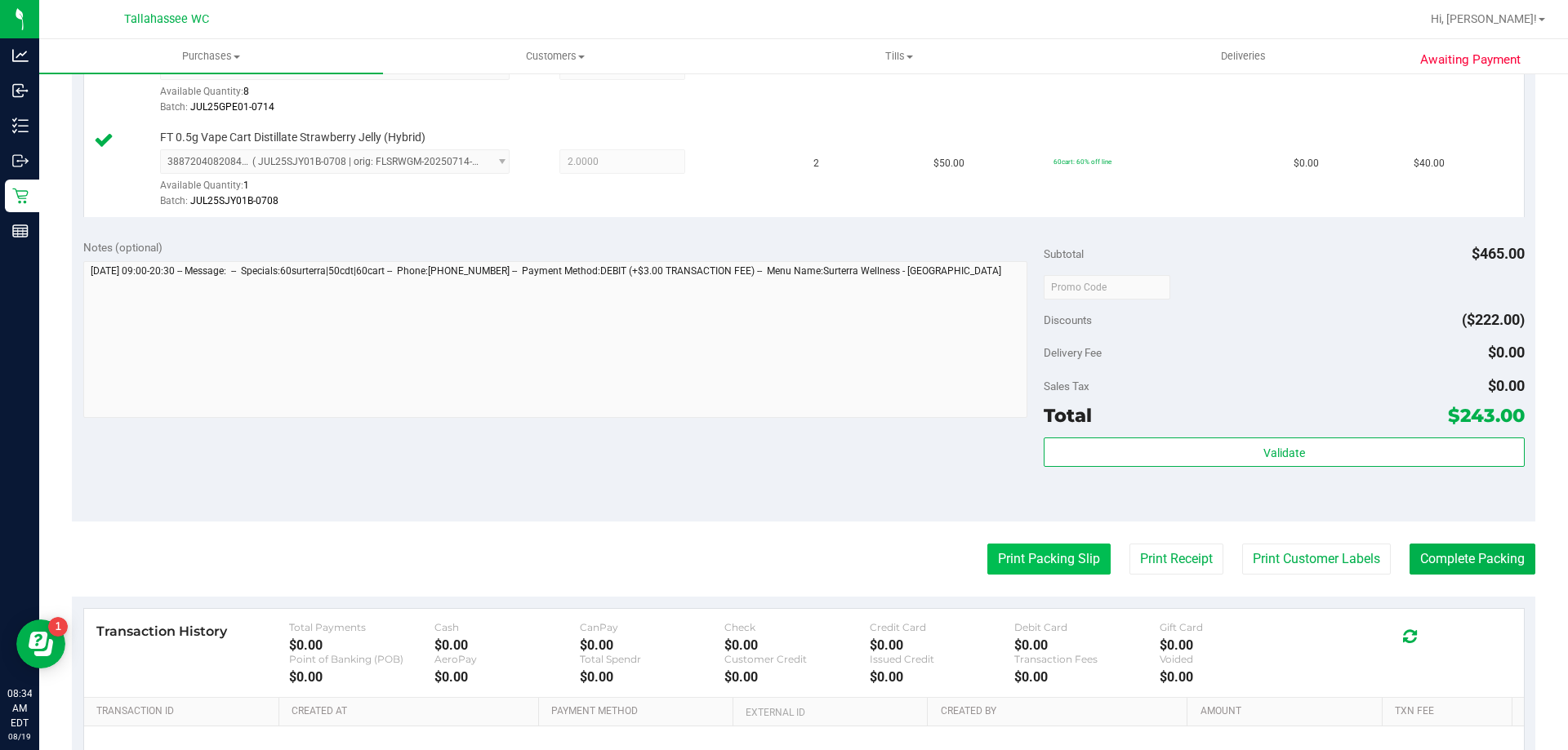
click at [1055, 567] on button "Print Packing Slip" at bounding box center [1049, 559] width 123 height 31
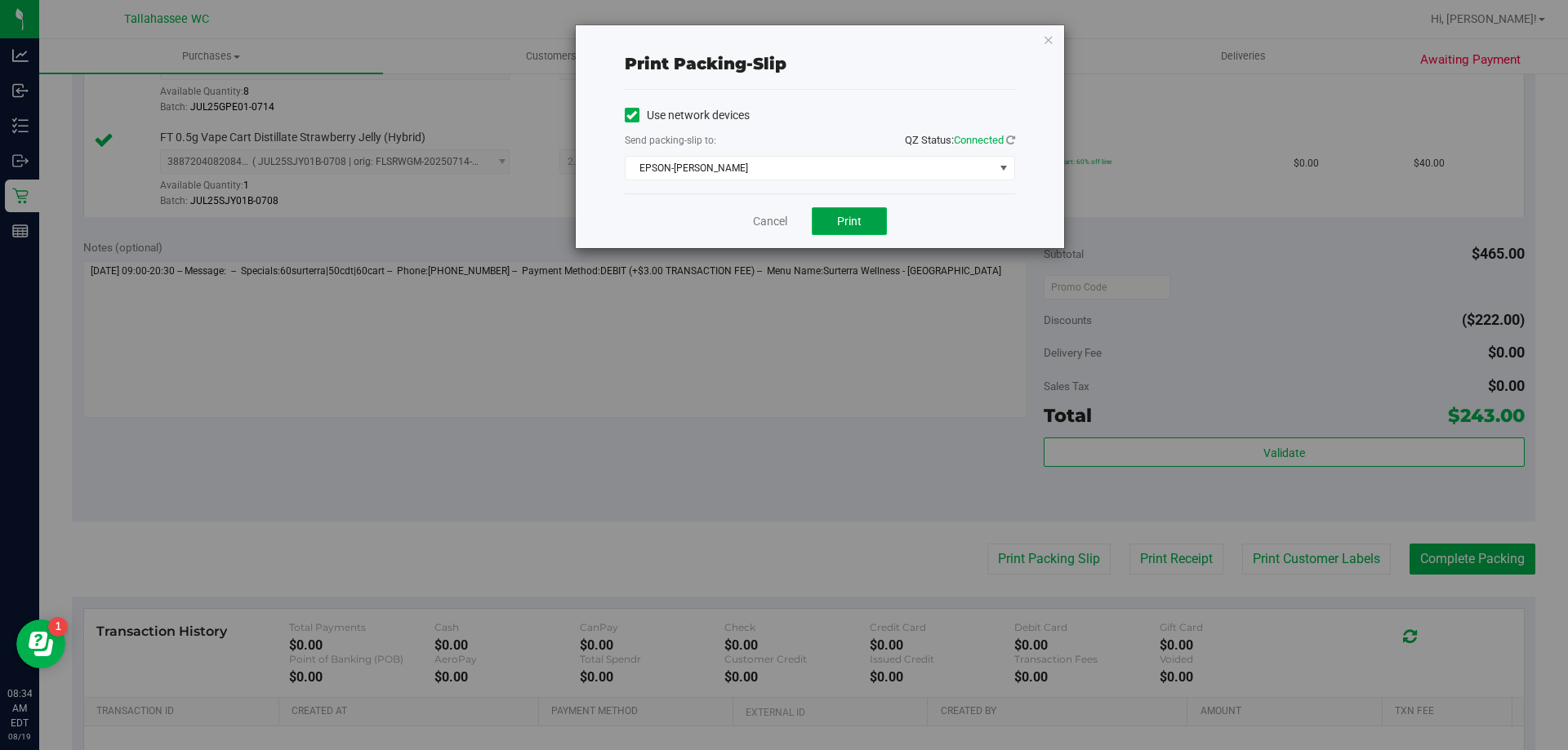
click at [854, 226] on span "Print" at bounding box center [849, 221] width 25 height 13
click at [768, 213] on link "Cancel" at bounding box center [769, 221] width 34 height 17
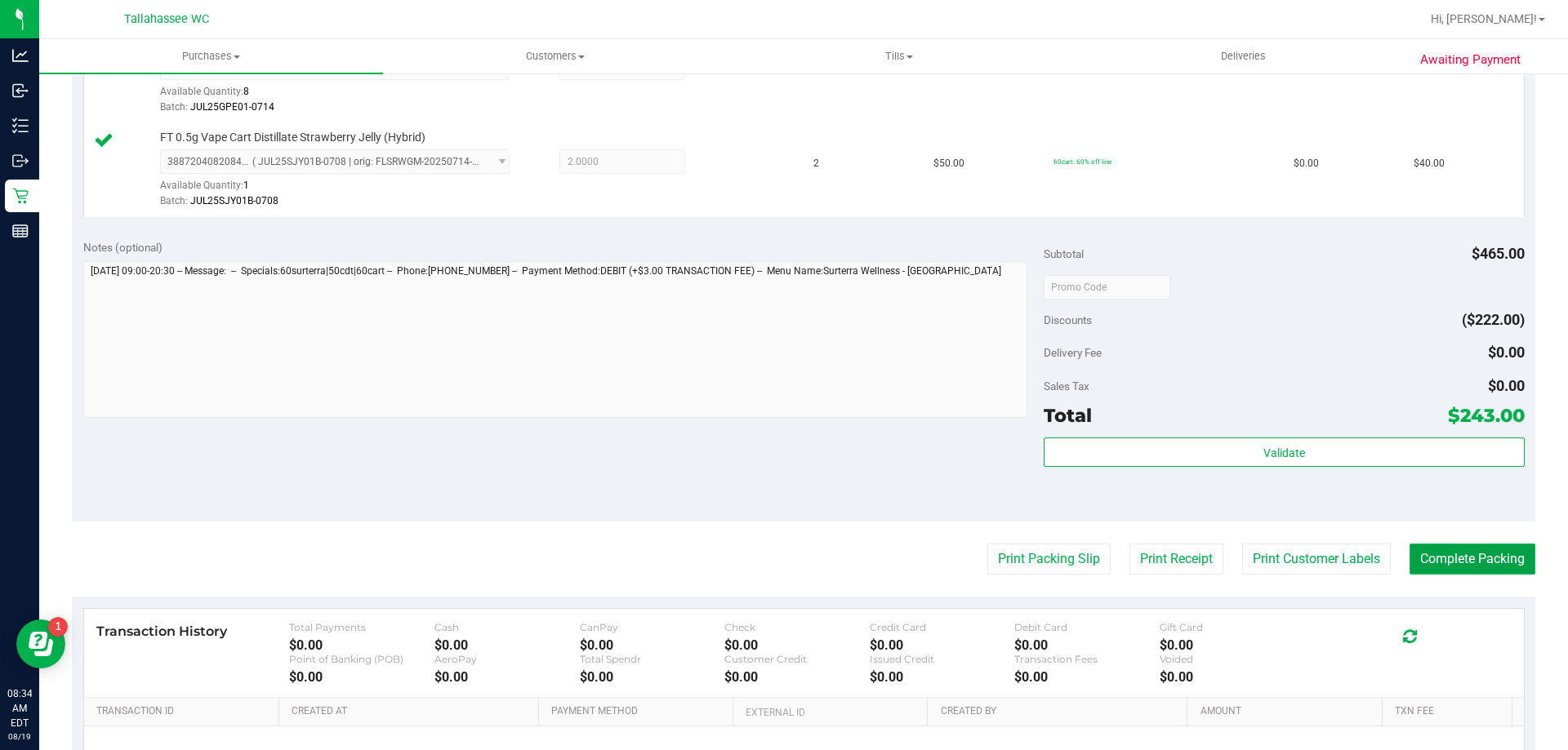
click at [1433, 565] on button "Complete Packing" at bounding box center [1472, 559] width 126 height 31
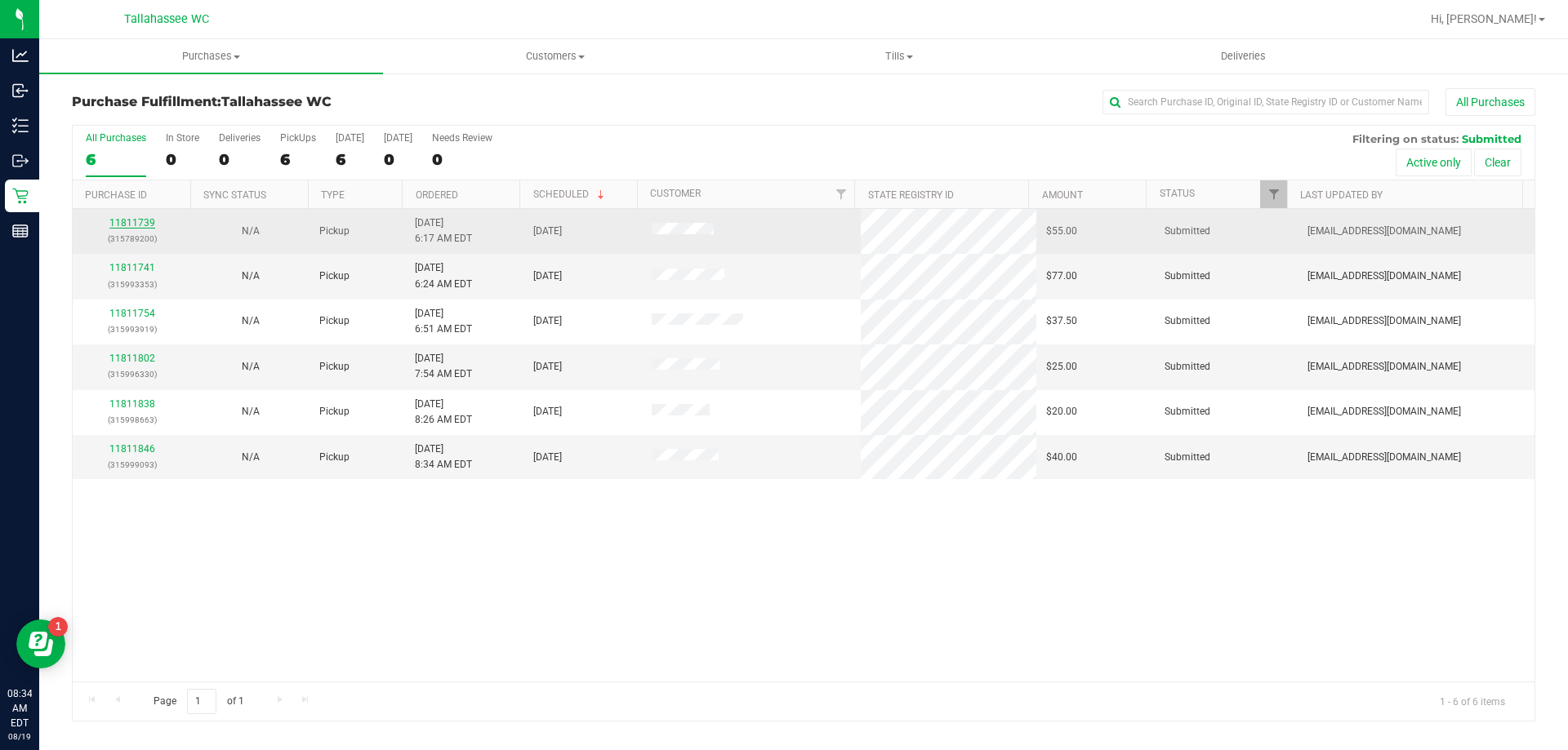
click at [116, 219] on link "11811739" at bounding box center [132, 223] width 46 height 12
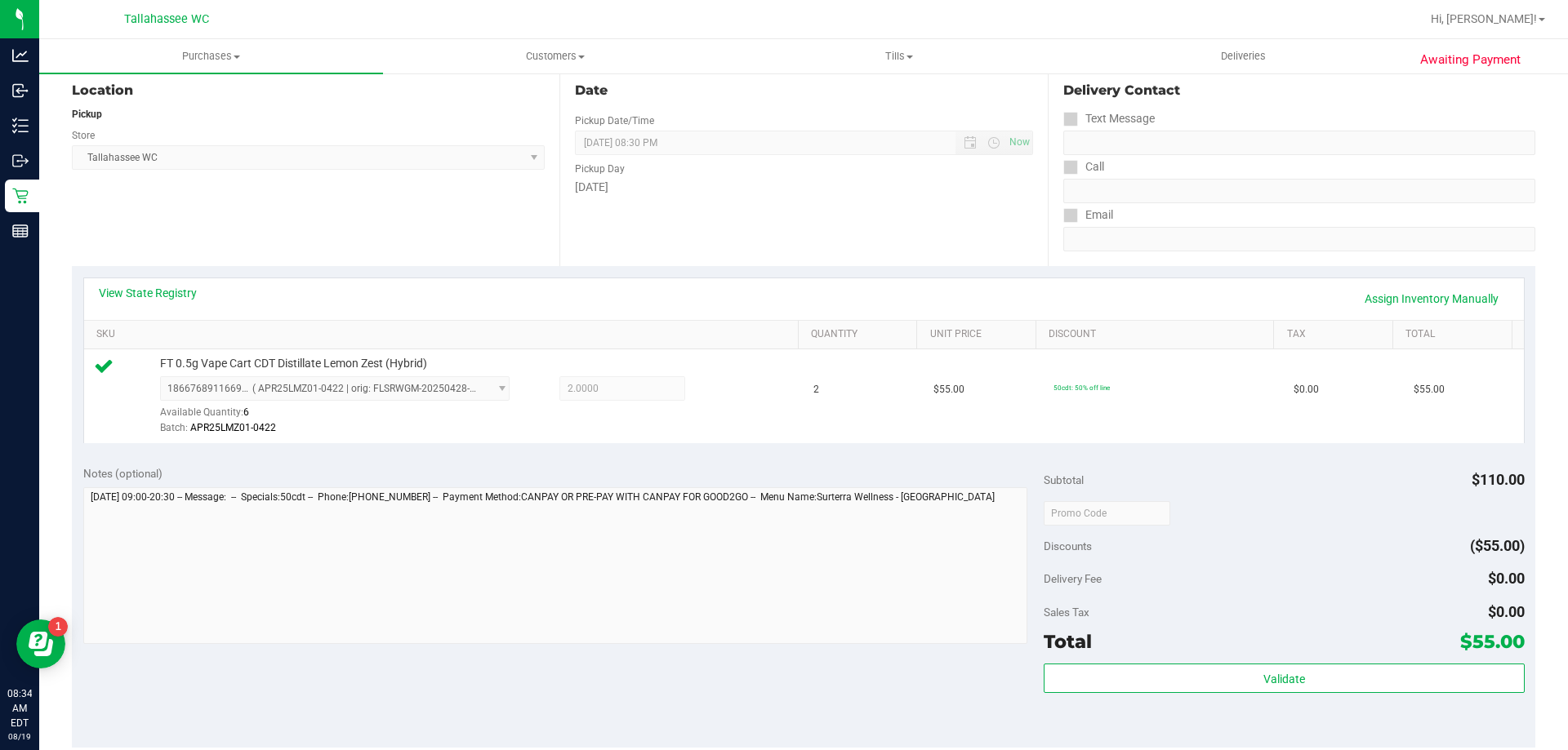
scroll to position [327, 0]
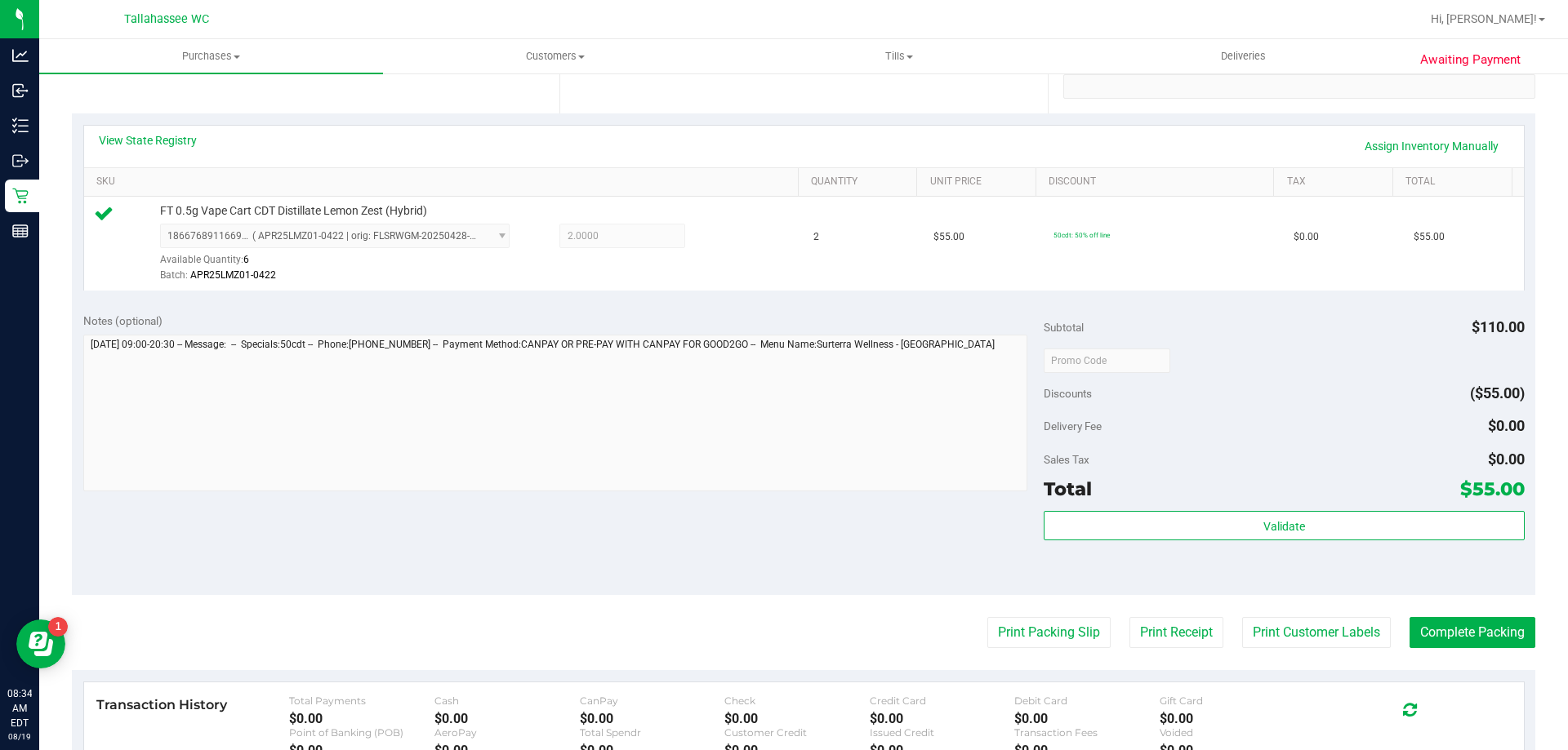
click at [1178, 541] on div "Validate" at bounding box center [1284, 547] width 480 height 74
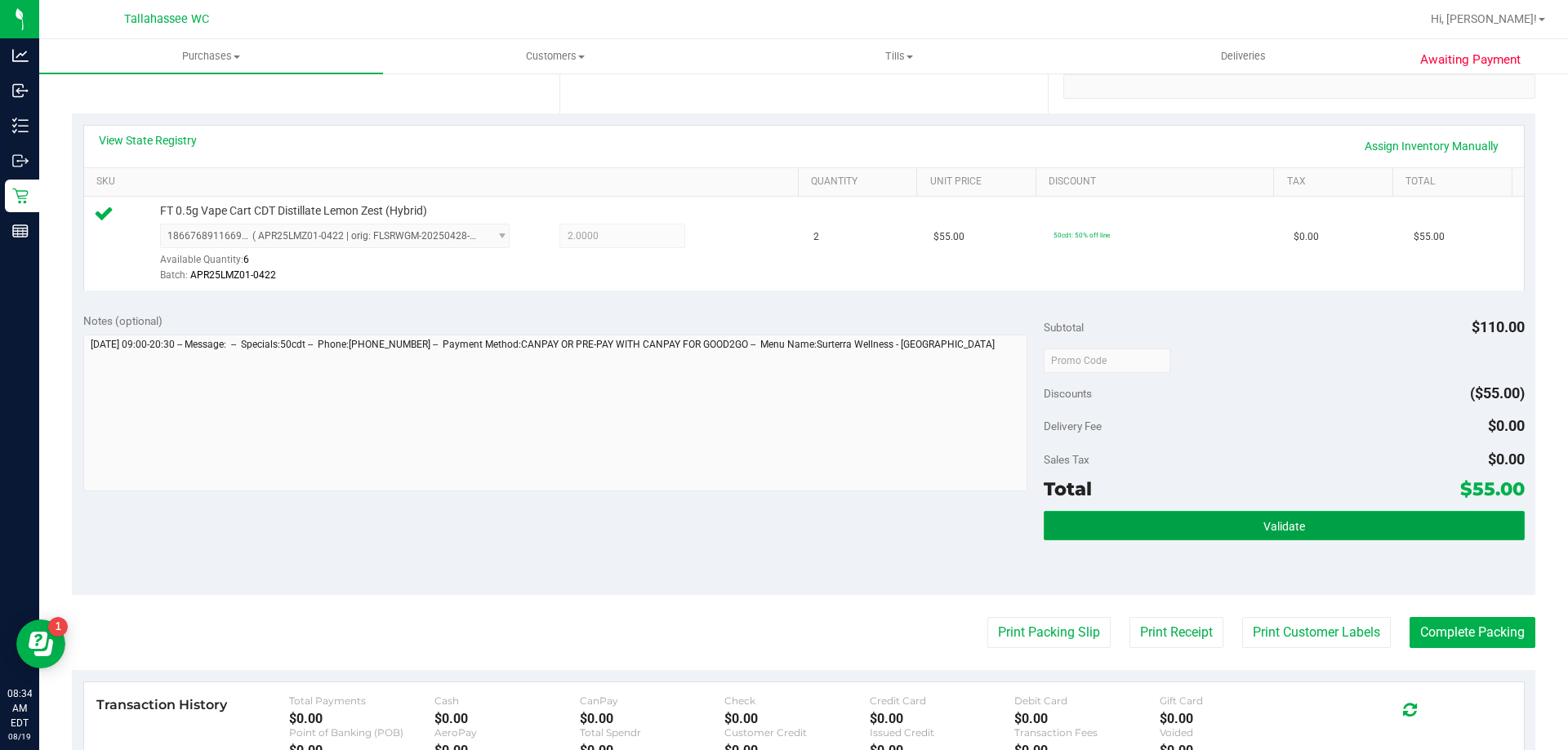
click at [1176, 536] on button "Validate" at bounding box center [1284, 526] width 480 height 30
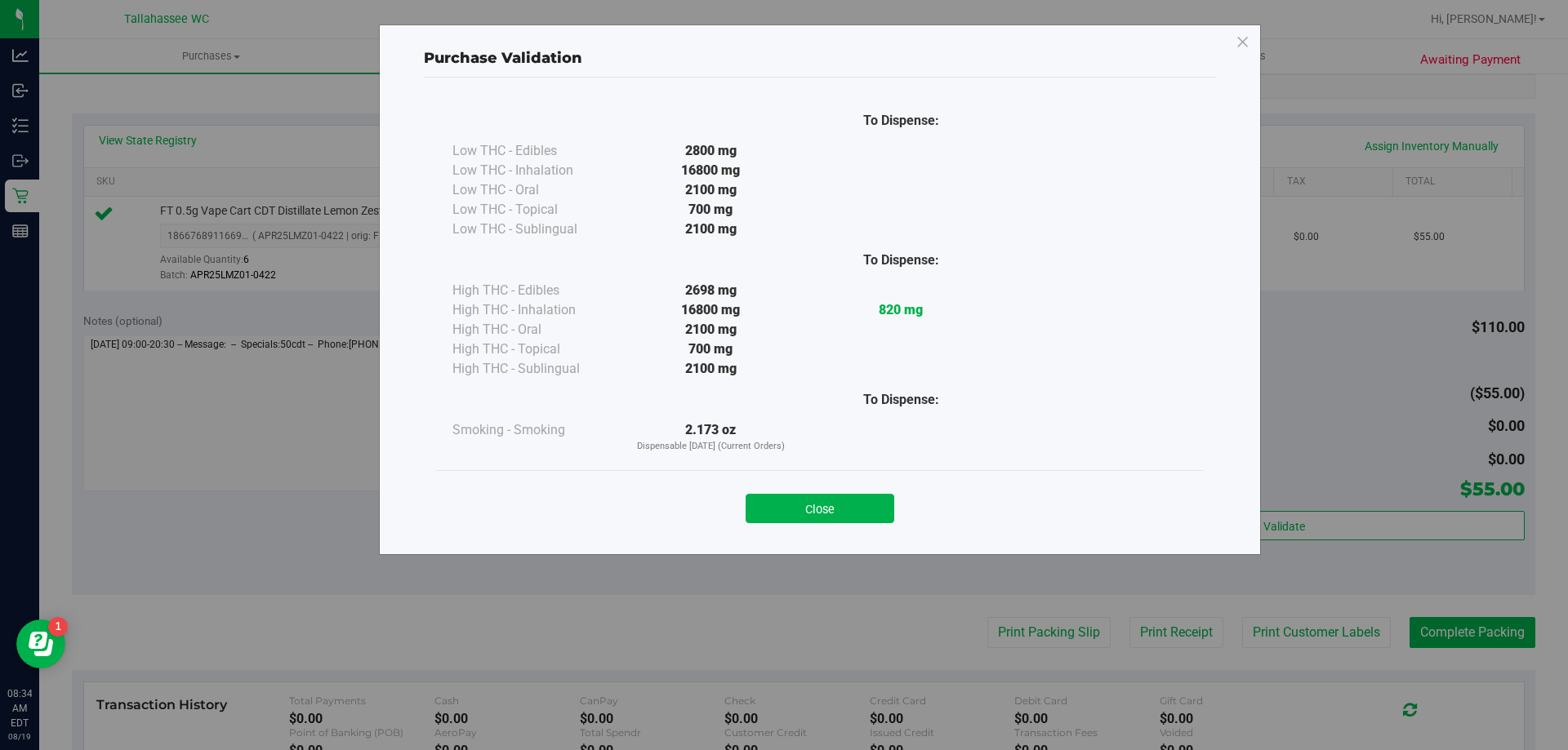
drag, startPoint x: 888, startPoint y: 507, endPoint x: 911, endPoint y: 523, distance: 28.0
click at [887, 507] on button "Close" at bounding box center [820, 509] width 149 height 30
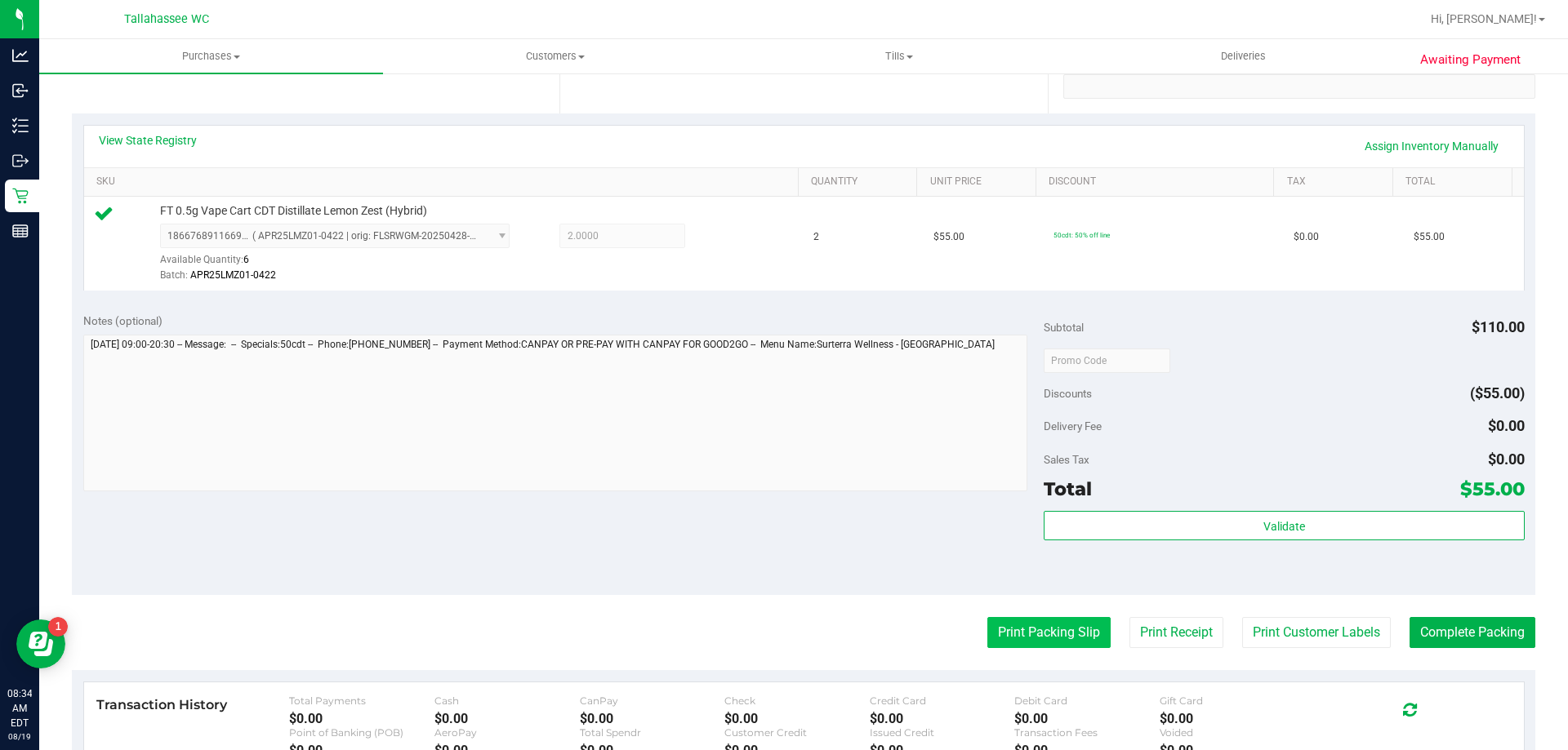
click at [1010, 626] on button "Print Packing Slip" at bounding box center [1049, 632] width 123 height 31
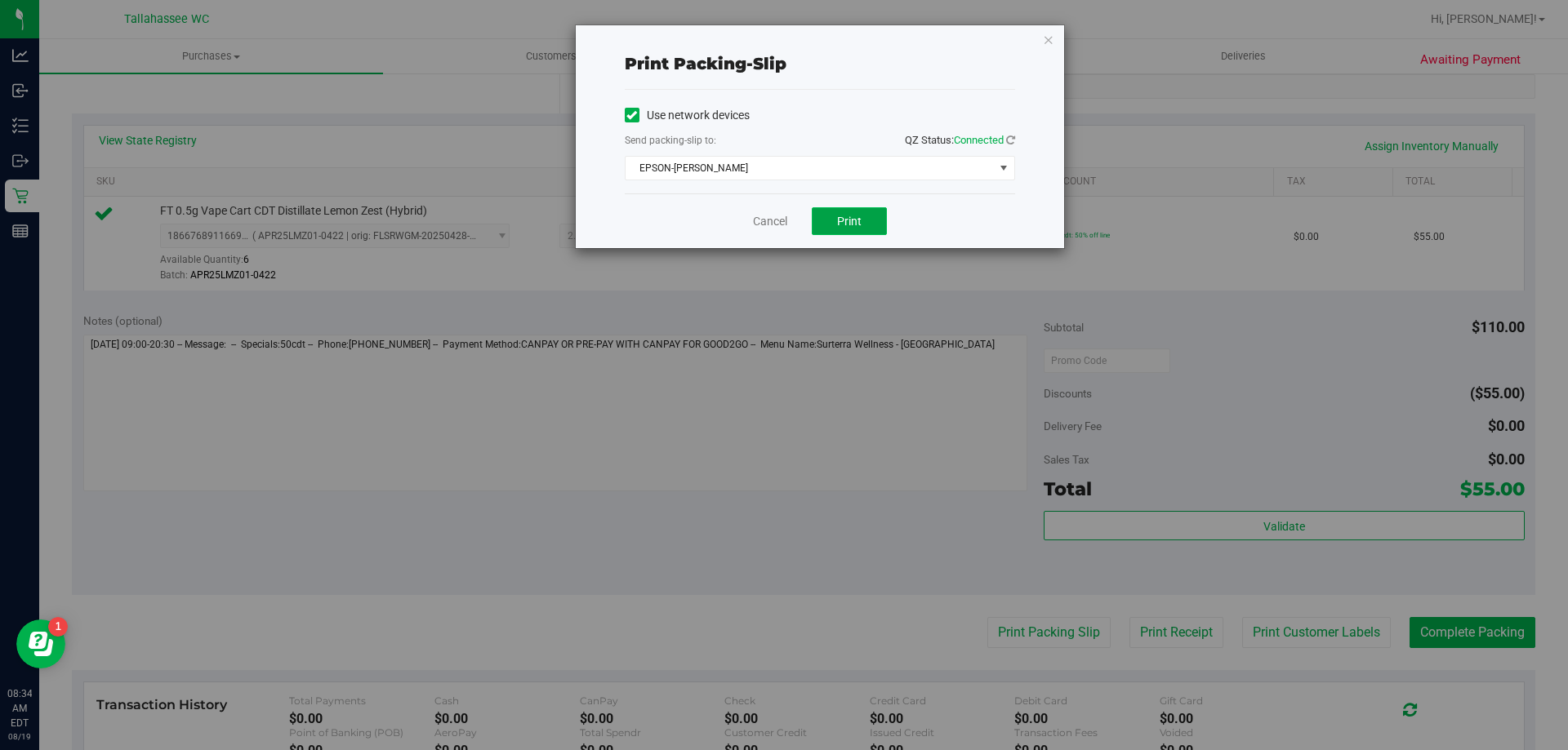
click at [838, 216] on span "Print" at bounding box center [849, 221] width 25 height 13
click at [782, 222] on link "Cancel" at bounding box center [769, 221] width 34 height 17
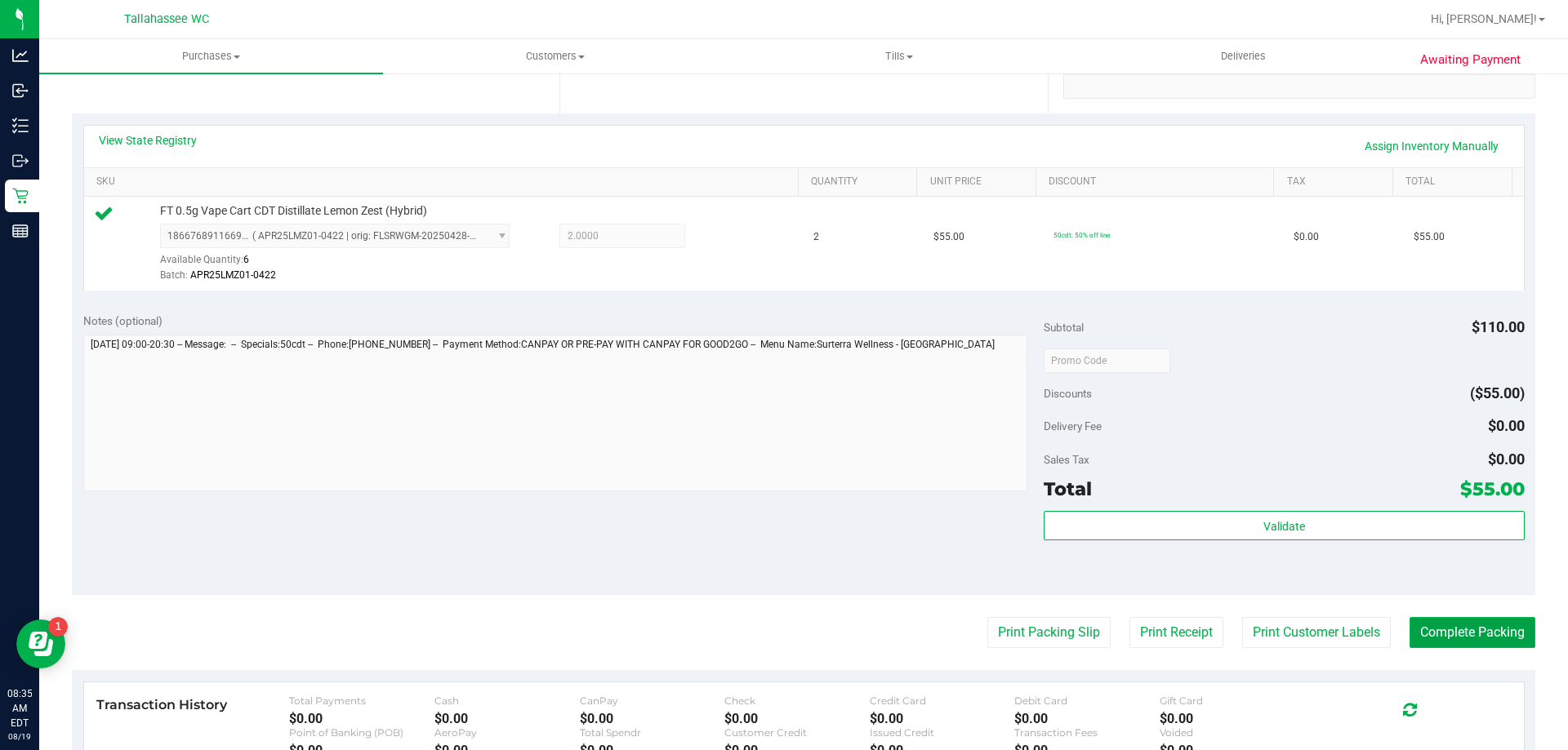
click at [1416, 634] on button "Complete Packing" at bounding box center [1472, 632] width 126 height 31
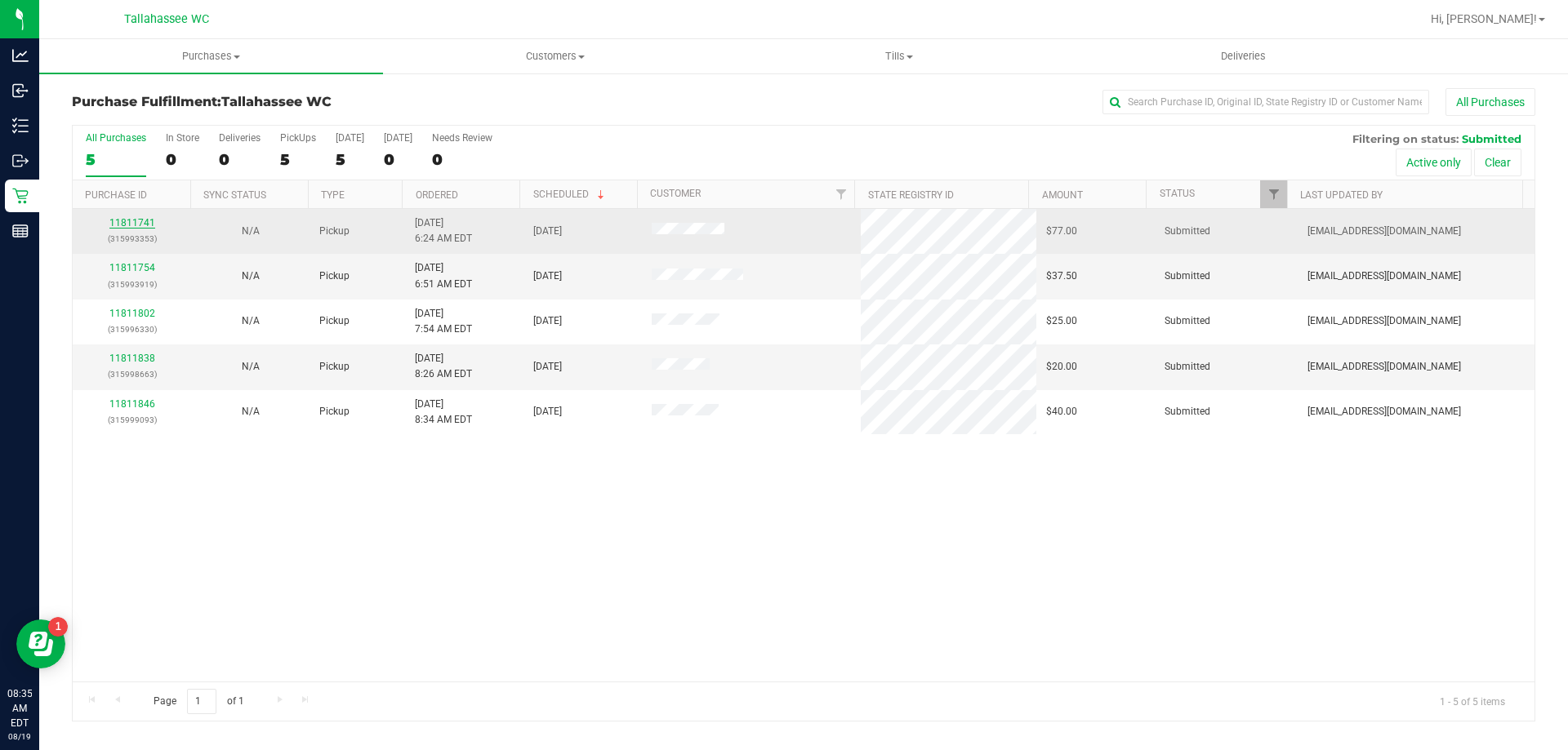
click at [150, 224] on link "11811741" at bounding box center [132, 223] width 46 height 12
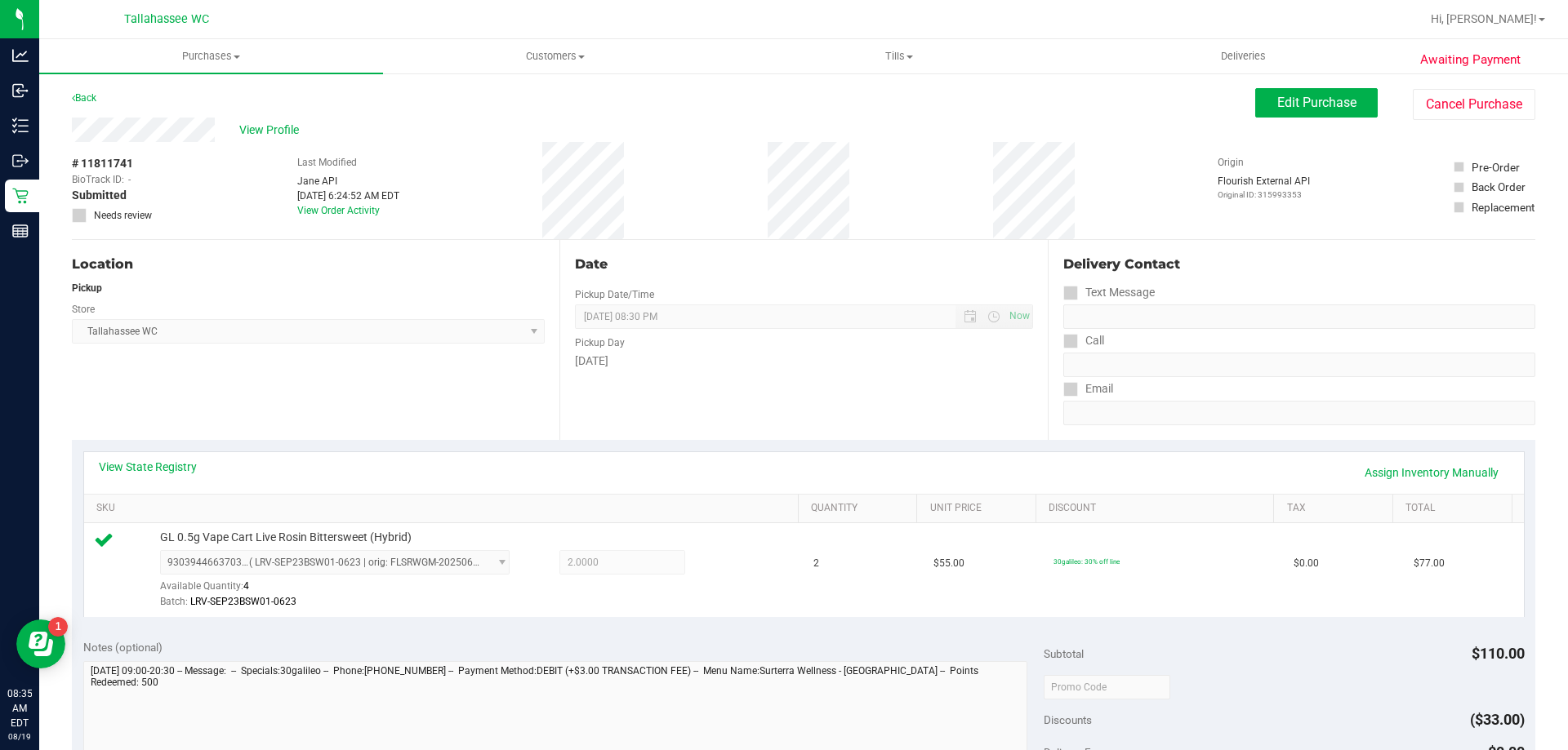
scroll to position [163, 0]
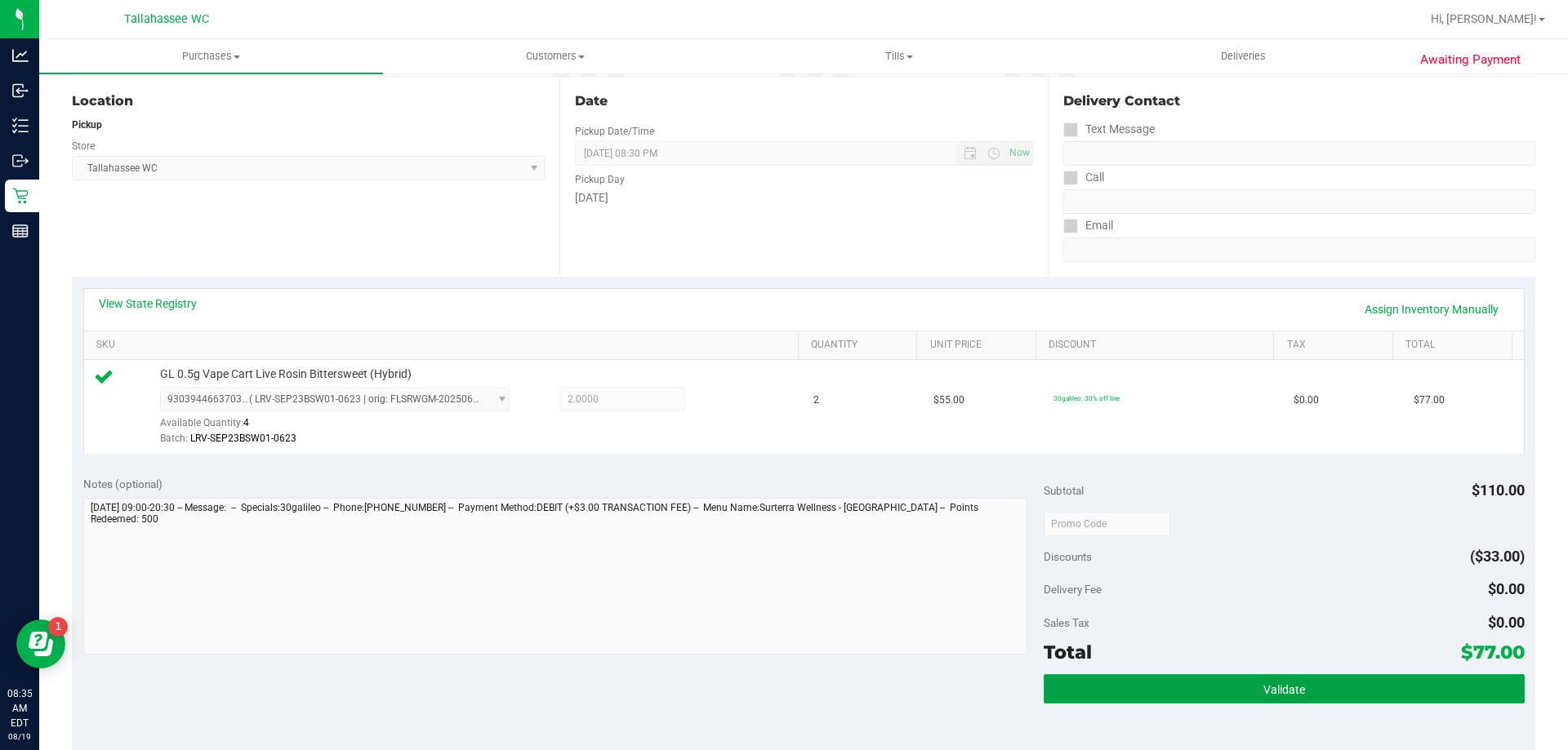
click at [1147, 680] on button "Validate" at bounding box center [1284, 690] width 480 height 30
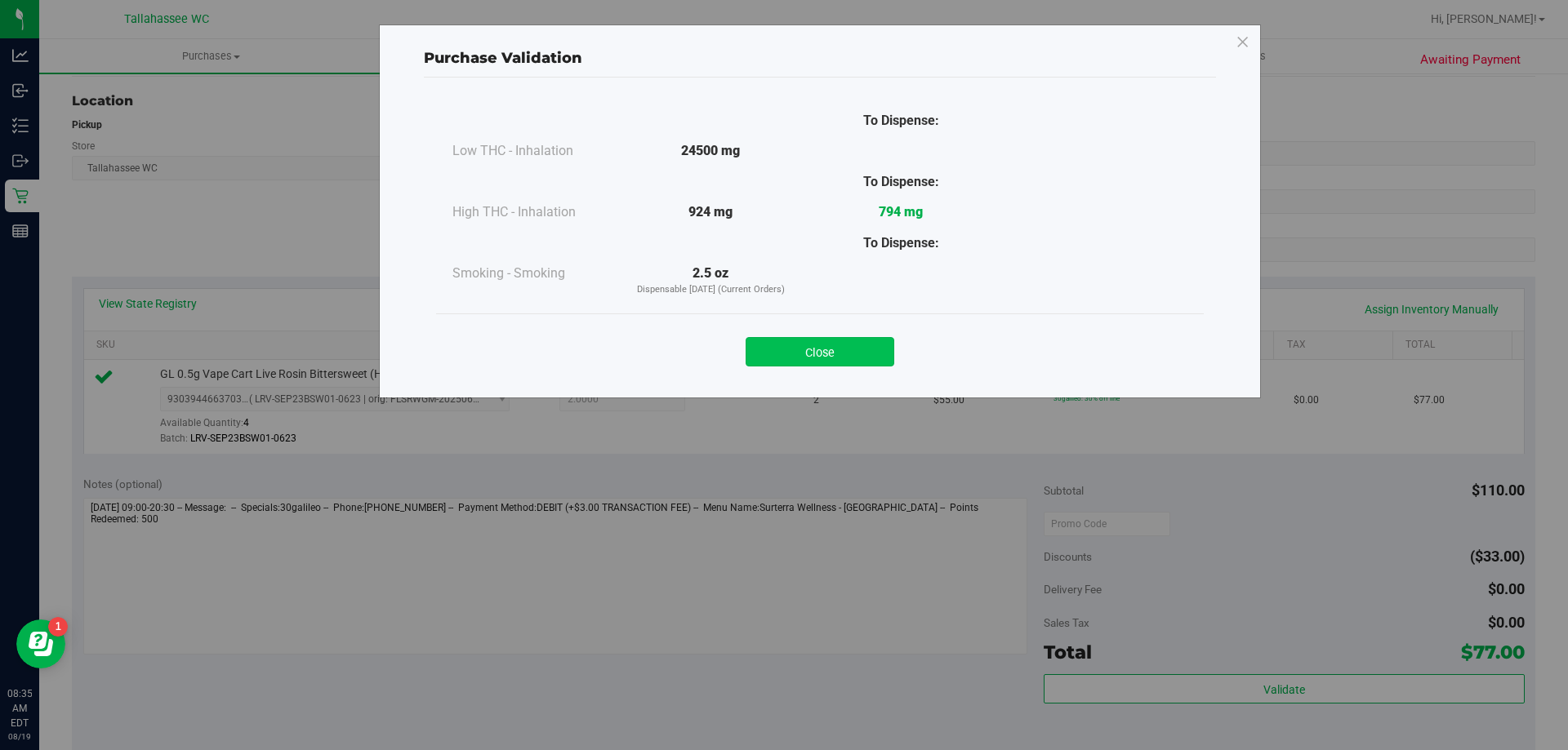
click at [833, 360] on button "Close" at bounding box center [820, 352] width 149 height 30
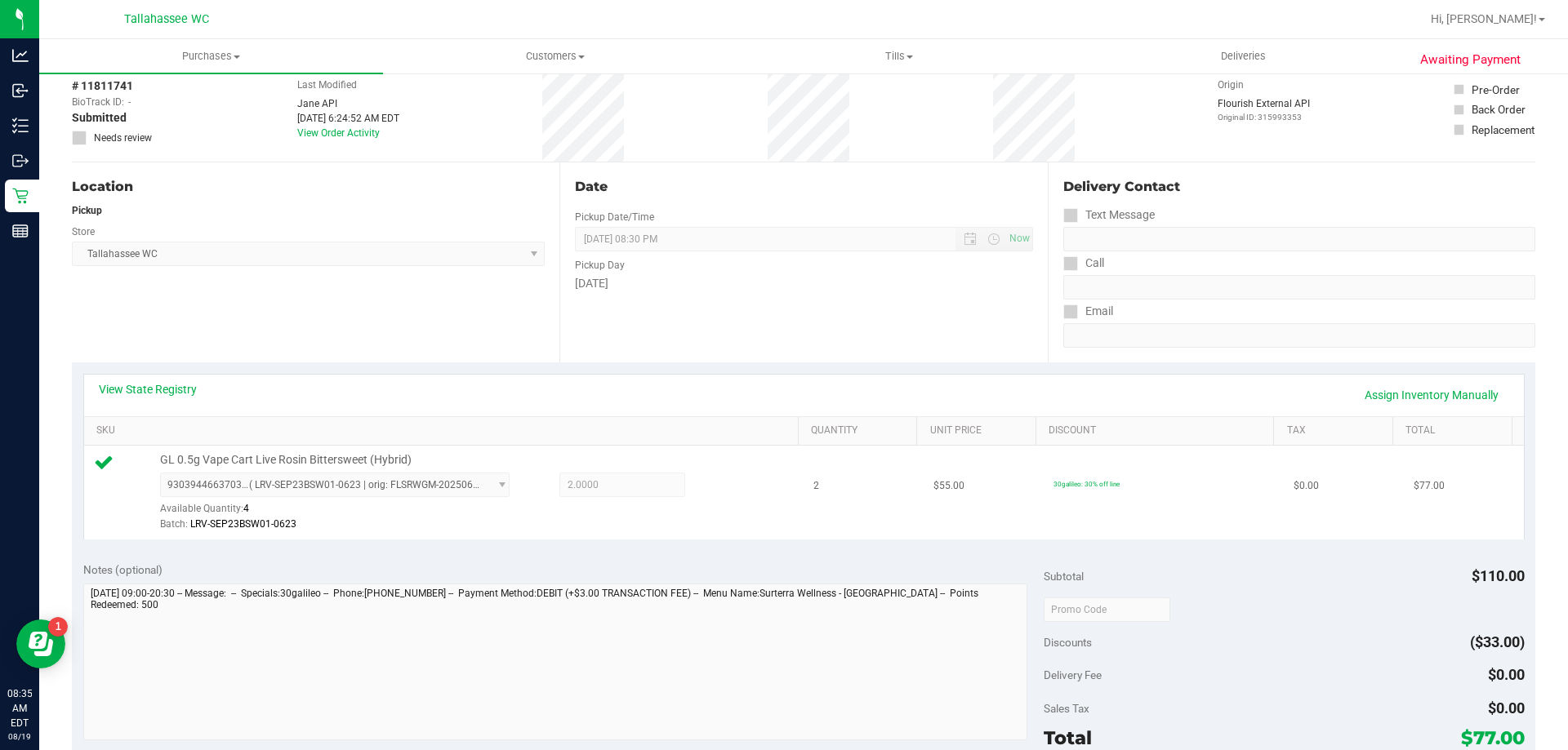
scroll to position [0, 0]
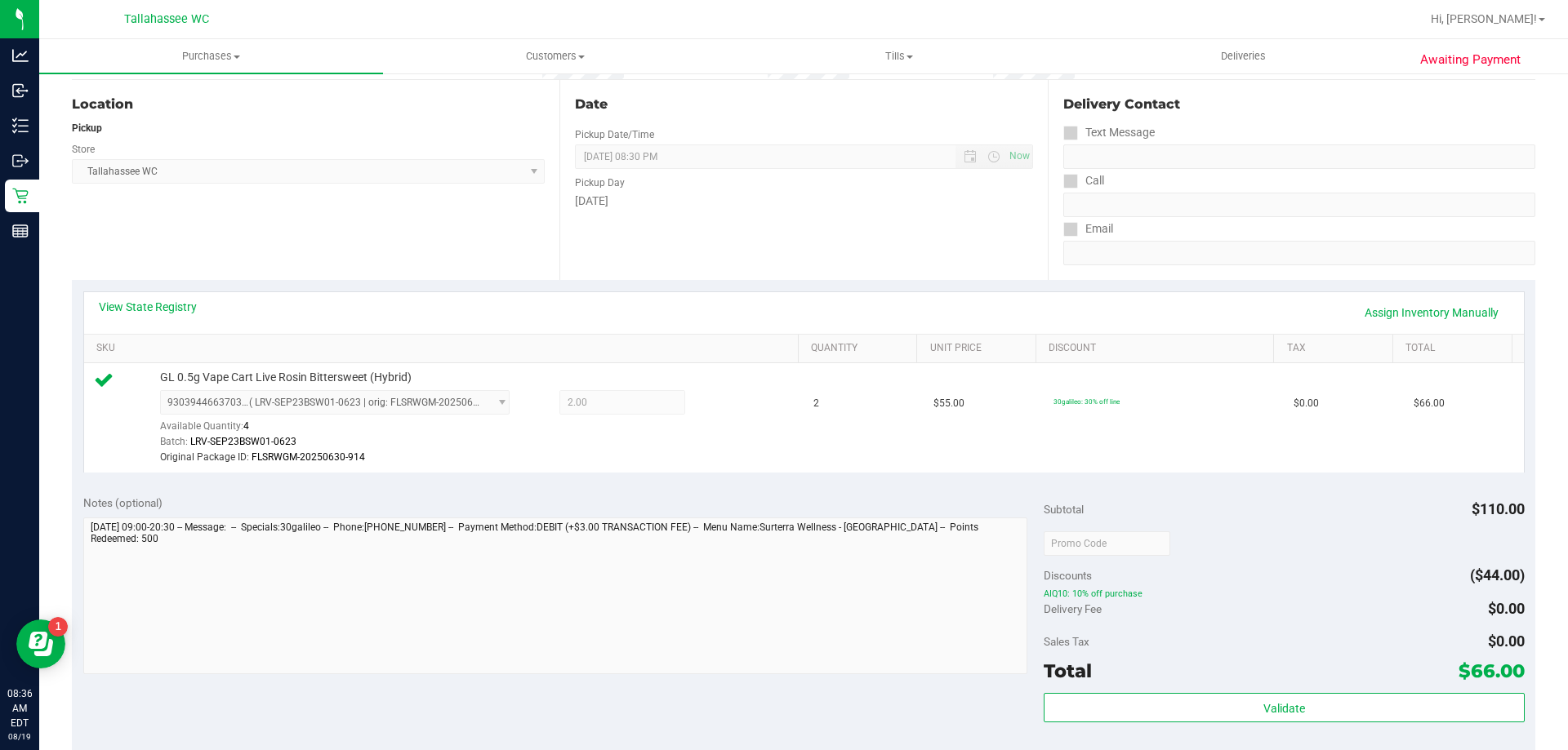
scroll to position [327, 0]
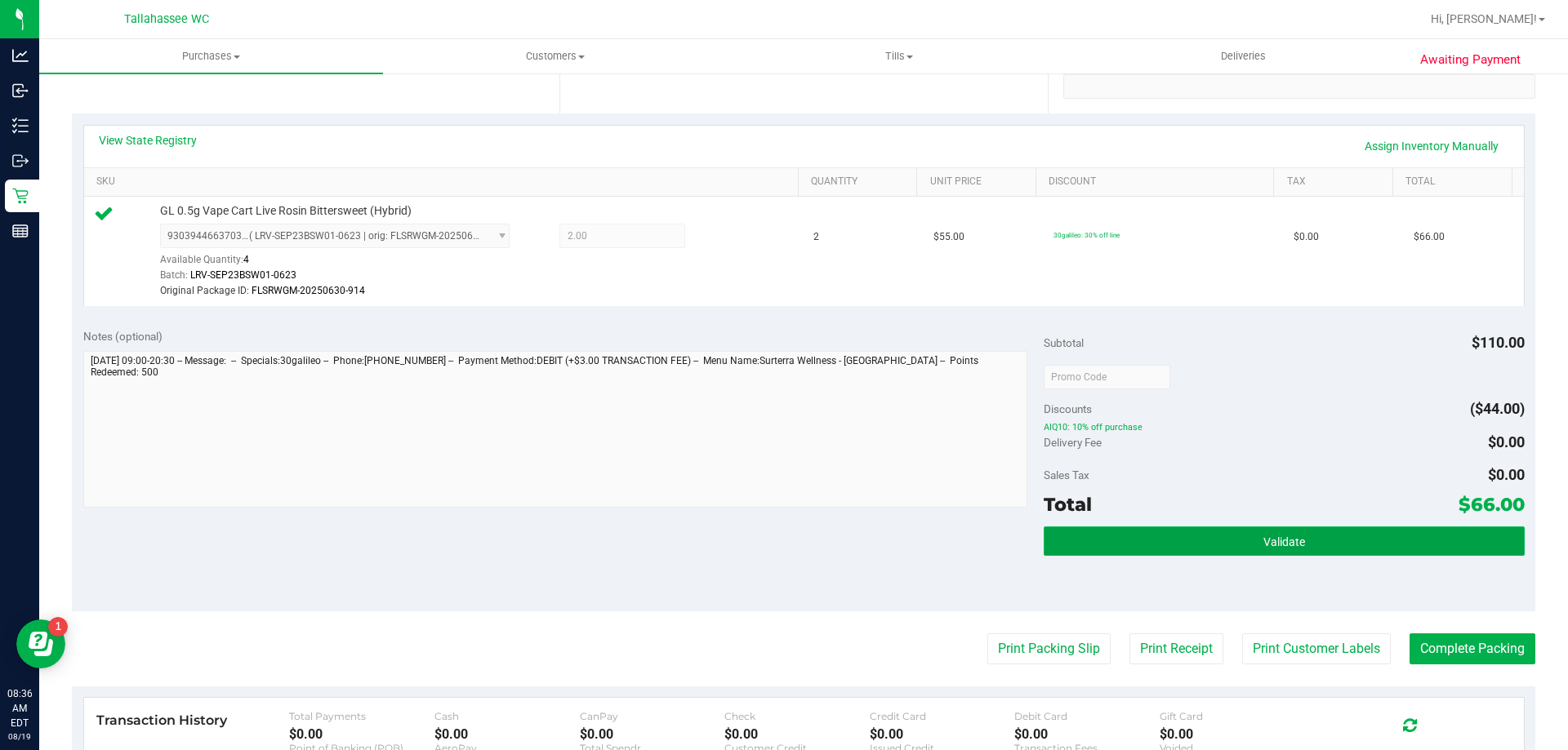
click at [1074, 544] on button "Validate" at bounding box center [1284, 541] width 480 height 30
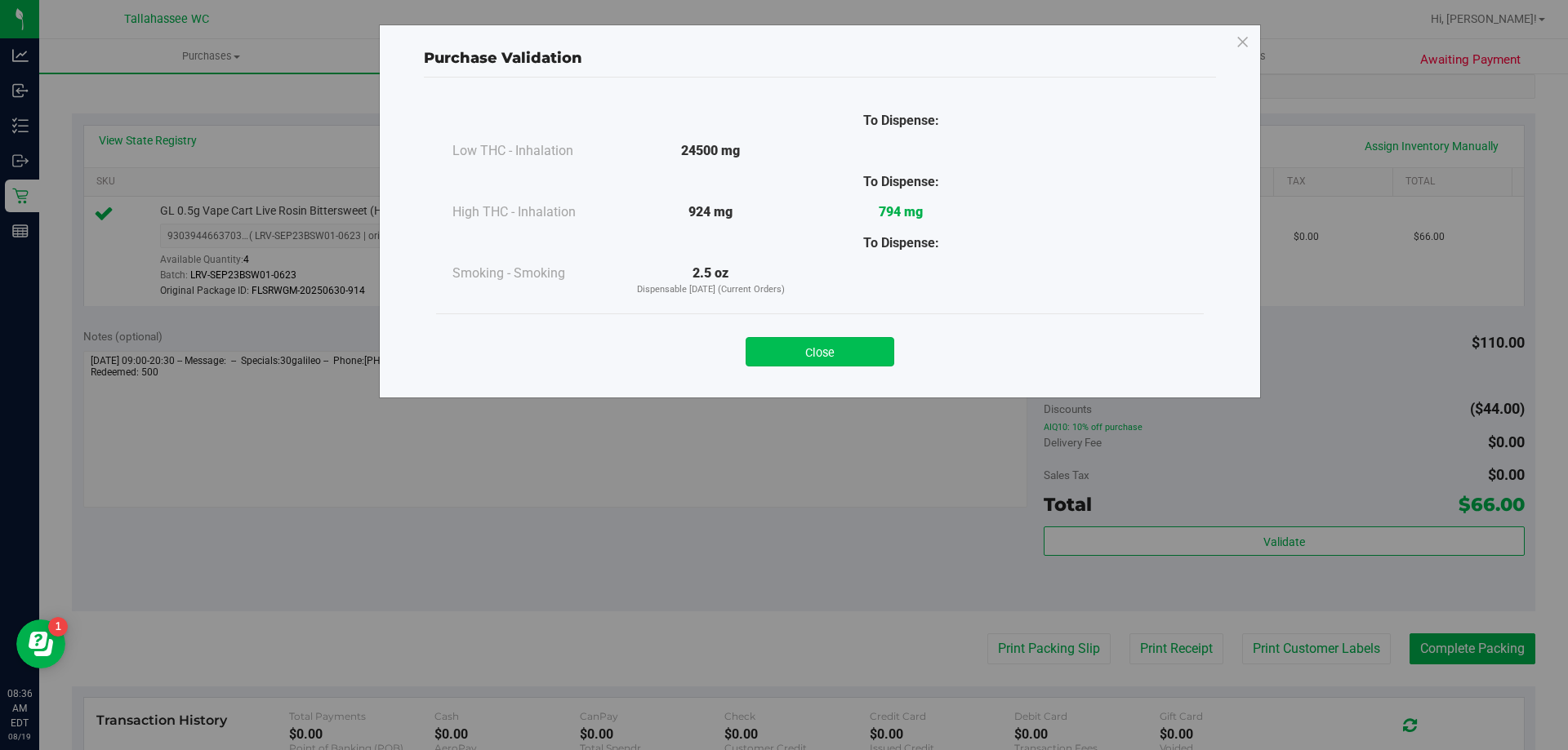
click at [846, 345] on button "Close" at bounding box center [820, 352] width 149 height 30
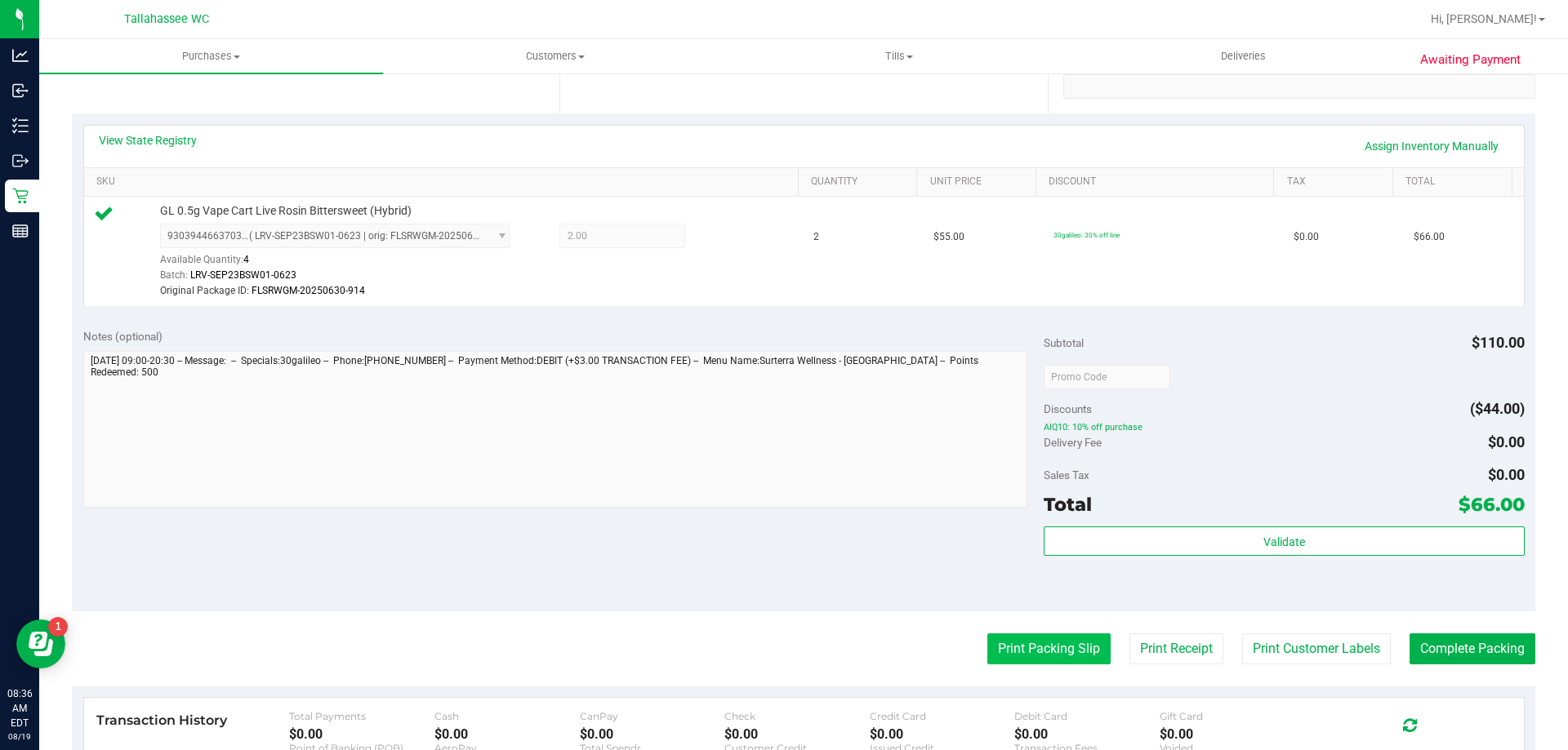
click at [1024, 636] on button "Print Packing Slip" at bounding box center [1049, 648] width 123 height 31
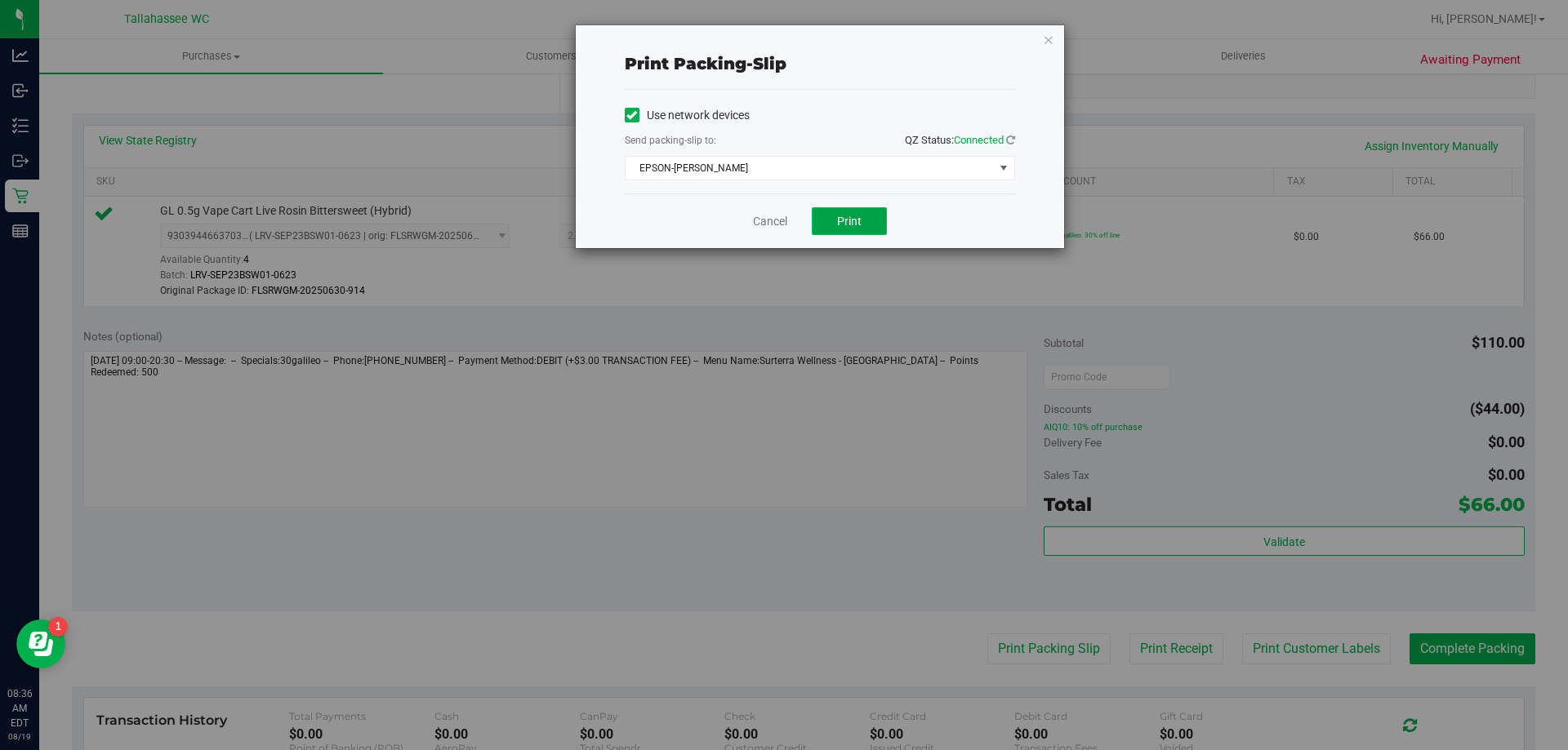
click at [873, 219] on button "Print" at bounding box center [849, 222] width 75 height 28
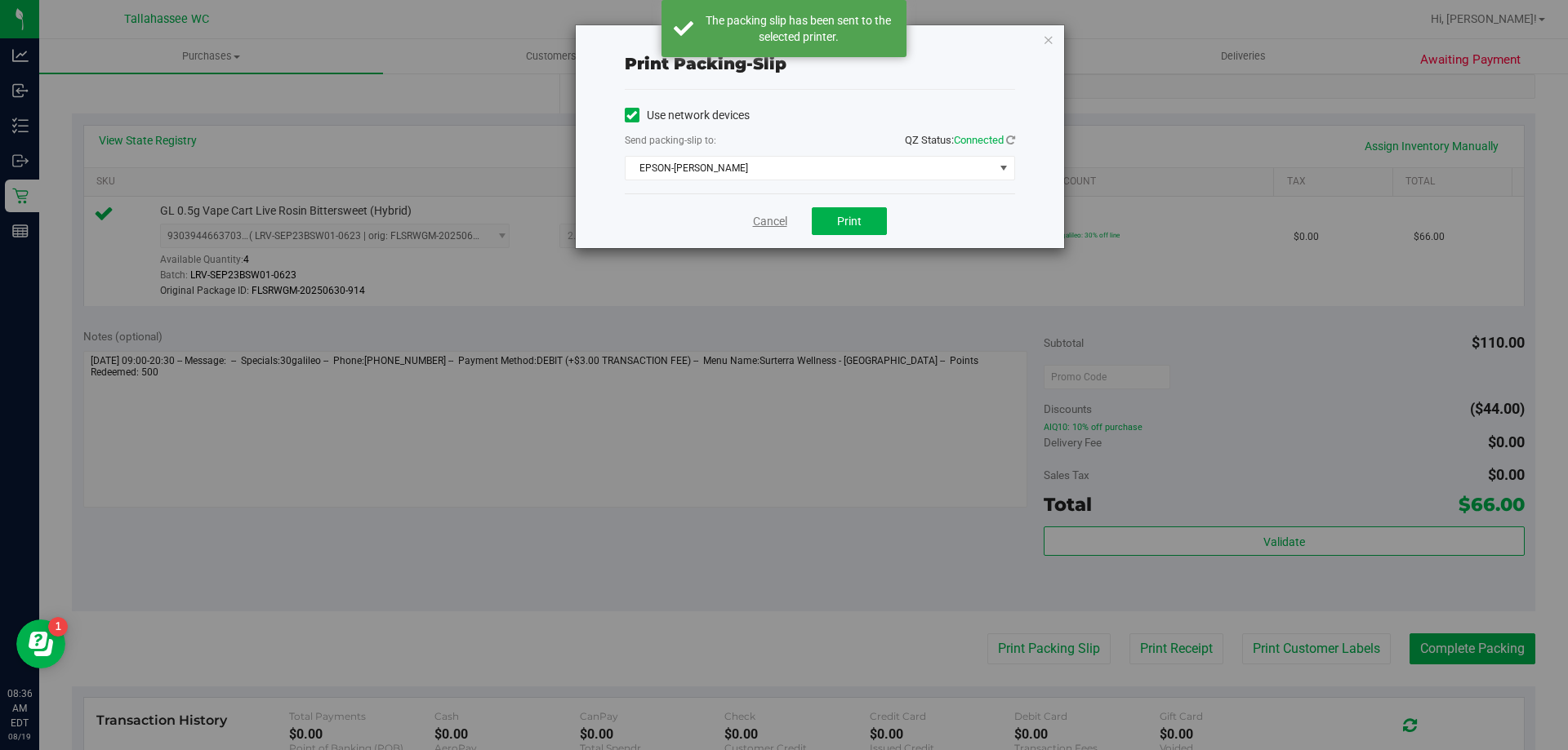
click at [769, 219] on link "Cancel" at bounding box center [769, 221] width 34 height 17
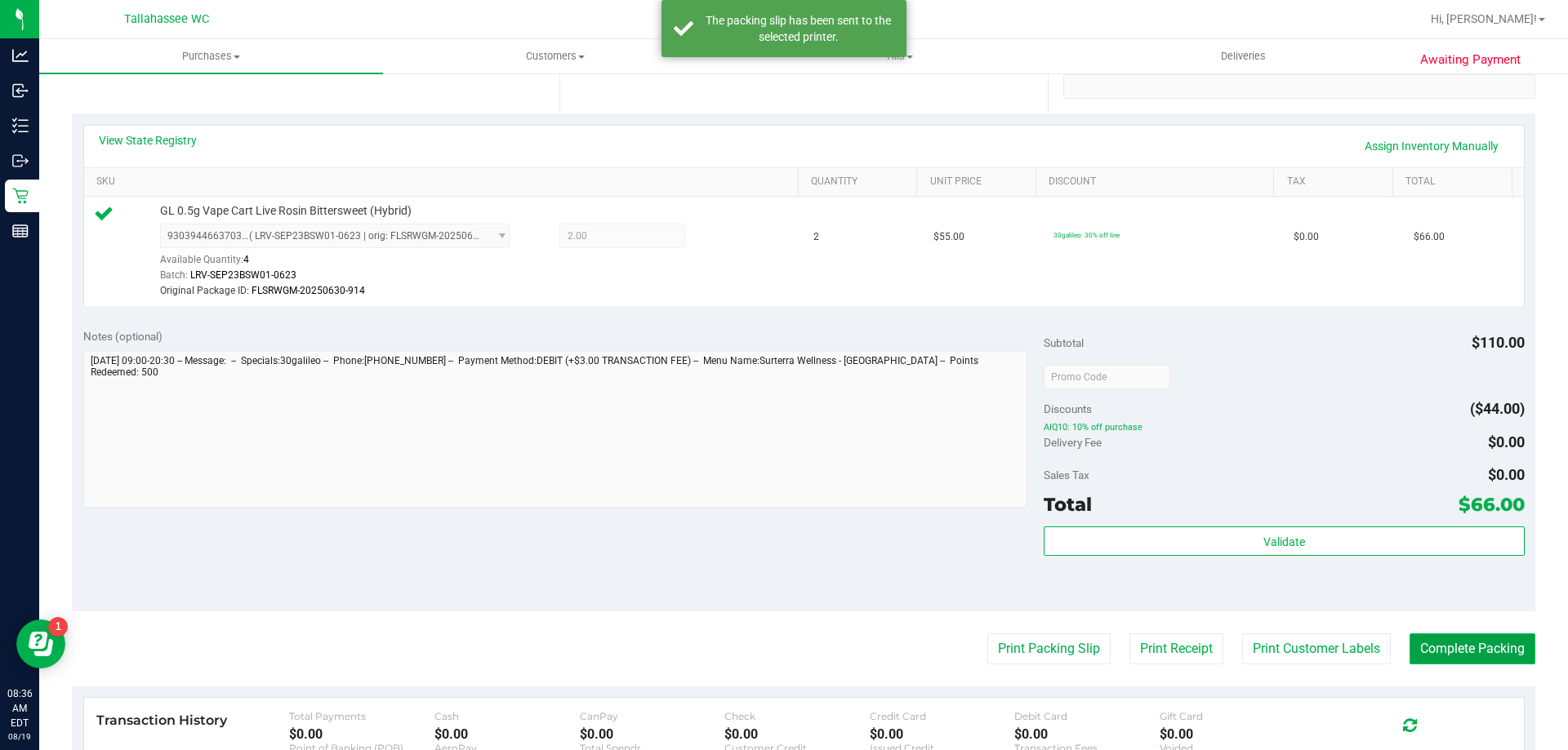
click at [1420, 656] on button "Complete Packing" at bounding box center [1472, 648] width 126 height 31
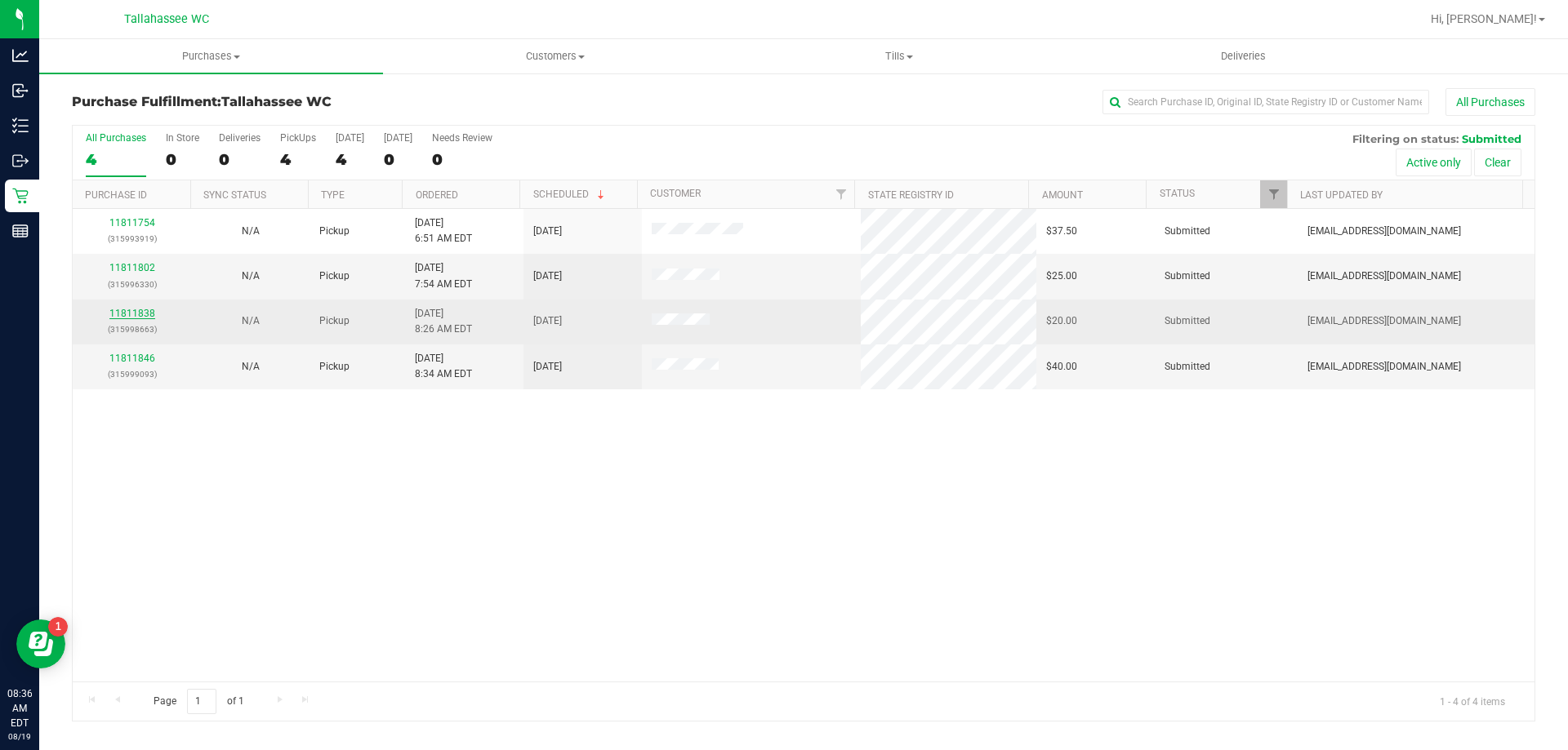
click at [137, 310] on link "11811838" at bounding box center [132, 314] width 46 height 12
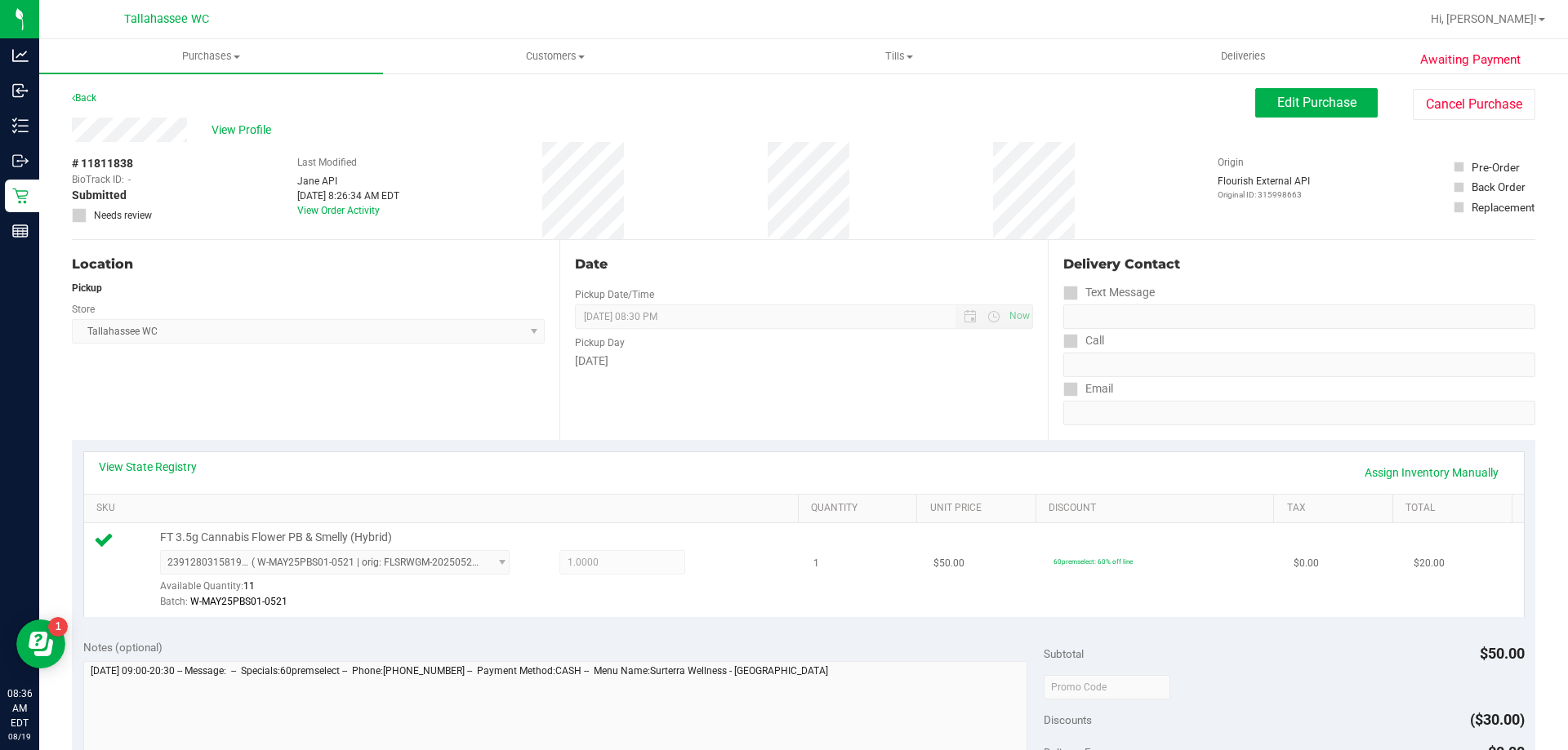
scroll to position [163, 0]
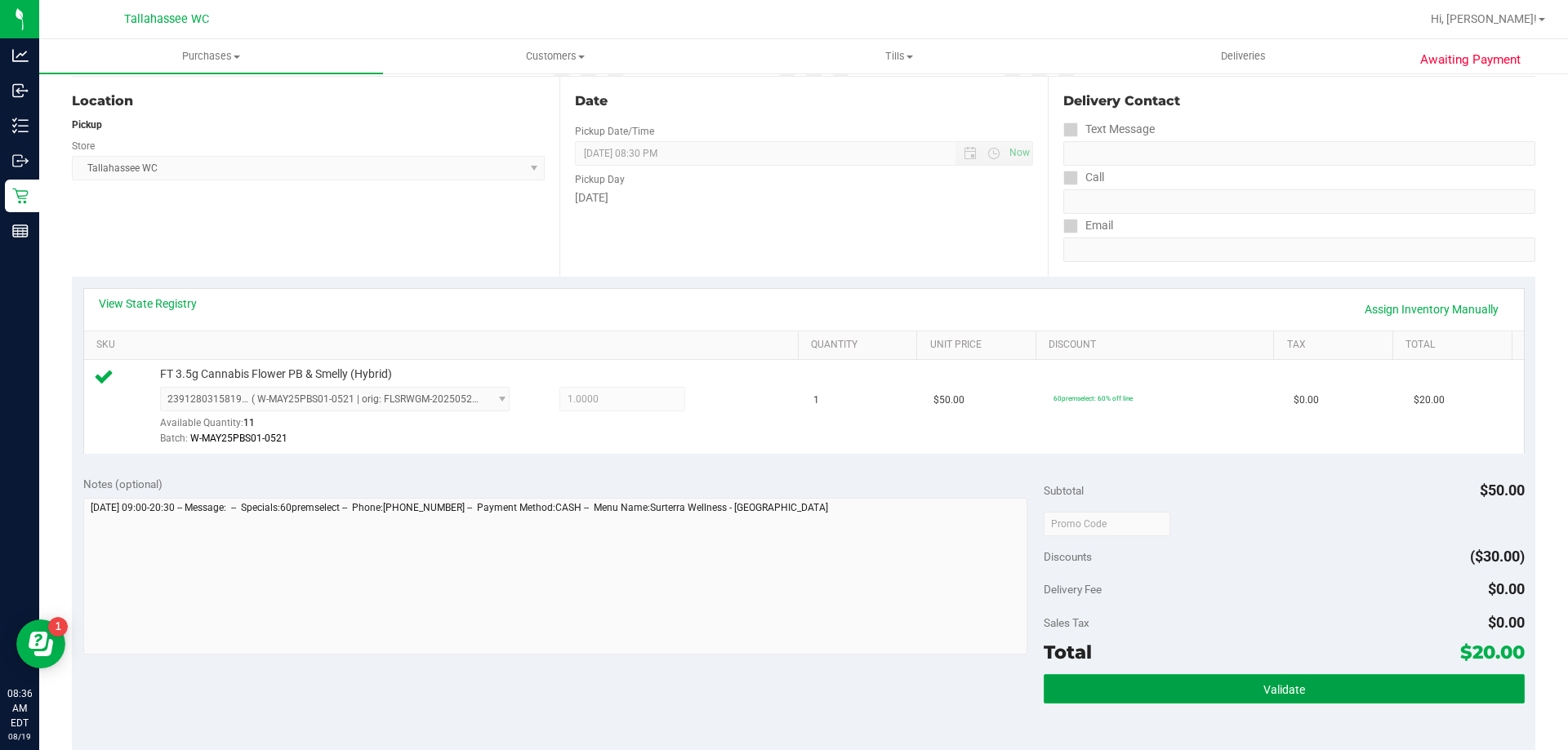
click at [1056, 689] on button "Validate" at bounding box center [1284, 690] width 480 height 30
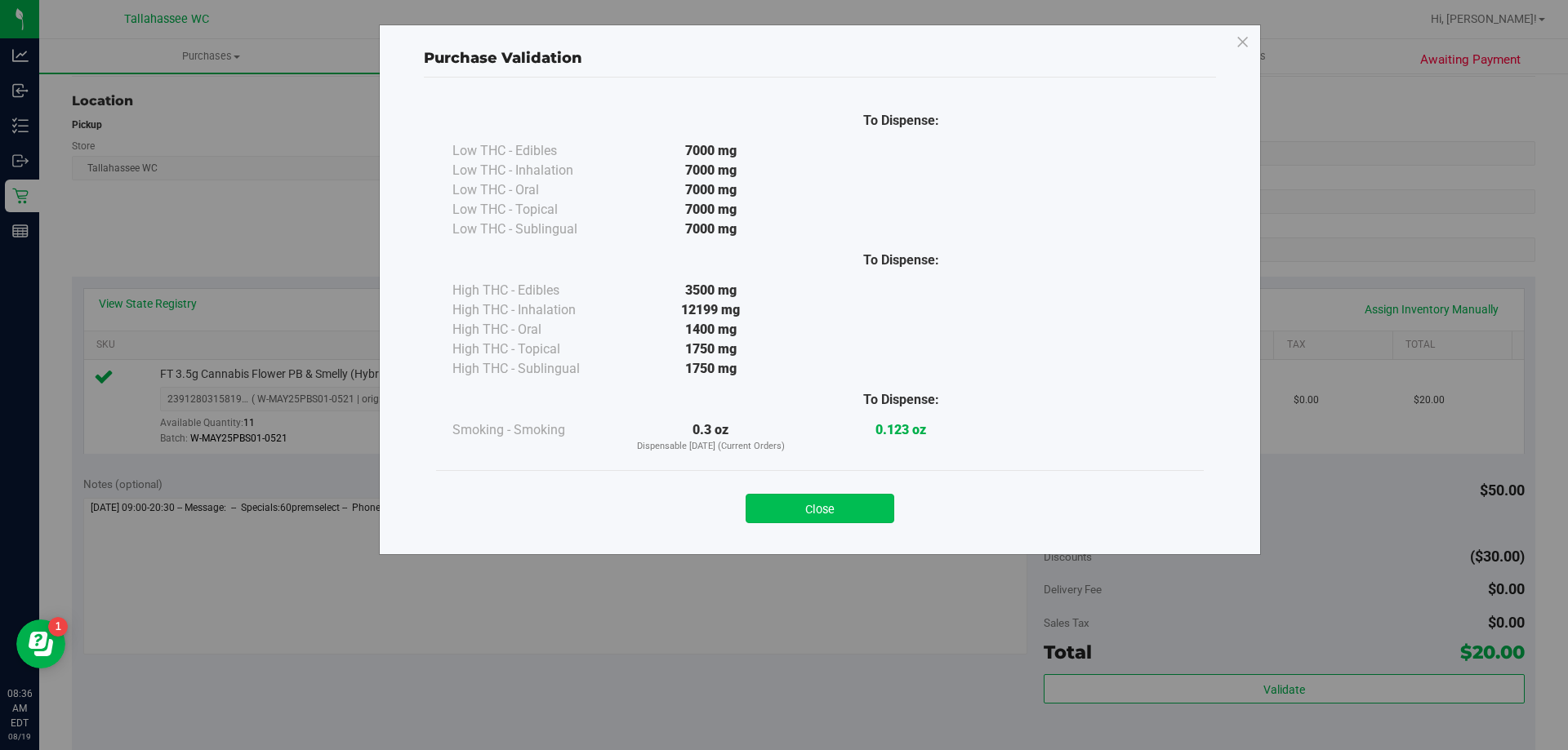
click at [804, 515] on button "Close" at bounding box center [820, 509] width 149 height 30
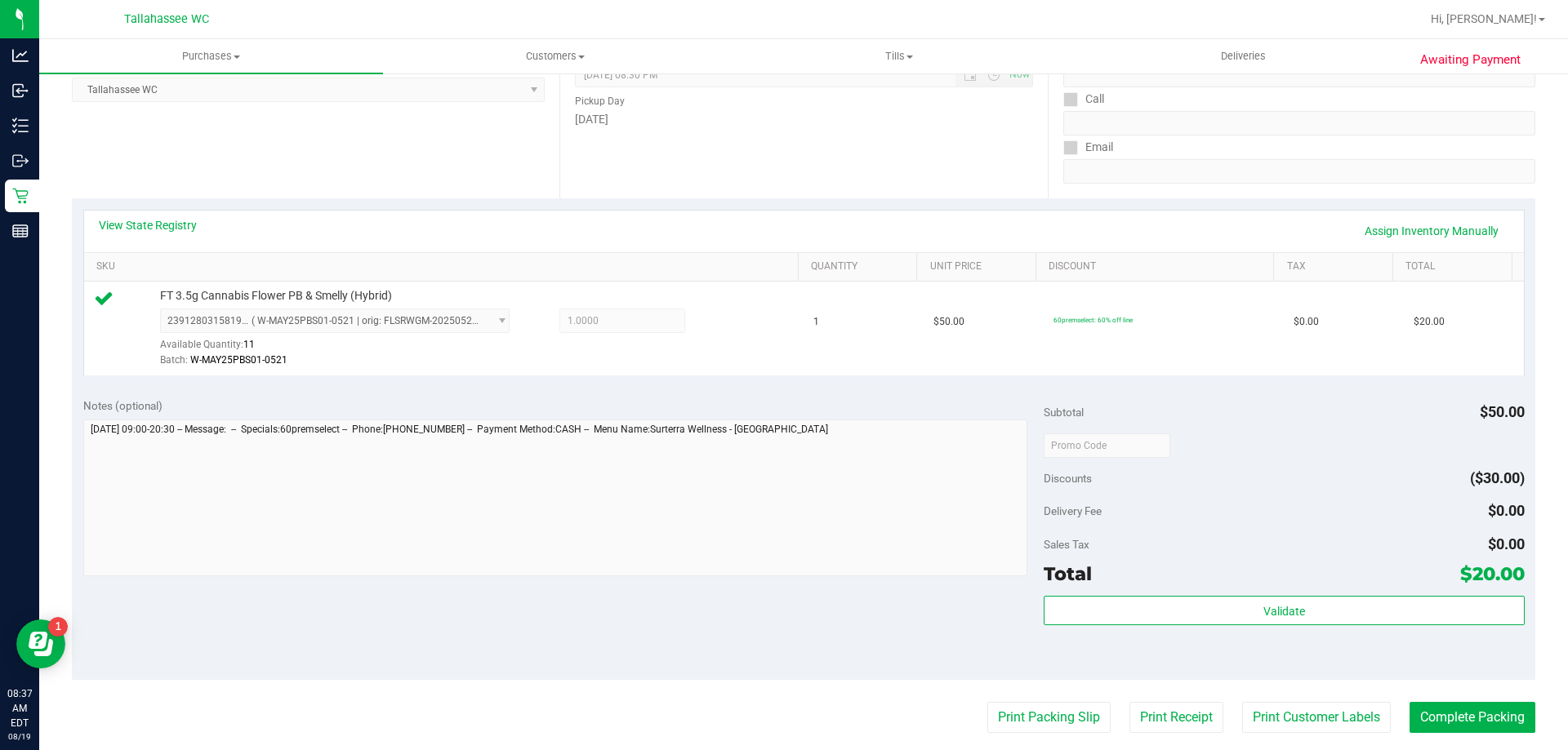
scroll to position [327, 0]
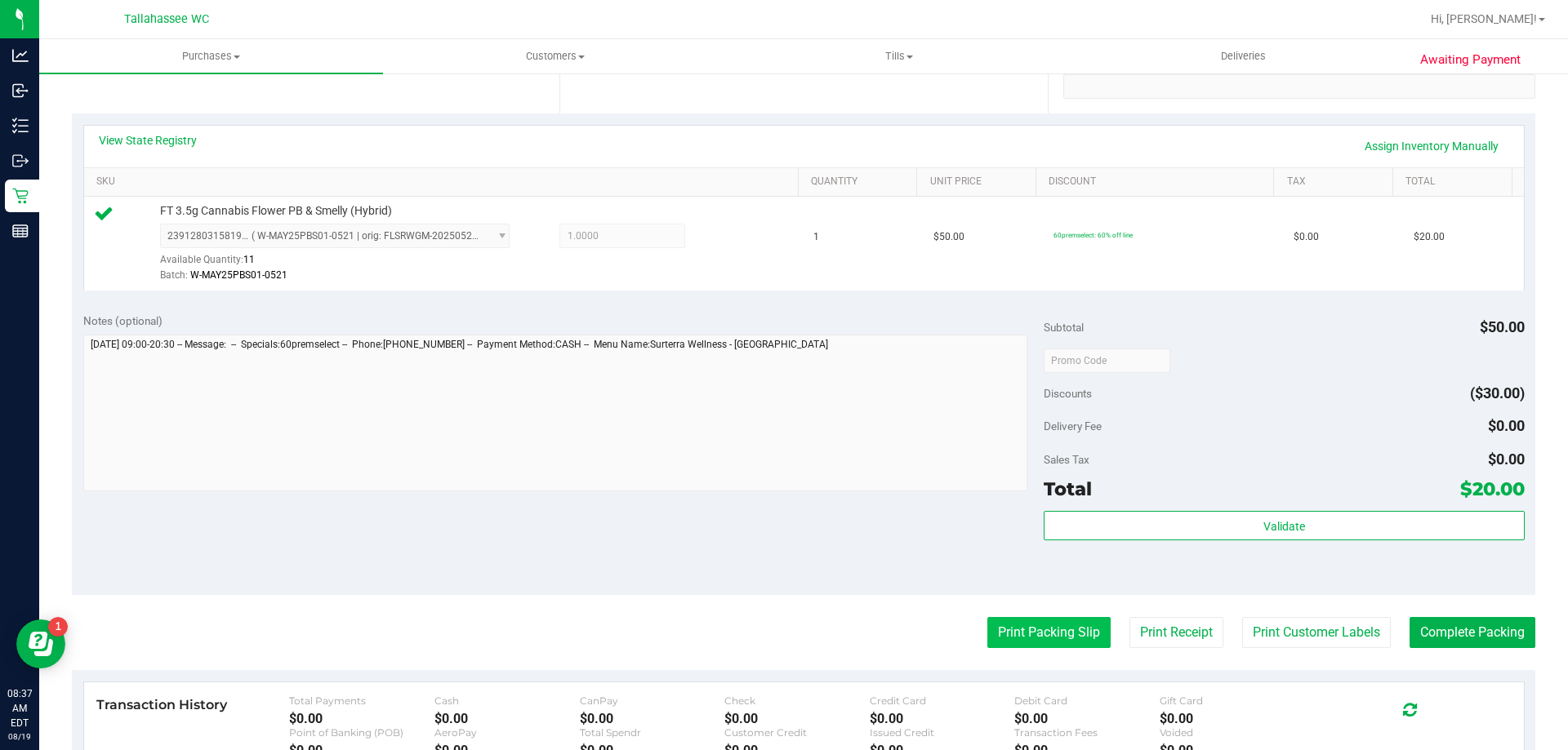
click at [1047, 629] on button "Print Packing Slip" at bounding box center [1049, 632] width 123 height 31
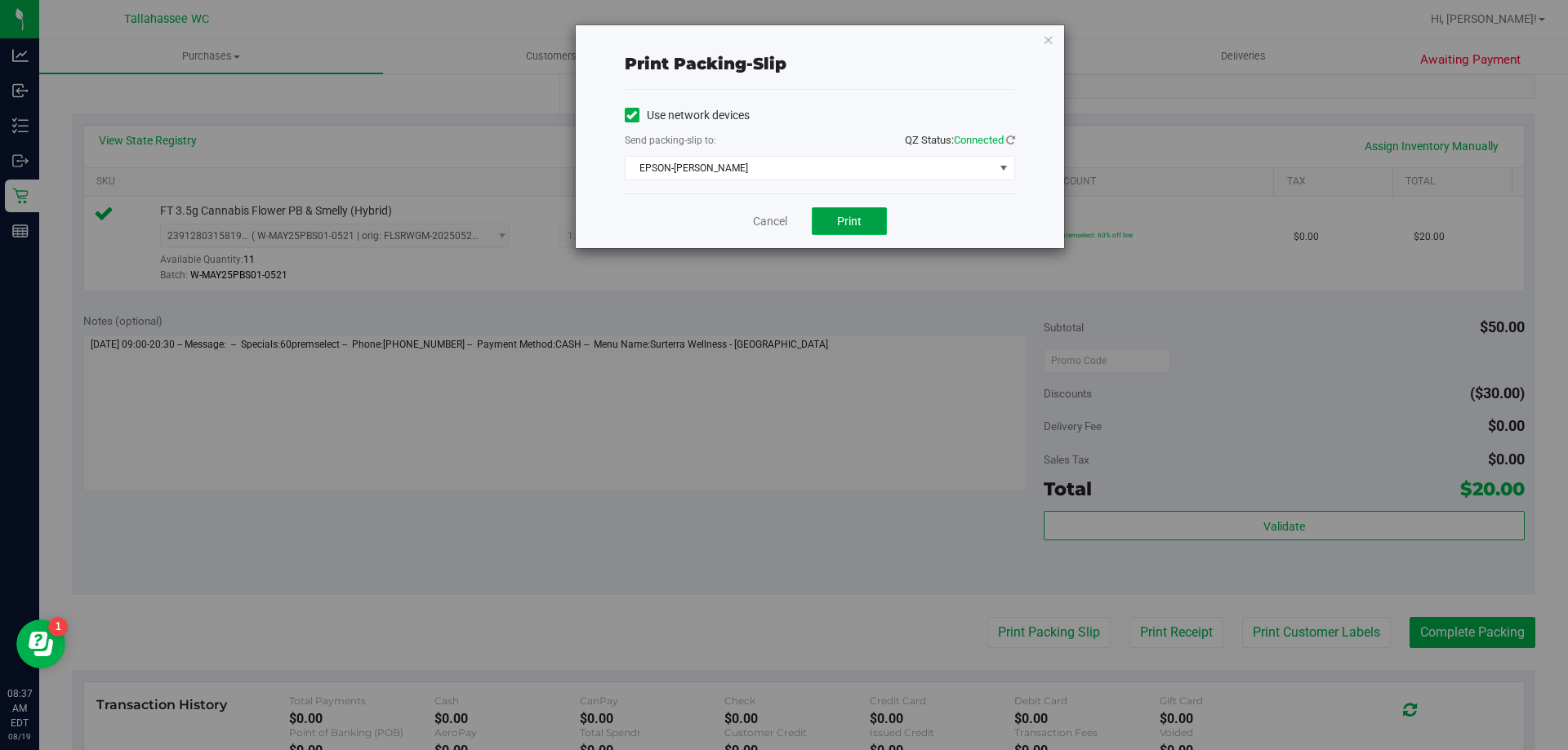
click at [873, 226] on button "Print" at bounding box center [849, 222] width 75 height 28
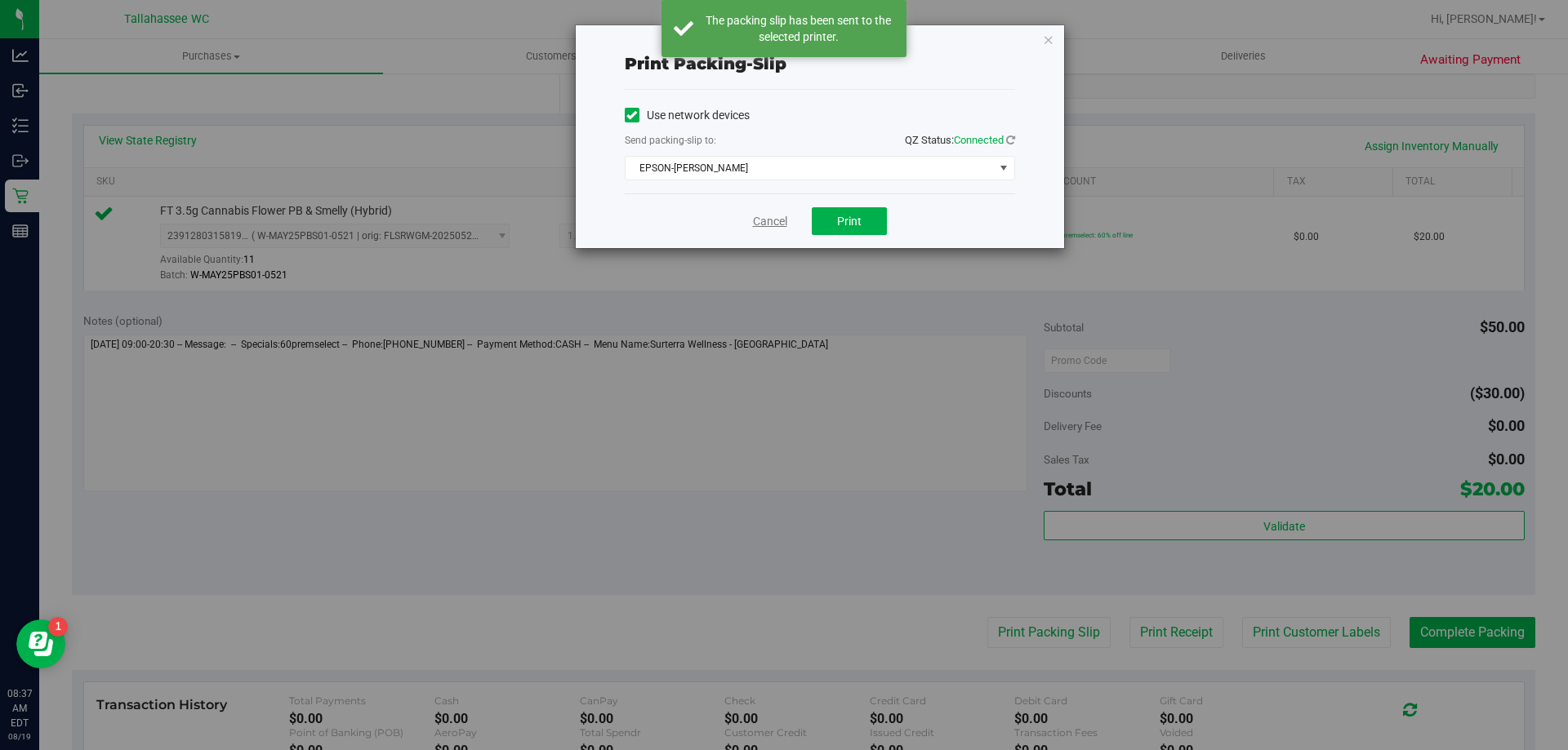
click at [759, 219] on link "Cancel" at bounding box center [769, 221] width 34 height 17
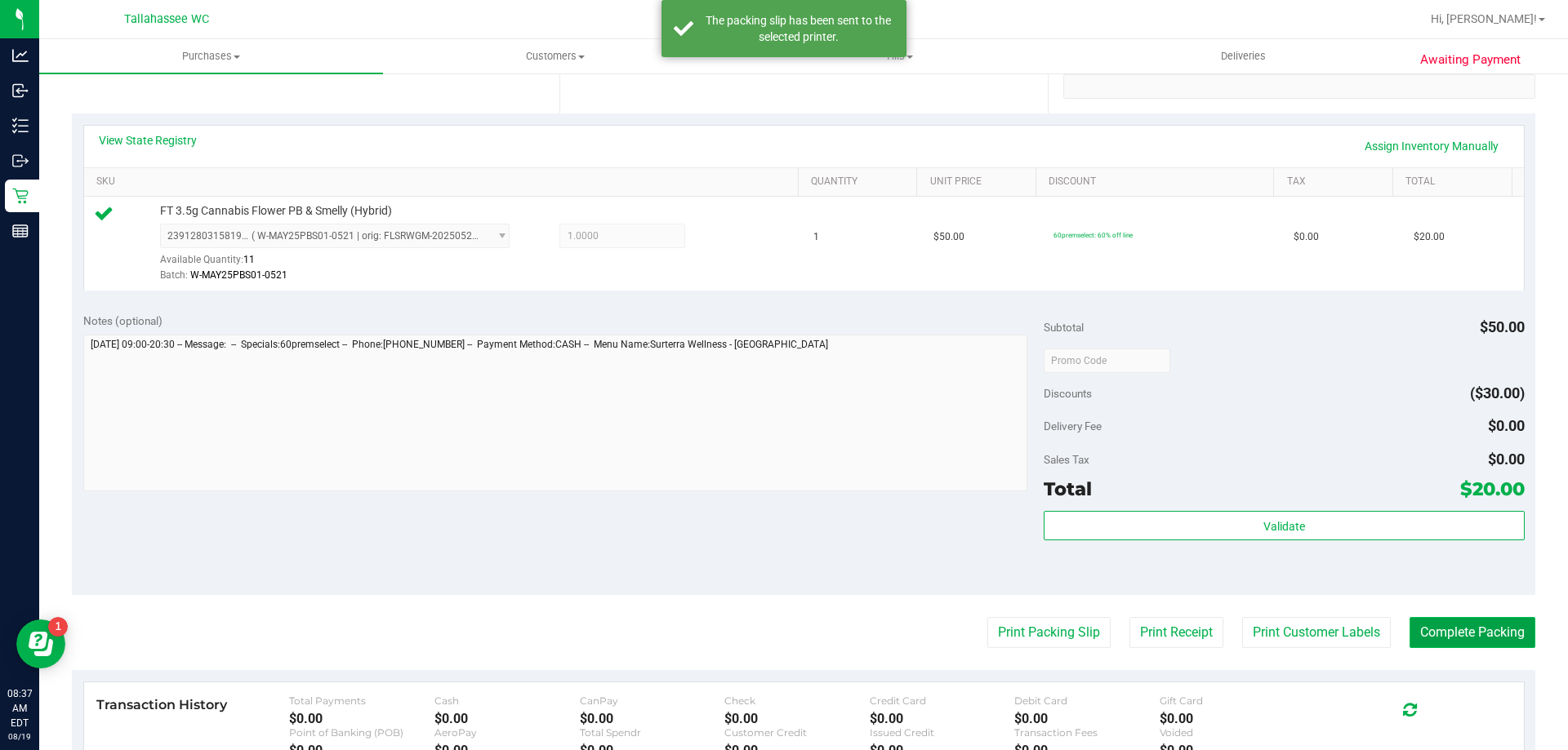
click at [1479, 632] on button "Complete Packing" at bounding box center [1472, 632] width 126 height 31
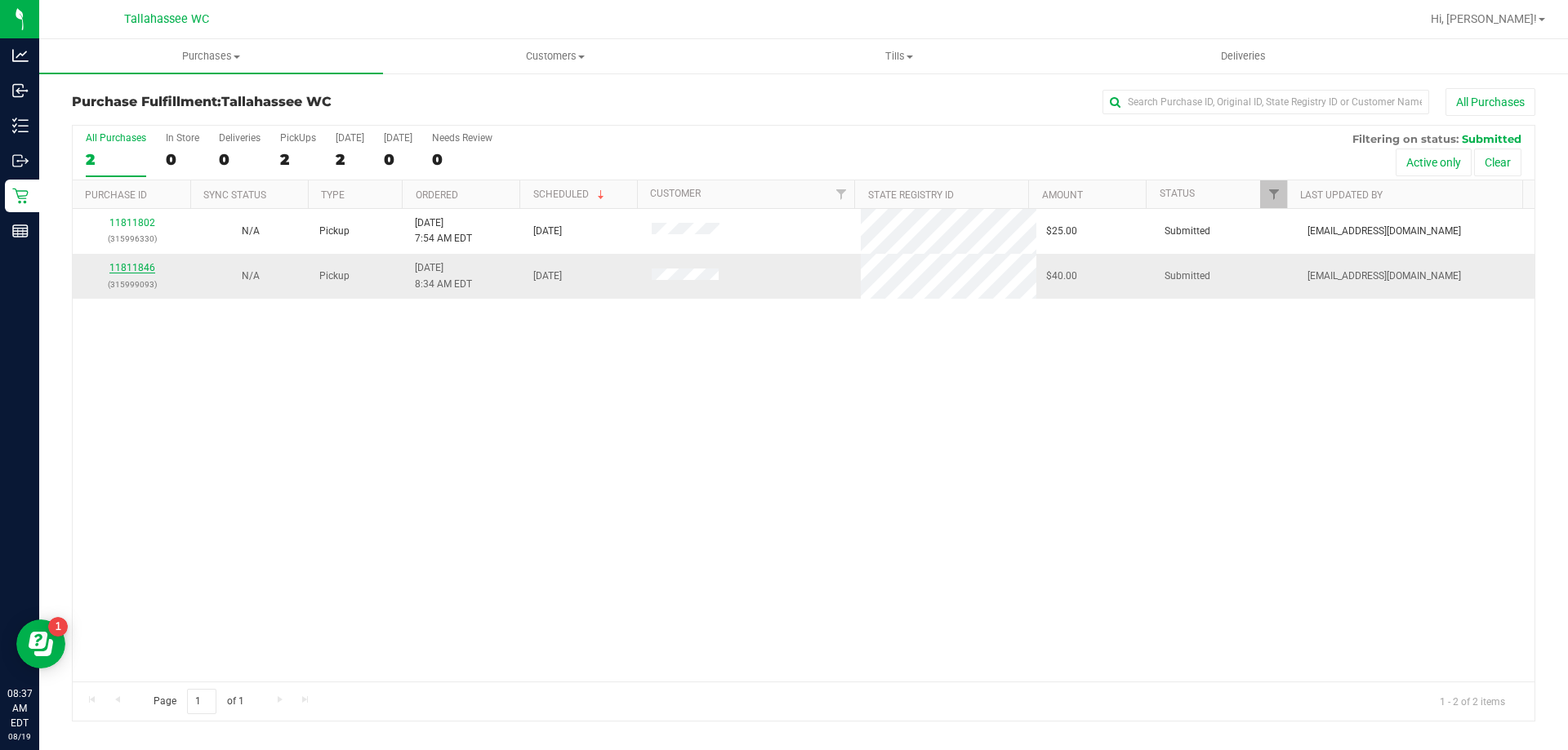
click at [147, 269] on link "11811846" at bounding box center [132, 268] width 46 height 12
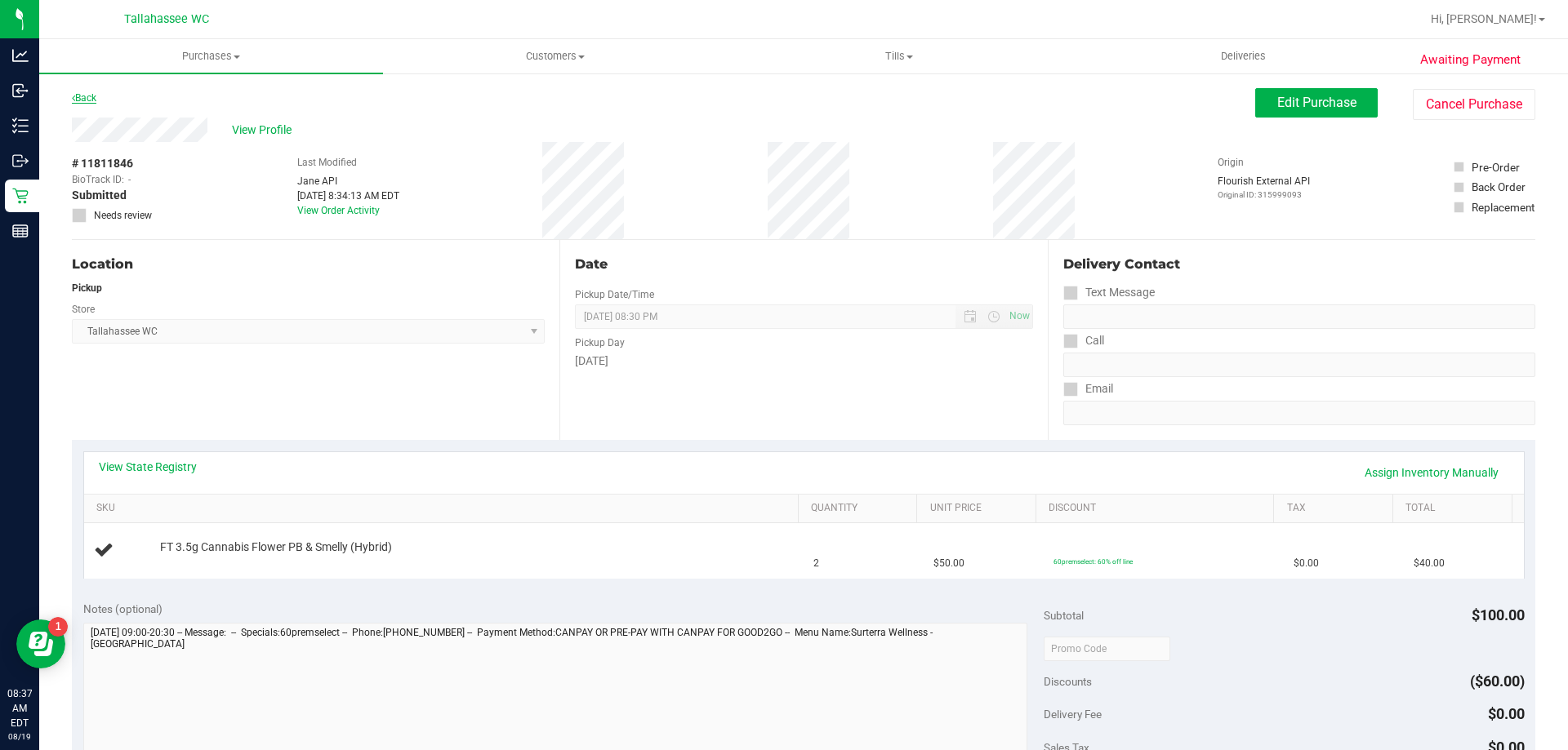
click at [86, 97] on link "Back" at bounding box center [84, 98] width 25 height 12
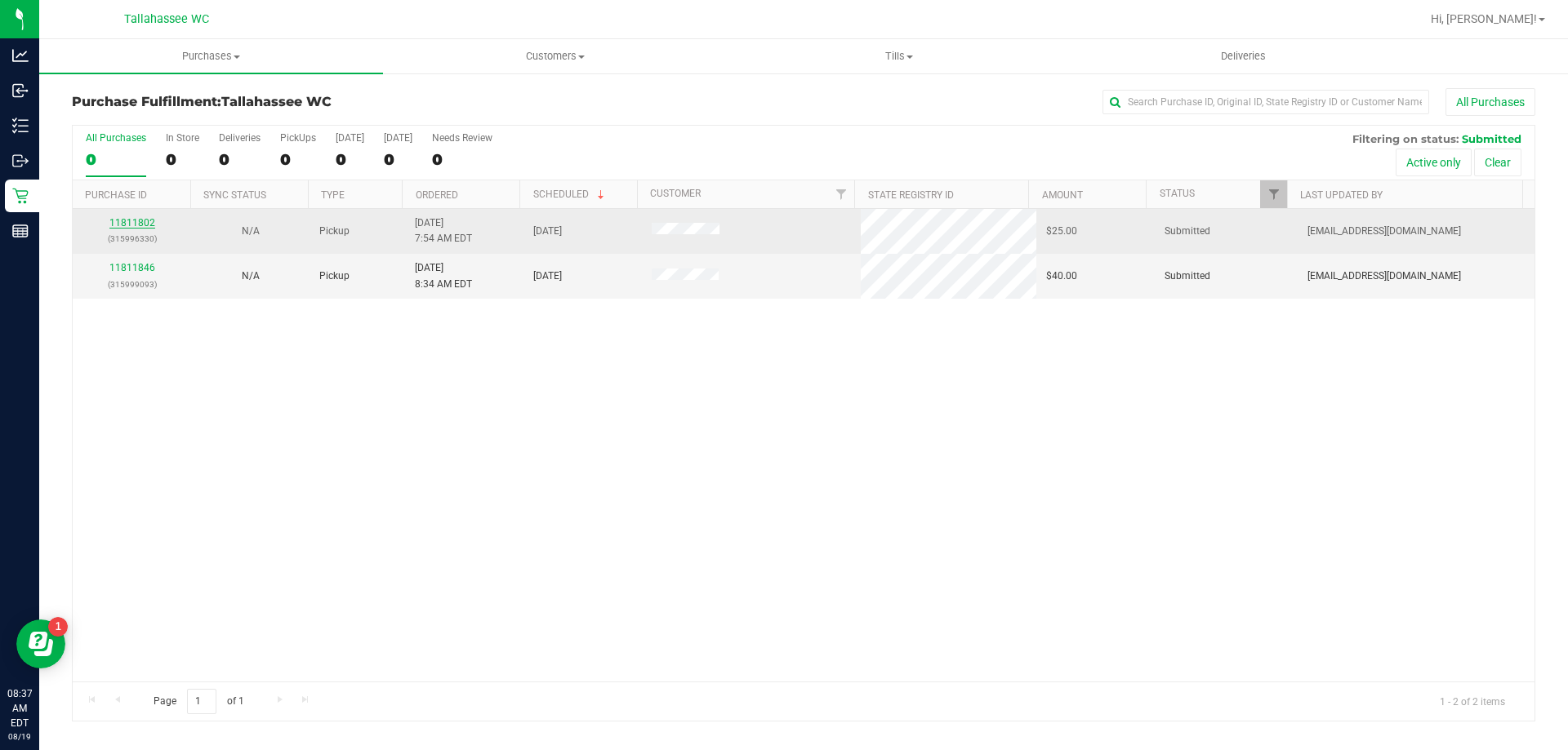
click at [136, 224] on link "11811802" at bounding box center [132, 223] width 46 height 12
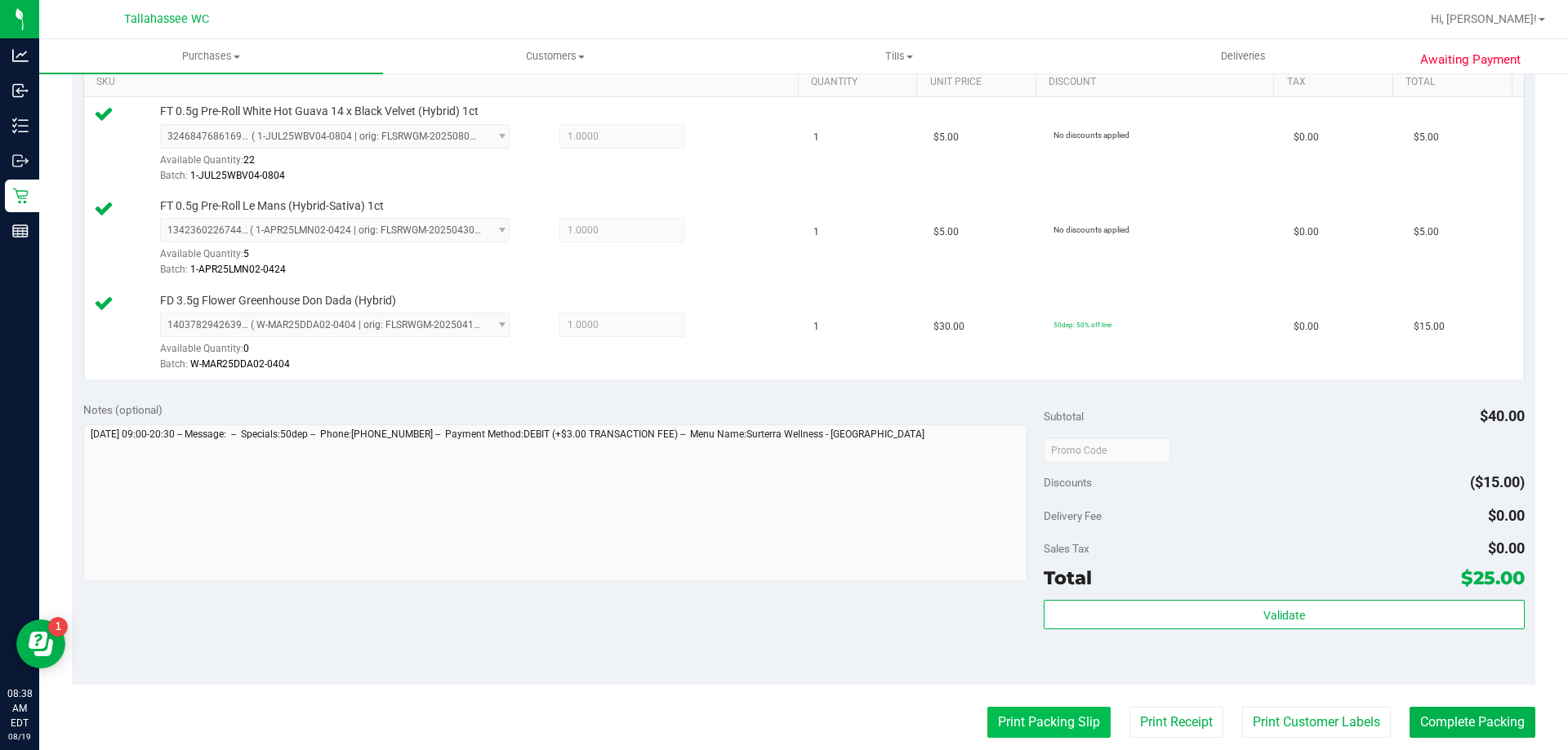
scroll to position [571, 0]
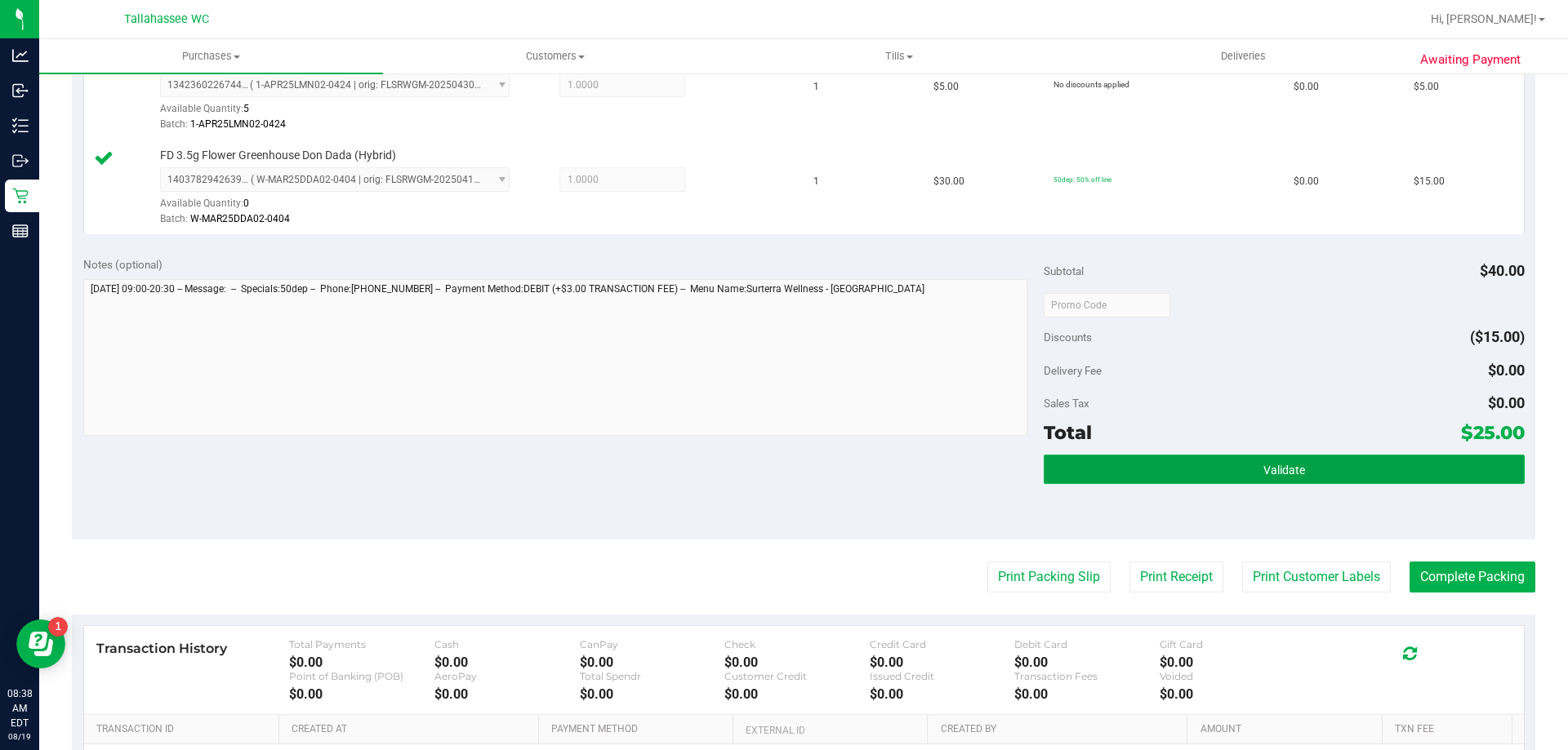
click at [1075, 466] on button "Validate" at bounding box center [1284, 469] width 480 height 30
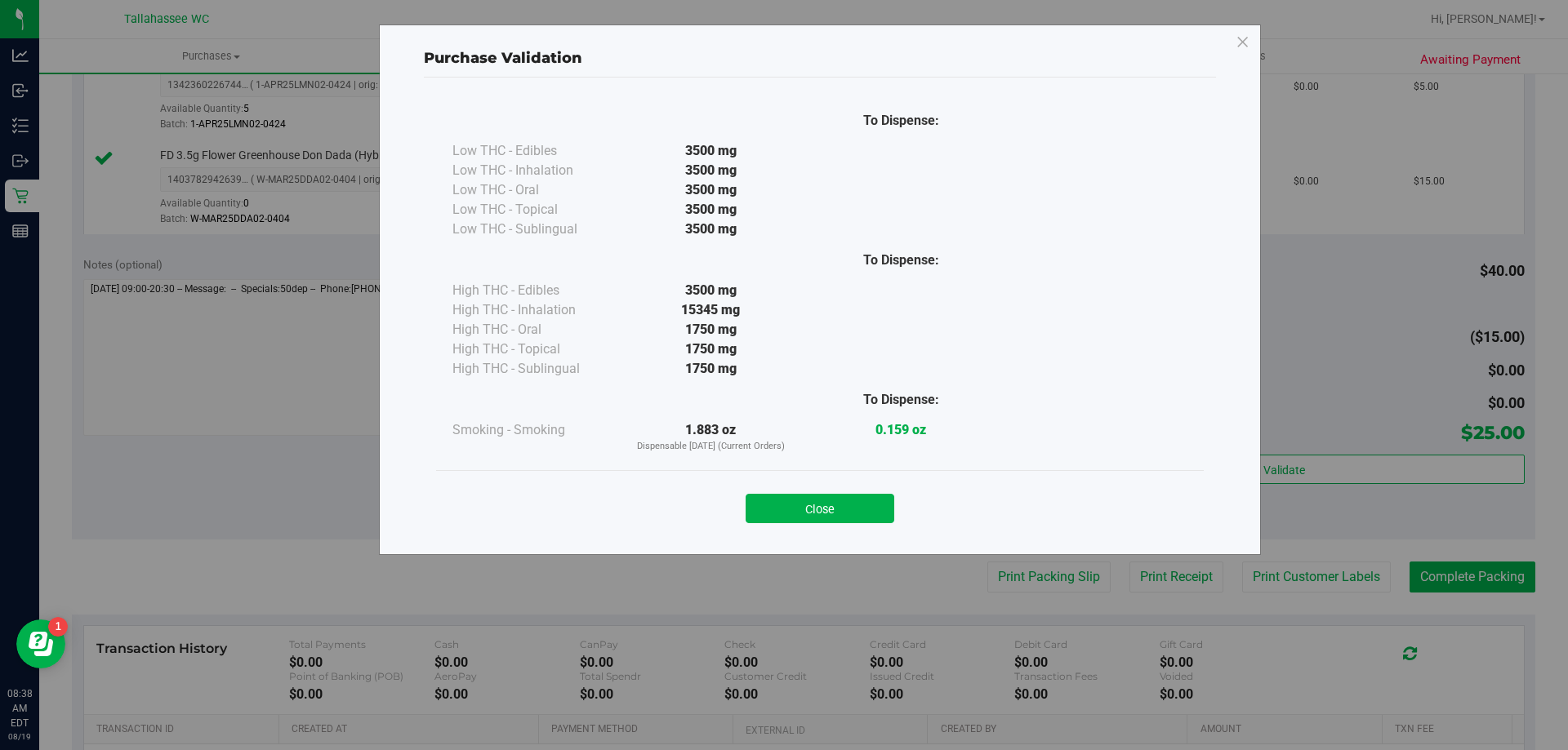
click at [848, 510] on button "Close" at bounding box center [820, 509] width 149 height 30
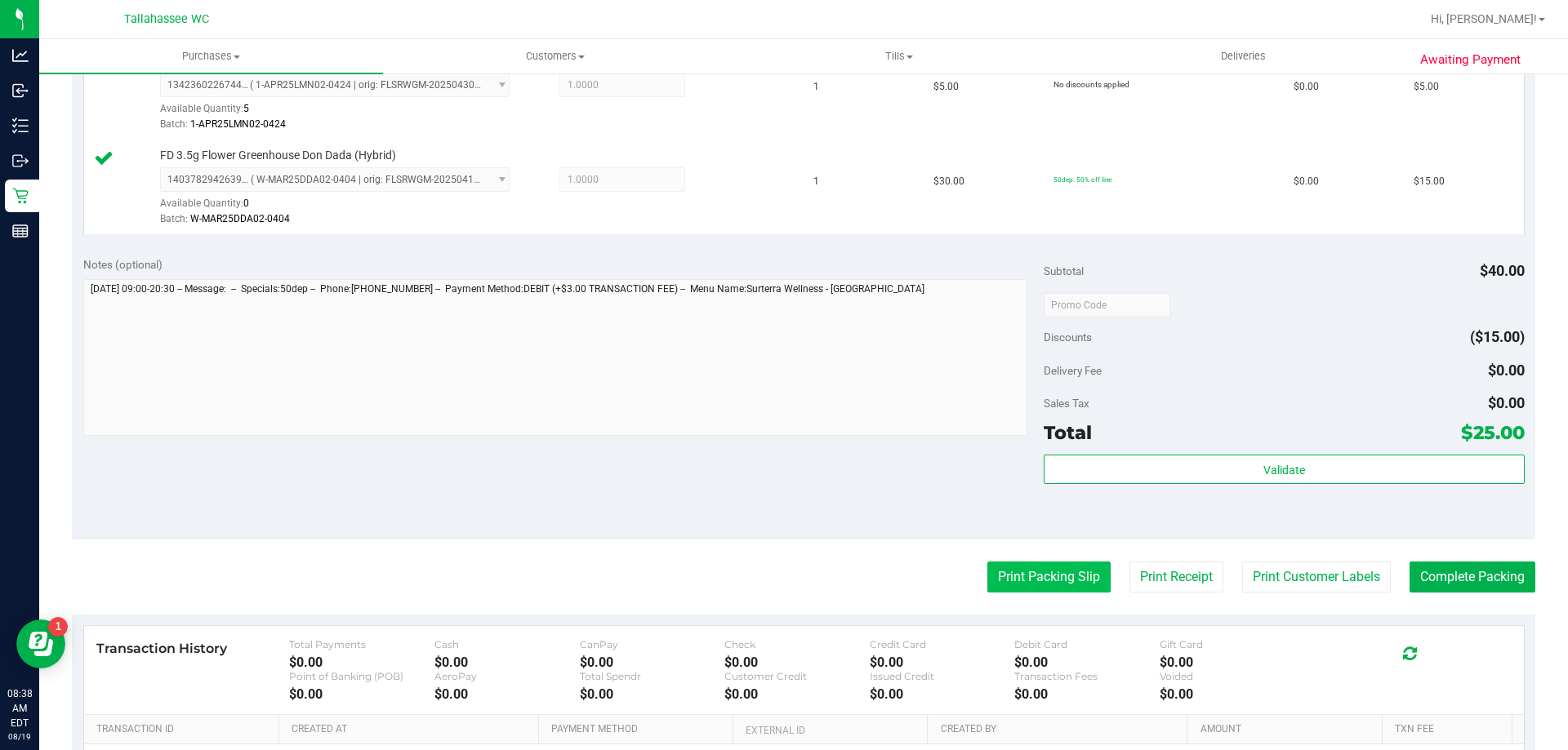
click at [1008, 582] on button "Print Packing Slip" at bounding box center [1049, 577] width 123 height 31
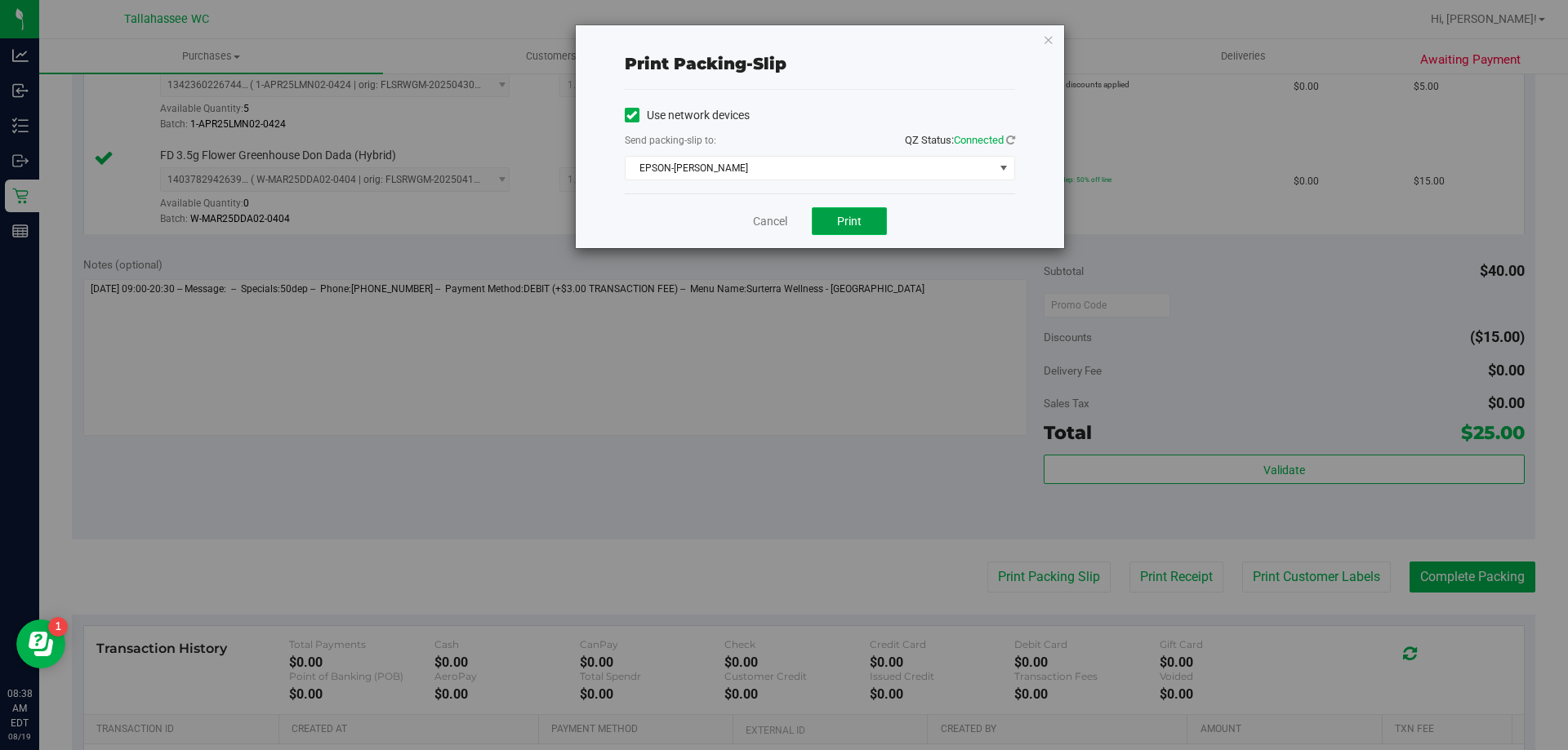
click at [837, 230] on button "Print" at bounding box center [849, 222] width 75 height 28
click at [781, 224] on link "Cancel" at bounding box center [769, 221] width 34 height 17
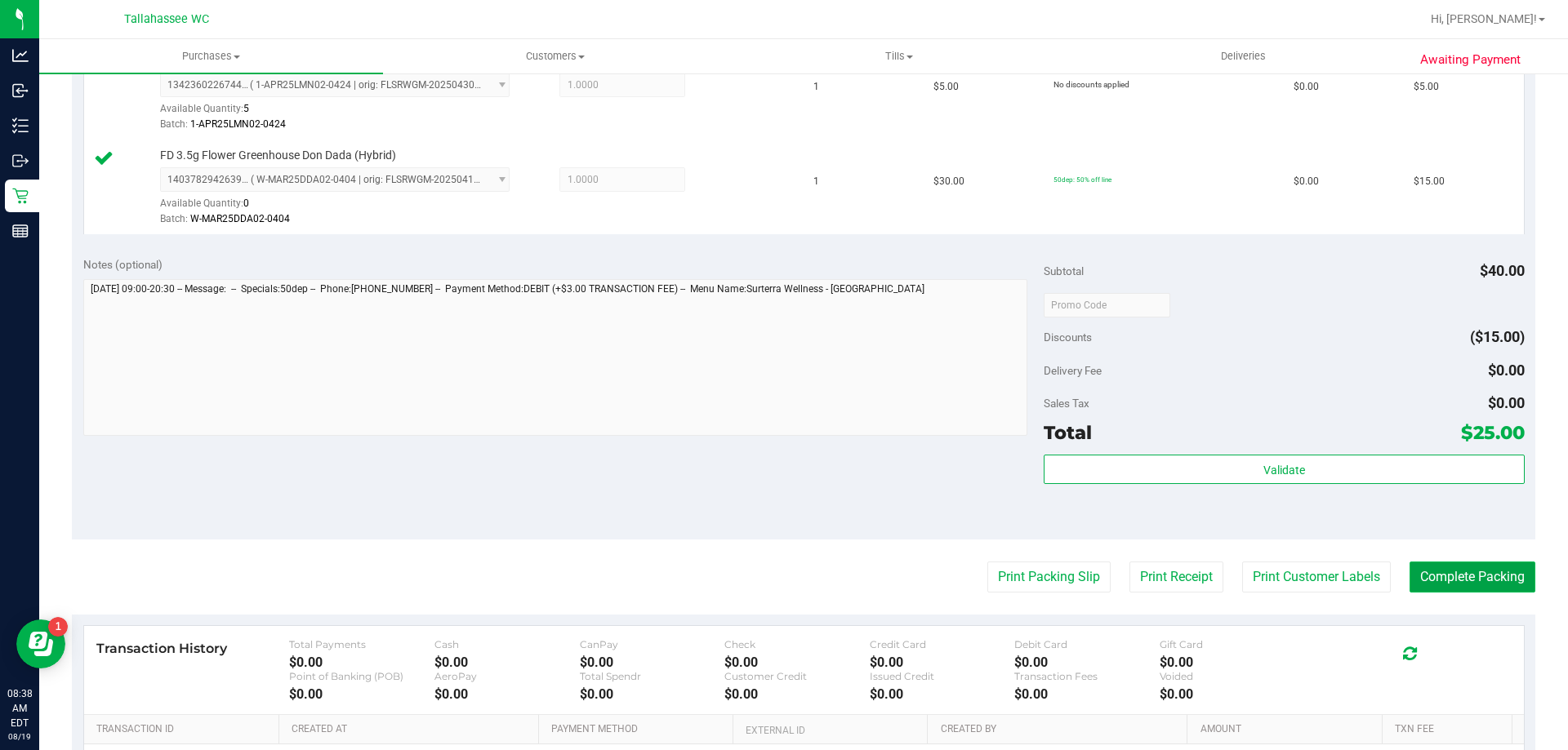
click at [1448, 579] on button "Complete Packing" at bounding box center [1472, 577] width 126 height 31
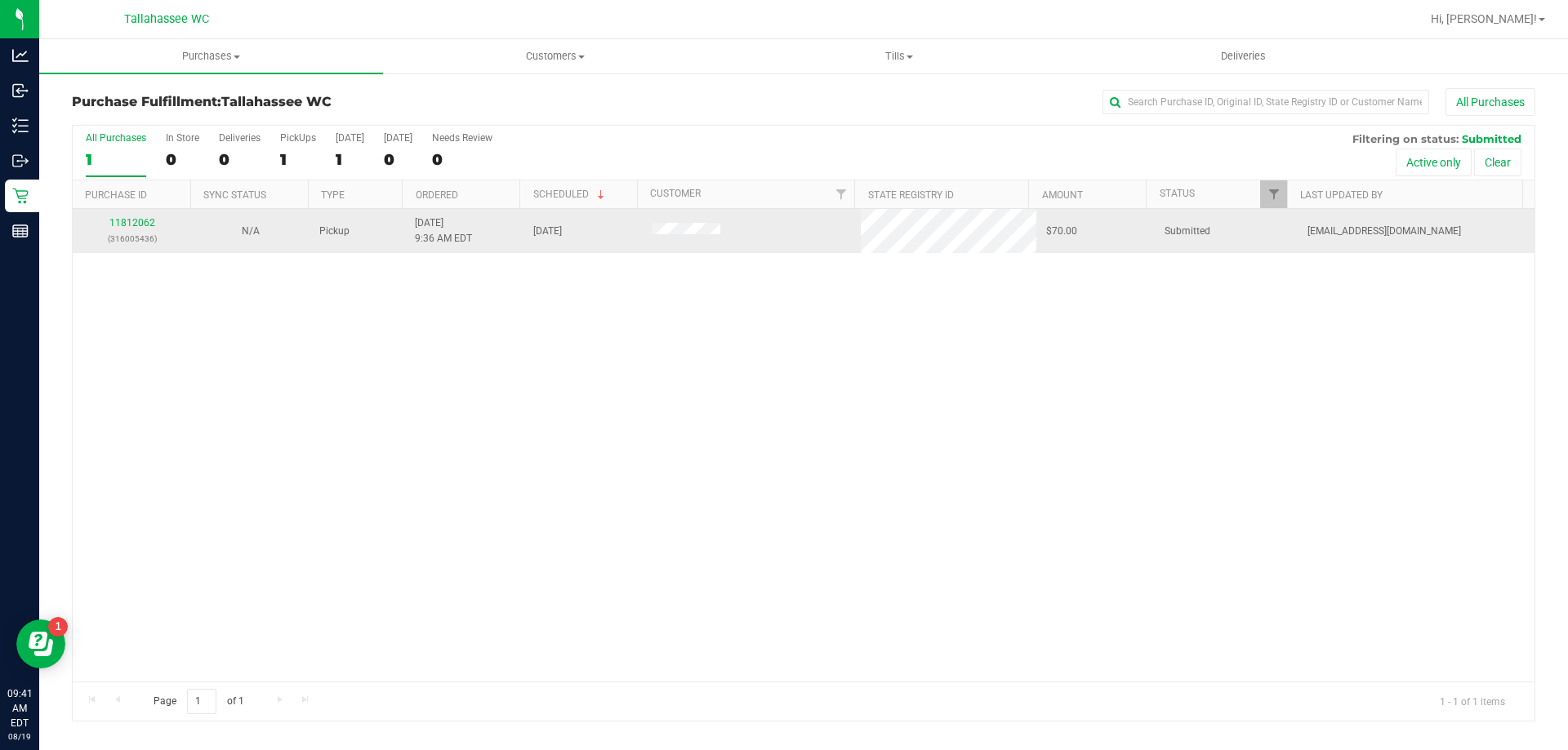
click at [143, 228] on div "11812062 (316005436)" at bounding box center [132, 230] width 99 height 31
click at [140, 222] on link "11812062" at bounding box center [132, 223] width 46 height 12
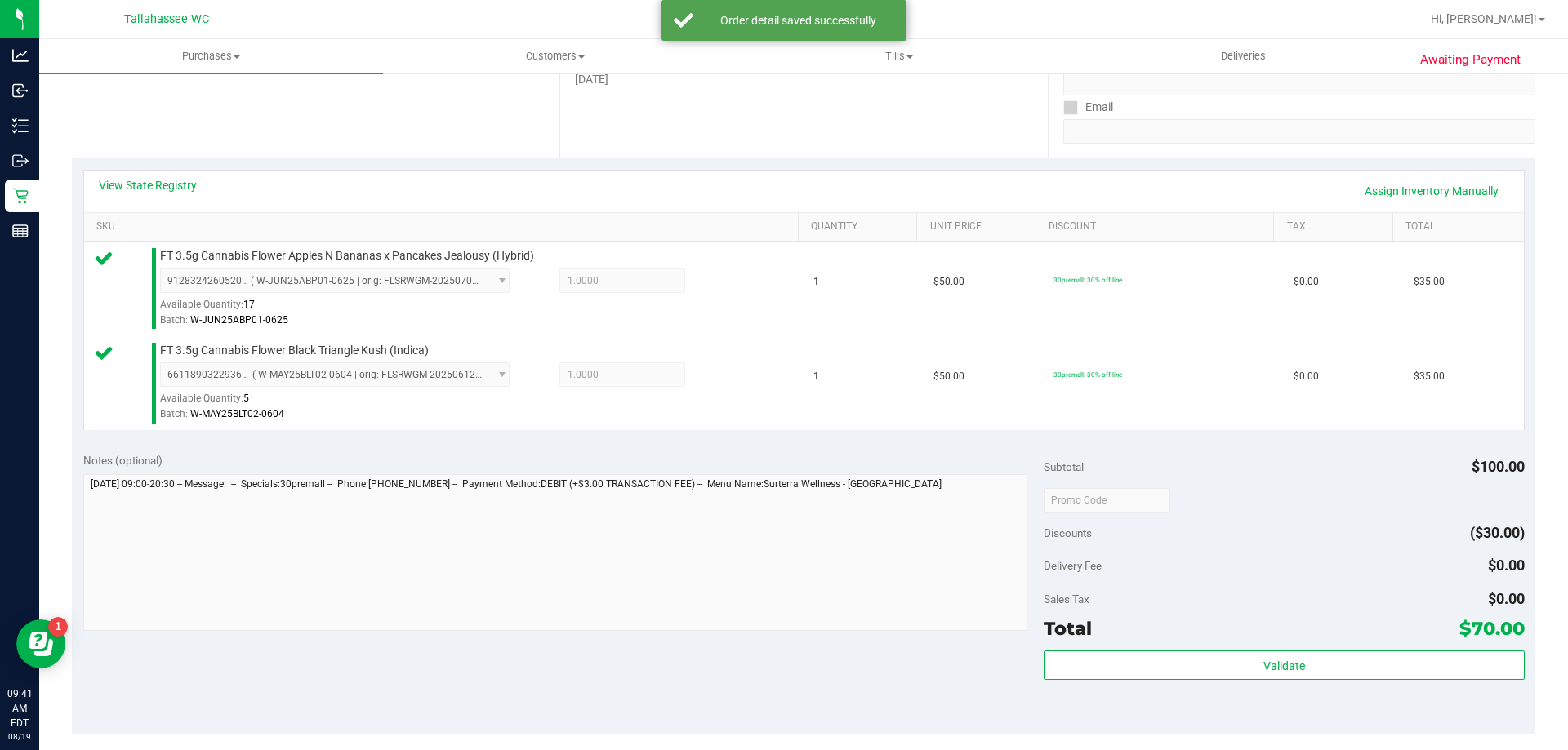
scroll to position [408, 0]
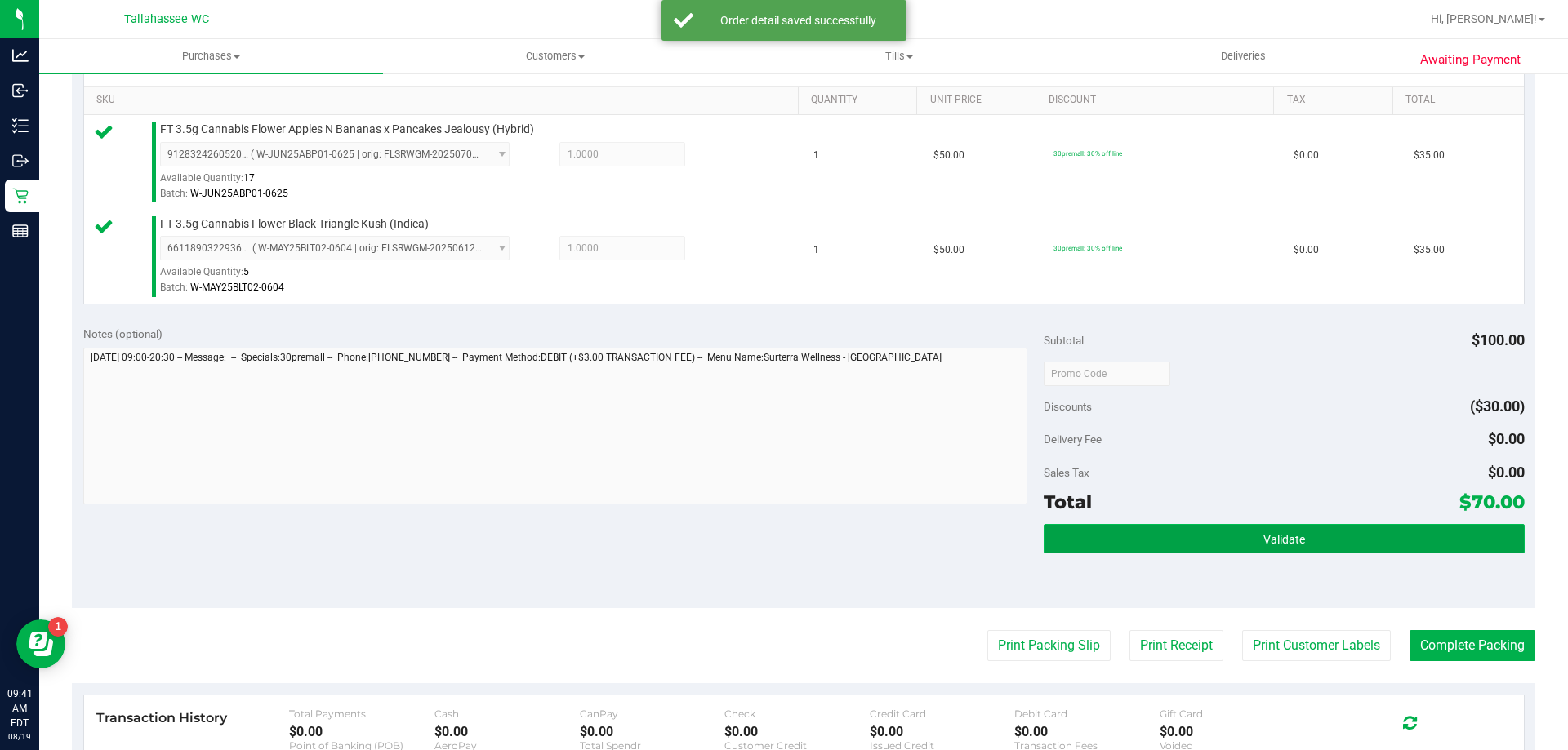
click at [1044, 546] on button "Validate" at bounding box center [1284, 539] width 480 height 30
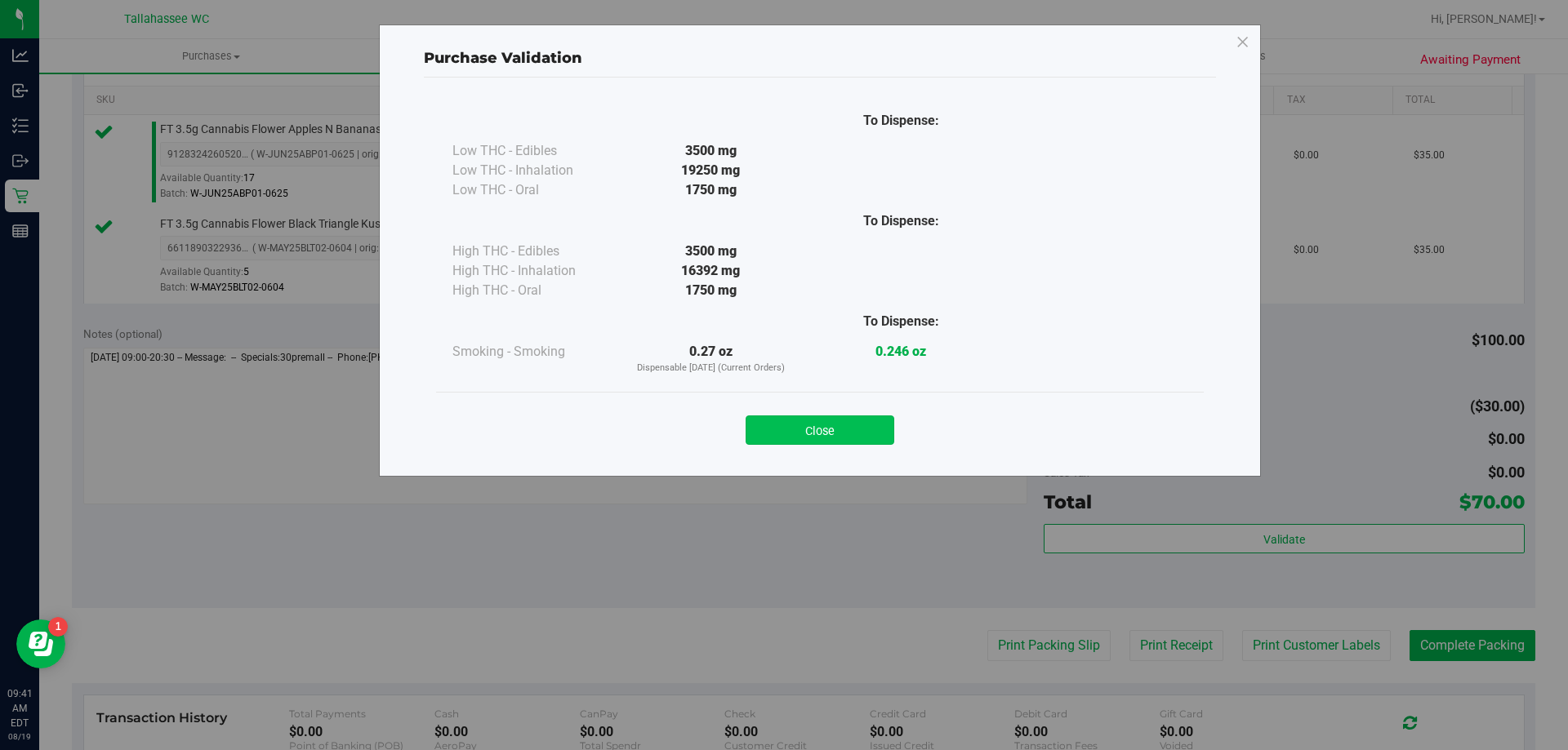
click at [849, 438] on button "Close" at bounding box center [820, 430] width 149 height 30
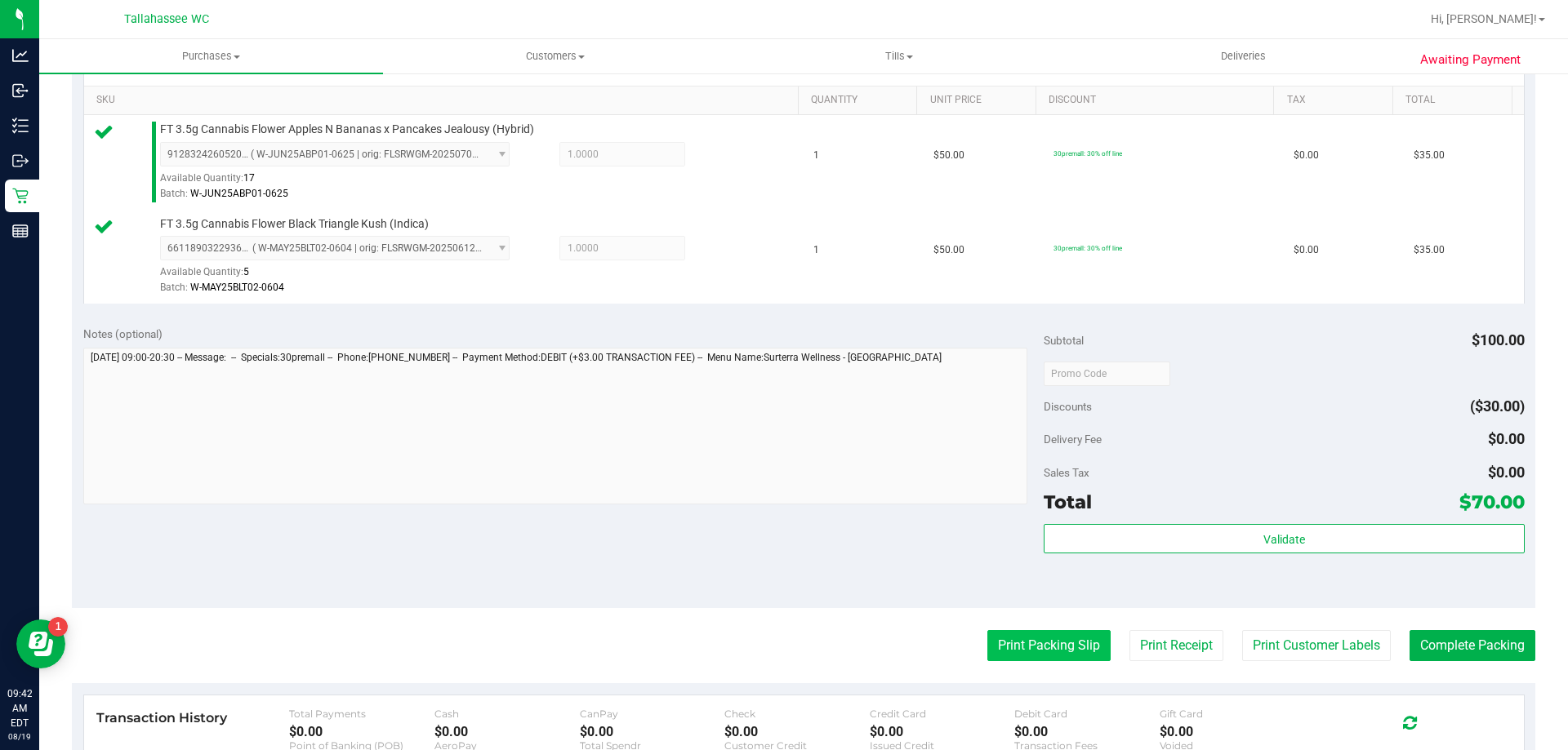
click at [1002, 656] on button "Print Packing Slip" at bounding box center [1049, 645] width 123 height 31
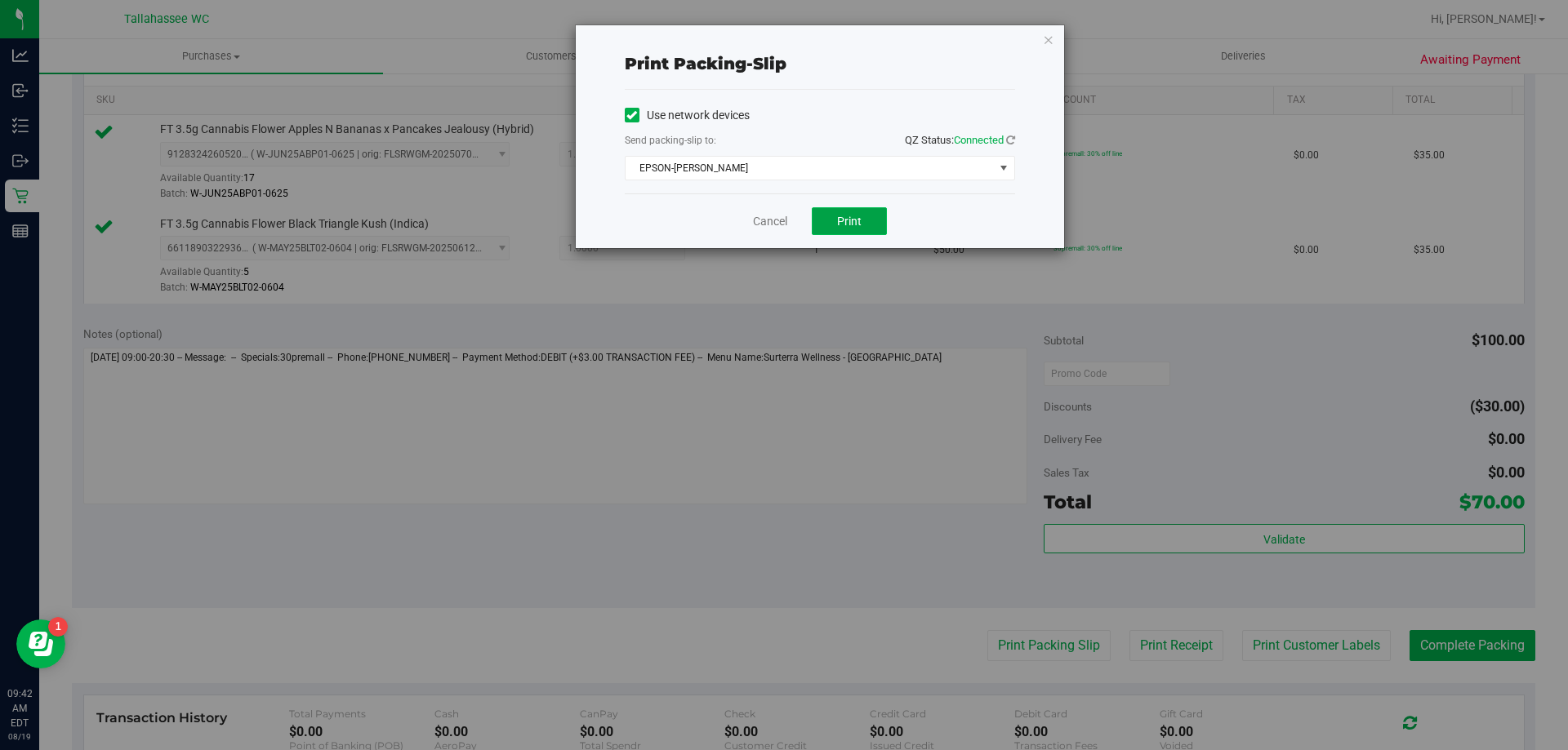
click at [839, 217] on span "Print" at bounding box center [849, 221] width 25 height 13
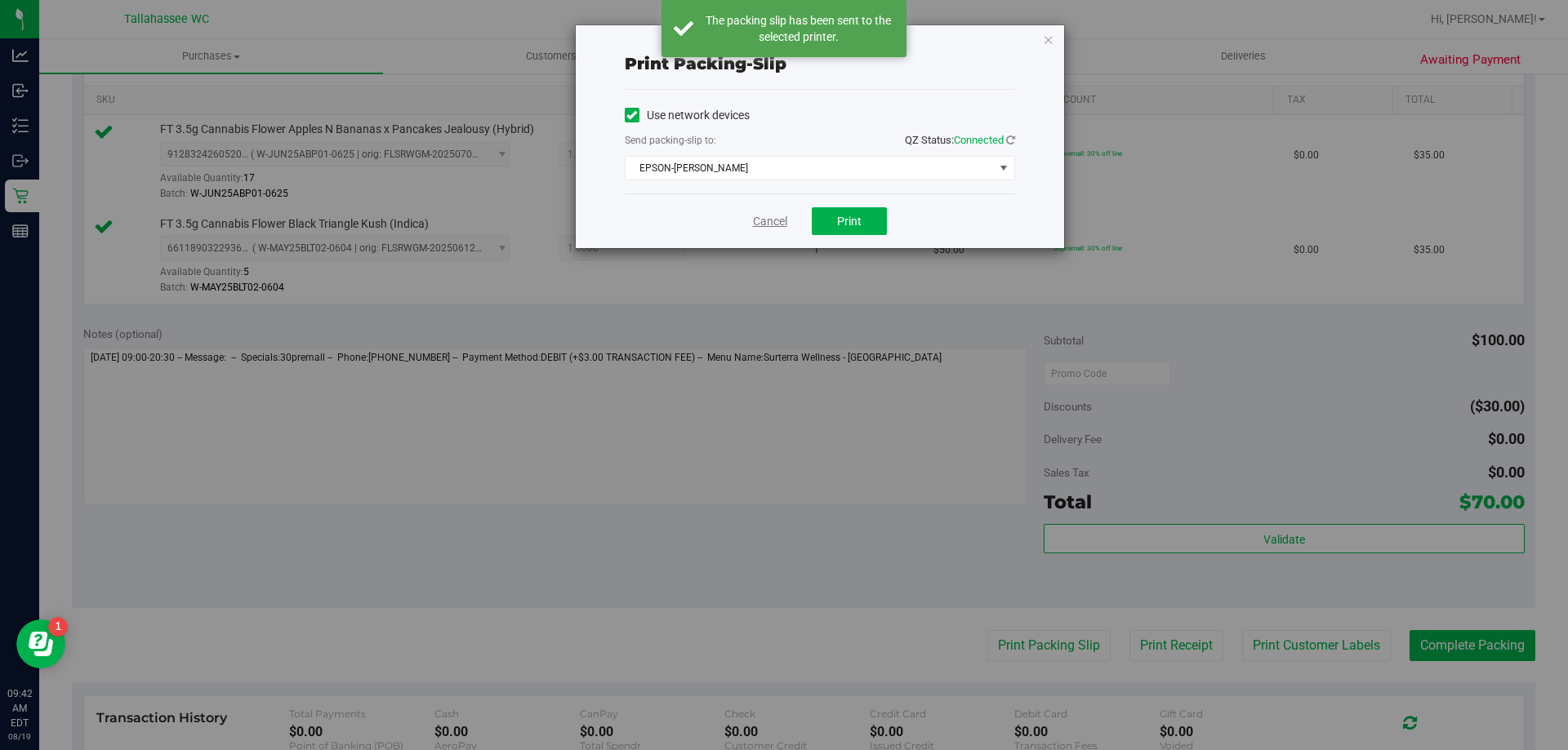
click at [757, 214] on link "Cancel" at bounding box center [769, 221] width 34 height 17
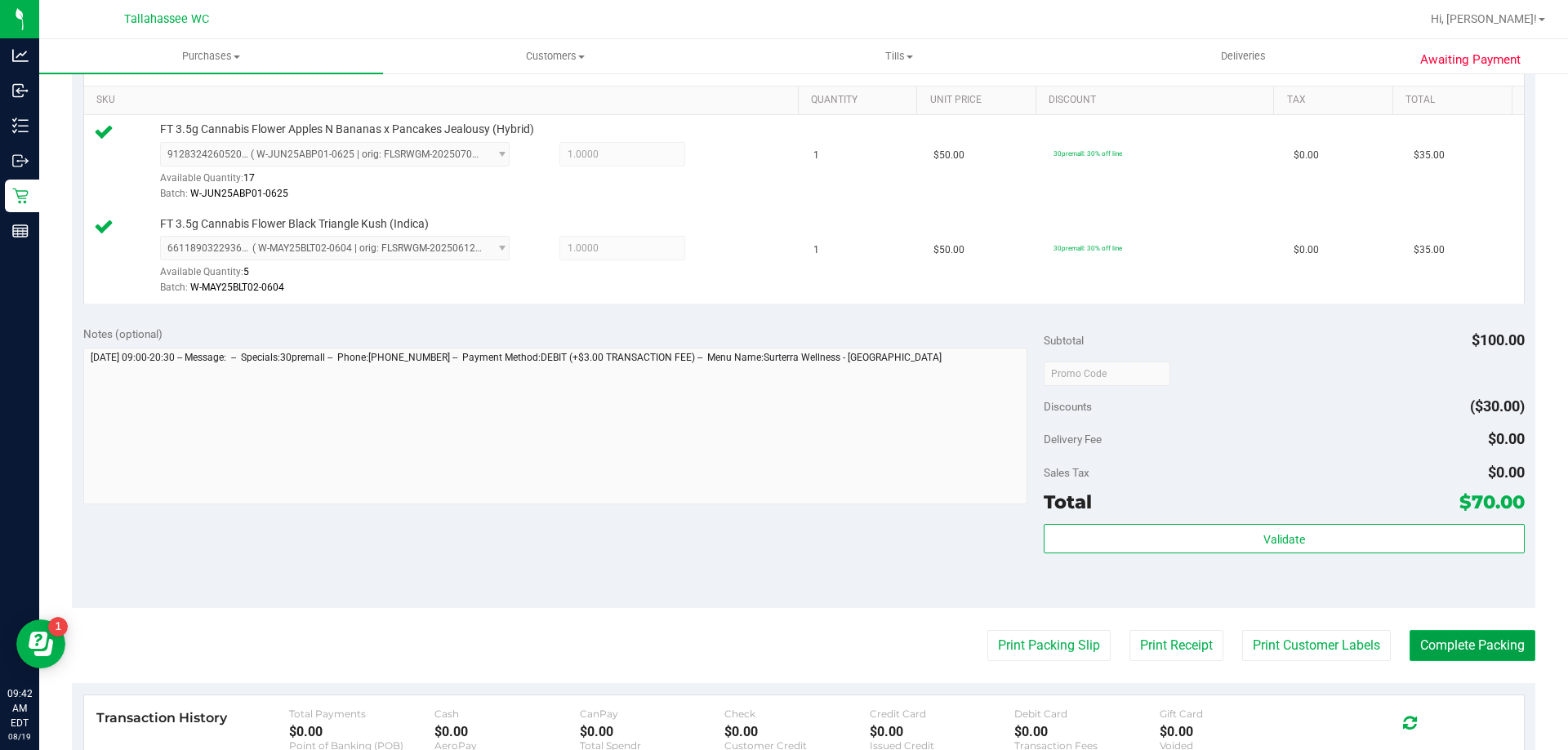
click at [1412, 651] on button "Complete Packing" at bounding box center [1472, 645] width 126 height 31
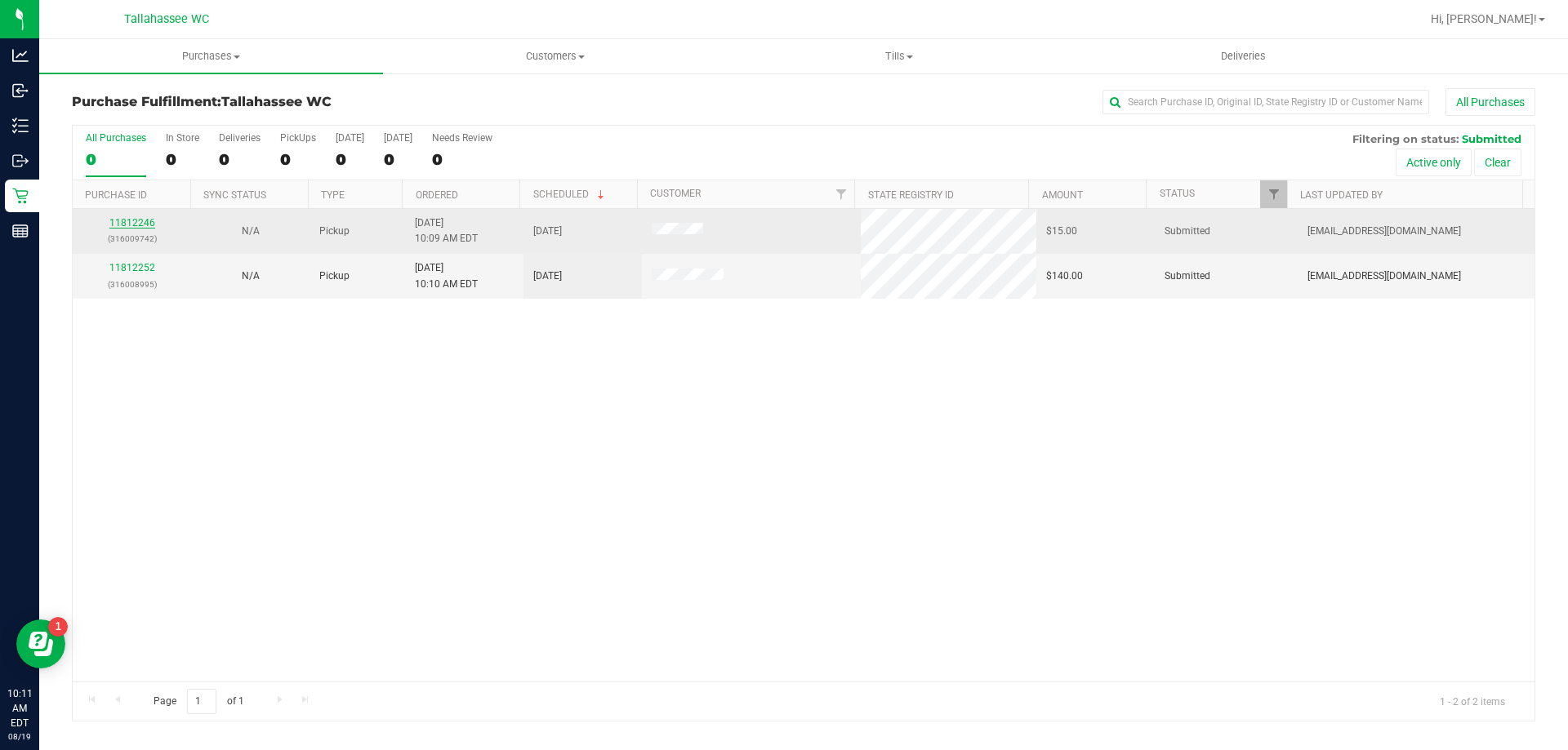
click at [127, 221] on link "11812246" at bounding box center [132, 223] width 46 height 12
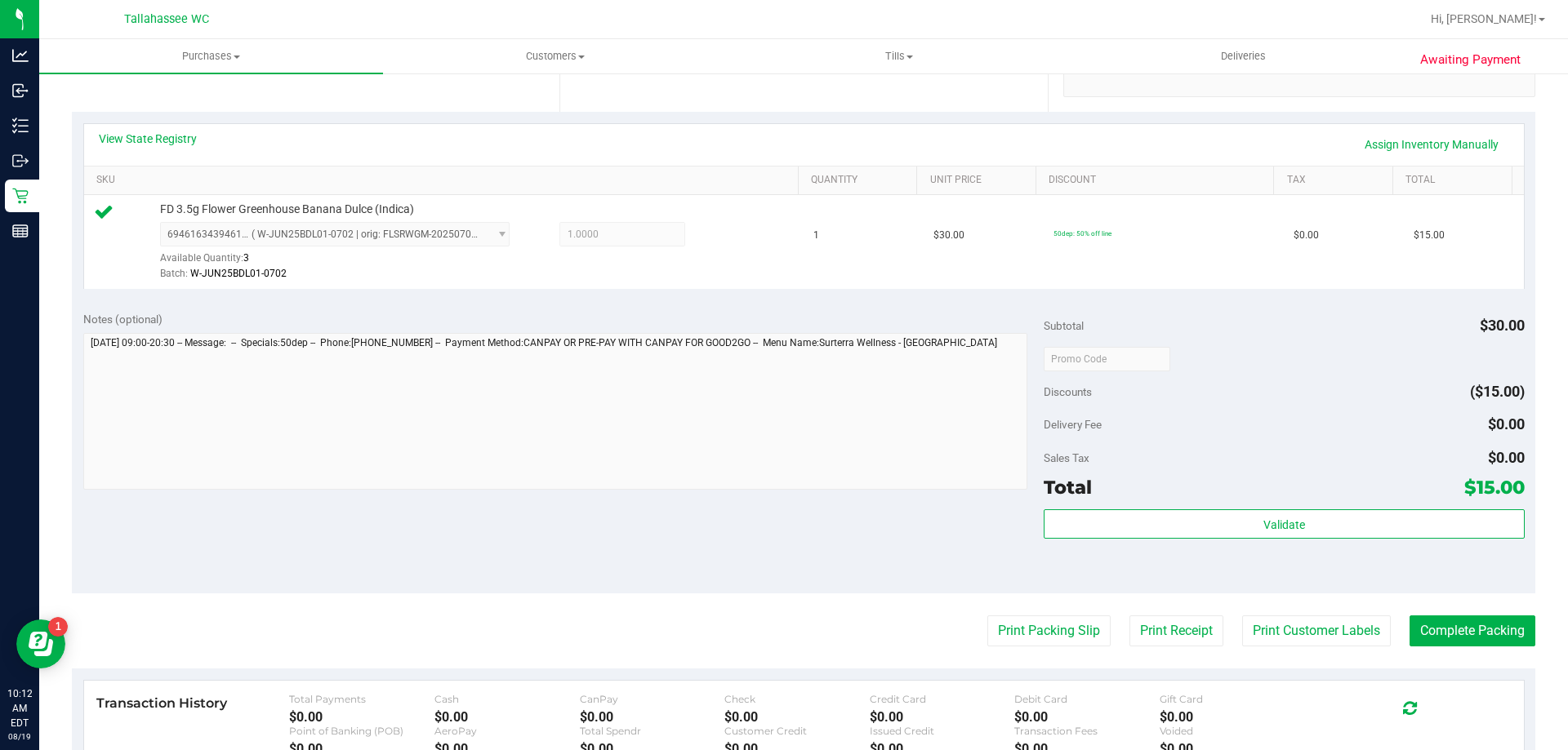
scroll to position [408, 0]
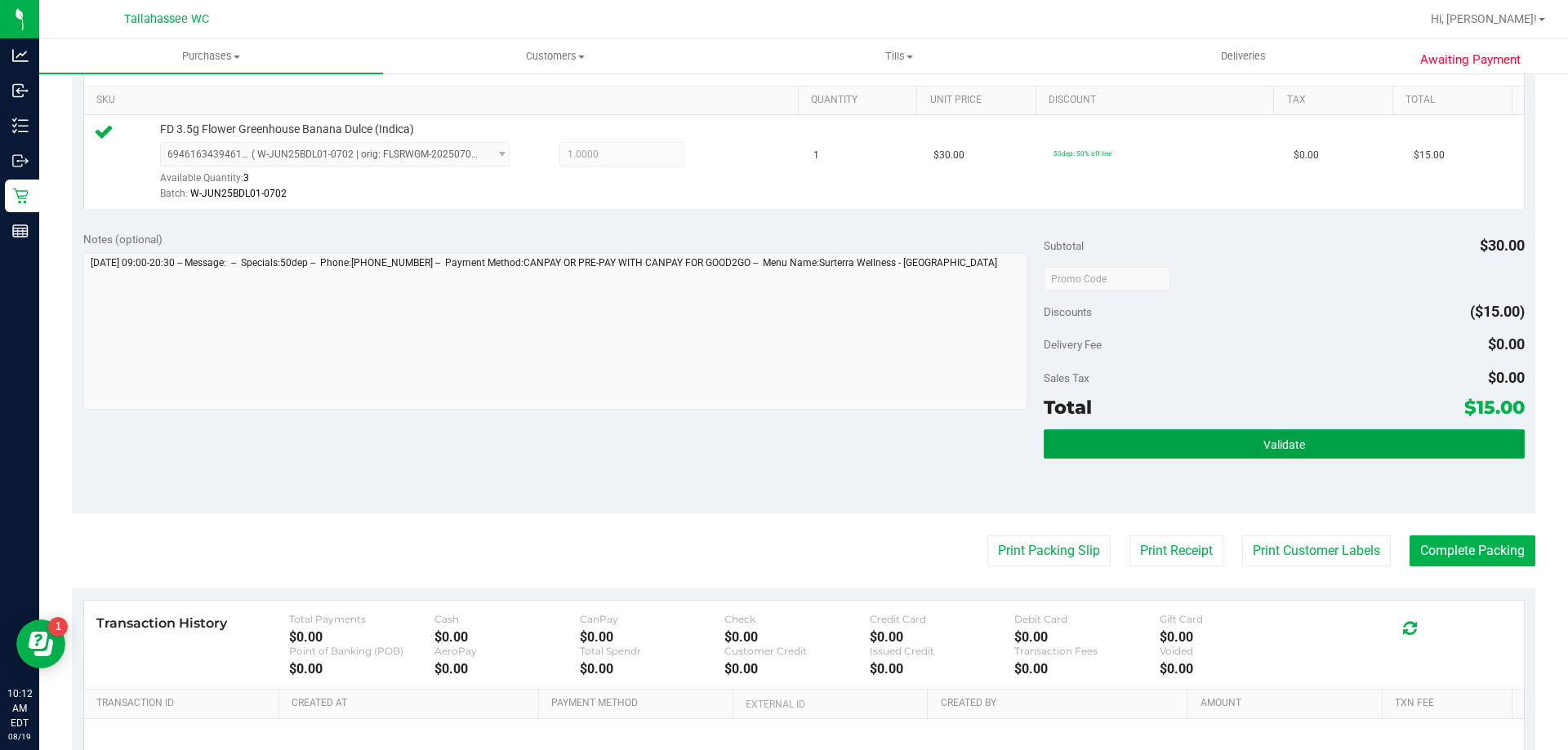
click at [1170, 450] on button "Validate" at bounding box center [1284, 445] width 480 height 30
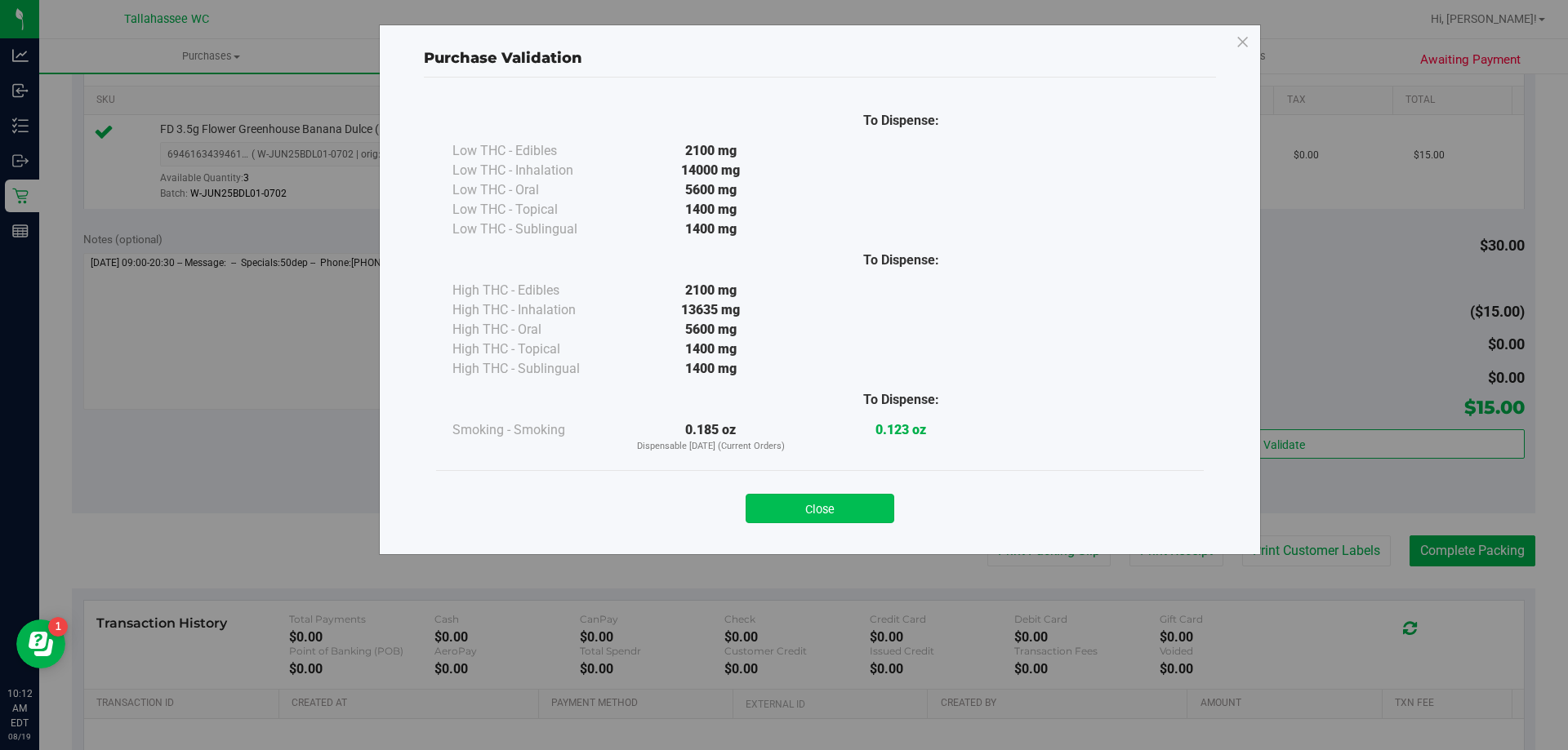
click at [868, 517] on button "Close" at bounding box center [820, 509] width 149 height 30
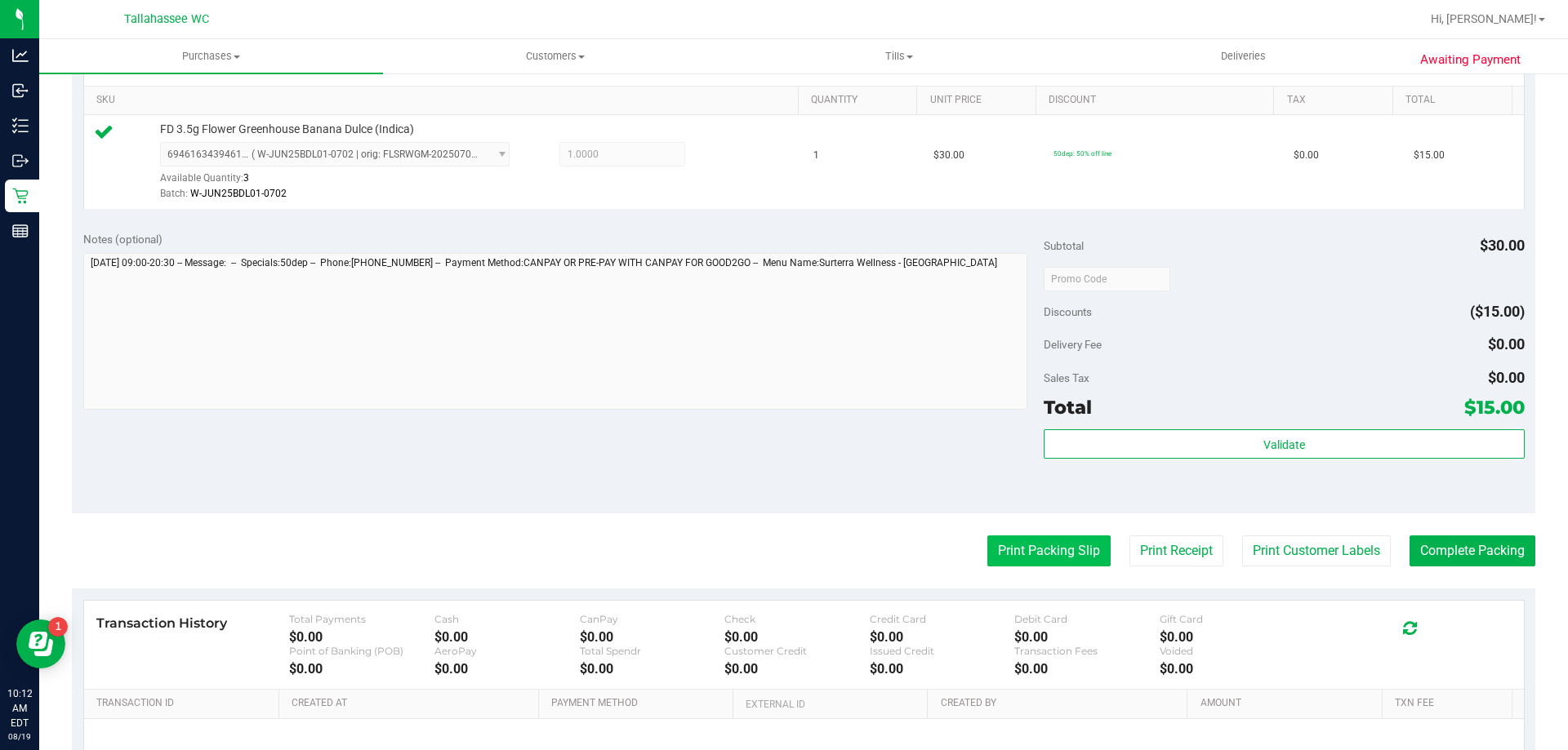
click at [991, 555] on button "Print Packing Slip" at bounding box center [1049, 550] width 123 height 31
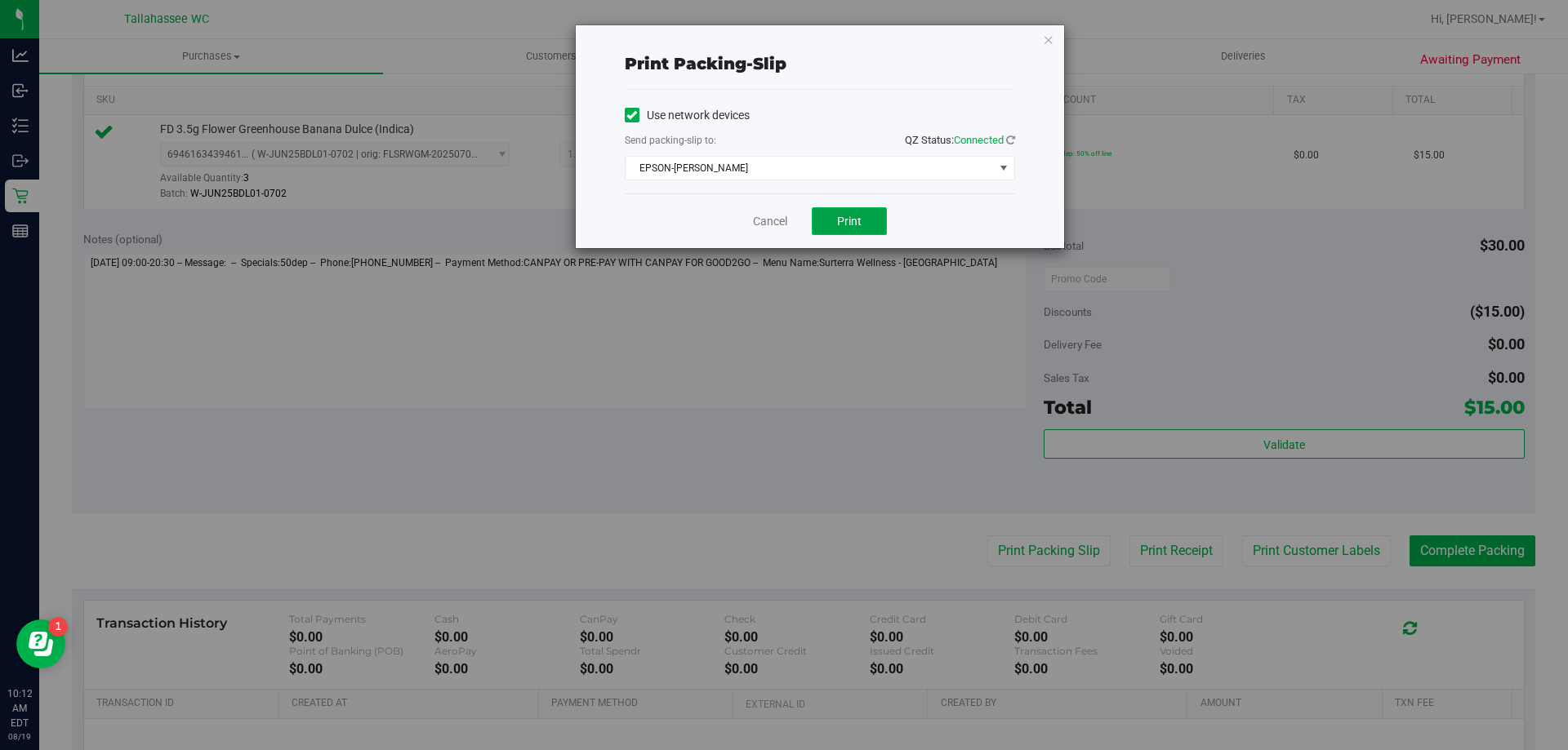
click at [873, 210] on button "Print" at bounding box center [849, 222] width 75 height 28
click at [775, 224] on link "Cancel" at bounding box center [769, 221] width 34 height 17
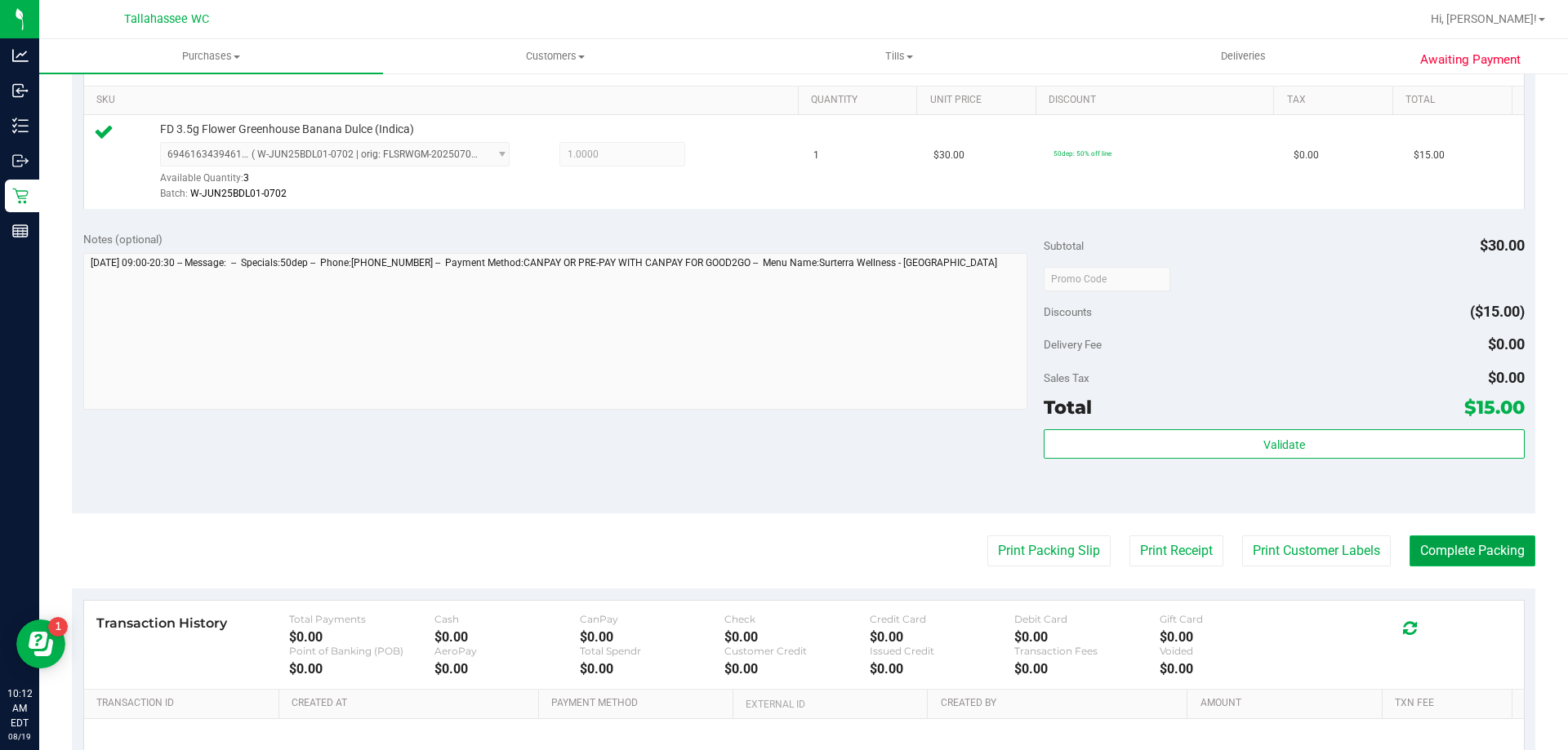
click at [1459, 554] on button "Complete Packing" at bounding box center [1472, 550] width 126 height 31
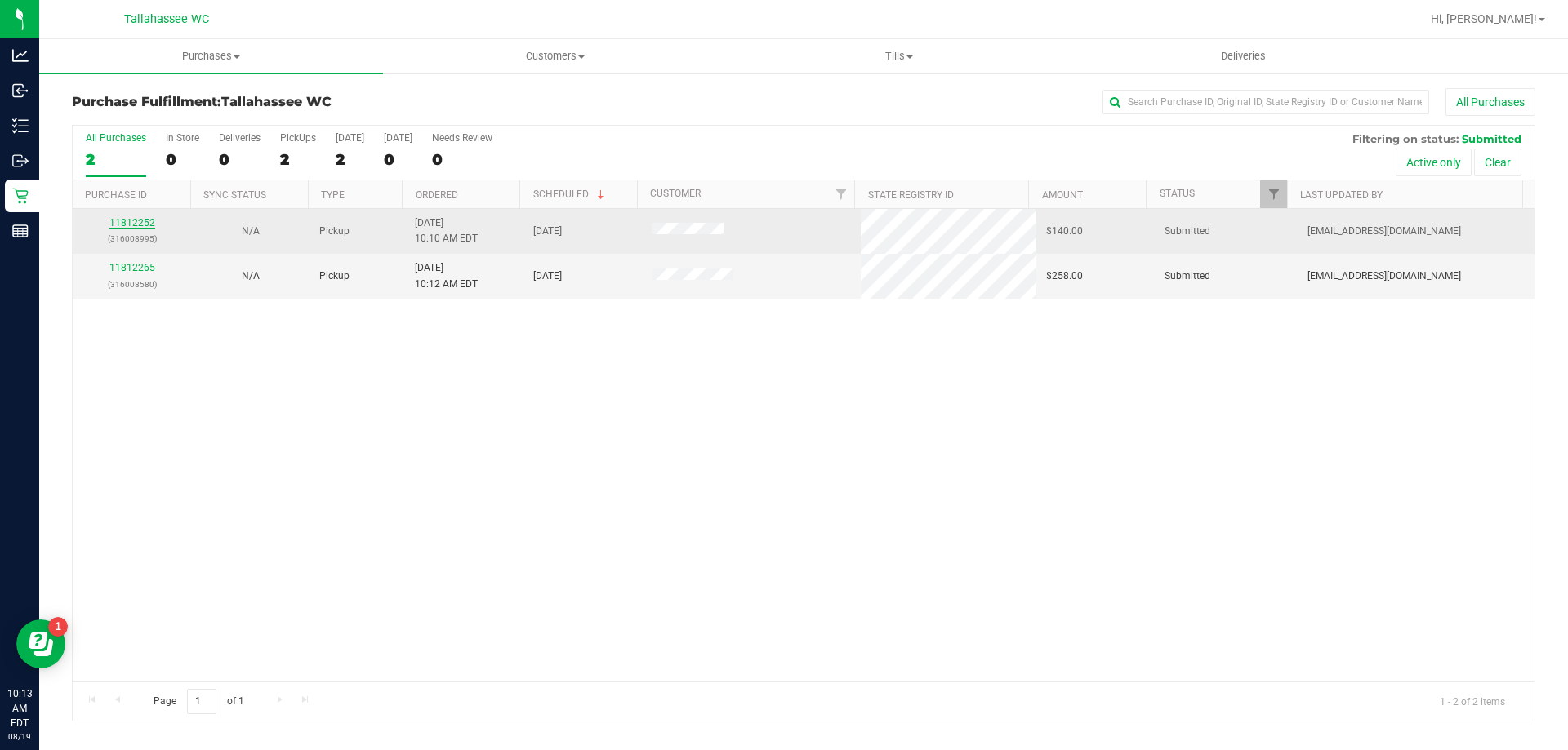
click at [112, 225] on link "11812252" at bounding box center [132, 223] width 46 height 12
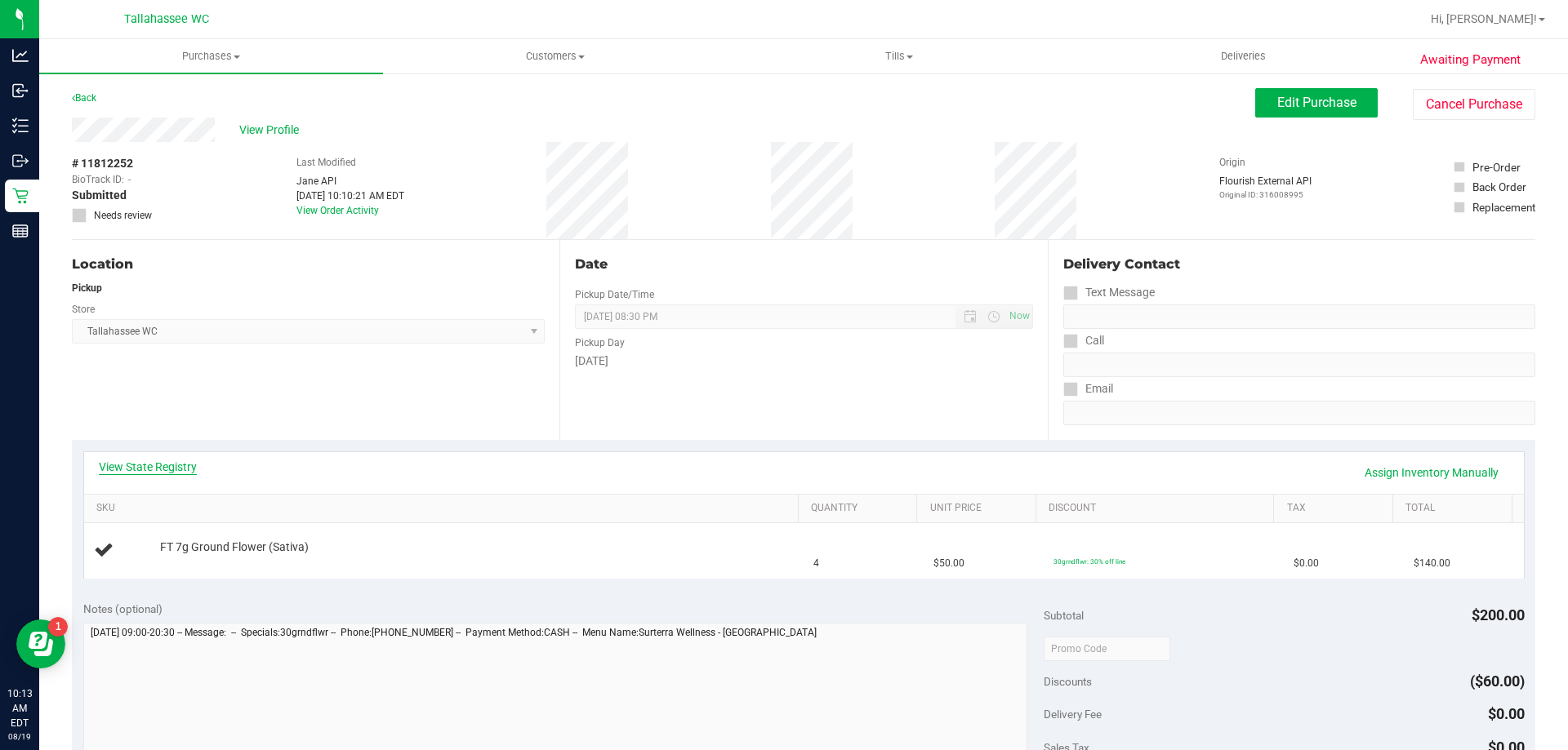
click at [167, 467] on link "View State Registry" at bounding box center [147, 467] width 98 height 17
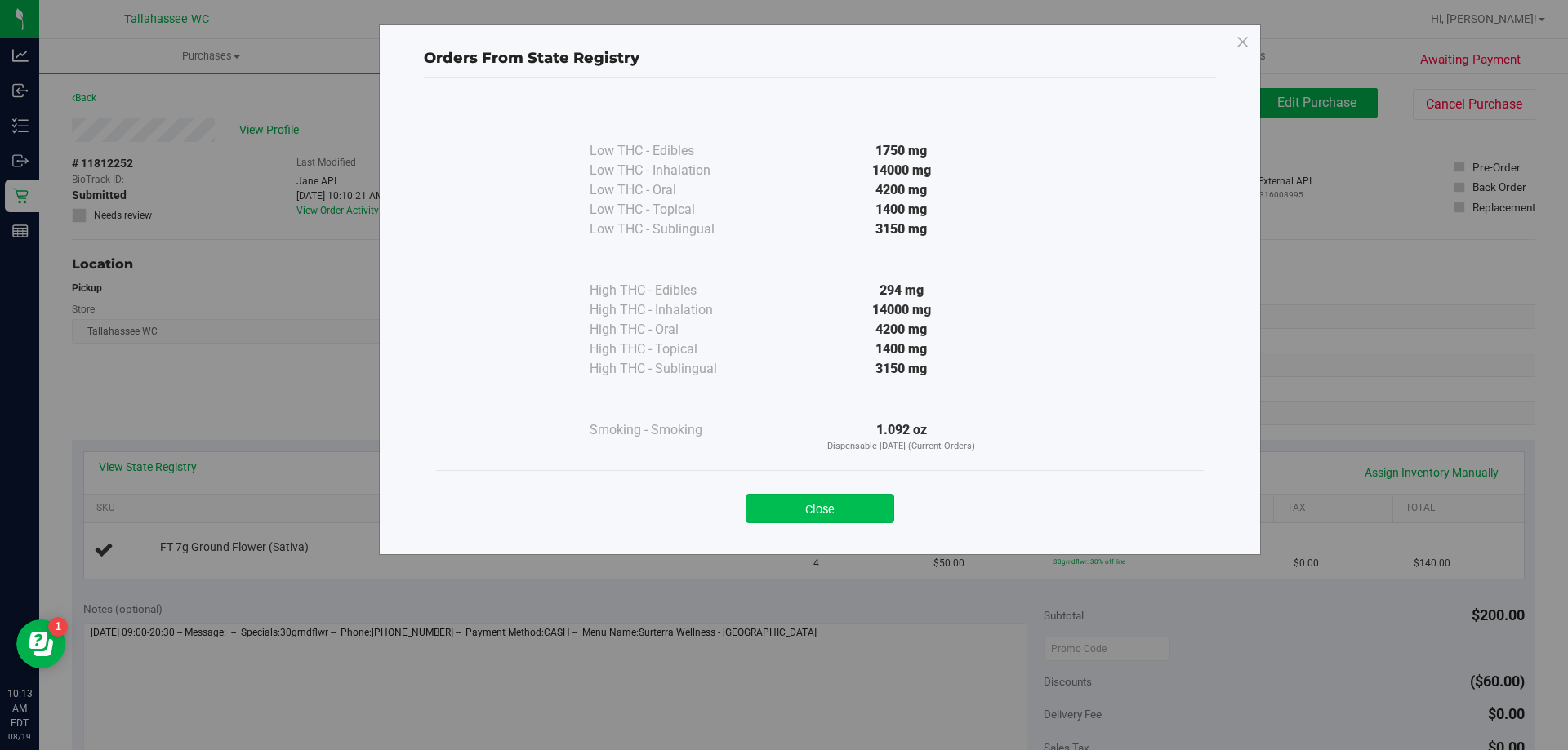
click at [859, 516] on button "Close" at bounding box center [820, 509] width 149 height 30
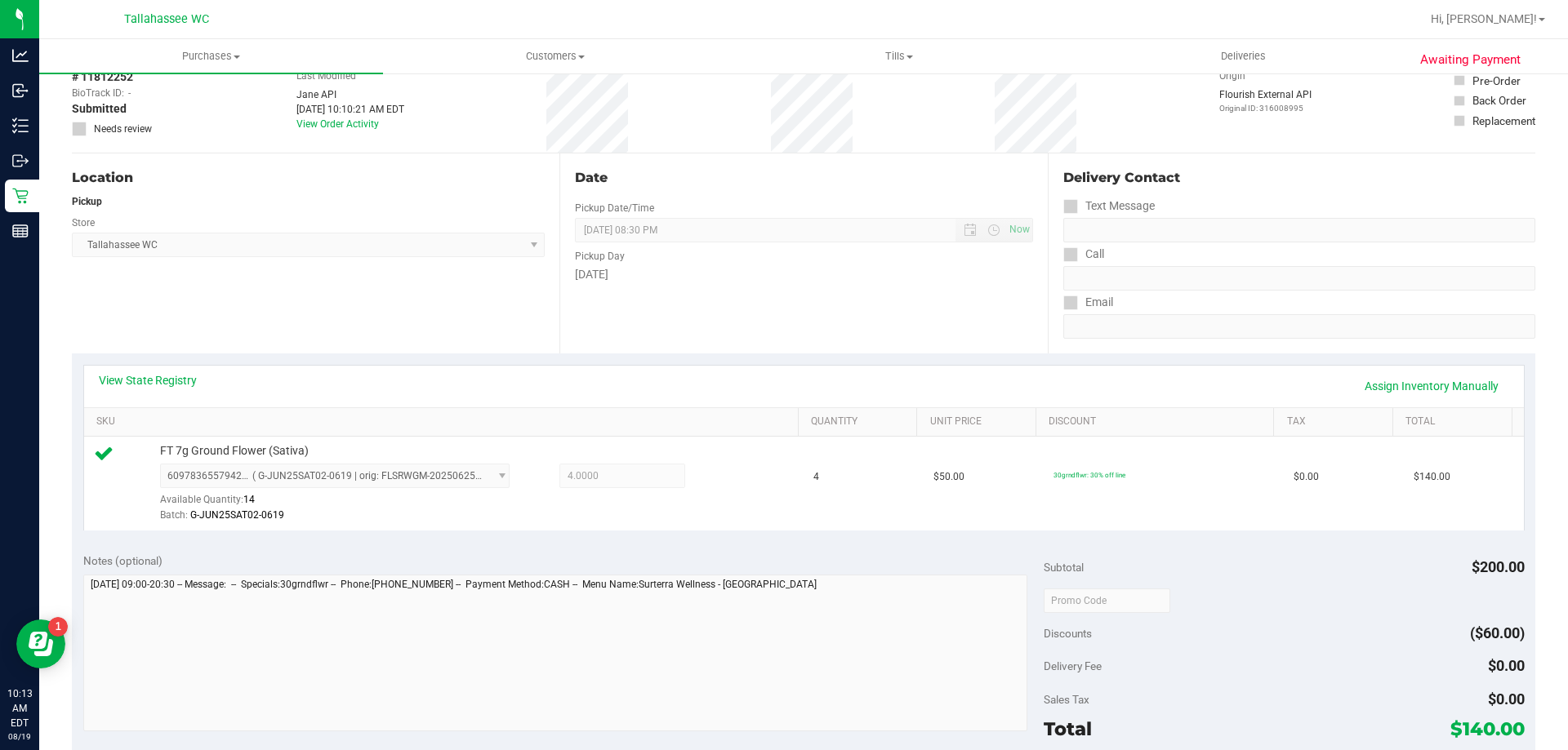
scroll to position [245, 0]
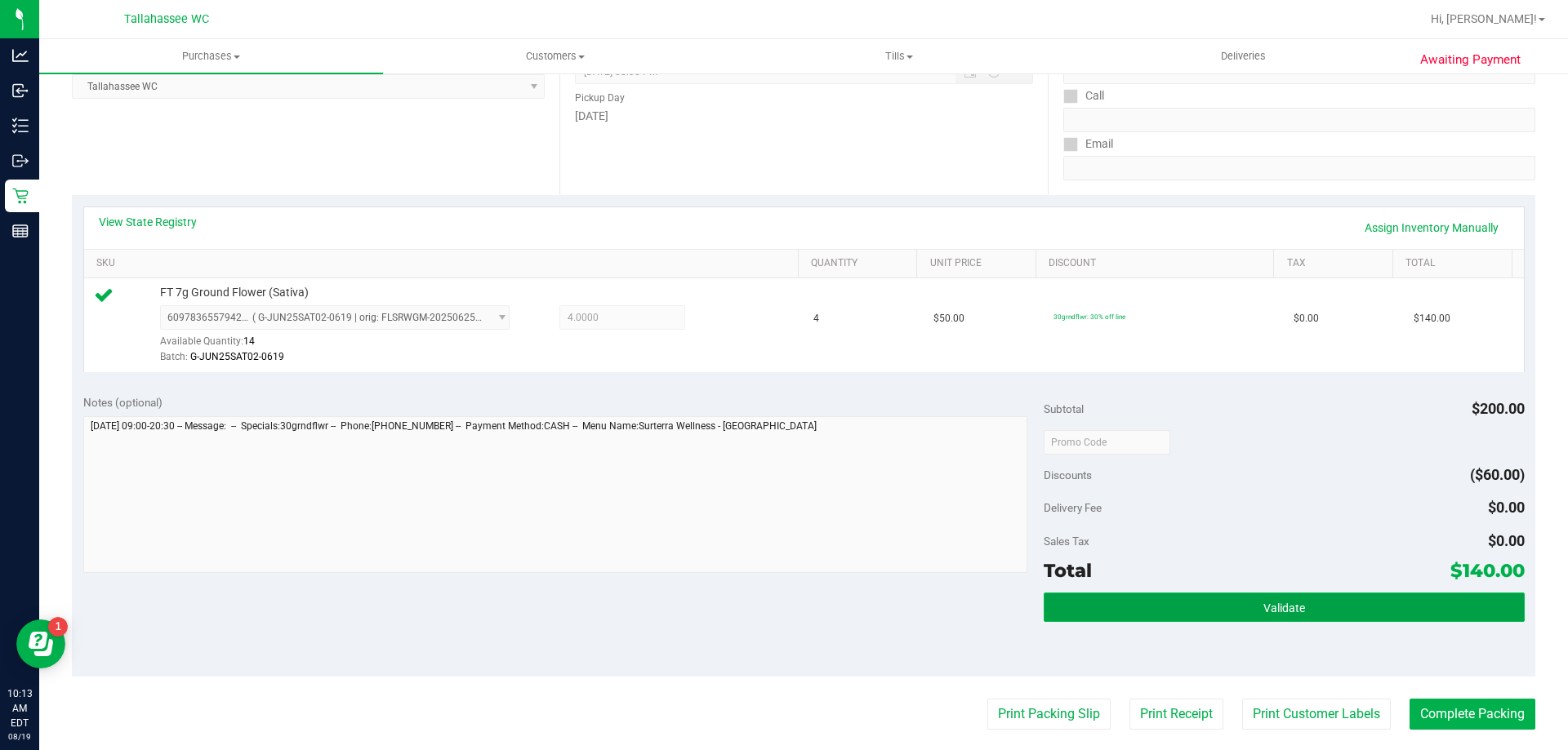
click at [1053, 599] on button "Validate" at bounding box center [1284, 608] width 480 height 30
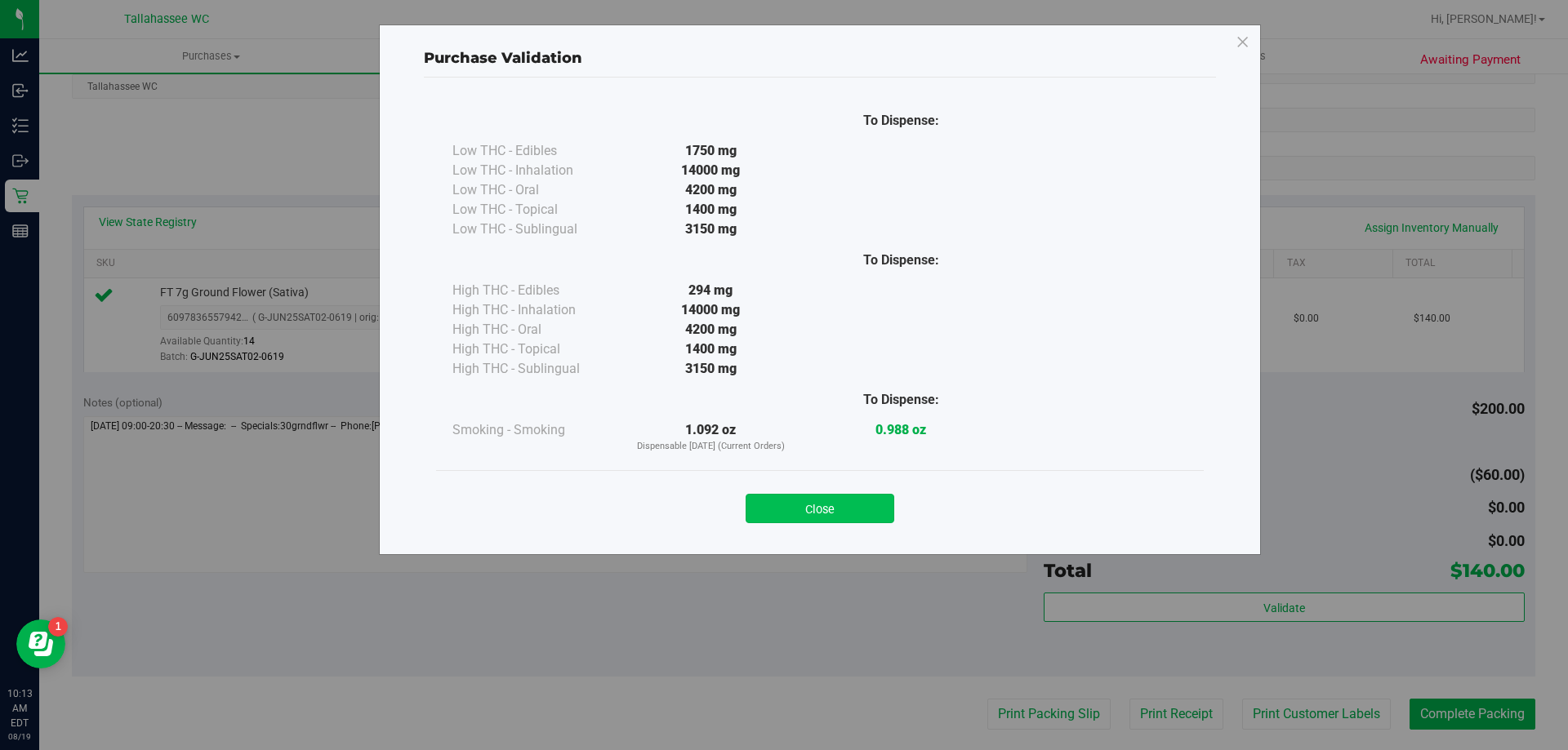
click at [866, 500] on button "Close" at bounding box center [820, 509] width 149 height 30
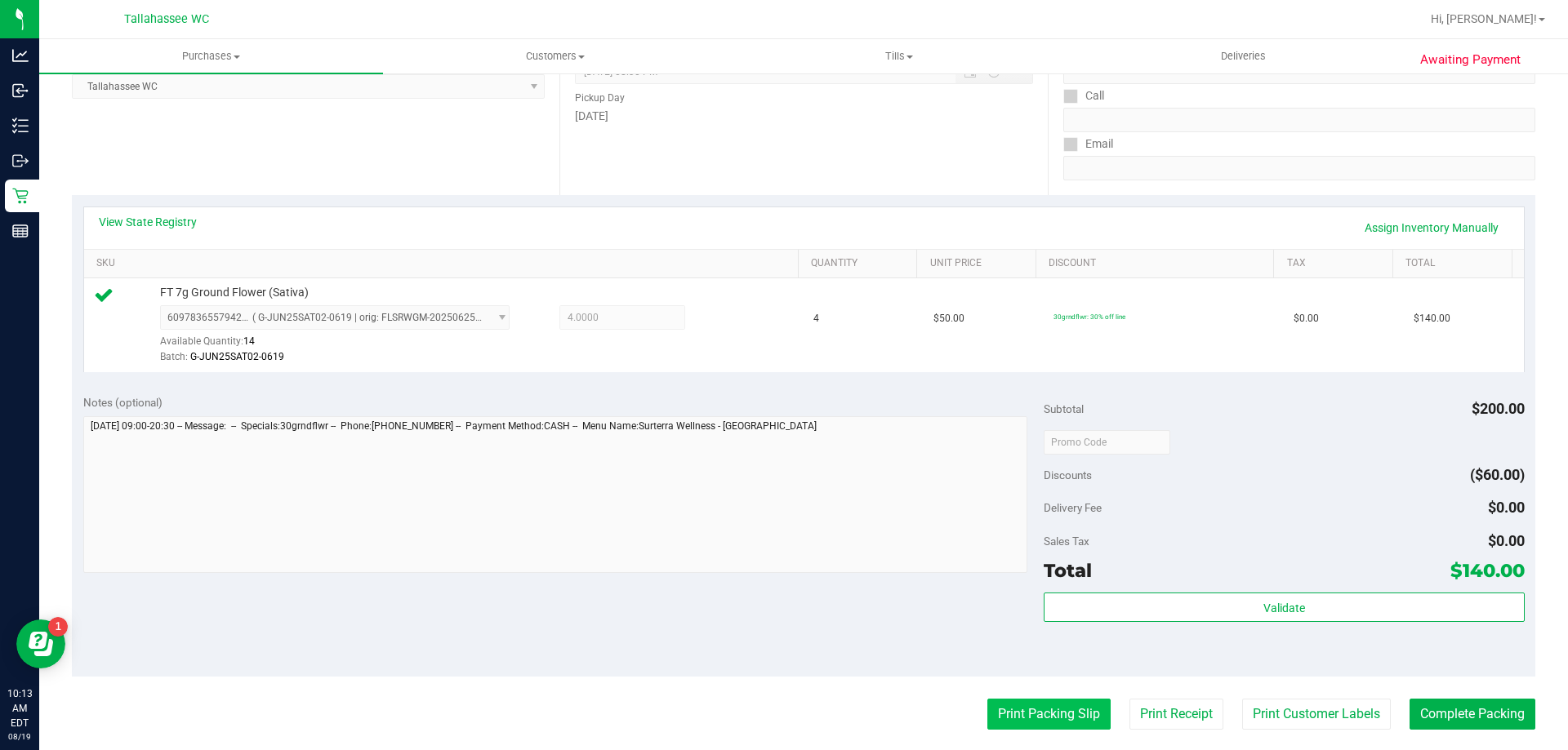
click at [988, 704] on button "Print Packing Slip" at bounding box center [1049, 714] width 123 height 31
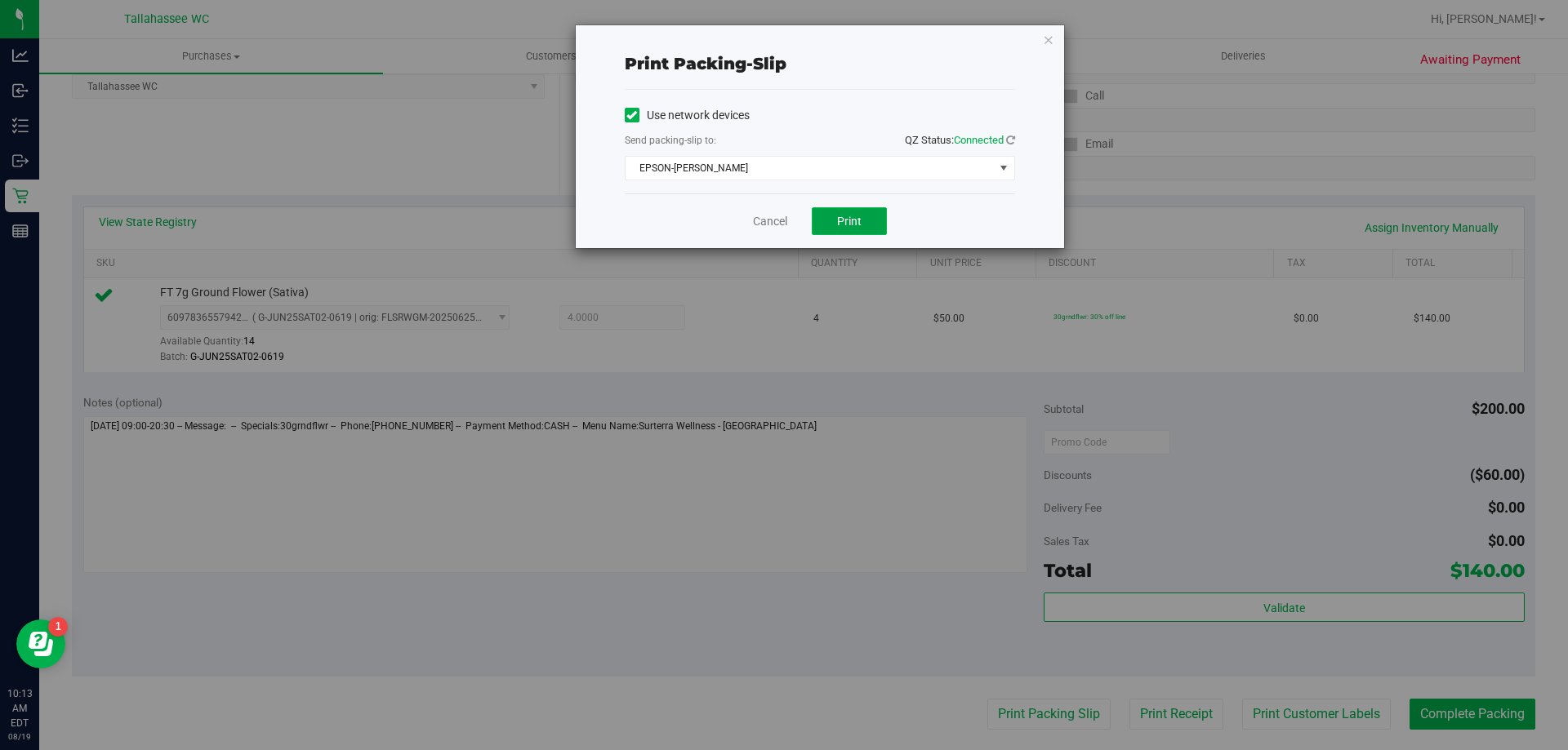
click at [879, 213] on button "Print" at bounding box center [849, 222] width 75 height 28
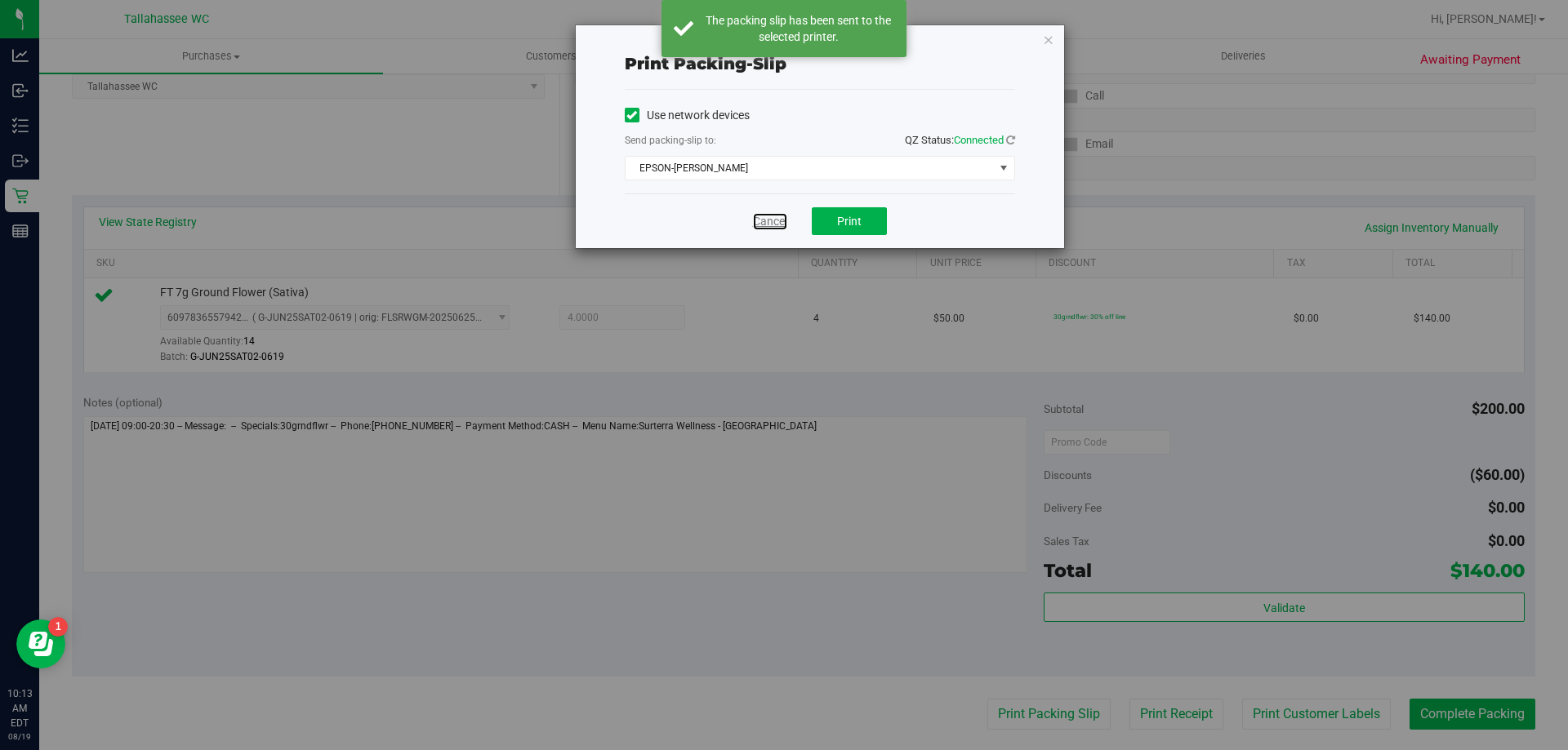
click at [770, 219] on link "Cancel" at bounding box center [769, 221] width 34 height 17
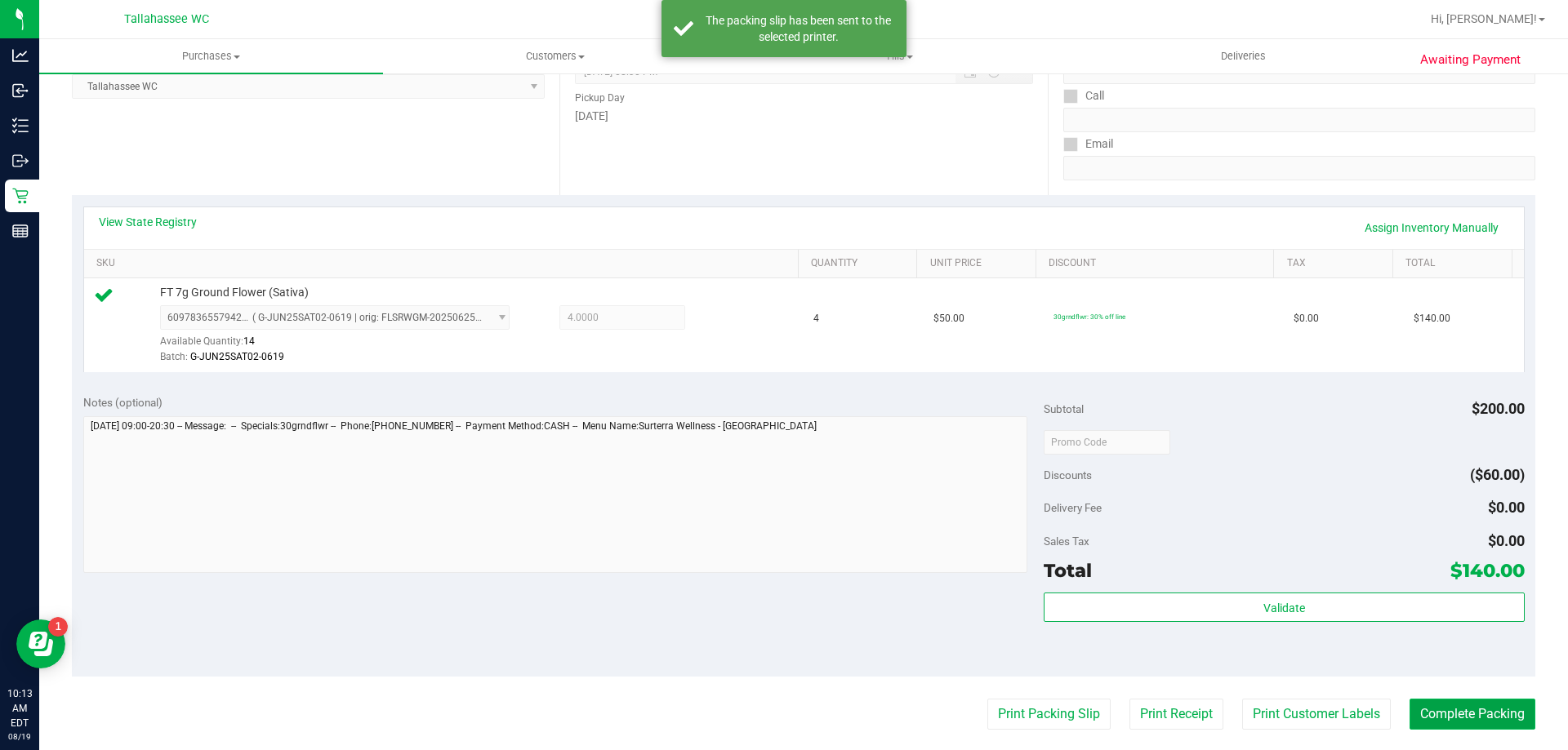
click at [1409, 710] on button "Complete Packing" at bounding box center [1472, 714] width 126 height 31
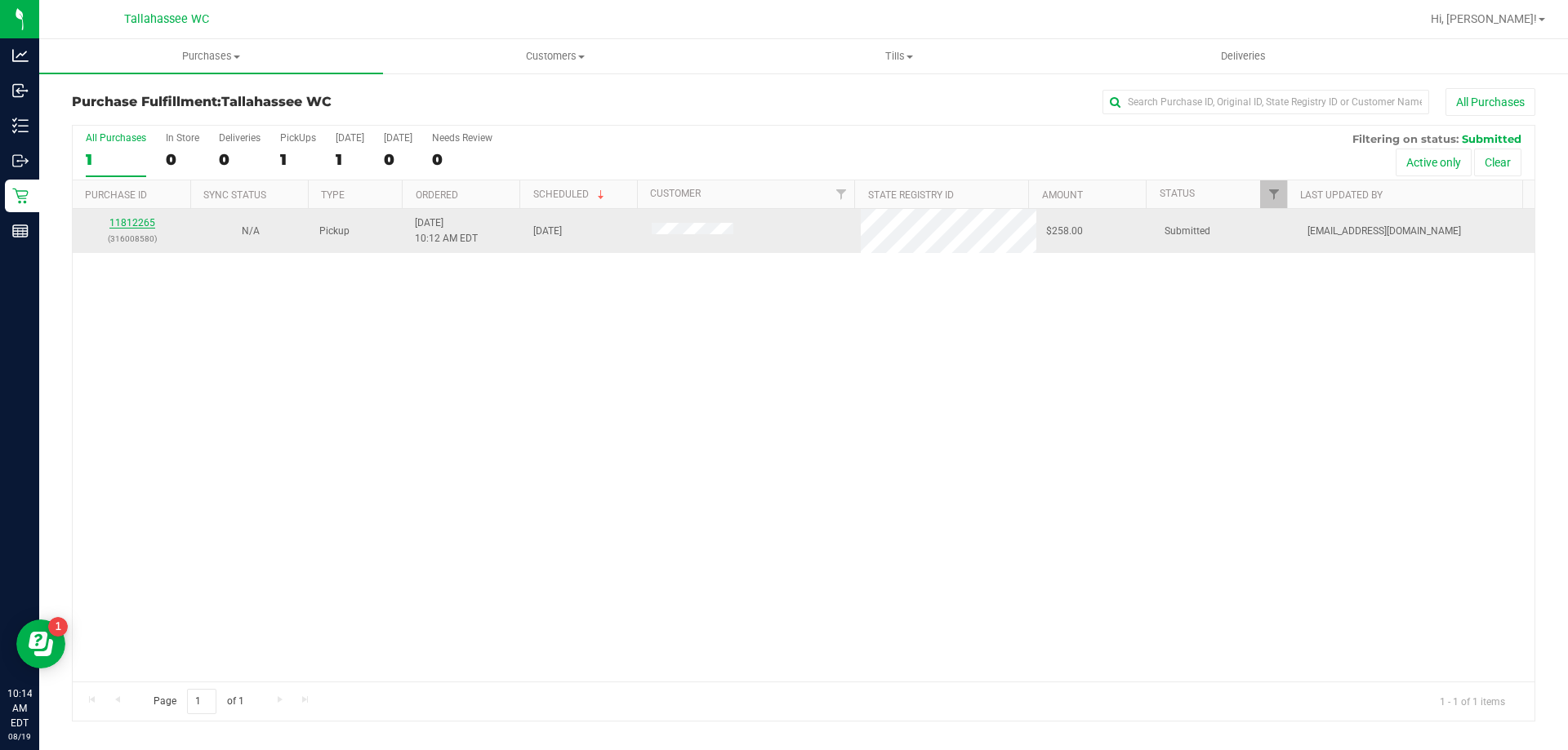
click at [150, 224] on link "11812265" at bounding box center [132, 223] width 46 height 12
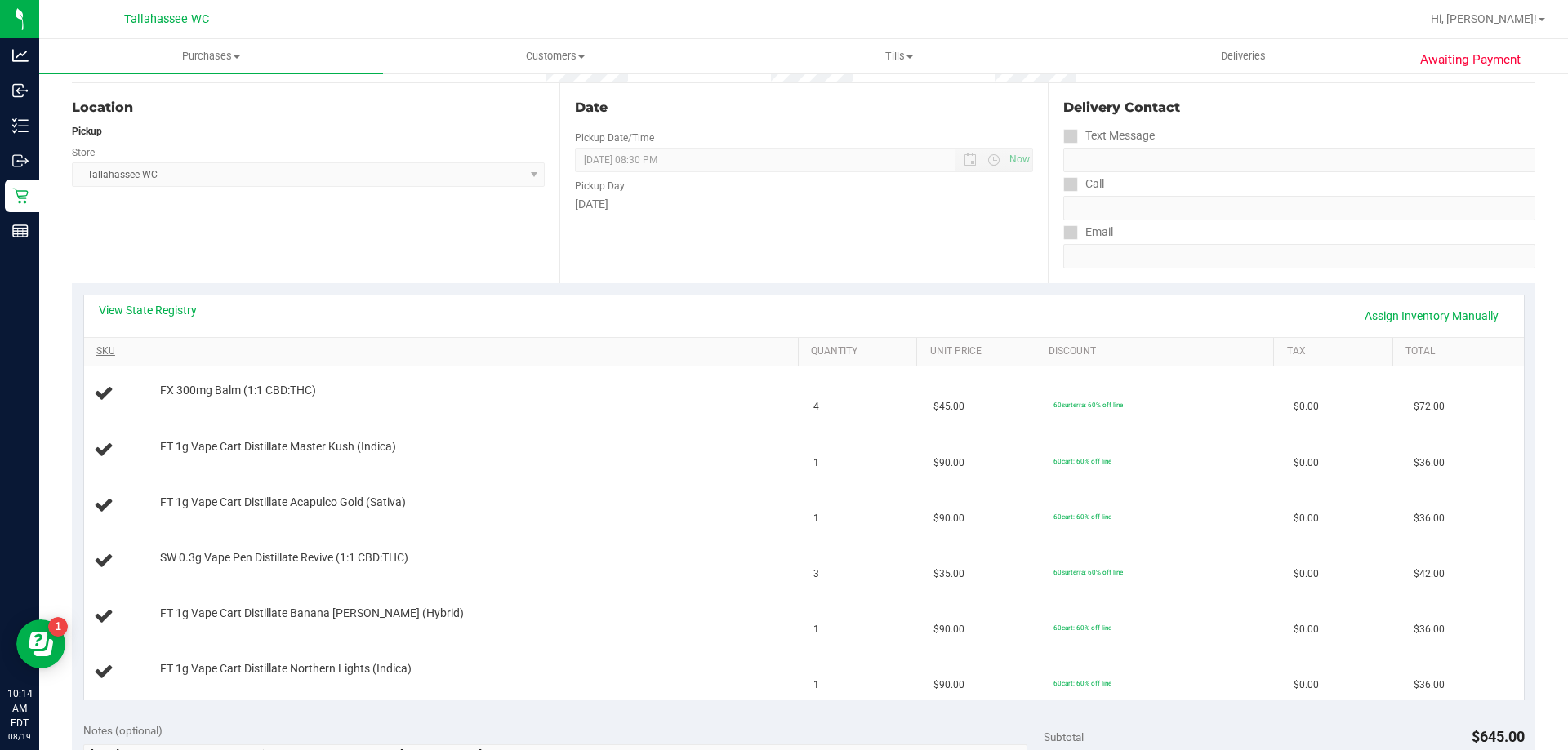
scroll to position [163, 0]
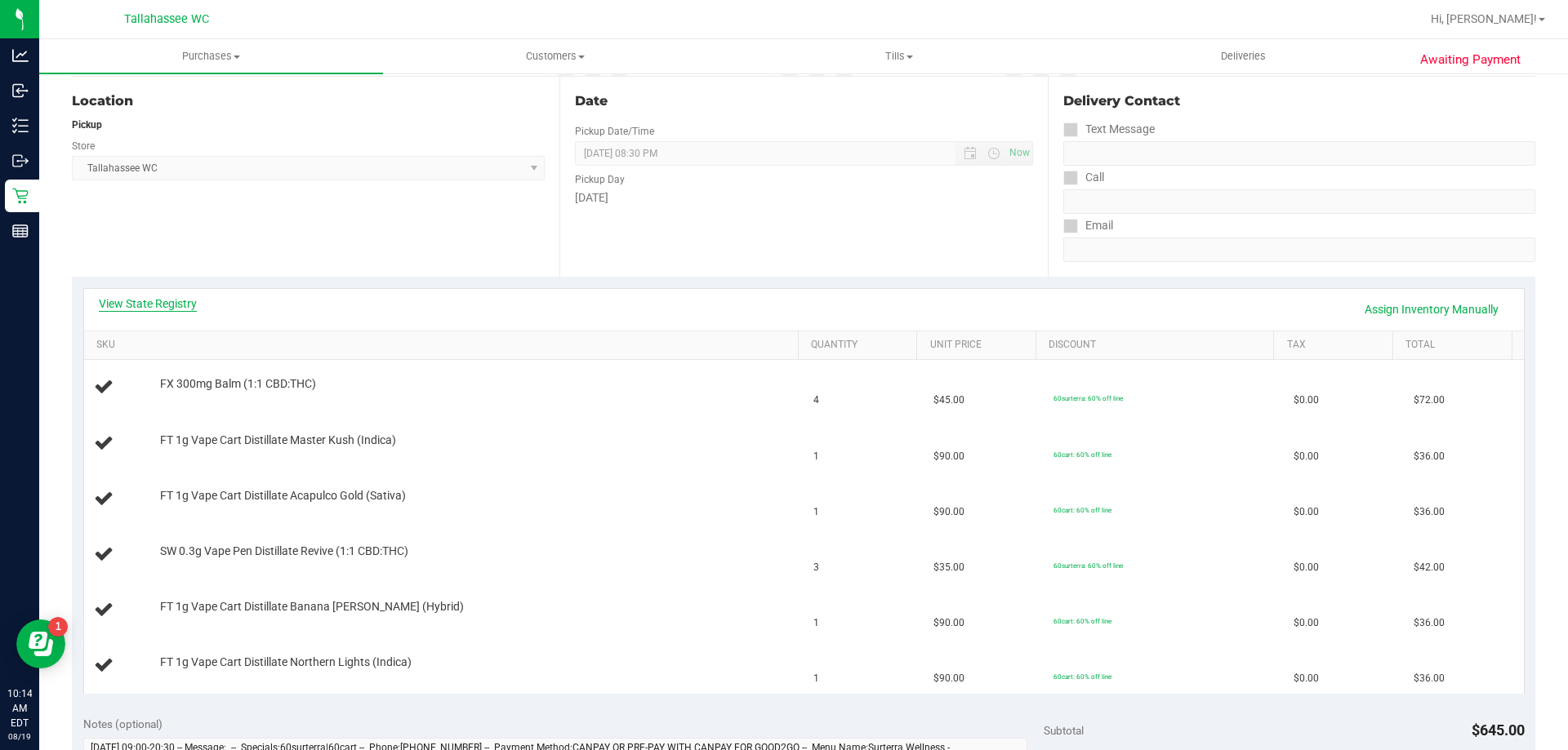
click at [181, 311] on link "View State Registry" at bounding box center [147, 304] width 98 height 17
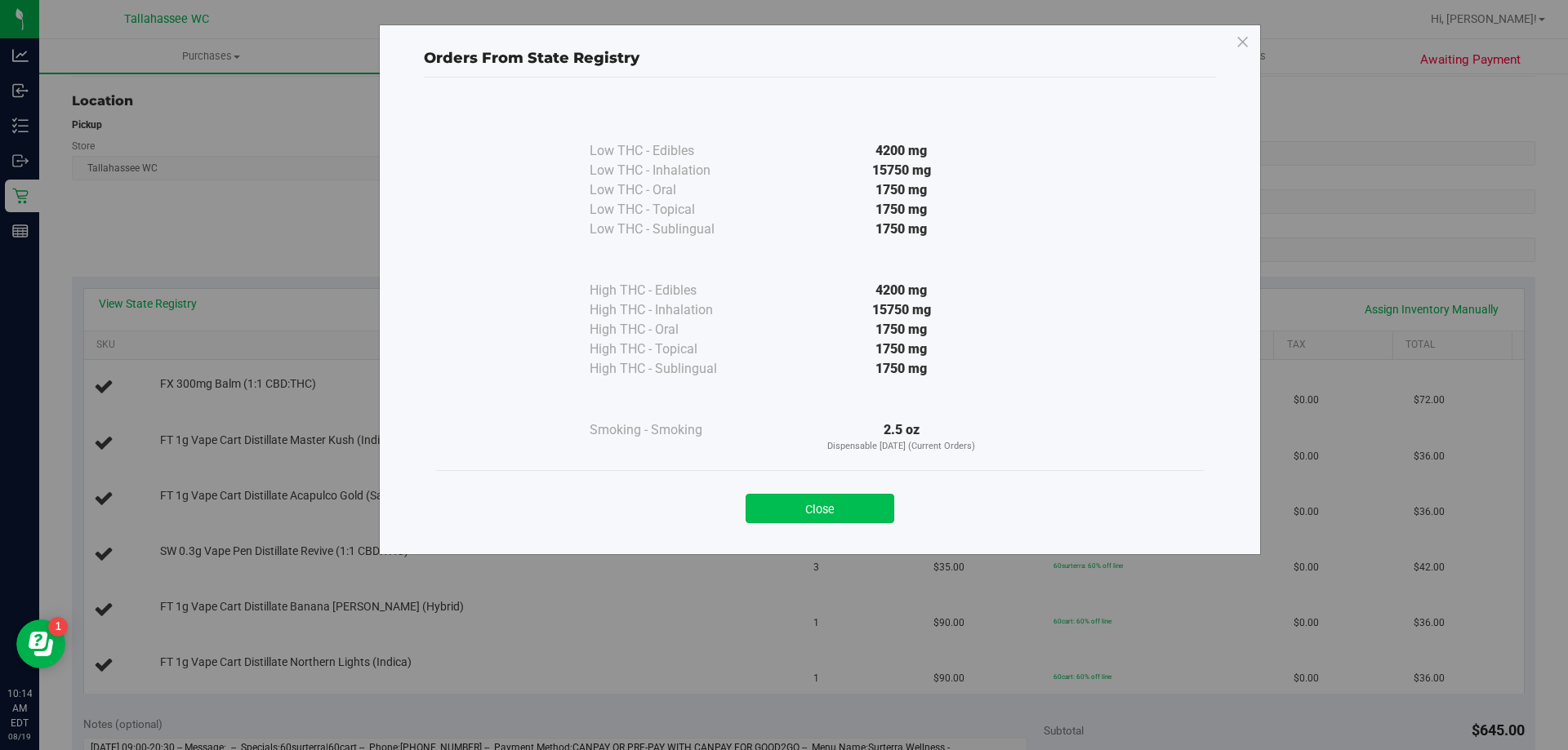
click at [868, 515] on button "Close" at bounding box center [820, 509] width 149 height 30
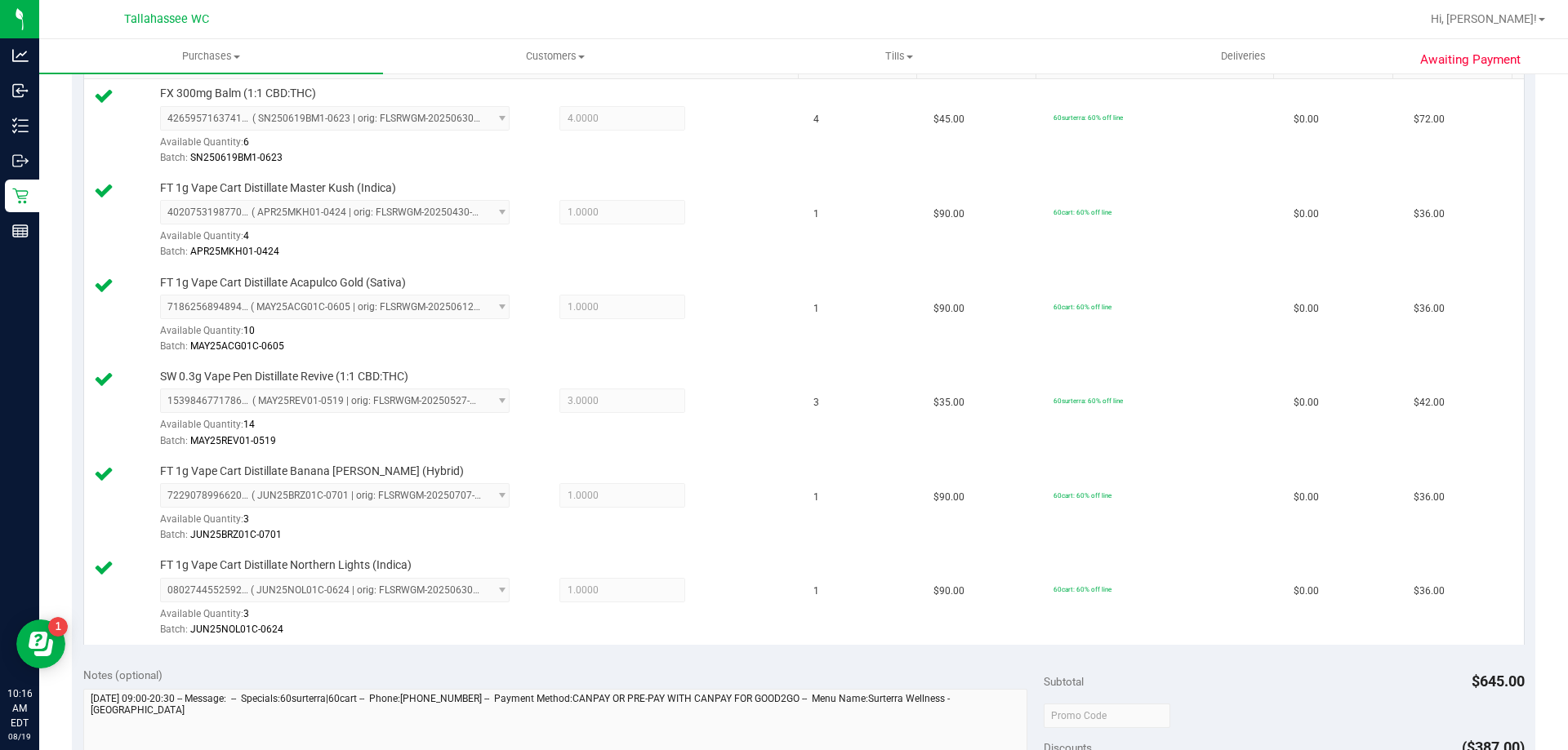
scroll to position [653, 0]
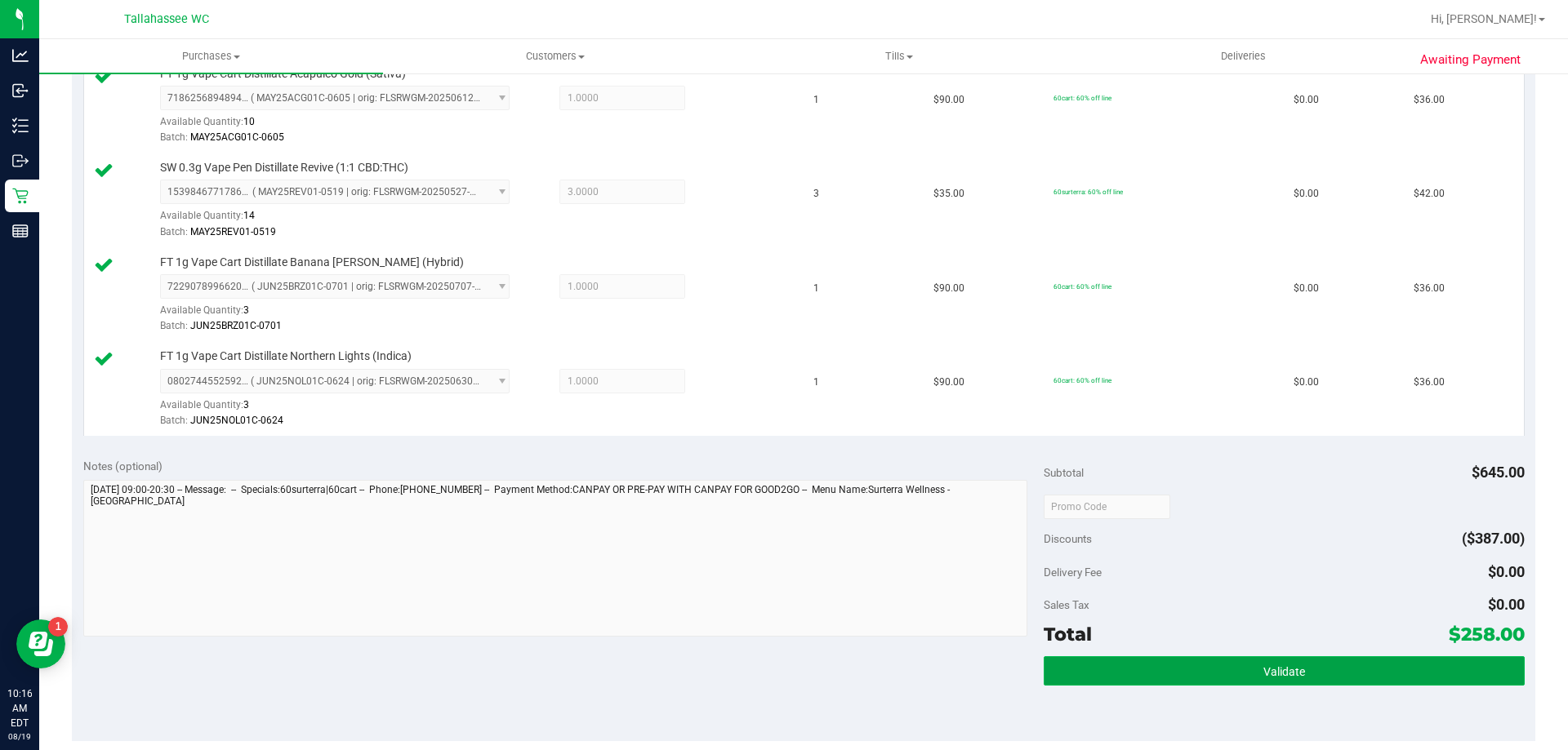
click at [1112, 677] on button "Validate" at bounding box center [1284, 671] width 480 height 30
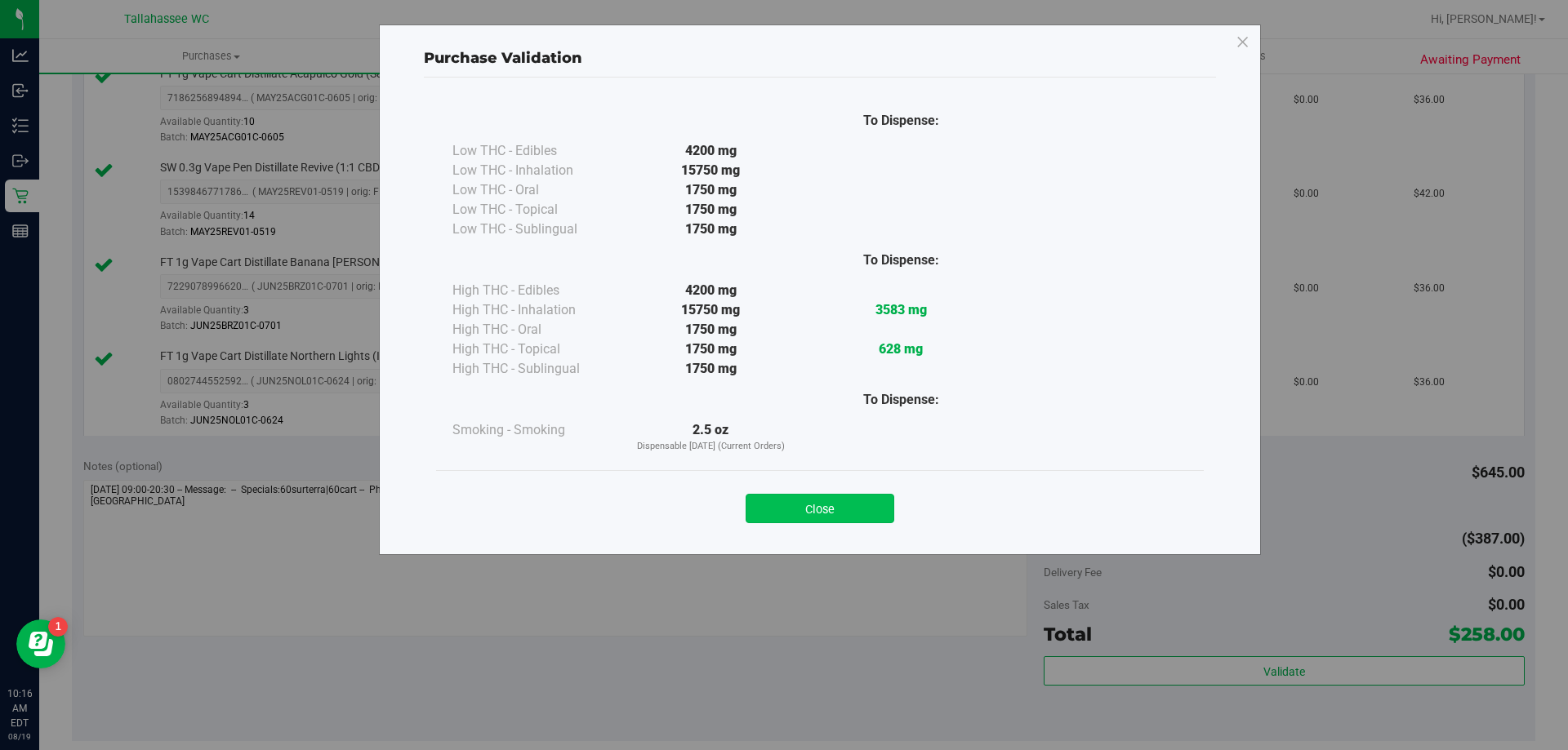
click at [834, 506] on button "Close" at bounding box center [820, 509] width 149 height 30
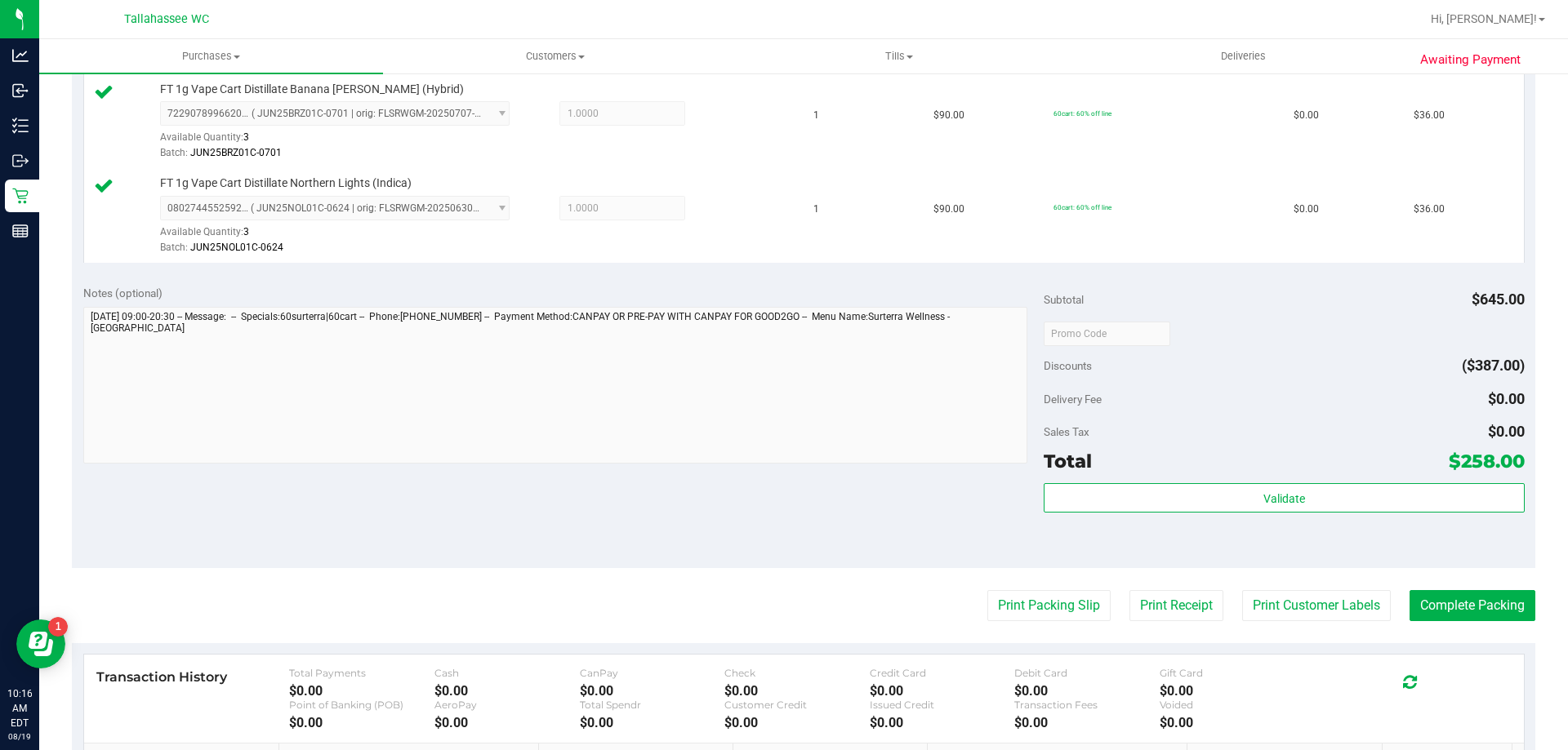
scroll to position [980, 0]
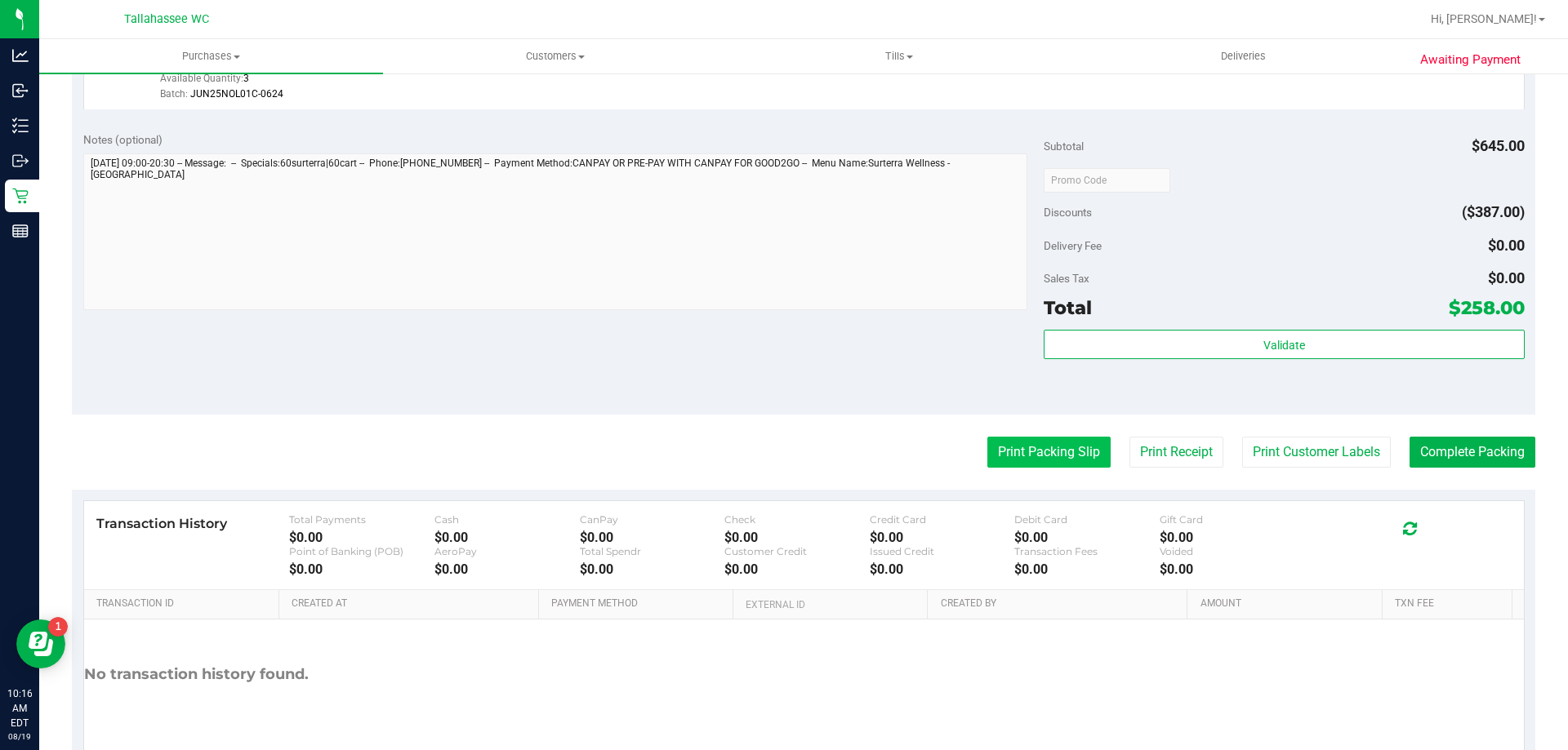
click at [1022, 459] on button "Print Packing Slip" at bounding box center [1049, 452] width 123 height 31
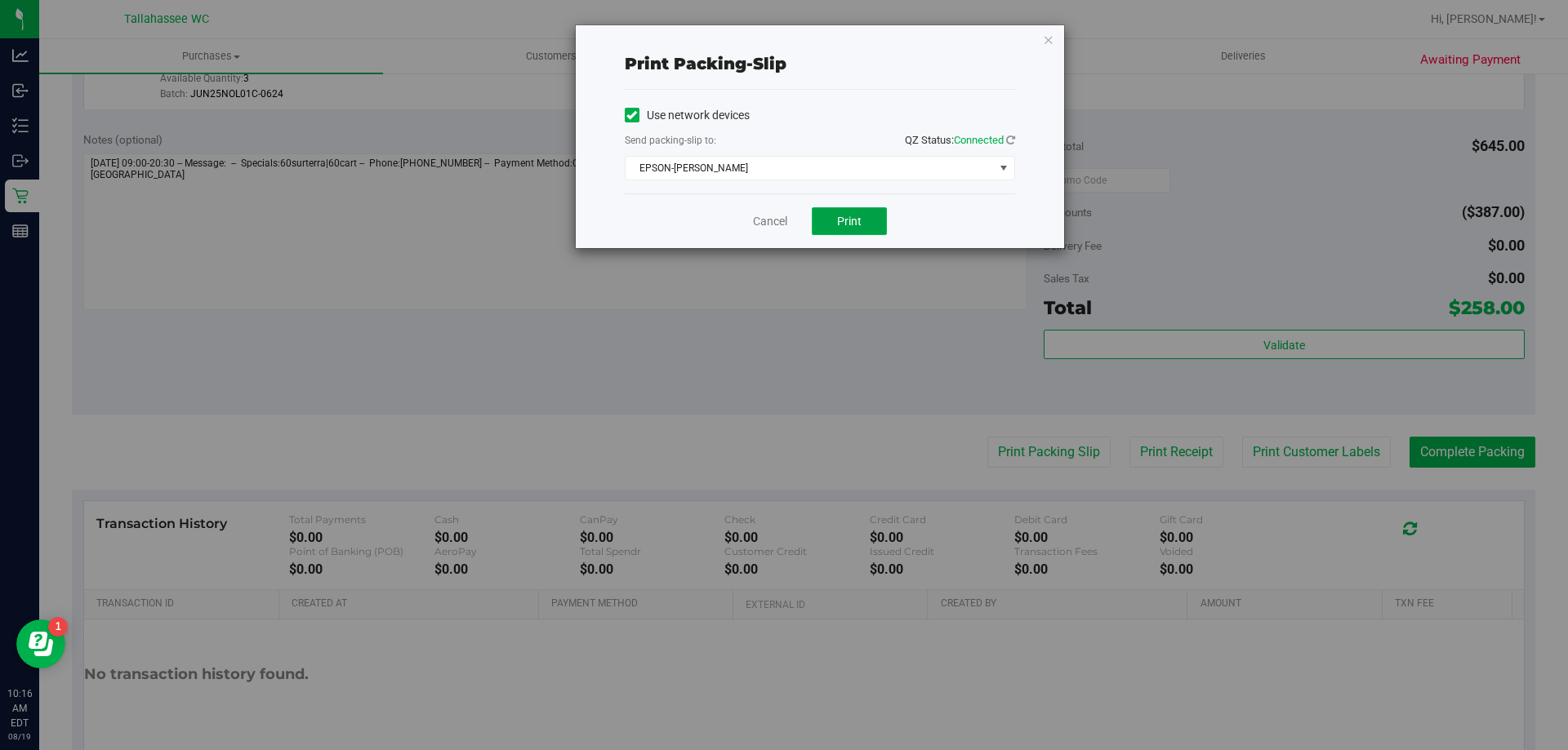
click at [857, 210] on button "Print" at bounding box center [849, 222] width 75 height 28
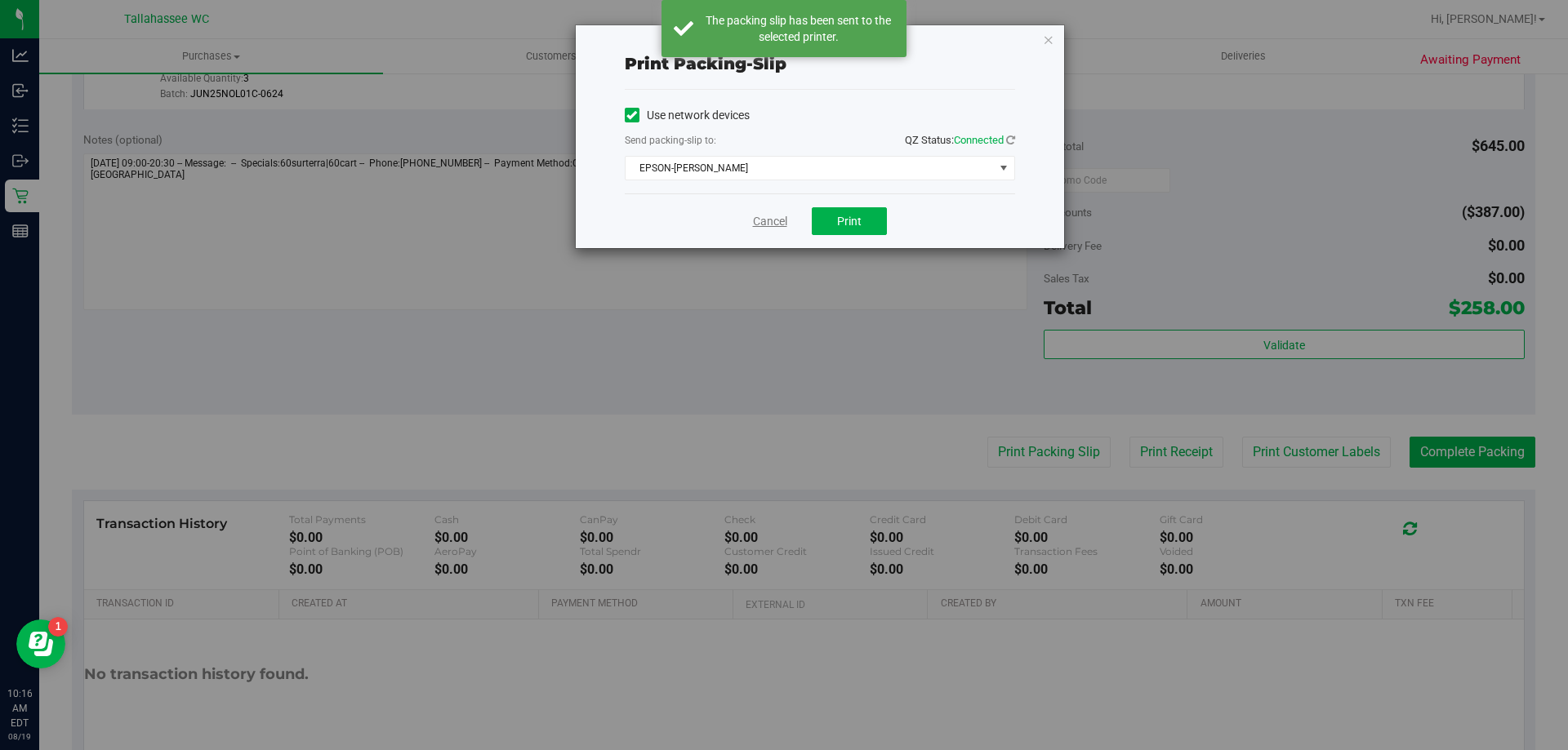
click at [764, 222] on link "Cancel" at bounding box center [769, 221] width 34 height 17
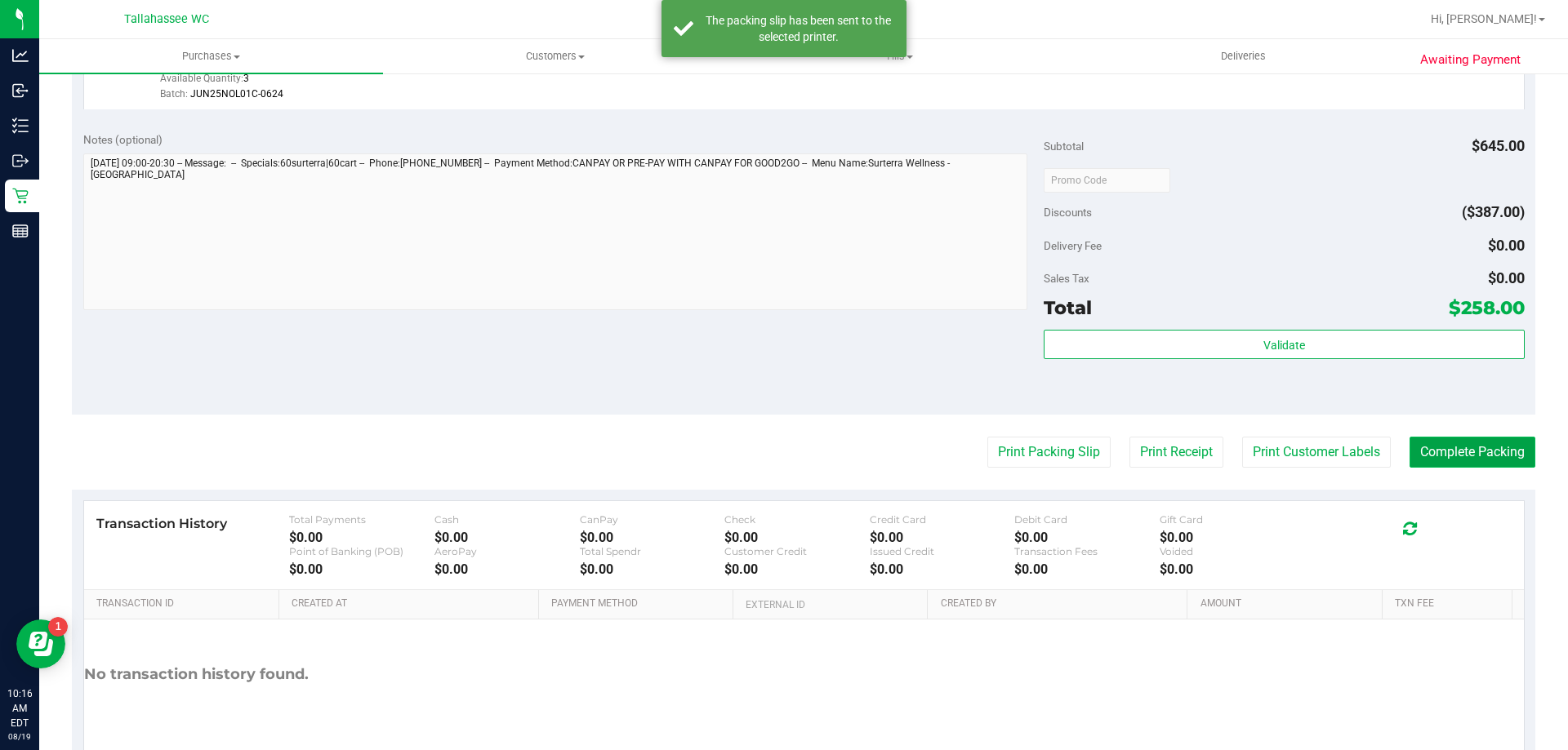
click at [1468, 454] on button "Complete Packing" at bounding box center [1472, 452] width 126 height 31
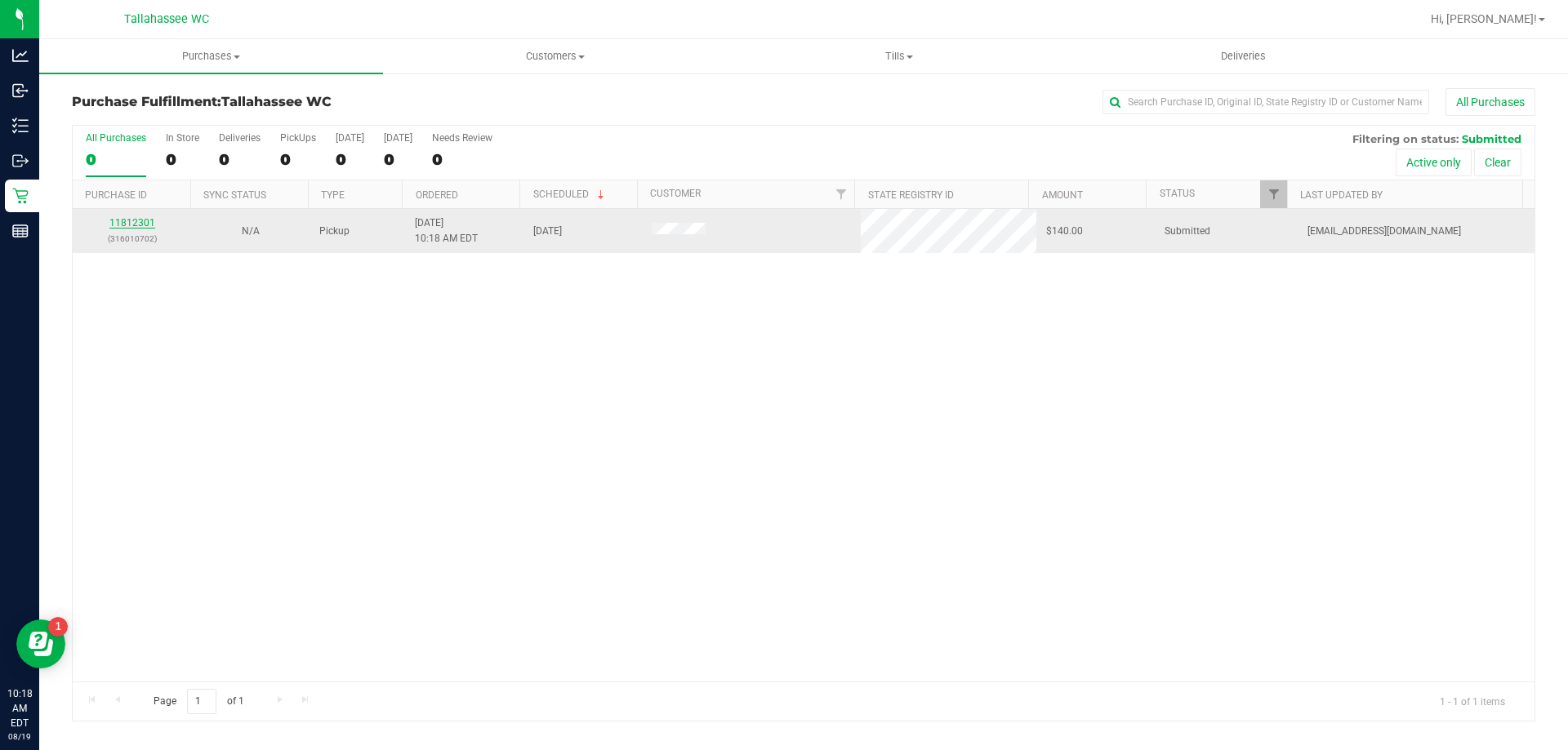
click at [132, 222] on link "11812301" at bounding box center [132, 223] width 46 height 12
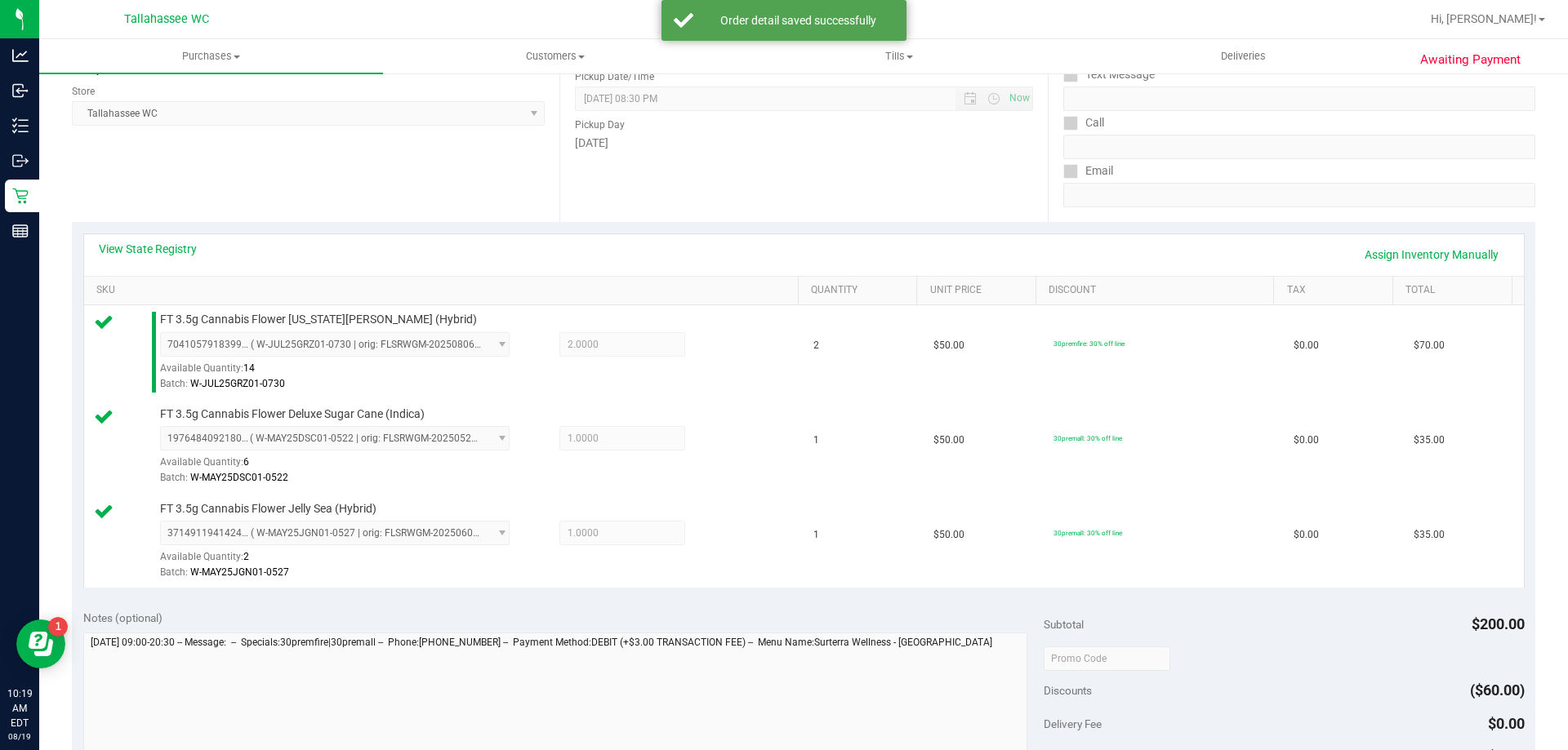
scroll to position [327, 0]
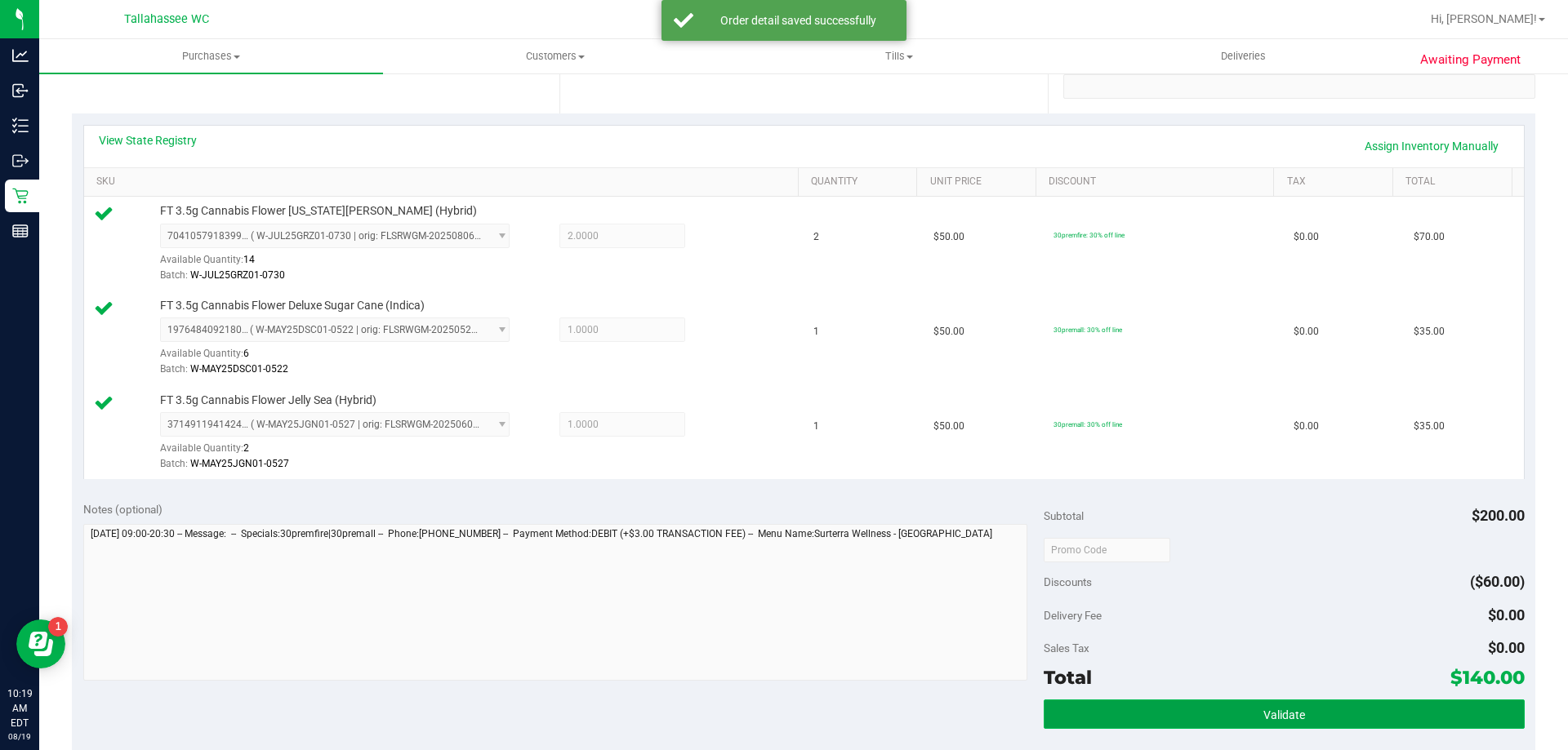
click at [1075, 723] on button "Validate" at bounding box center [1284, 714] width 480 height 30
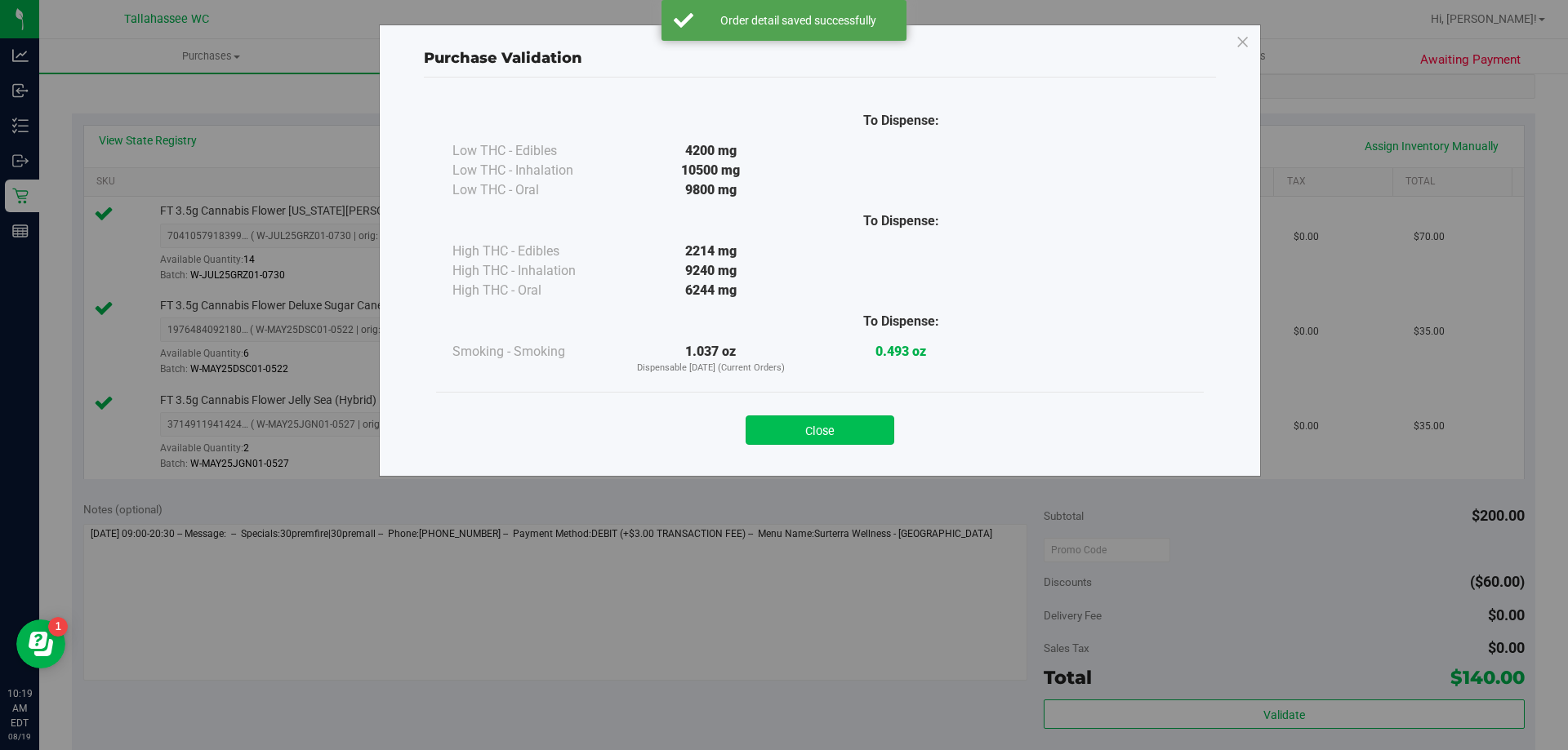
click at [864, 425] on button "Close" at bounding box center [820, 430] width 149 height 30
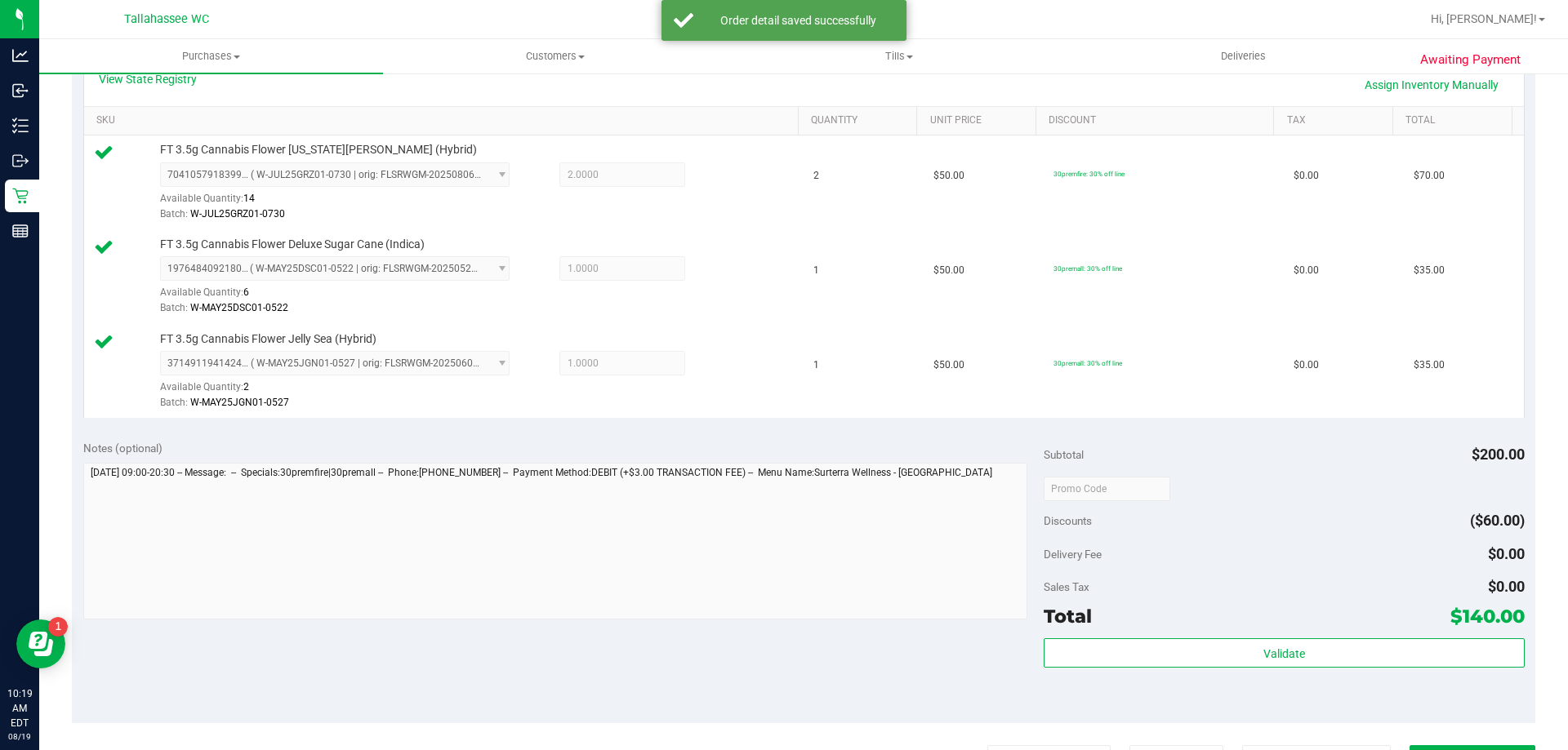
scroll to position [490, 0]
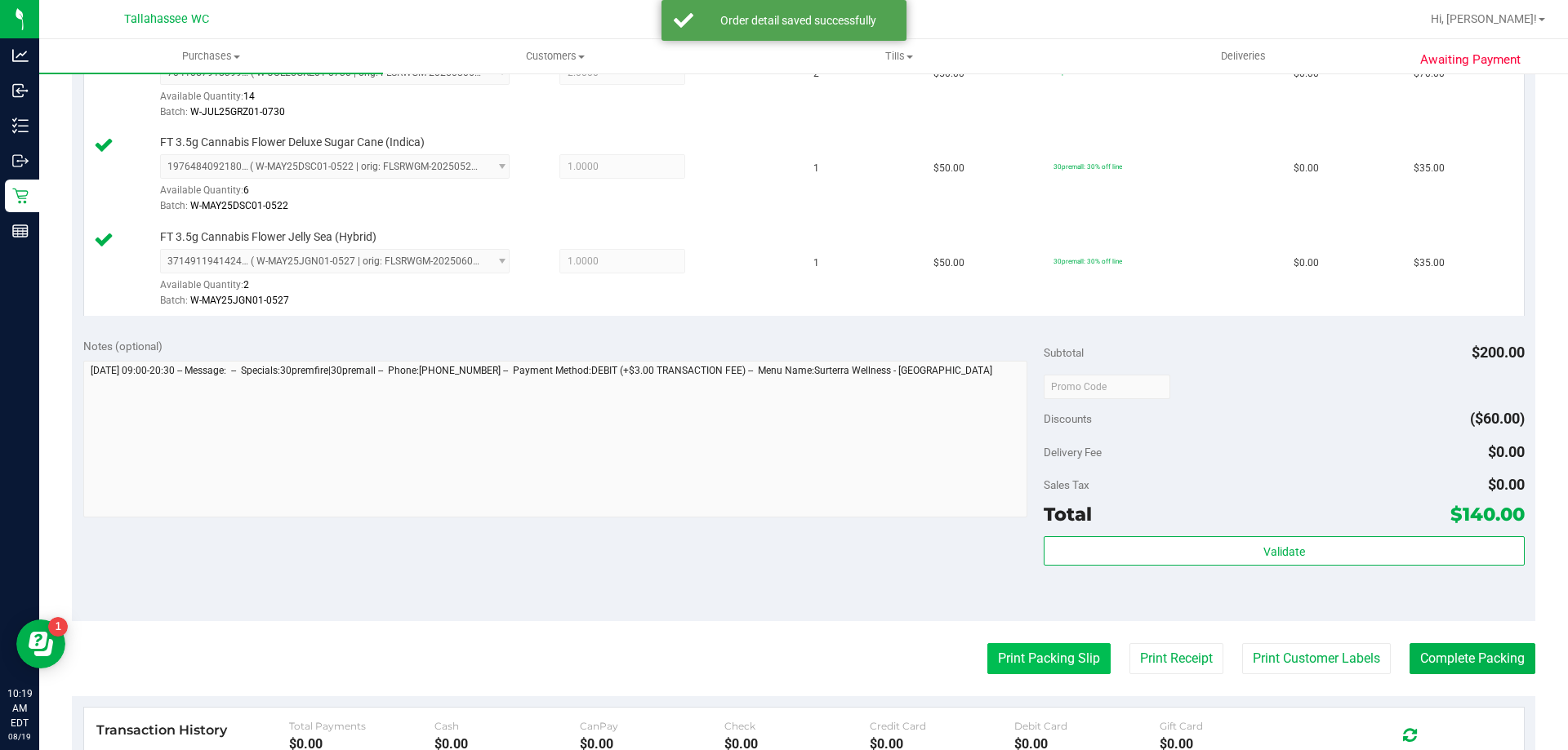
click at [1061, 656] on button "Print Packing Slip" at bounding box center [1049, 658] width 123 height 31
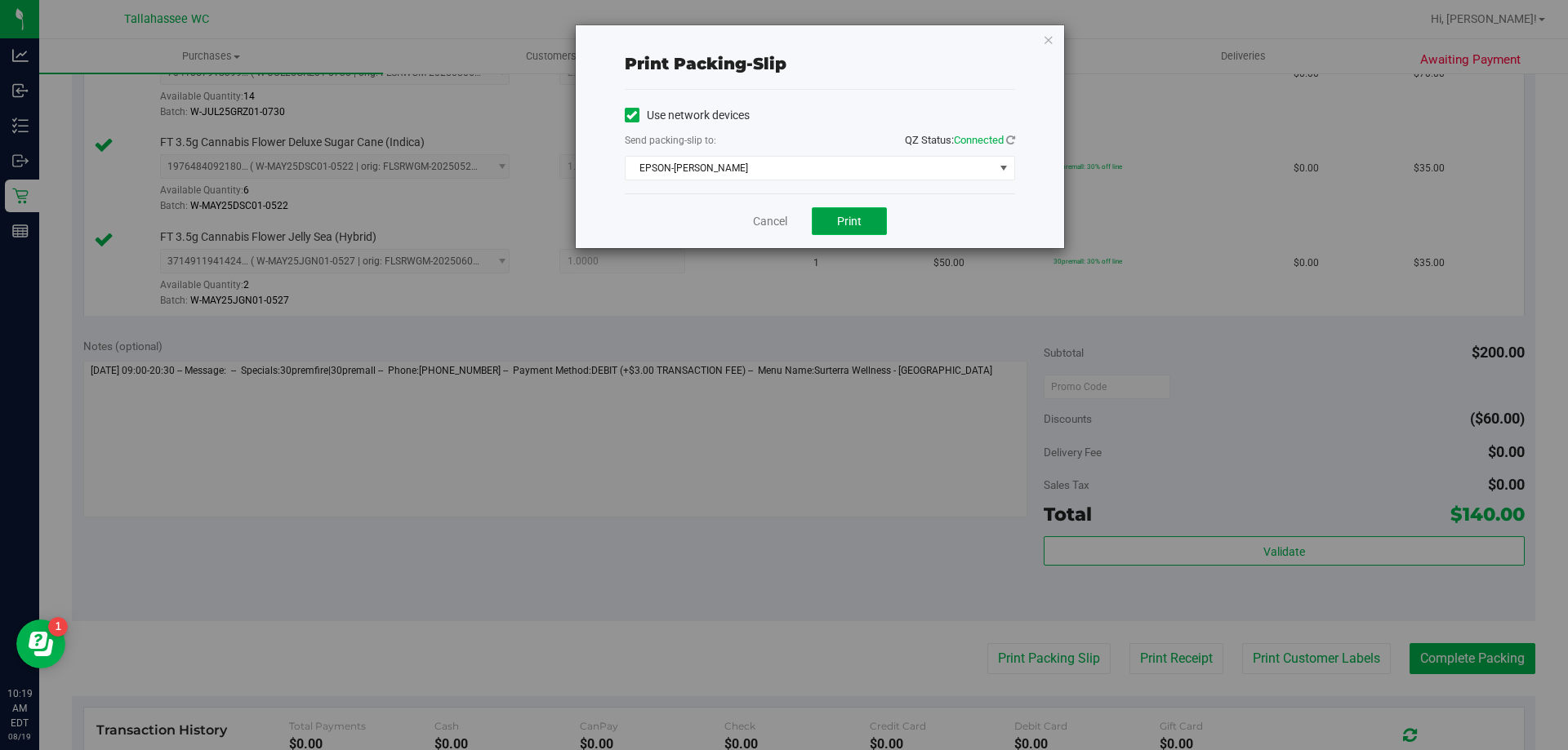
click at [868, 229] on button "Print" at bounding box center [849, 222] width 75 height 28
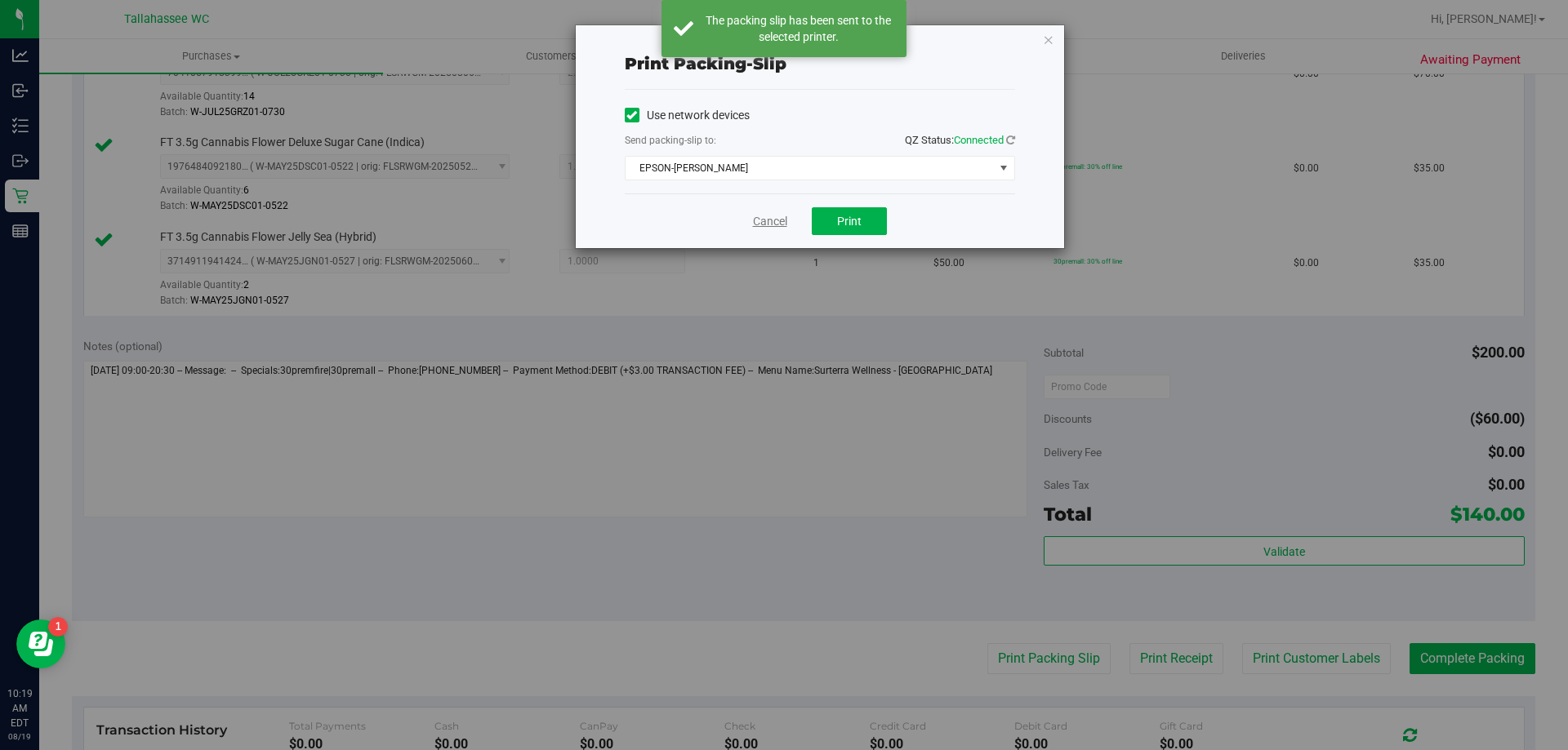
click at [764, 227] on link "Cancel" at bounding box center [769, 221] width 34 height 17
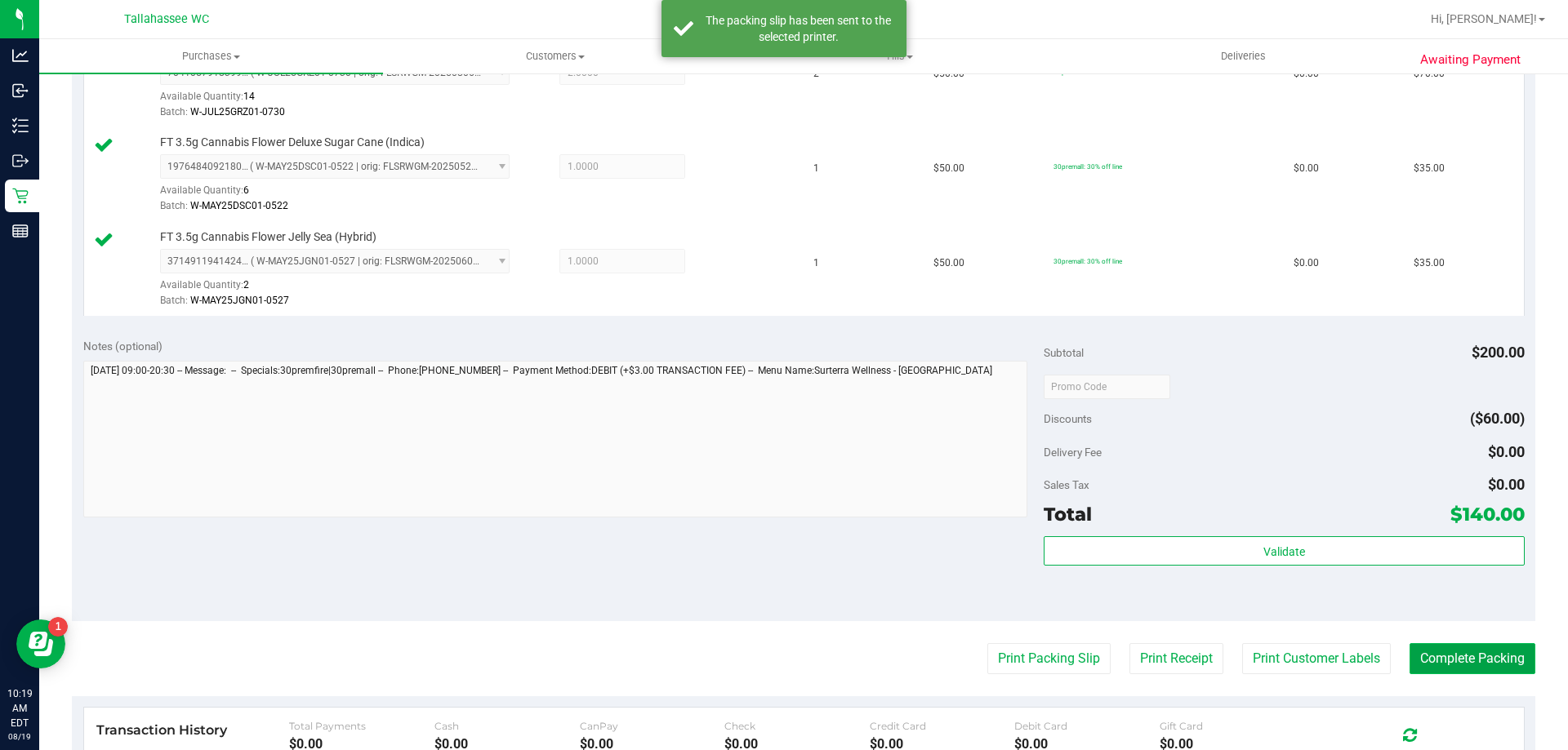
click at [1465, 655] on button "Complete Packing" at bounding box center [1472, 658] width 126 height 31
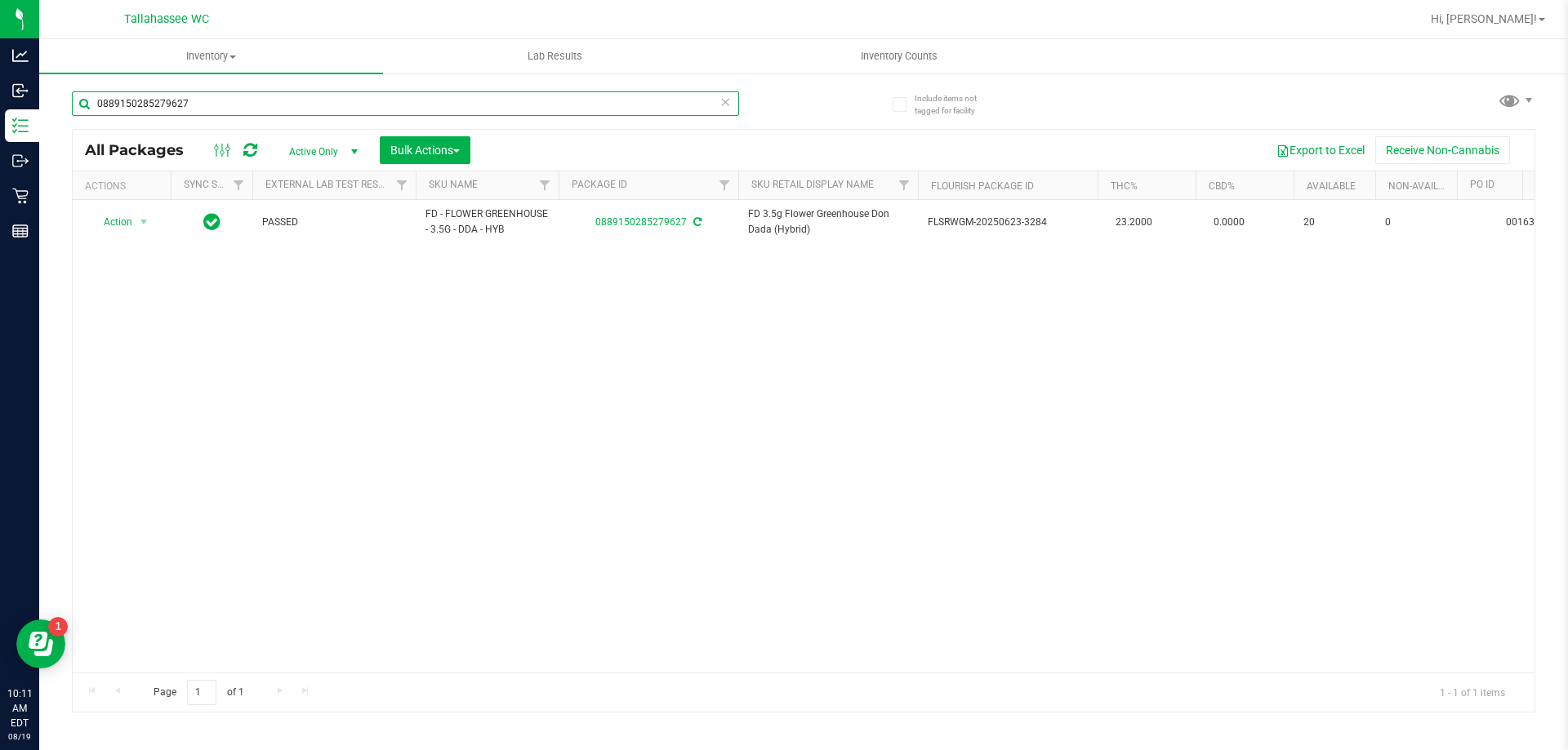
click at [204, 108] on input "0889150285279627" at bounding box center [406, 103] width 667 height 25
click at [205, 108] on input "0889150285279627" at bounding box center [406, 103] width 667 height 25
type input "pap"
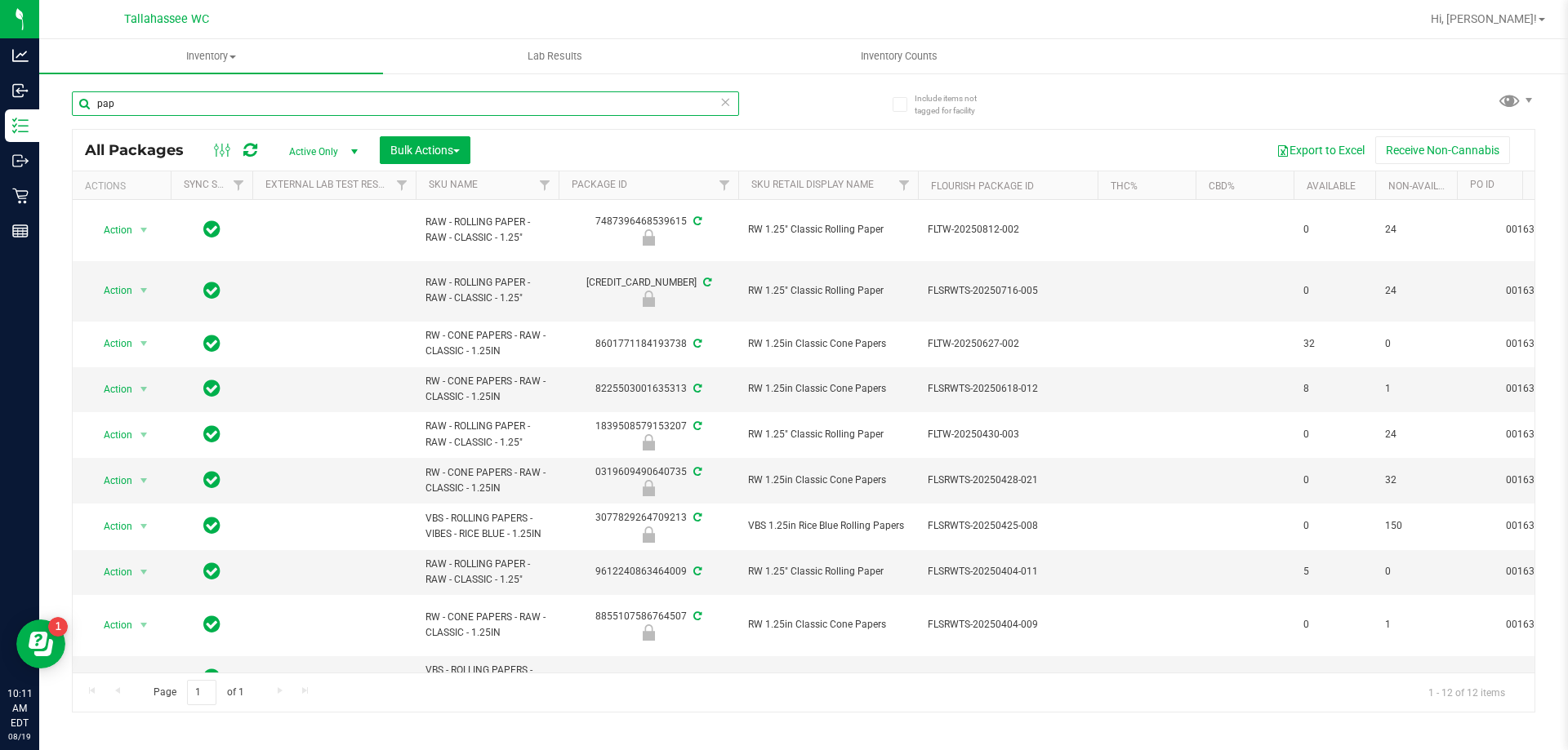
drag, startPoint x: 154, startPoint y: 110, endPoint x: 54, endPoint y: 118, distance: 100.3
click at [54, 118] on div "Include items not tagged for facility pap All Packages Active Only Active Only …" at bounding box center [803, 321] width 1528 height 498
